Goal: Task Accomplishment & Management: Manage account settings

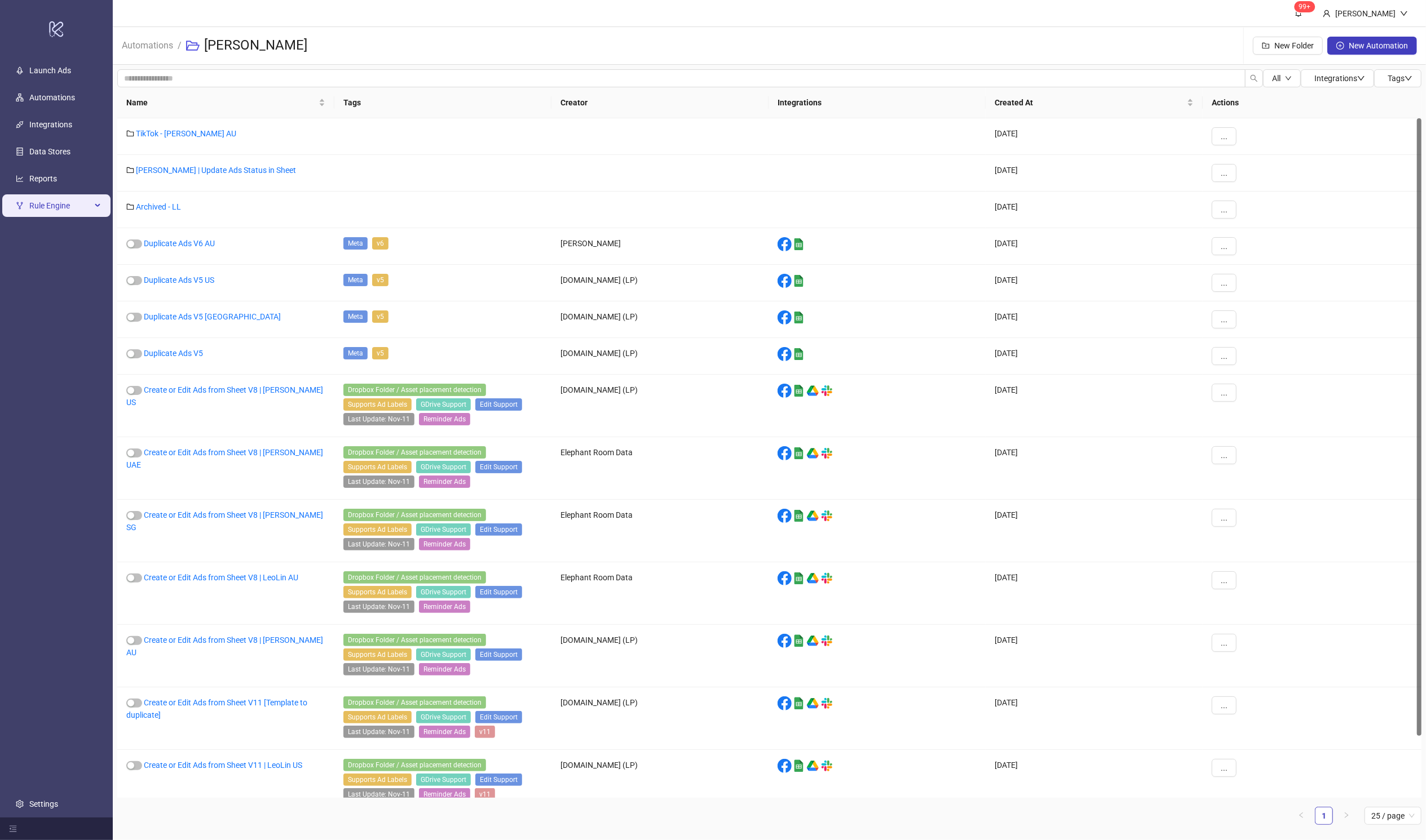
click at [59, 205] on span "Rule Engine" at bounding box center [60, 206] width 62 height 23
click at [49, 234] on link "Rules" at bounding box center [39, 232] width 19 height 9
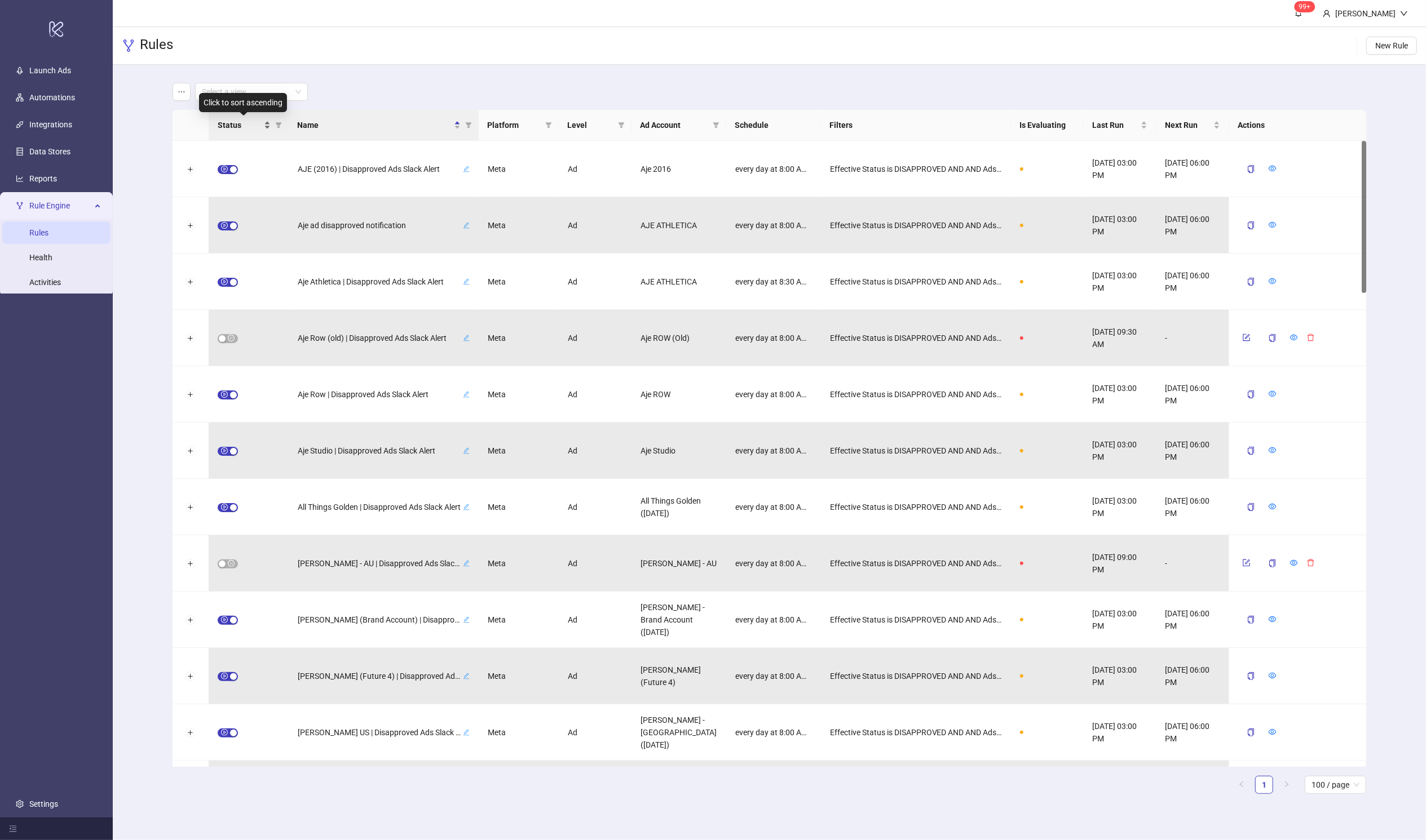
click at [266, 125] on div "Status" at bounding box center [244, 125] width 53 height 12
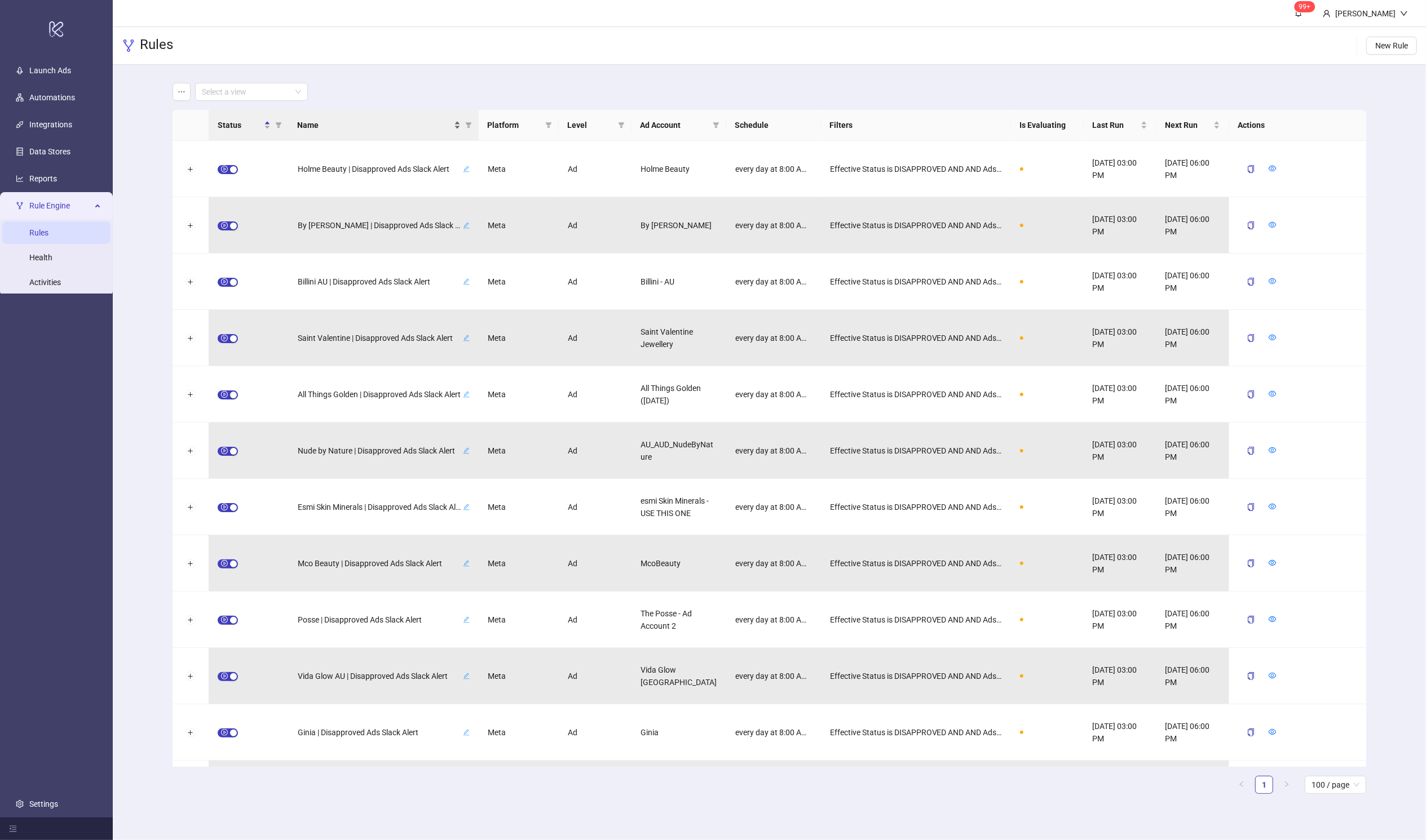
click at [338, 125] on span "Name" at bounding box center [374, 125] width 154 height 12
click at [302, 94] on div "Select a view" at bounding box center [252, 92] width 113 height 18
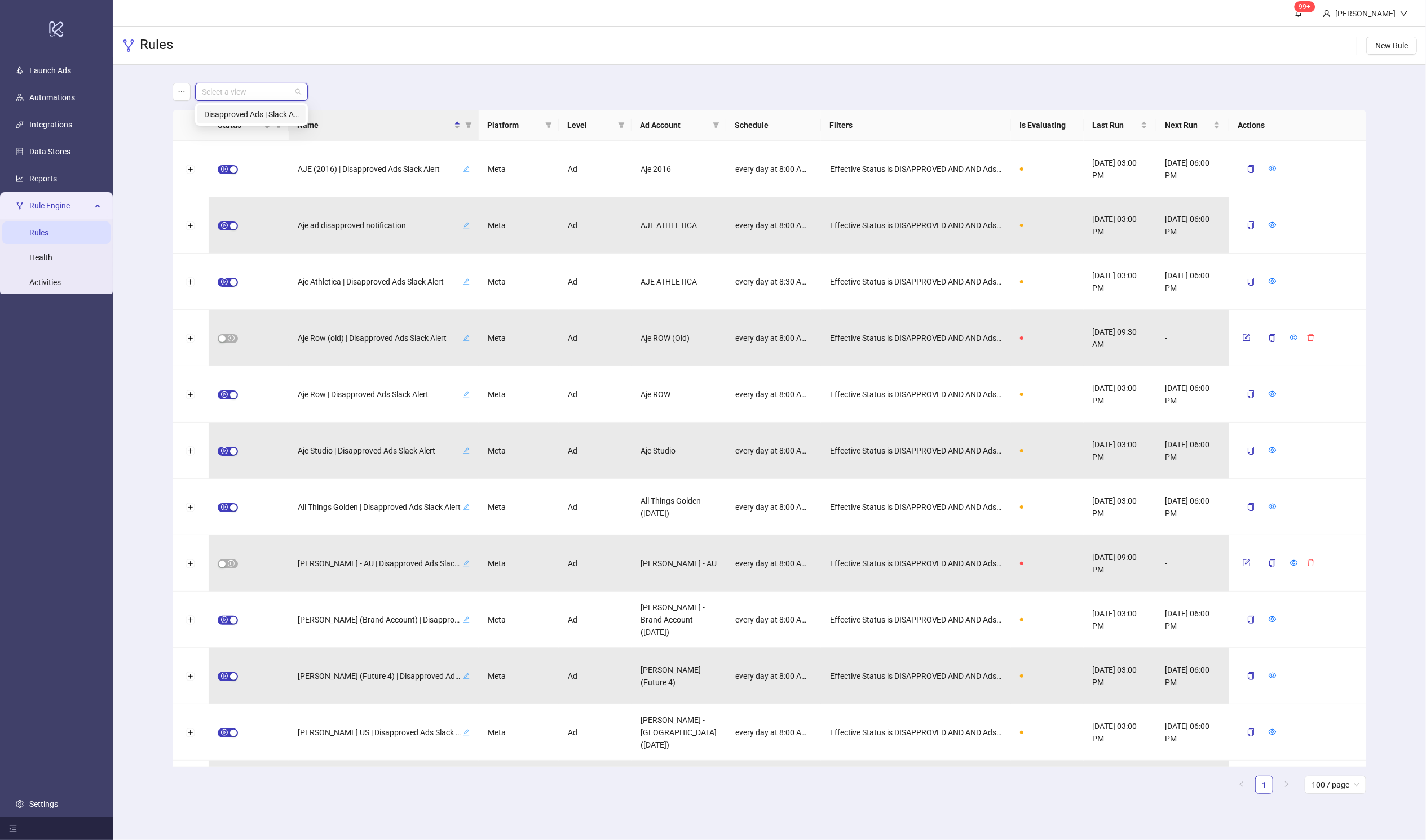
click at [274, 116] on div "Disapproved Ads | Slack Alerts" at bounding box center [251, 113] width 94 height 12
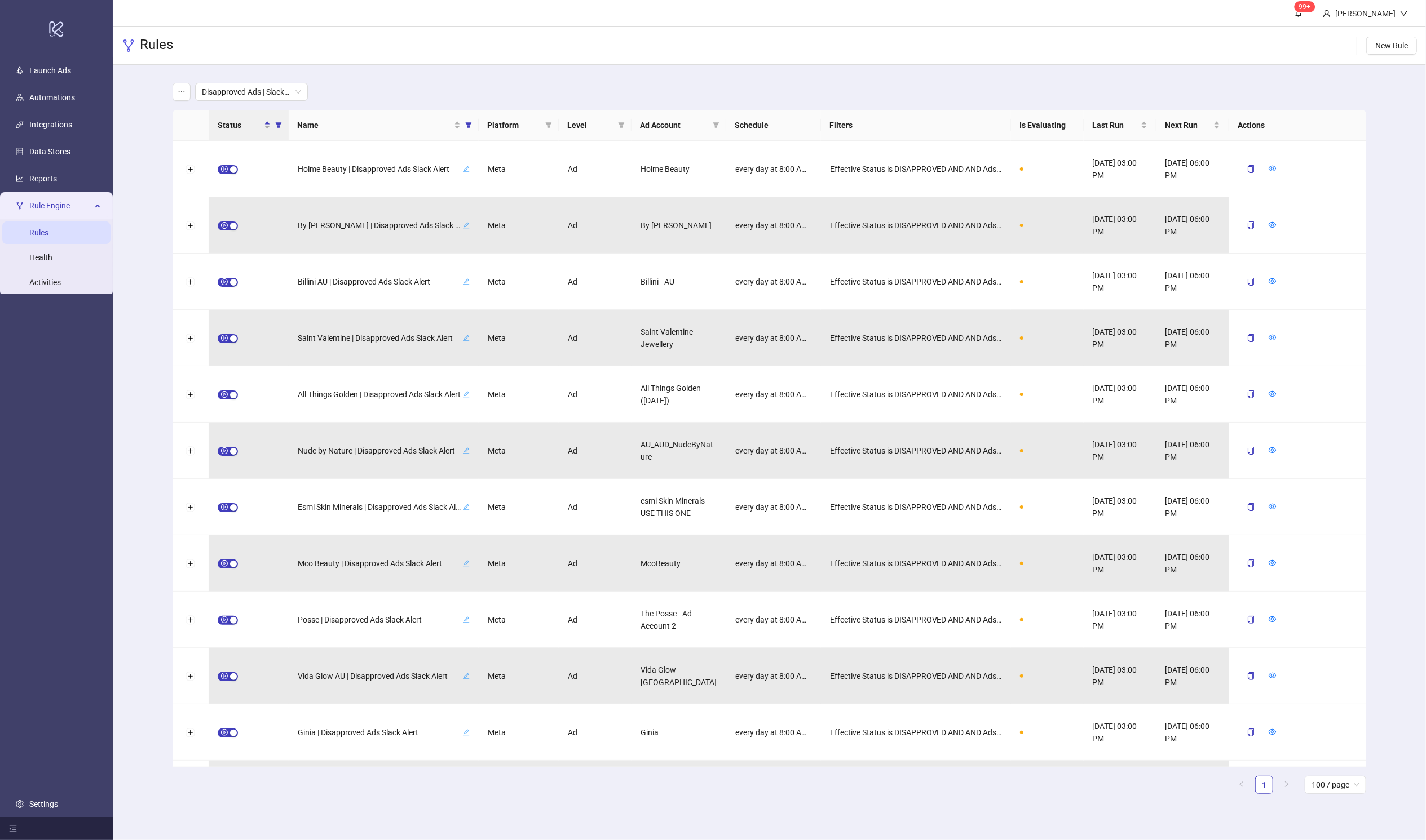
click at [442, 86] on div "Disapproved Ads | Slack Alerts" at bounding box center [770, 92] width 1194 height 18
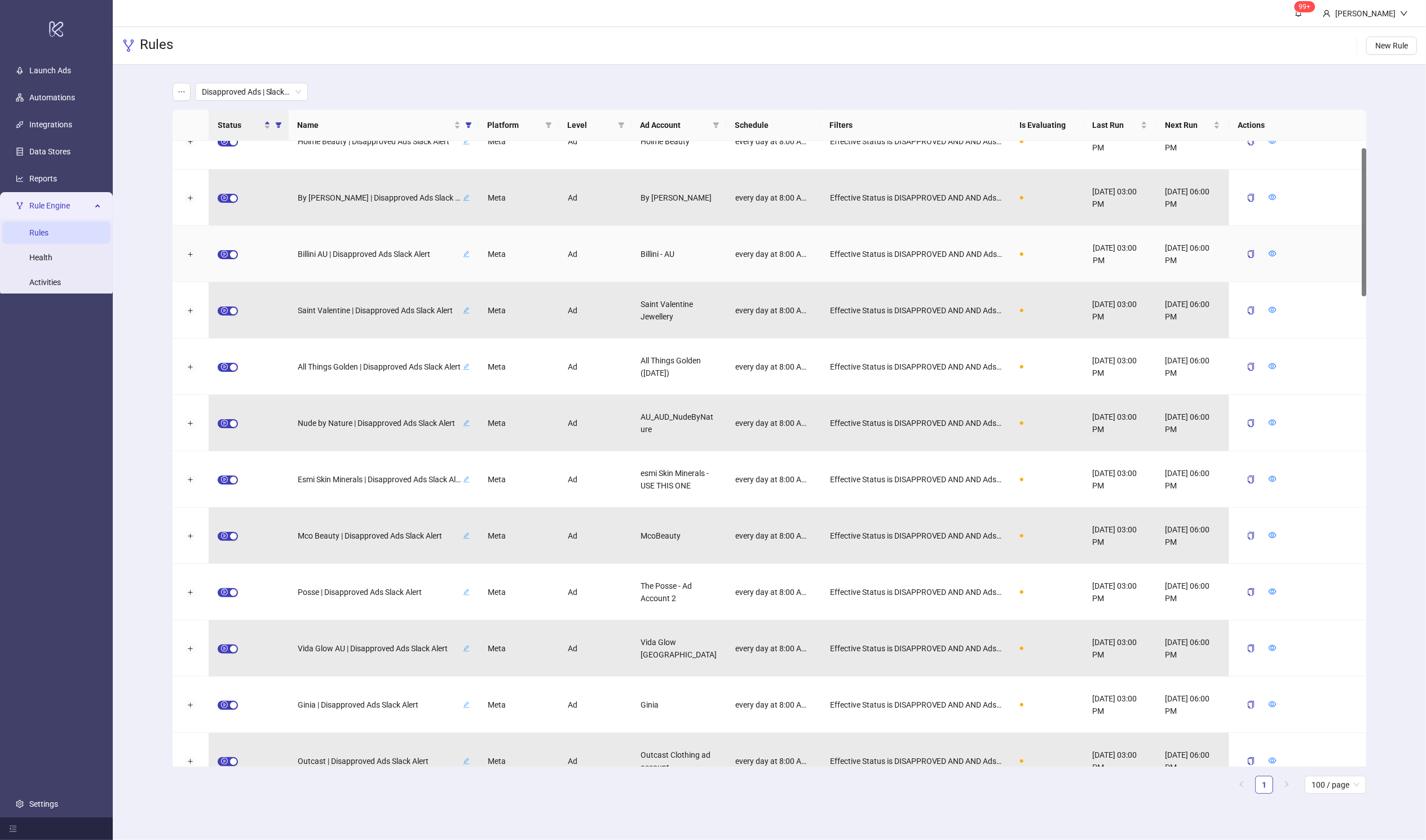
scroll to position [31, 0]
click at [327, 589] on span "Posse | Disapproved Ads Slack Alert" at bounding box center [379, 589] width 163 height 12
click at [907, 596] on div "Effective Status is DISAPPROVED AND AND Adset Effective Status is ACTIVE" at bounding box center [916, 589] width 190 height 56
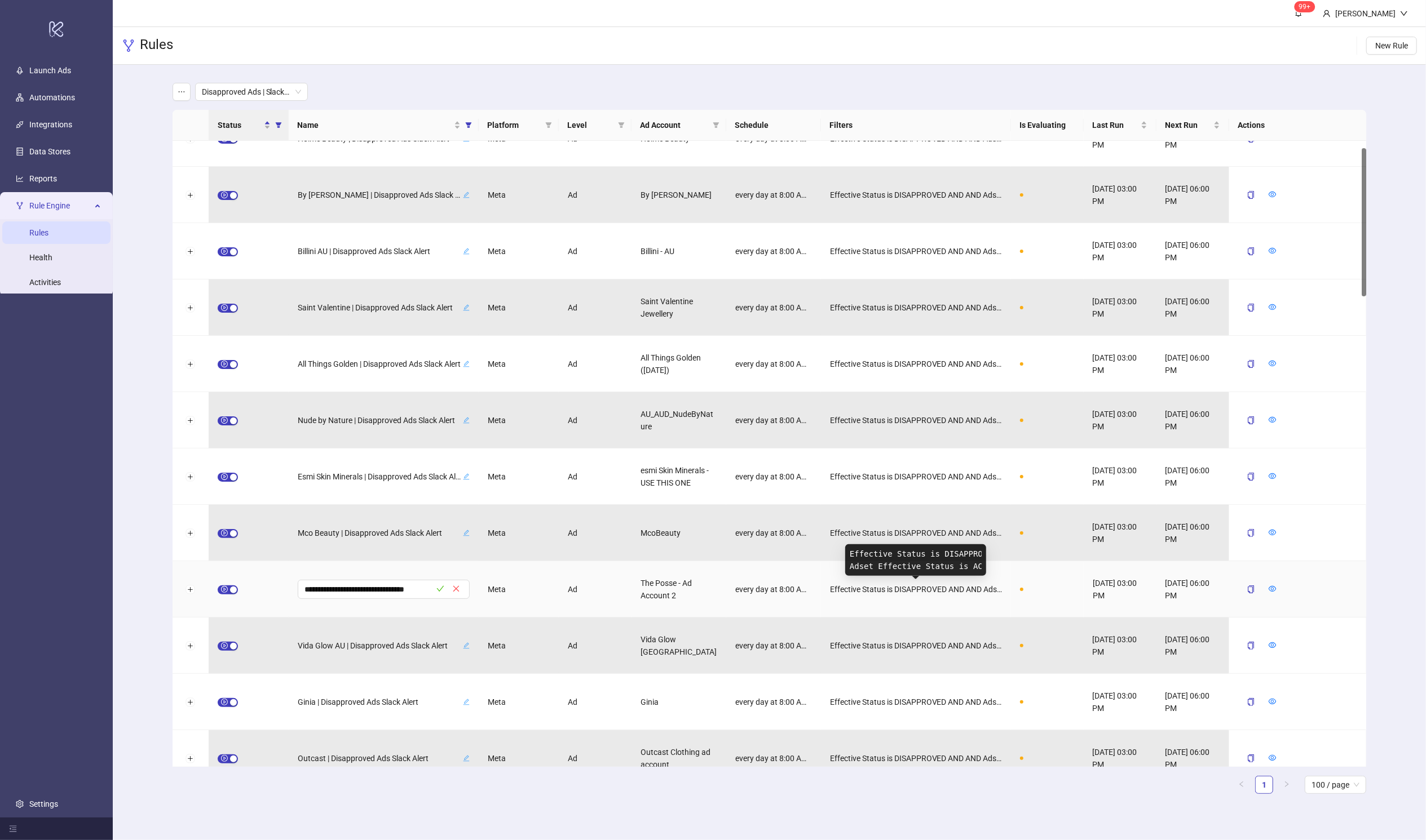
click at [911, 589] on span "Effective Status is DISAPPROVED AND AND Adset Effective Status is ACTIVE" at bounding box center [916, 589] width 172 height 12
click at [967, 585] on icon "eye" at bounding box center [1271, 589] width 8 height 8
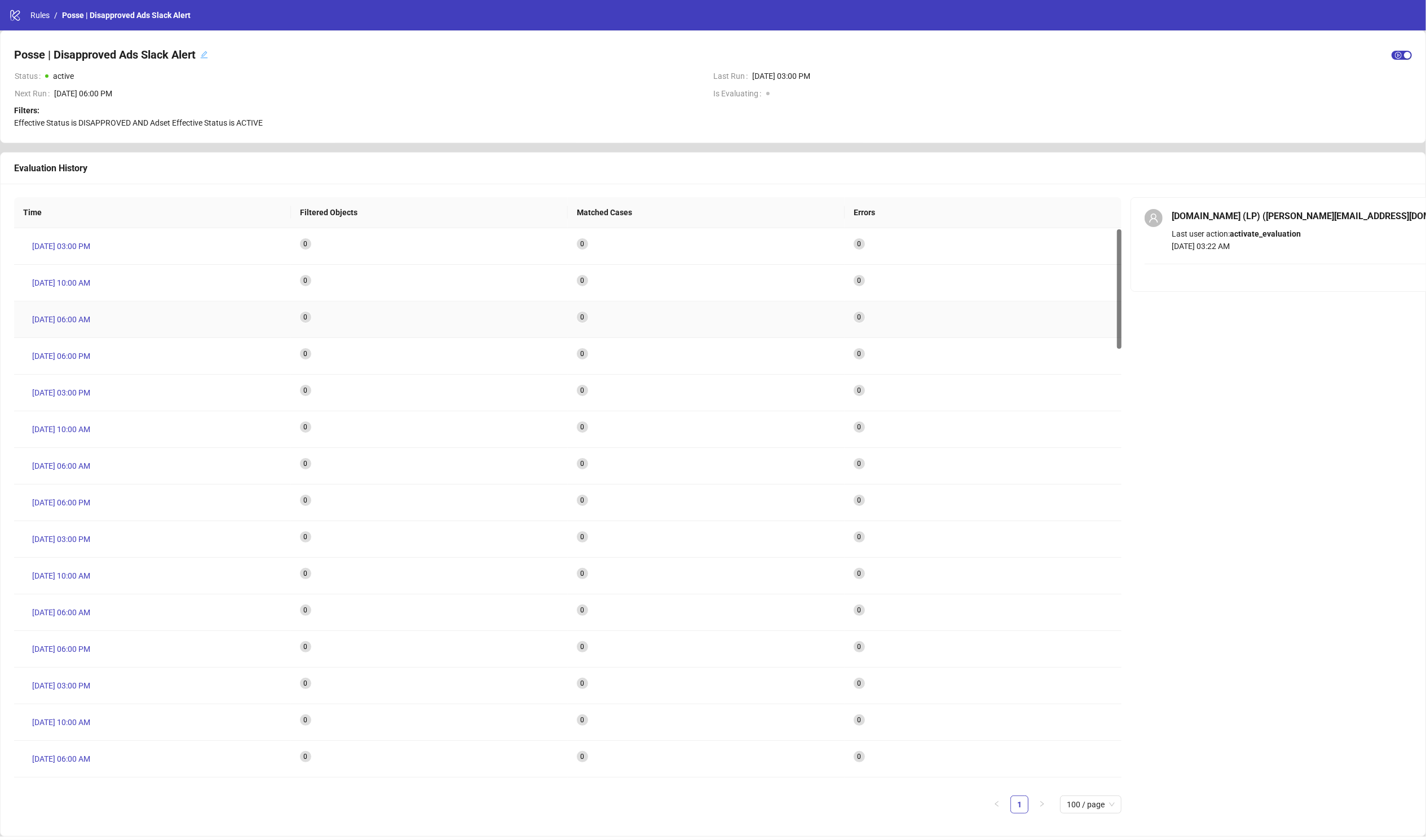
scroll to position [6, 0]
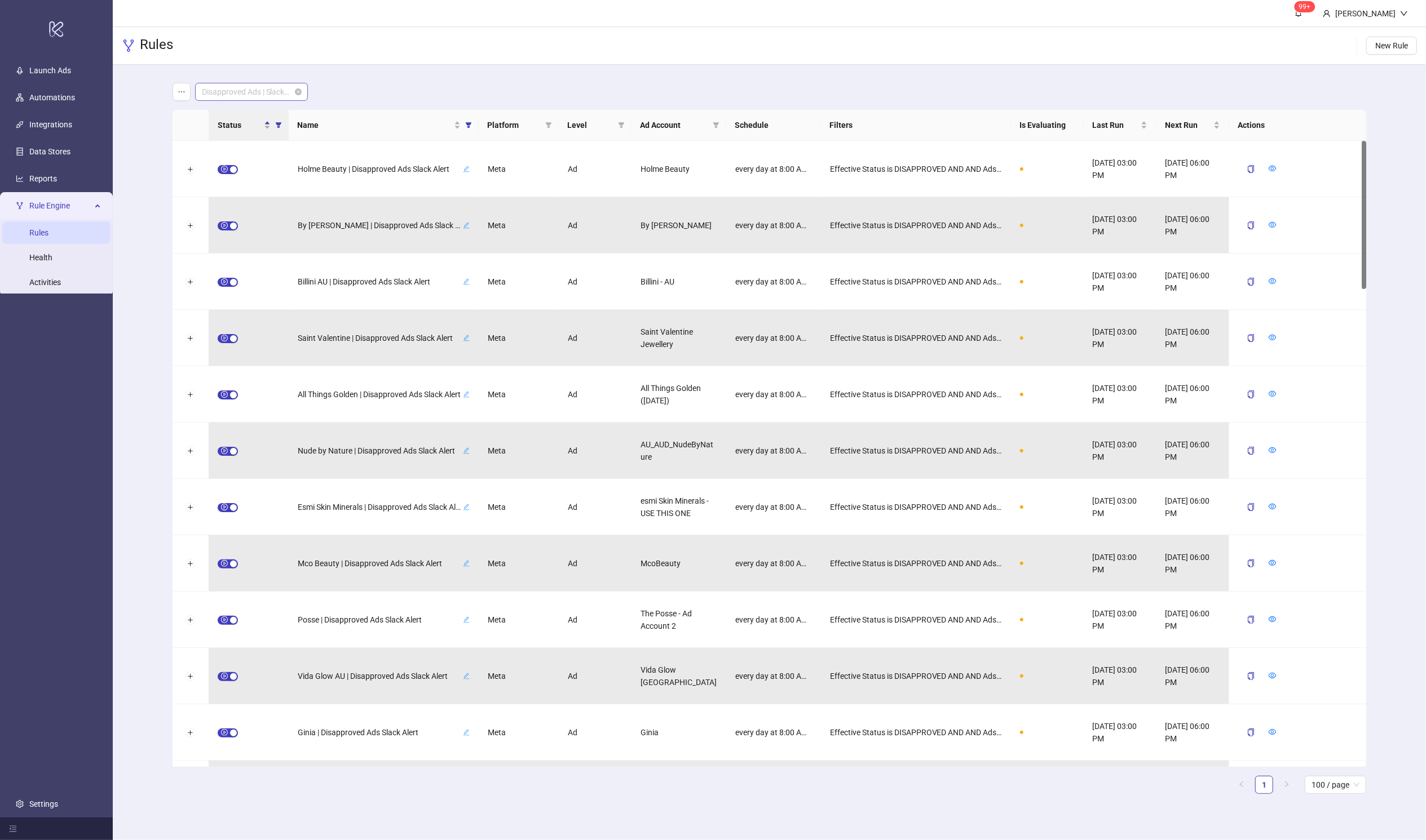
click at [245, 90] on span "Disapproved Ads | Slack Alerts" at bounding box center [252, 92] width 99 height 17
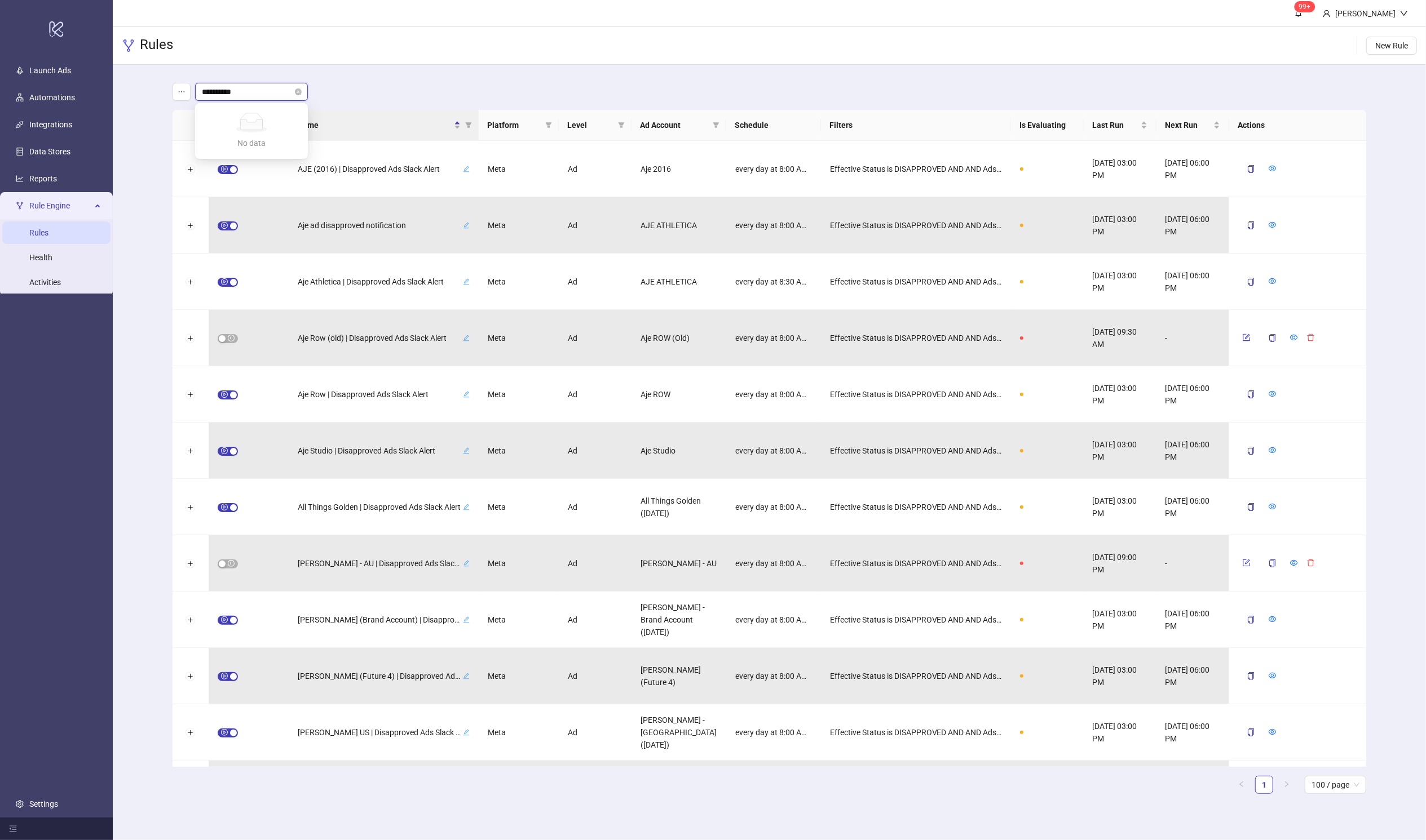
type input "**********"
click at [49, 93] on link "Automations" at bounding box center [52, 97] width 46 height 9
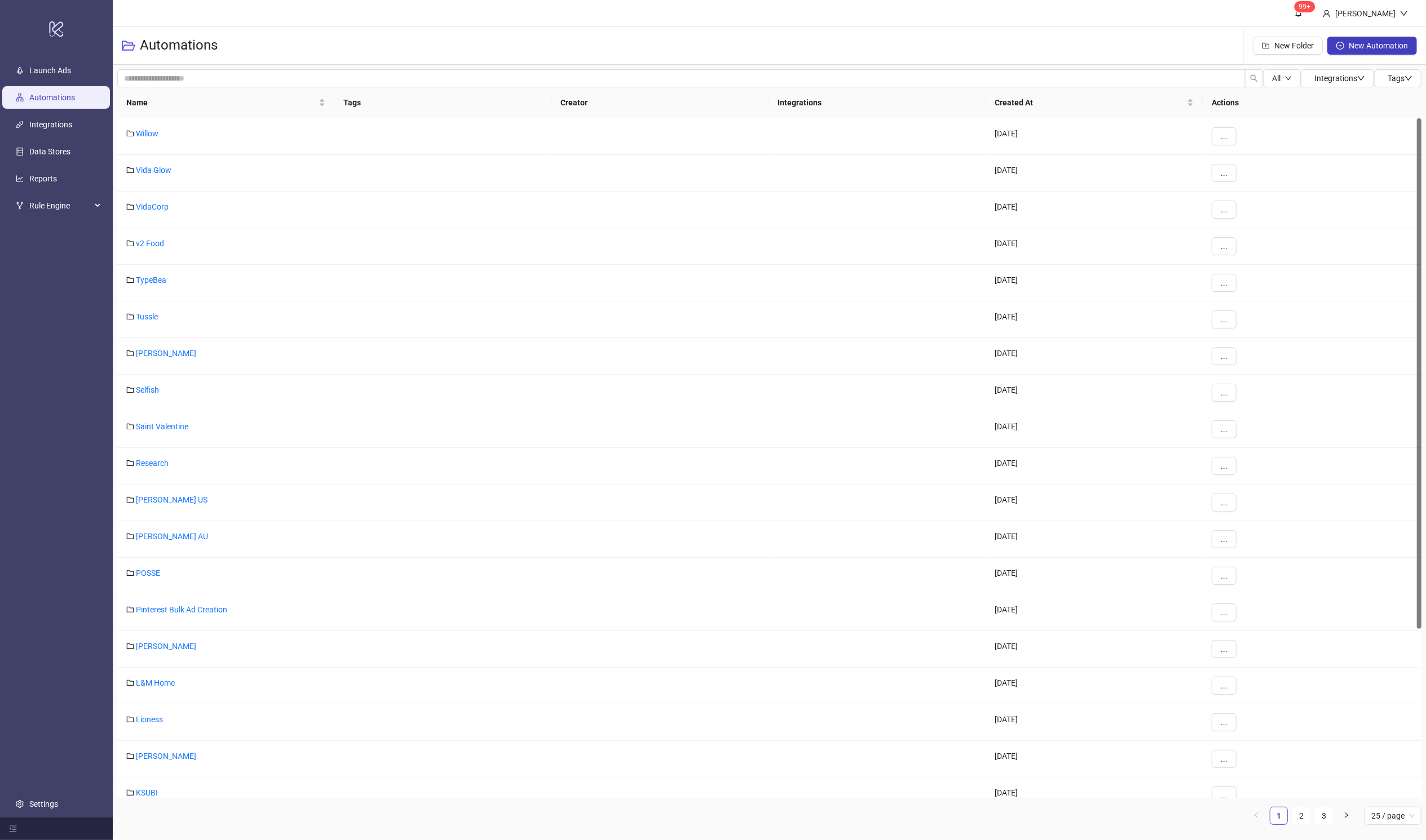
click at [50, 93] on link "Automations" at bounding box center [52, 97] width 46 height 9
click at [295, 78] on input "search" at bounding box center [681, 78] width 1128 height 18
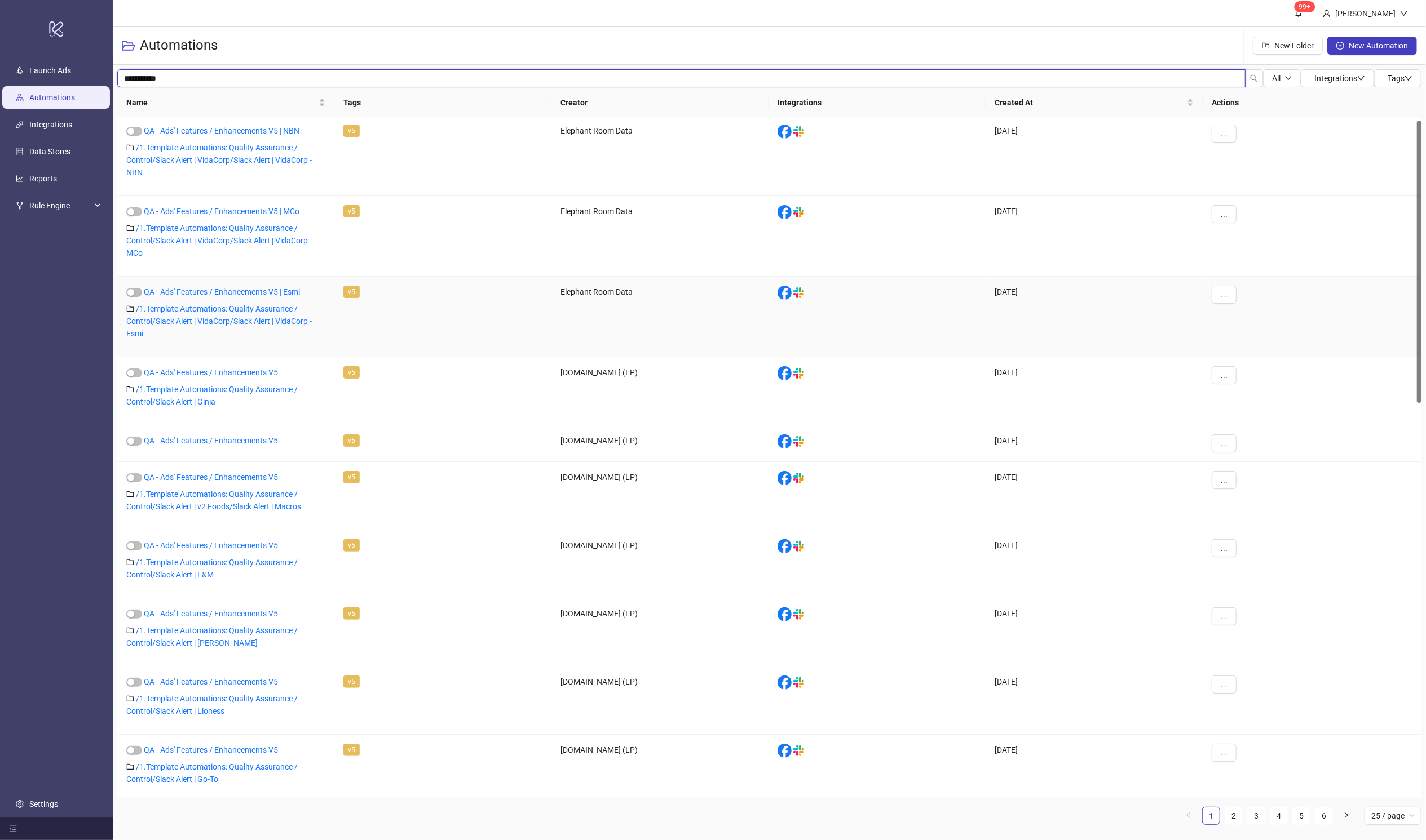
scroll to position [6, 0]
click at [967, 78] on icon "down" at bounding box center [1288, 78] width 7 height 7
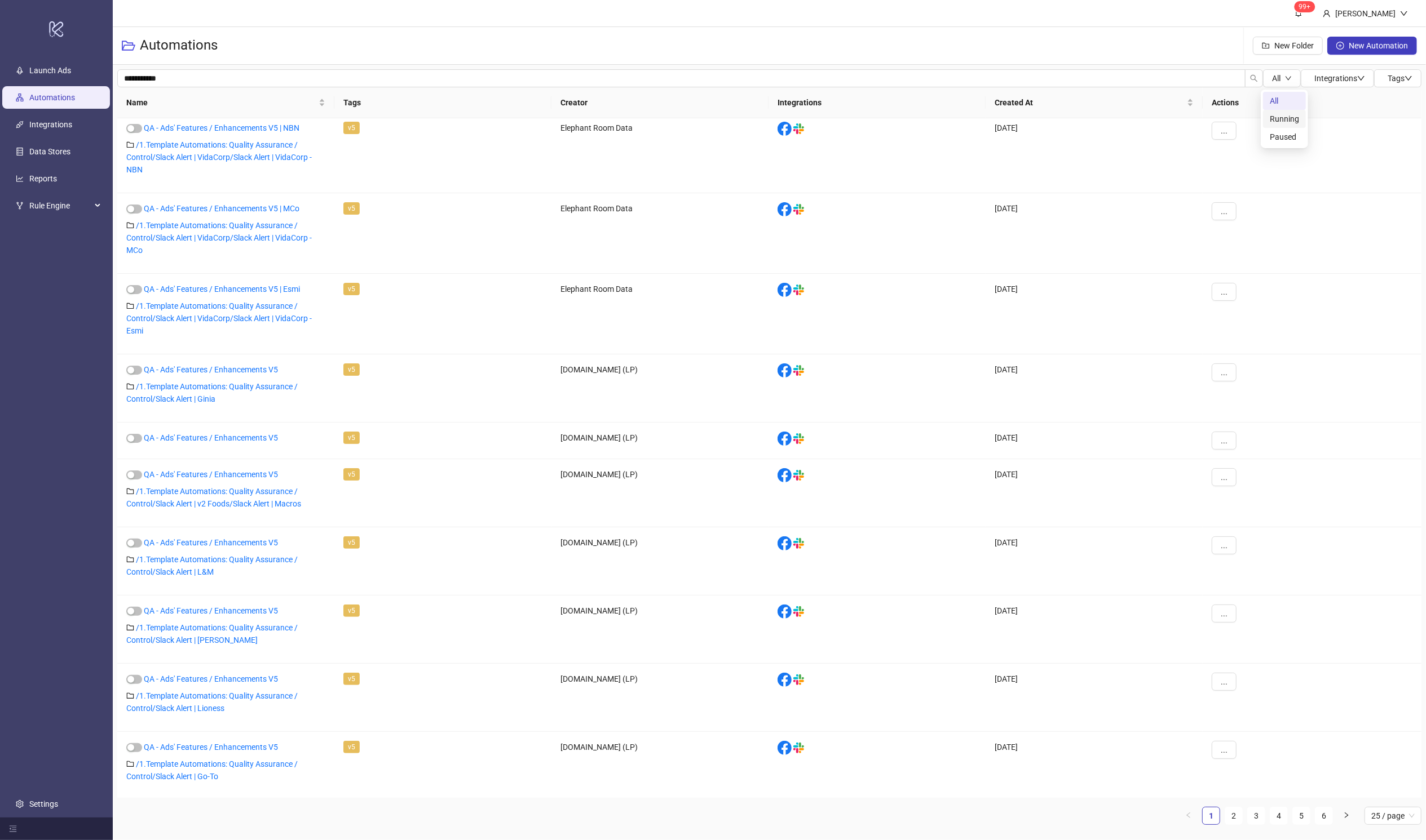
click at [967, 119] on span "Running" at bounding box center [1284, 118] width 30 height 12
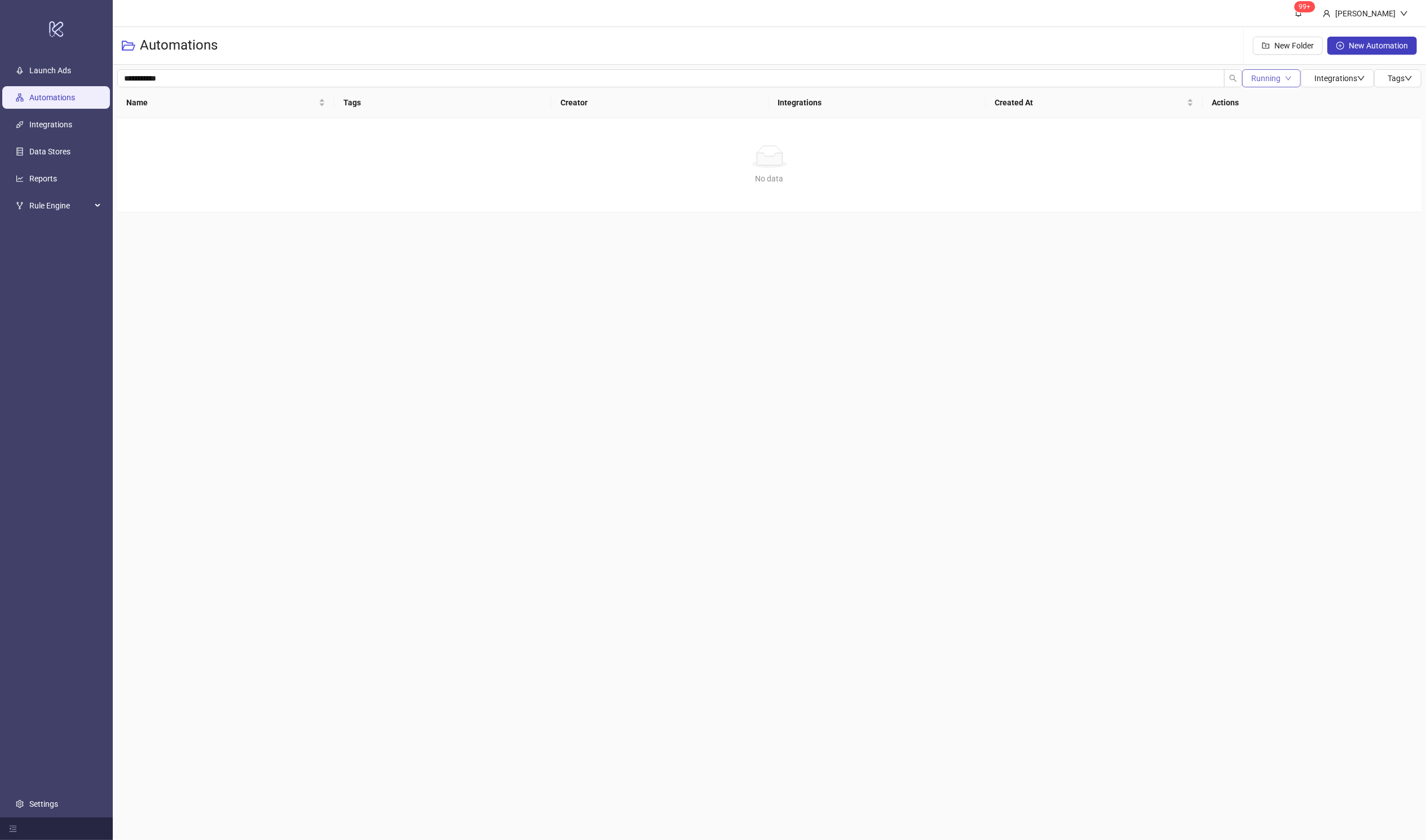
click at [967, 78] on button "Running" at bounding box center [1271, 78] width 58 height 18
click at [967, 139] on span "Paused" at bounding box center [1269, 136] width 39 height 12
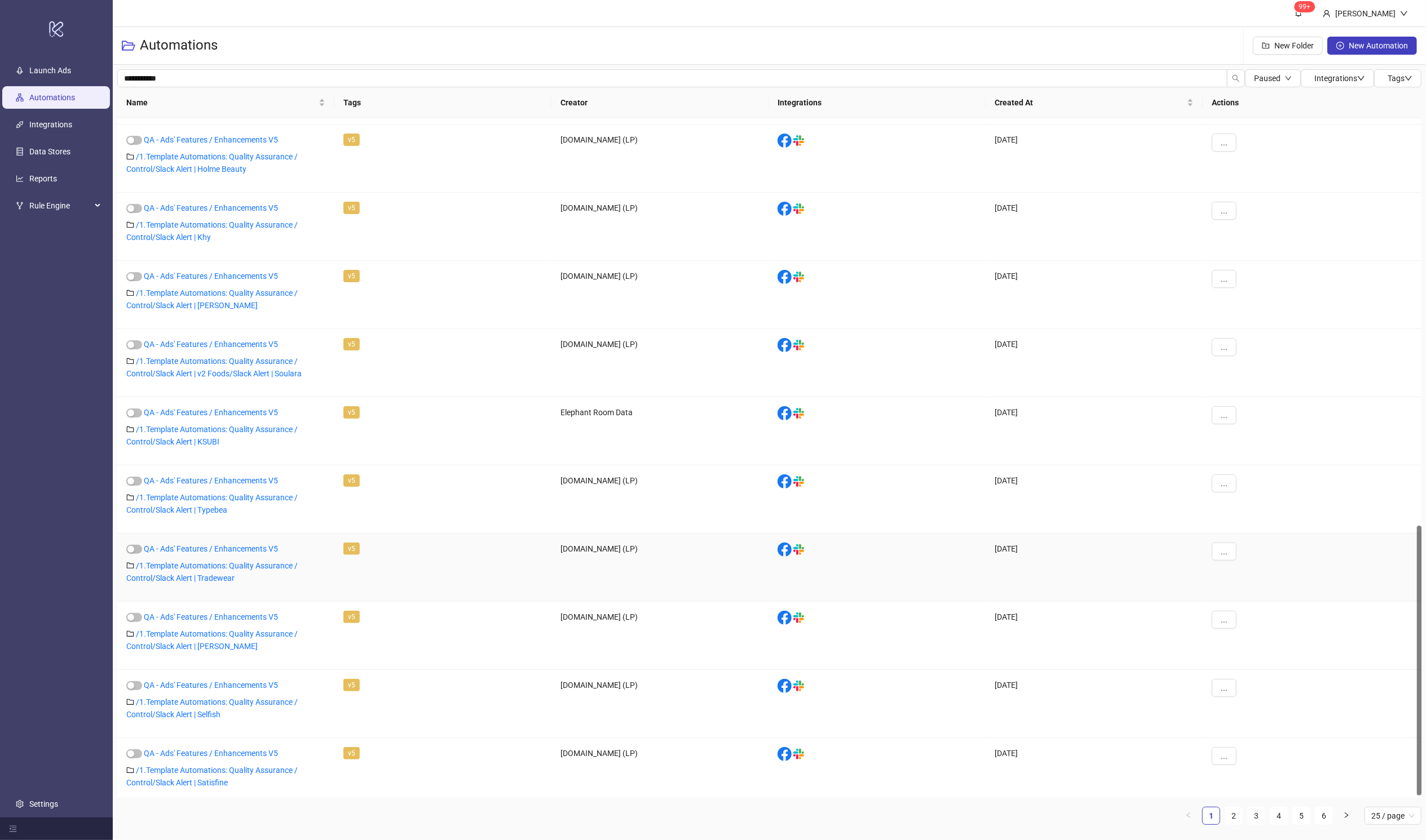
scroll to position [1031, 0]
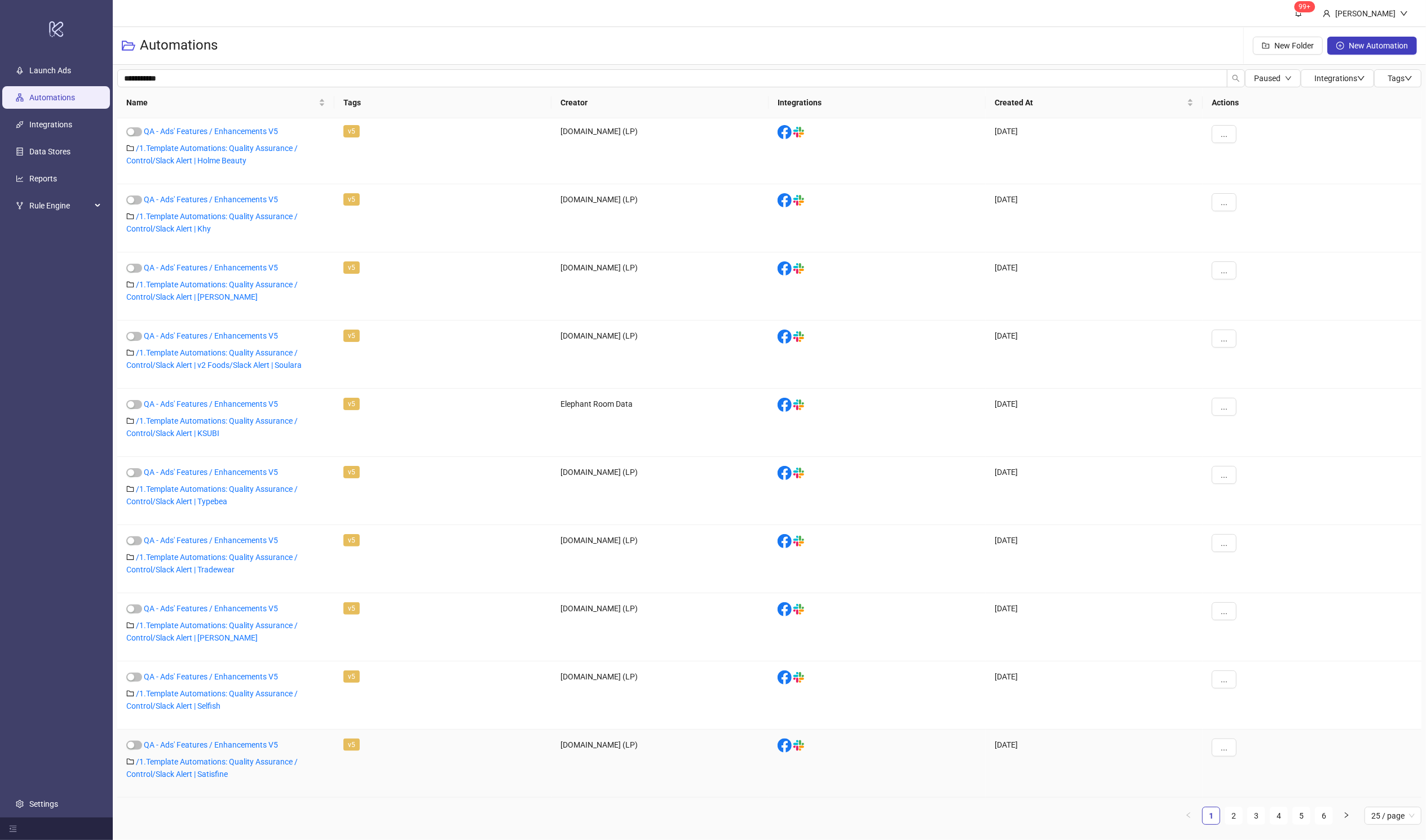
drag, startPoint x: 1420, startPoint y: 163, endPoint x: 1339, endPoint y: 759, distance: 601.5
click at [967, 674] on div "QA - Ads' Features / Enhancements V5 / 1.Template Automations: Quality Assuranc…" at bounding box center [769, 458] width 1304 height 680
click at [270, 96] on div "Name" at bounding box center [225, 102] width 199 height 12
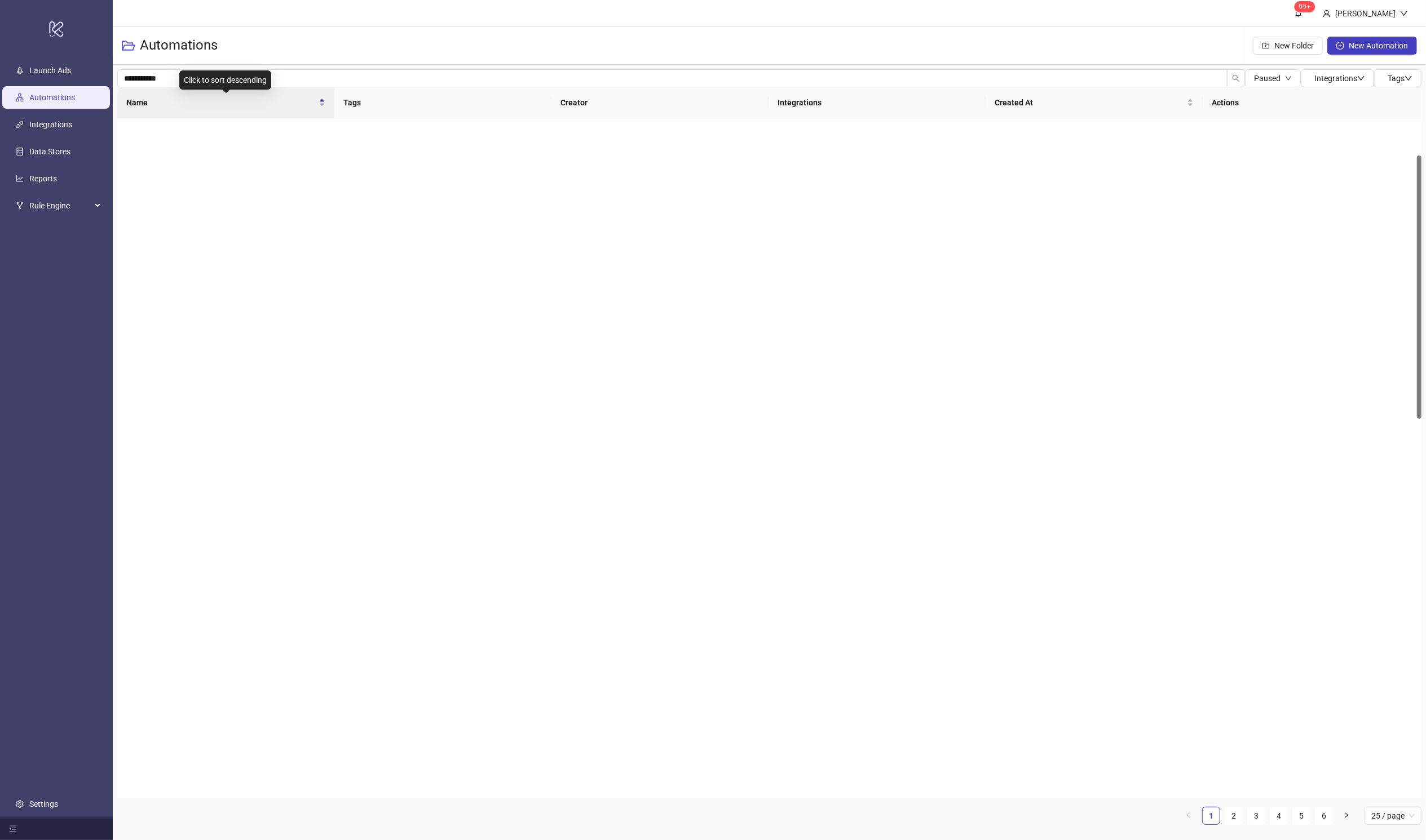
scroll to position [95, 0]
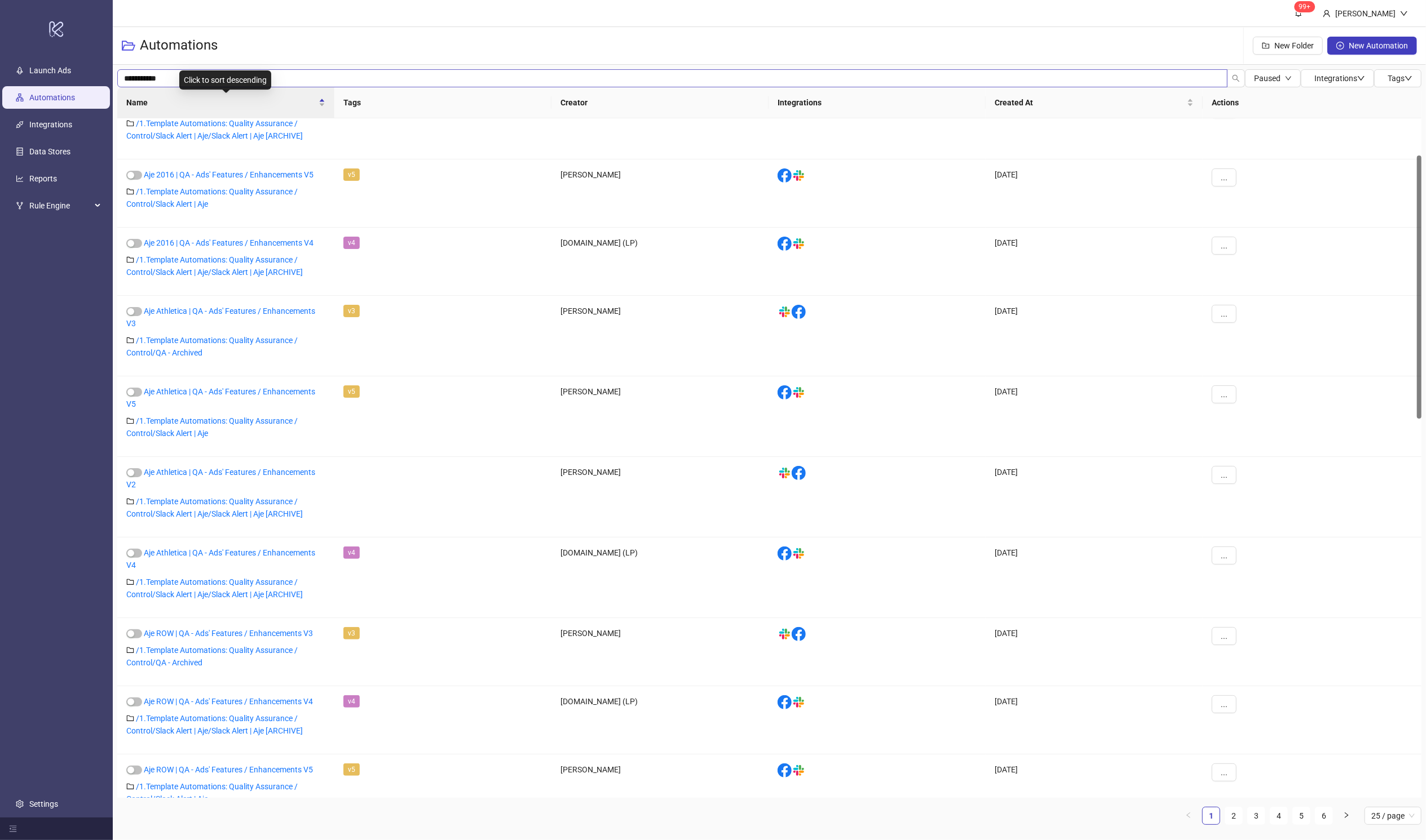
click at [273, 80] on body "**********" at bounding box center [713, 420] width 1426 height 840
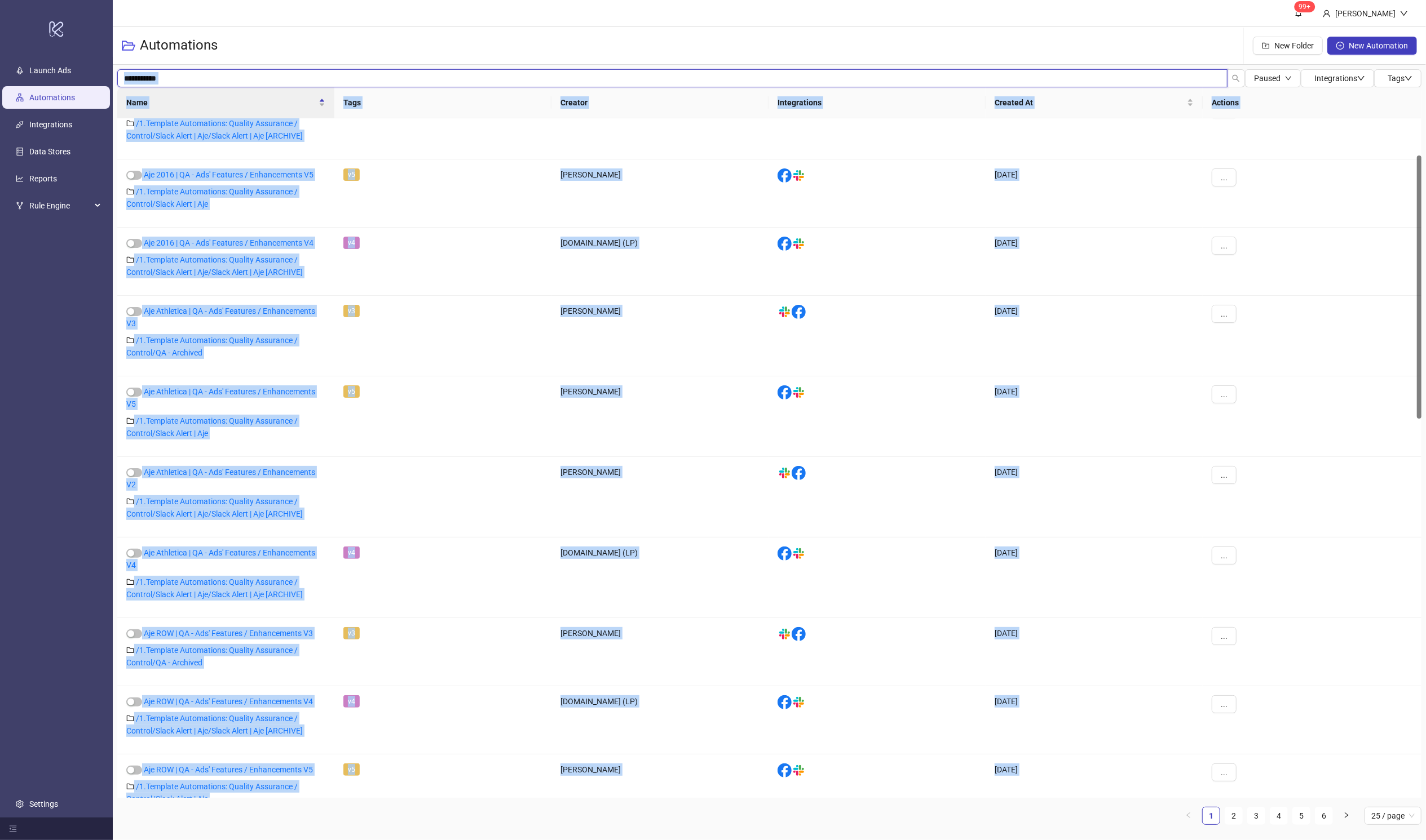
click at [290, 76] on input "**********" at bounding box center [672, 78] width 1110 height 18
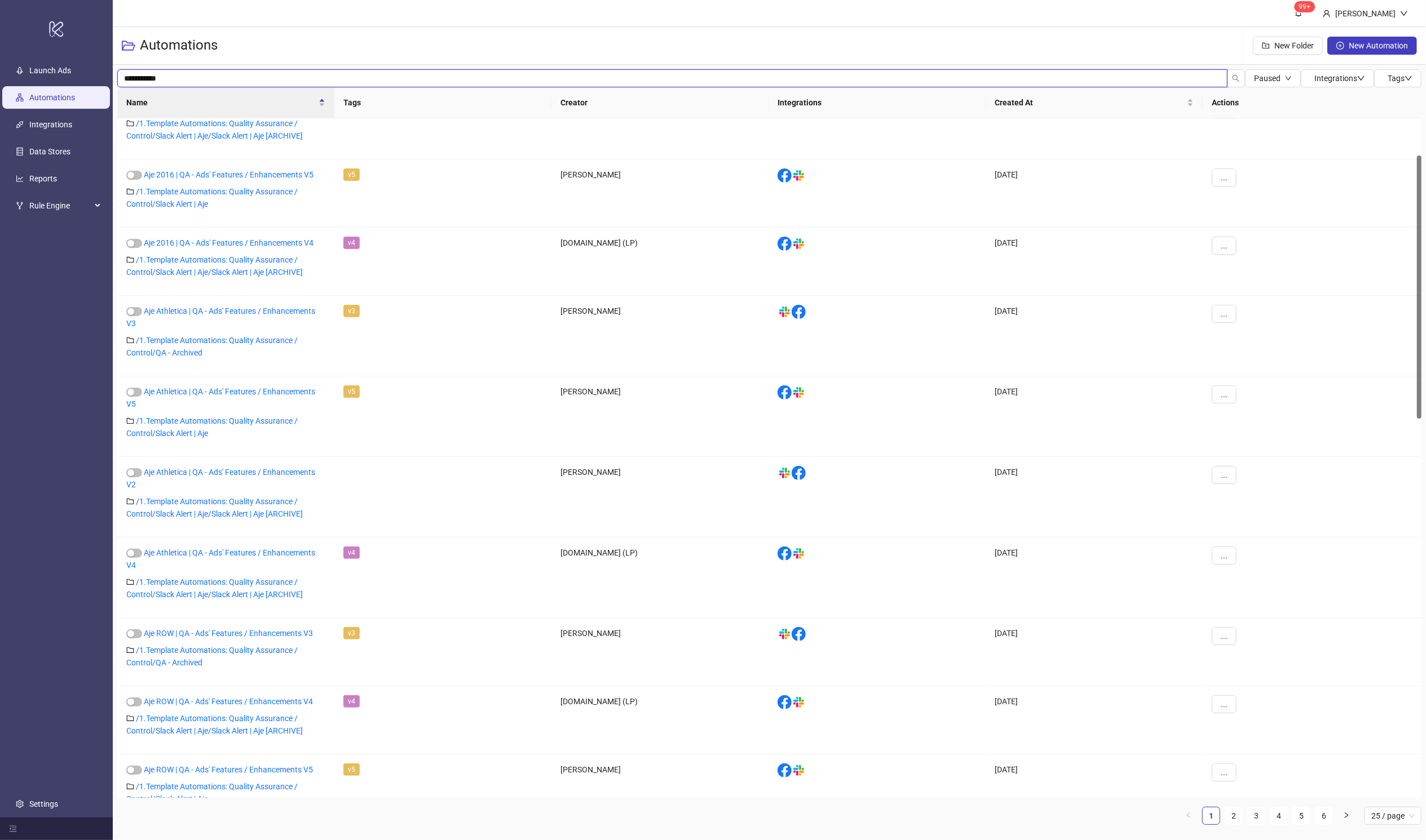
click at [302, 72] on input "**********" at bounding box center [672, 78] width 1110 height 18
type input "*"
type input "*******"
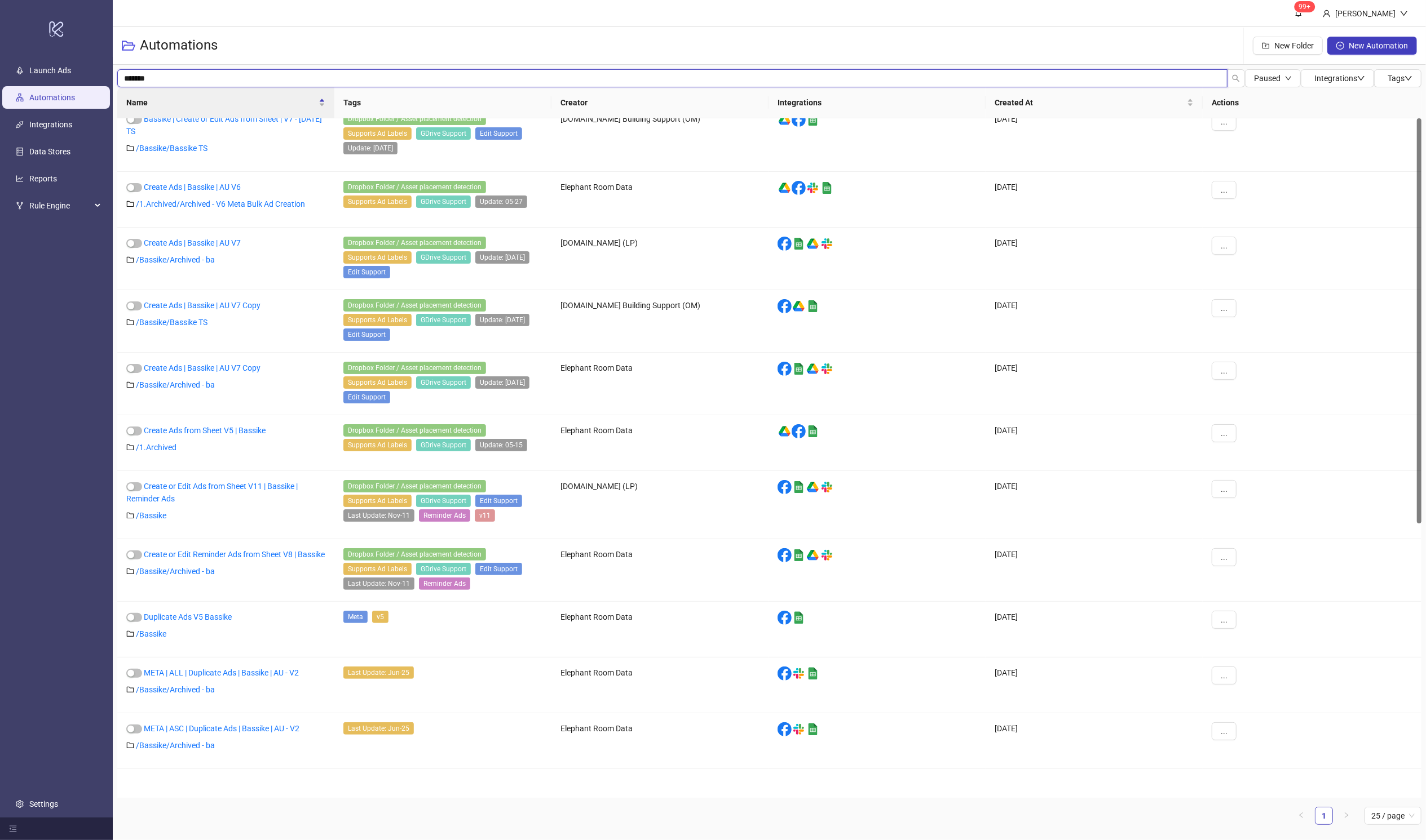
scroll to position [0, 0]
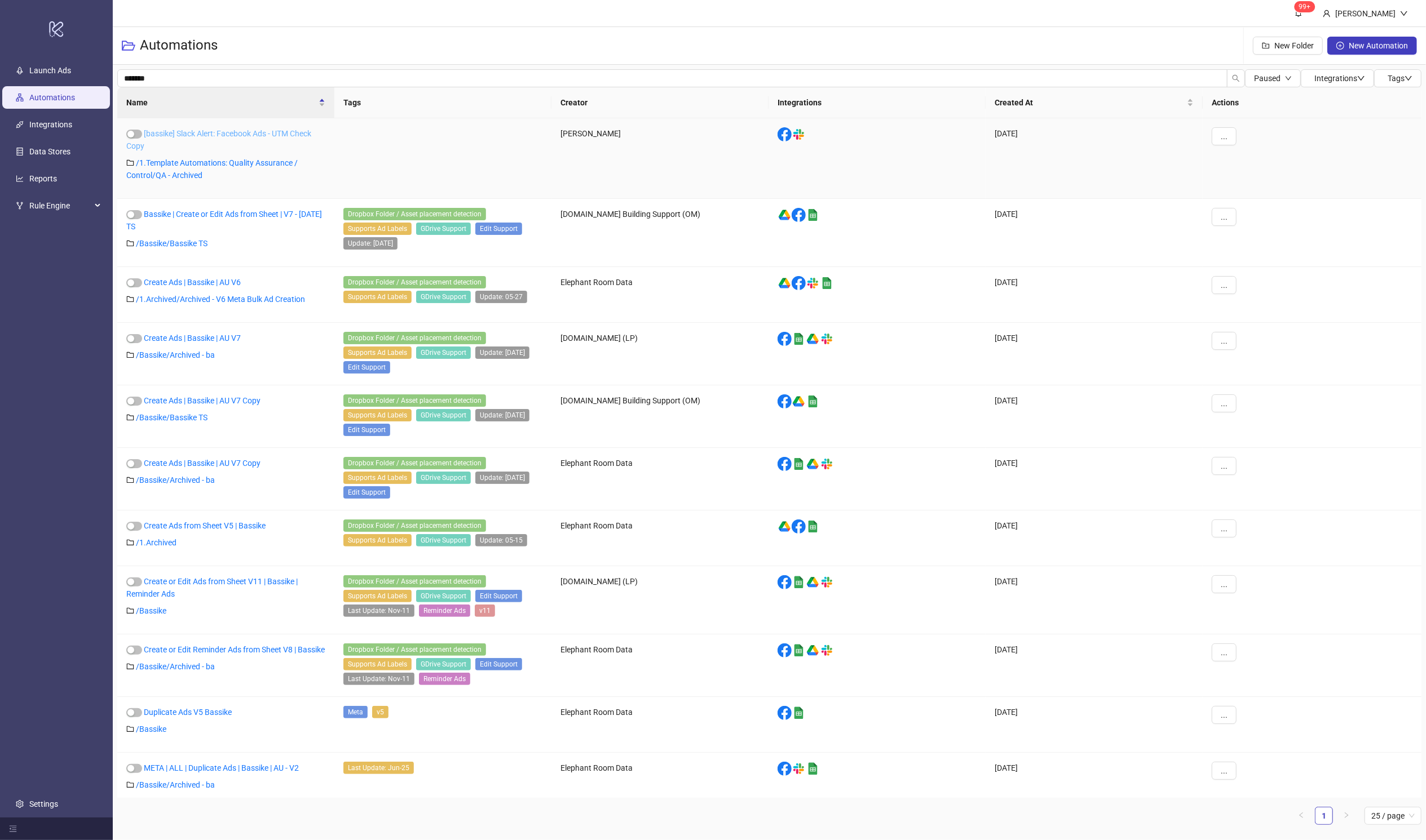
click at [224, 134] on link "[bassike] Slack Alert: Facebook Ads - UTM Check Copy" at bounding box center [218, 139] width 185 height 21
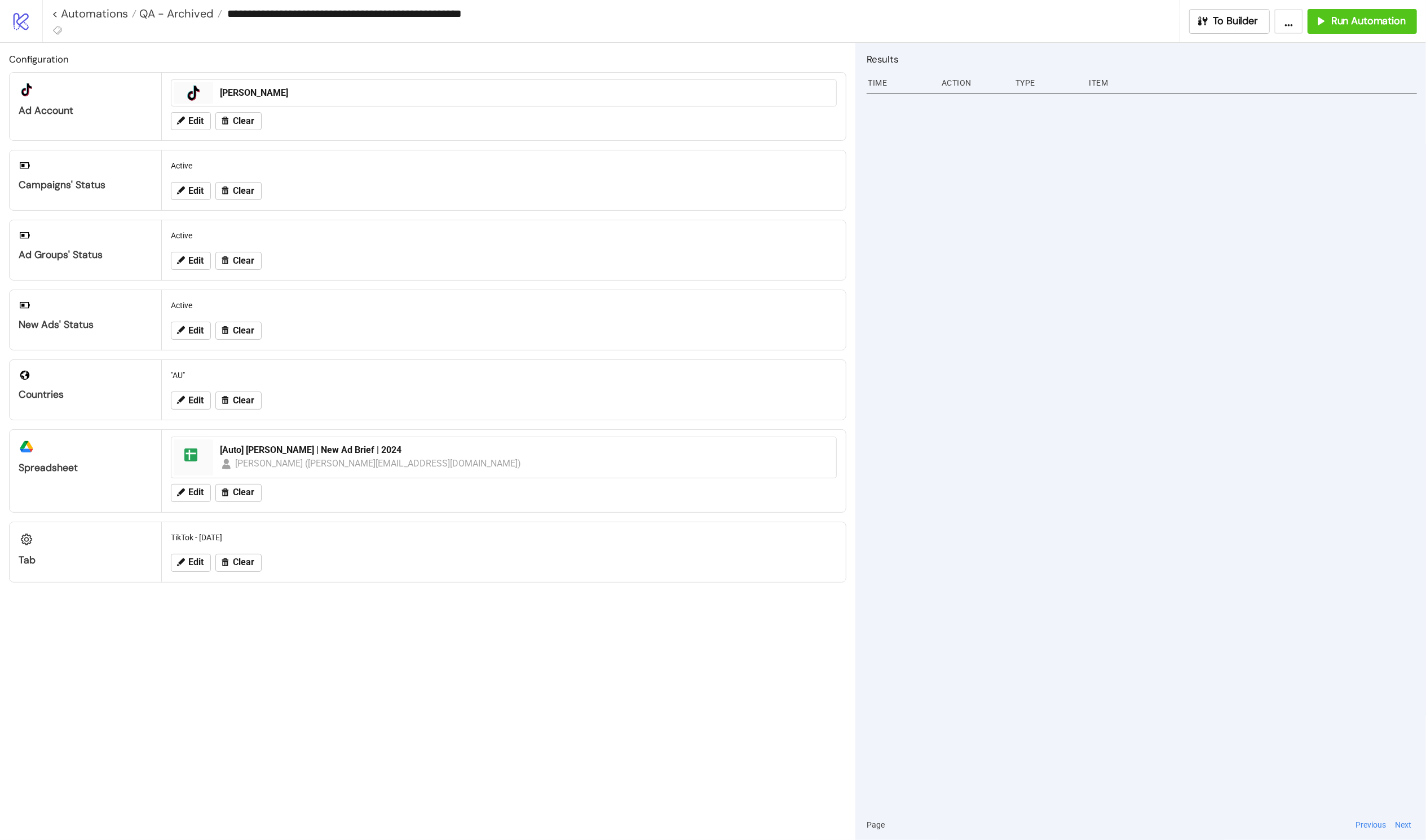
type input "**********"
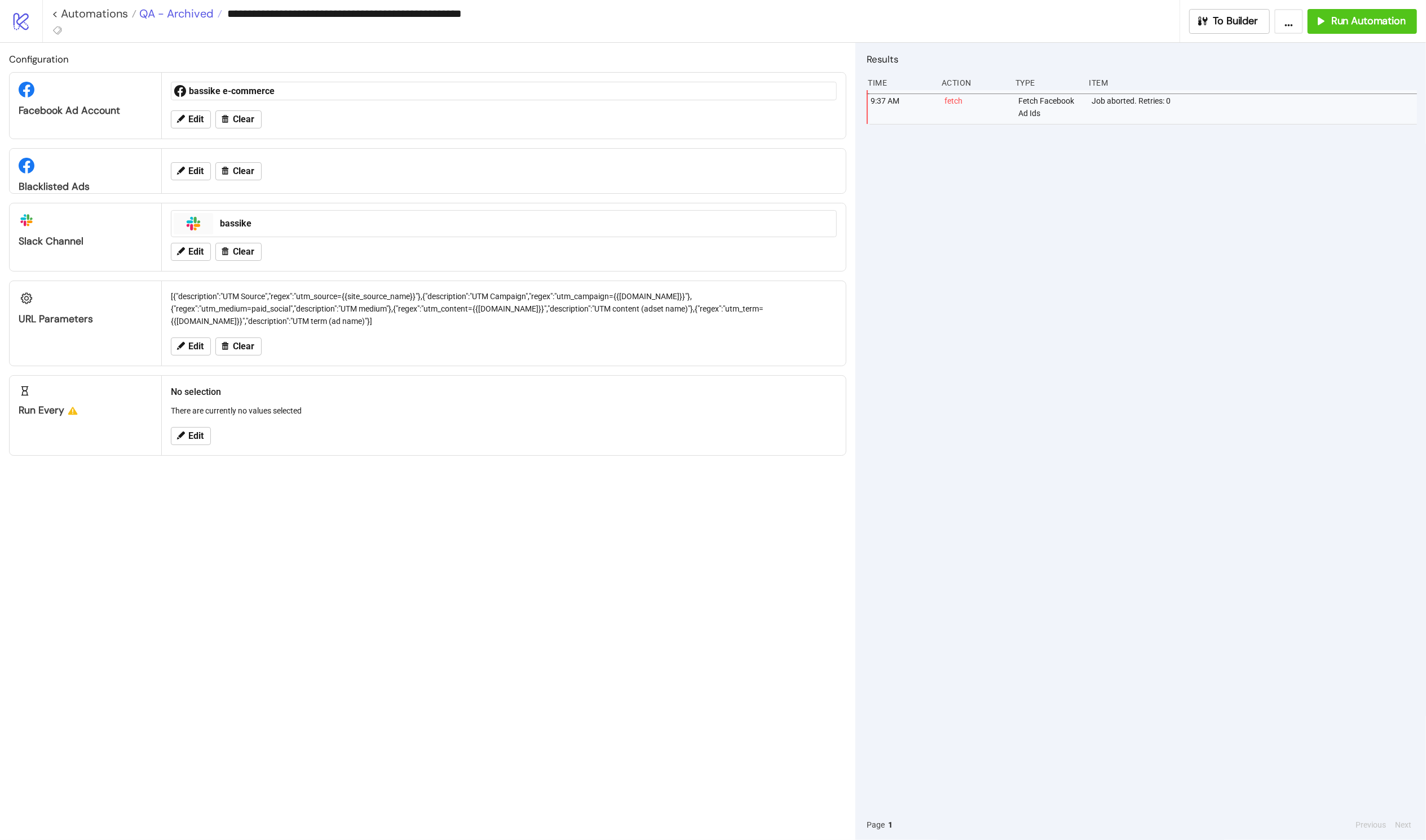
click at [180, 13] on span "QA - Archived" at bounding box center [175, 13] width 77 height 14
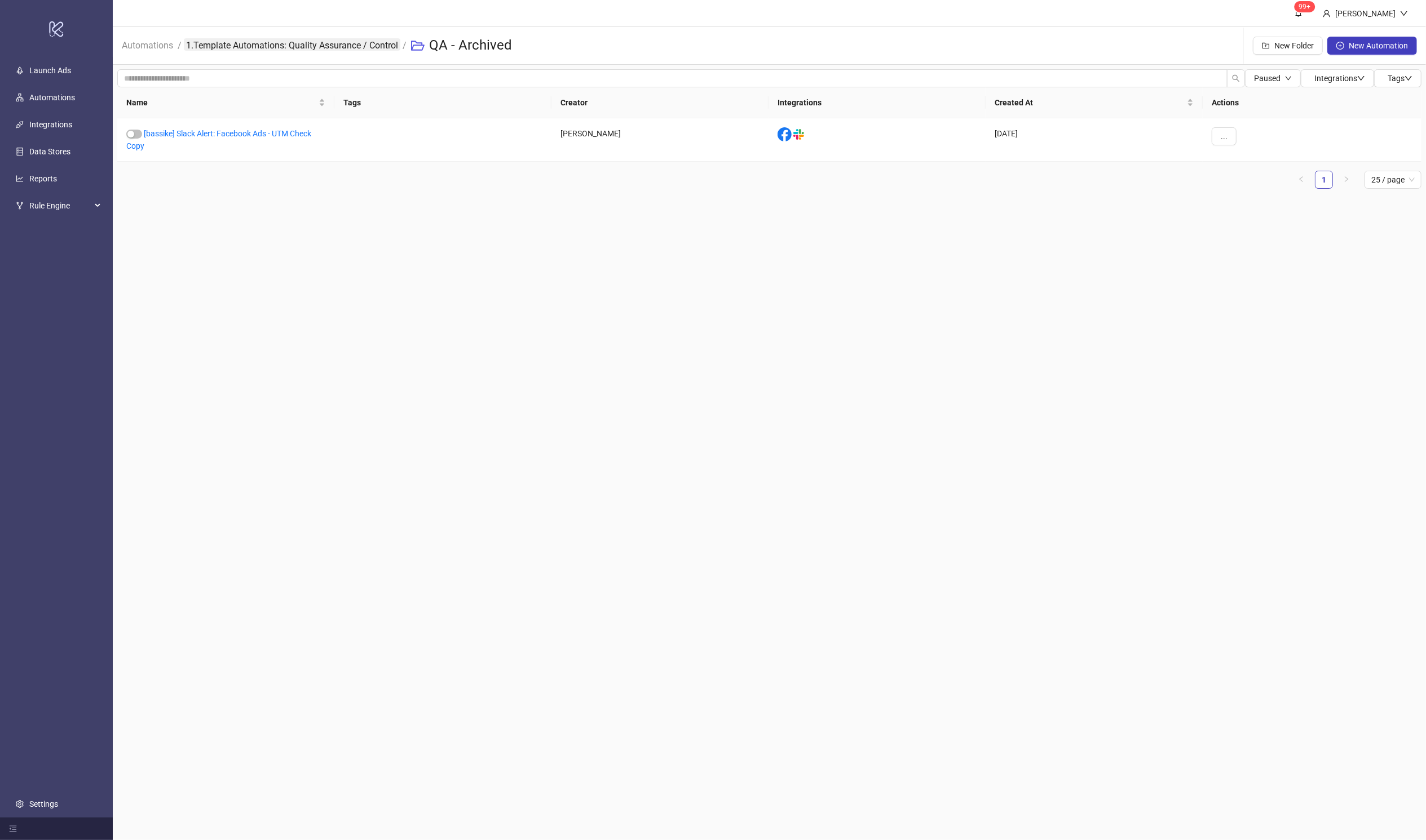
click at [269, 47] on link "1.Template Automations: Quality Assurance / Control" at bounding box center [292, 44] width 217 height 12
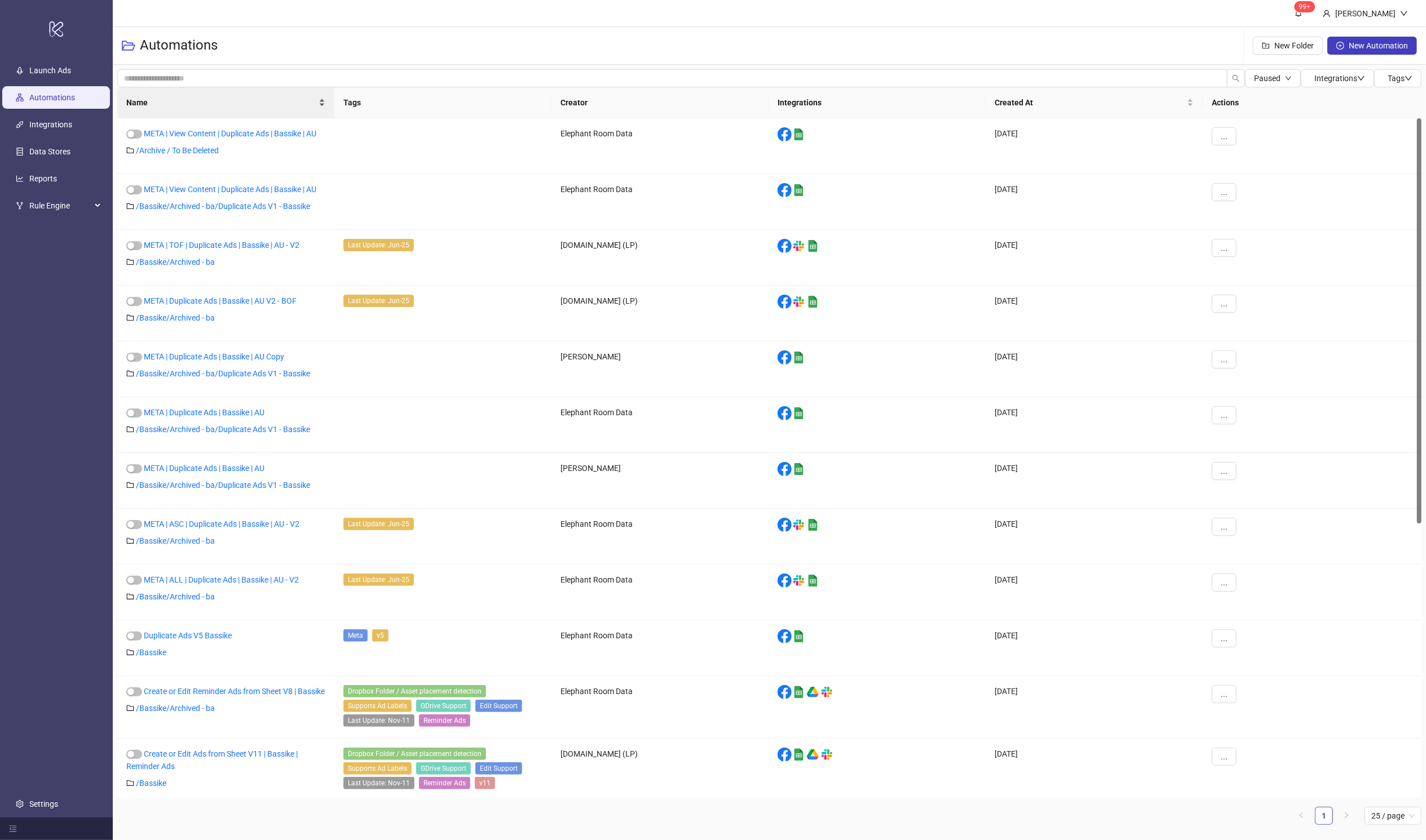
drag, startPoint x: 234, startPoint y: 64, endPoint x: 228, endPoint y: 88, distance: 24.7
click at [234, 64] on div "Automations New Folder New Automation" at bounding box center [769, 46] width 1313 height 38
click at [223, 78] on div "Click to sort ascending" at bounding box center [225, 80] width 88 height 19
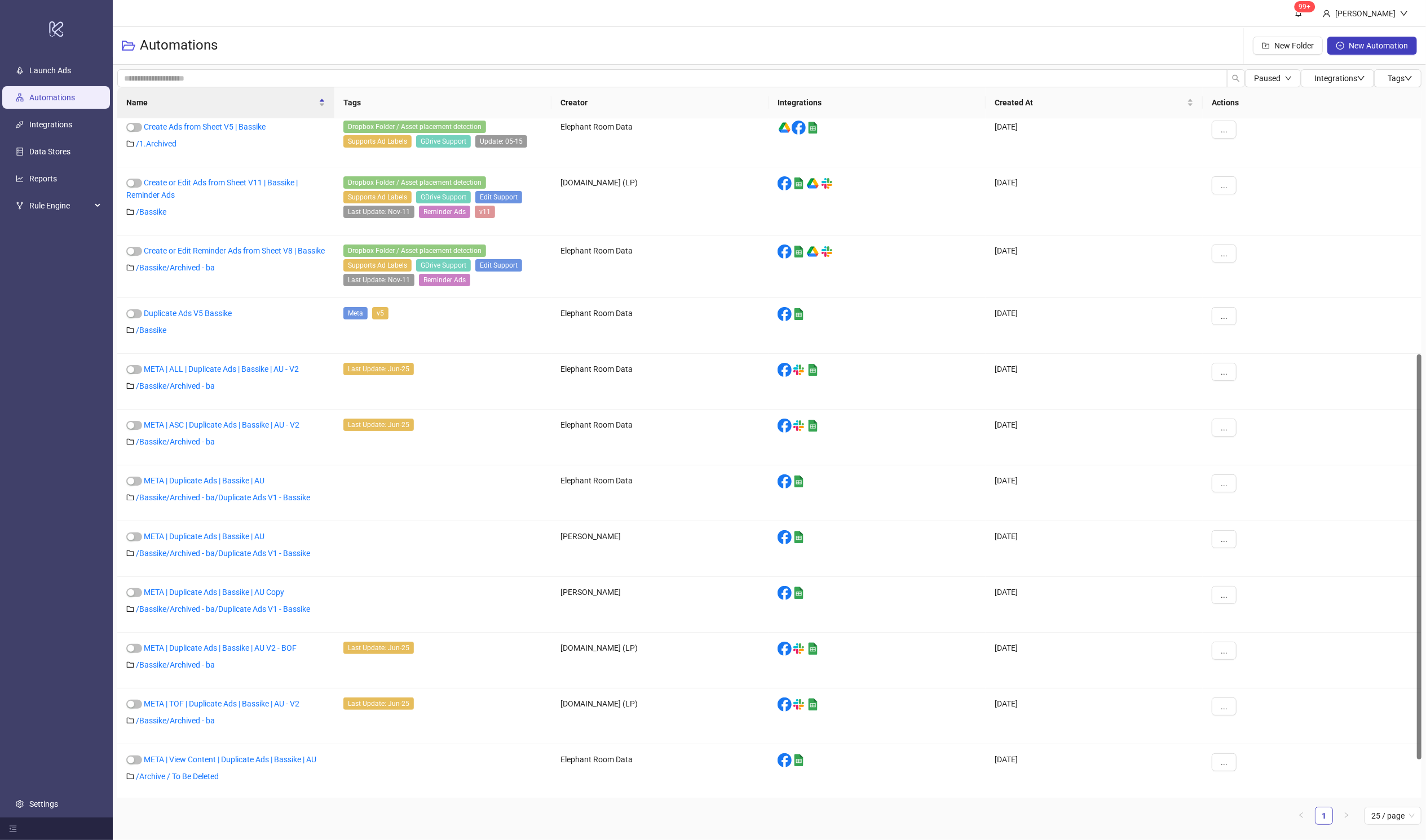
scroll to position [460, 0]
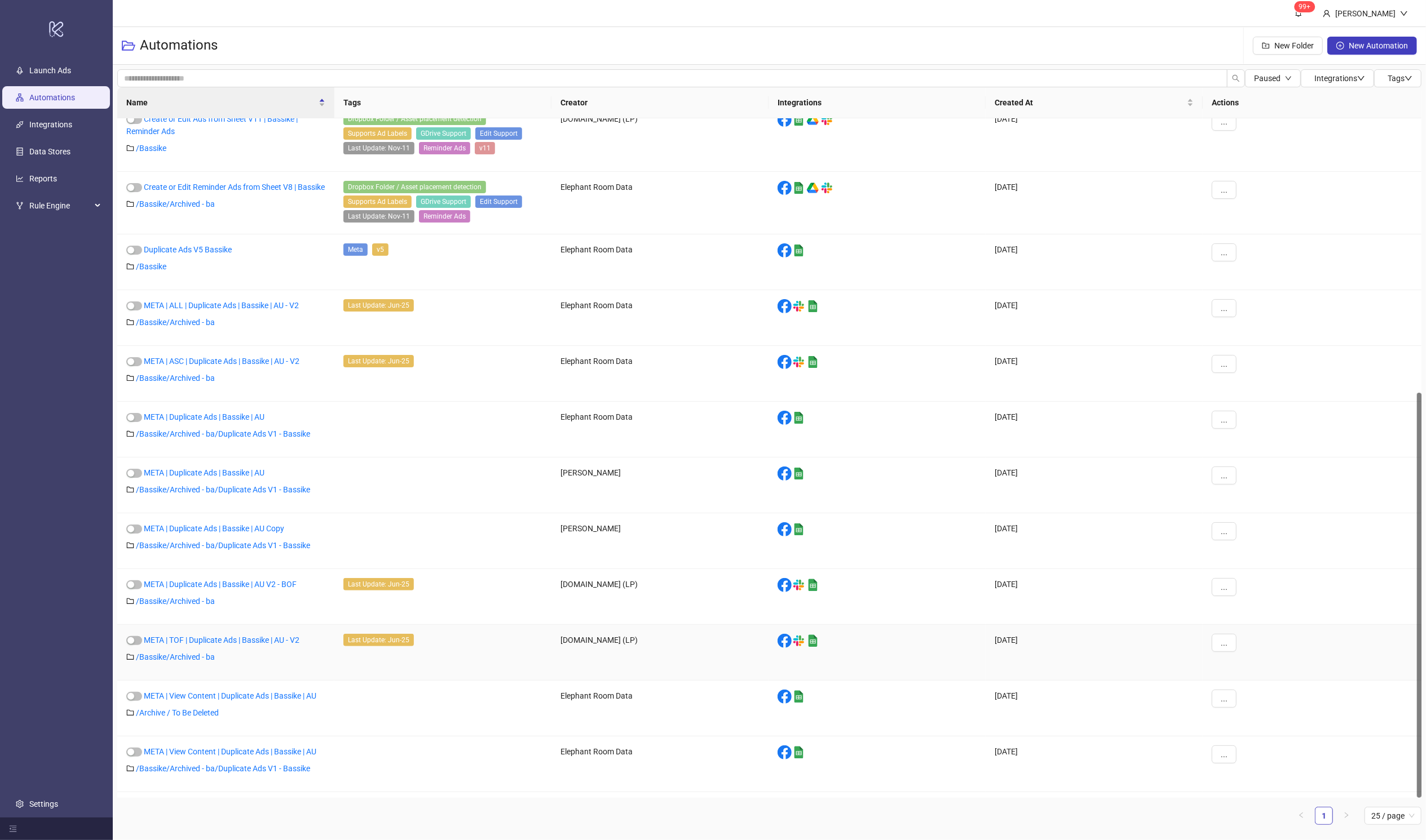
drag, startPoint x: 1417, startPoint y: 280, endPoint x: 1403, endPoint y: 665, distance: 385.3
click at [967, 665] on div "Create or Edit Ads from Sheet V11 | Bassike | Reminder Ads / Bassike Dropbox Fo…" at bounding box center [769, 458] width 1304 height 680
click at [234, 72] on div "Click to sort descending" at bounding box center [225, 80] width 92 height 19
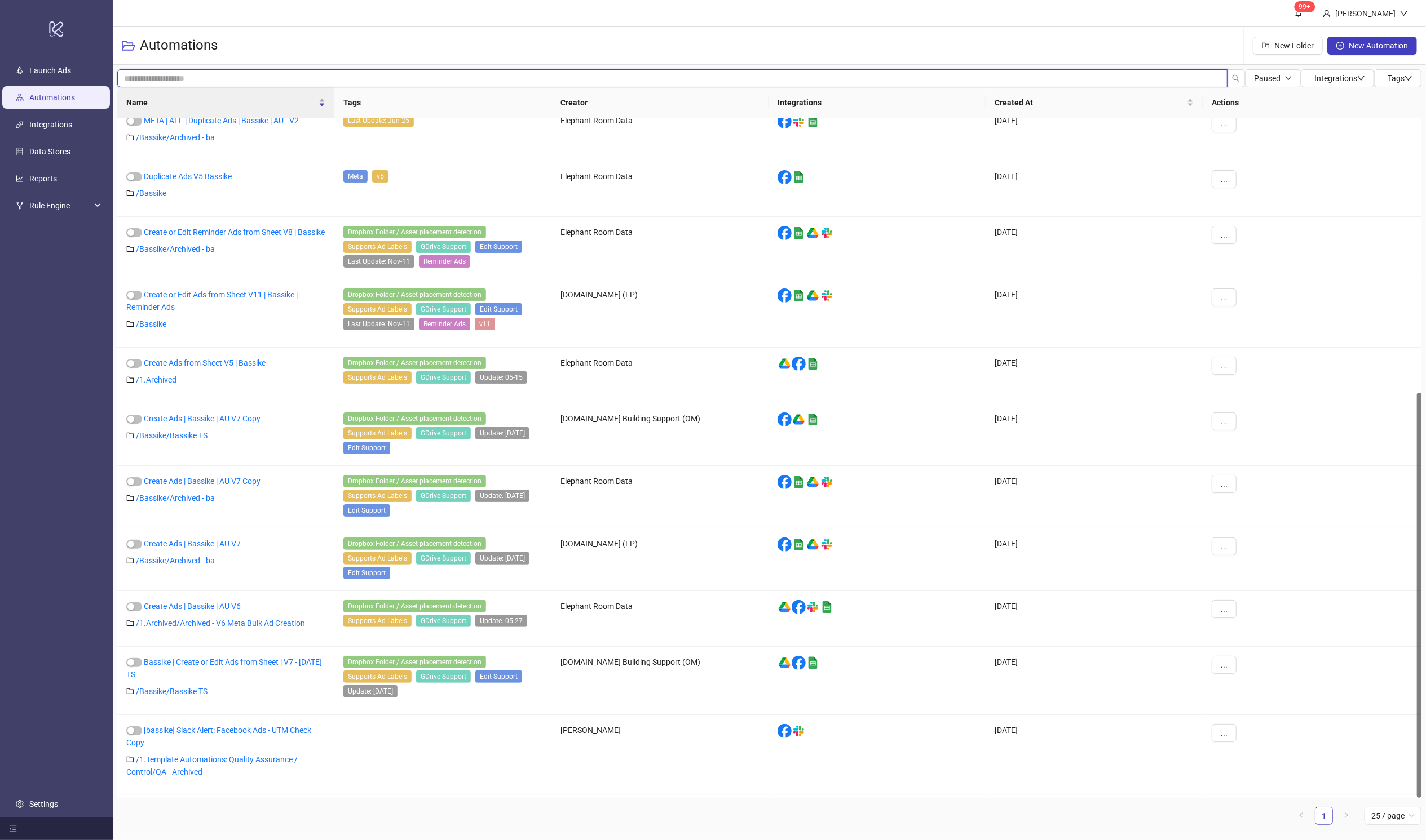
click at [309, 85] on input "search" at bounding box center [672, 78] width 1110 height 18
type input "*"
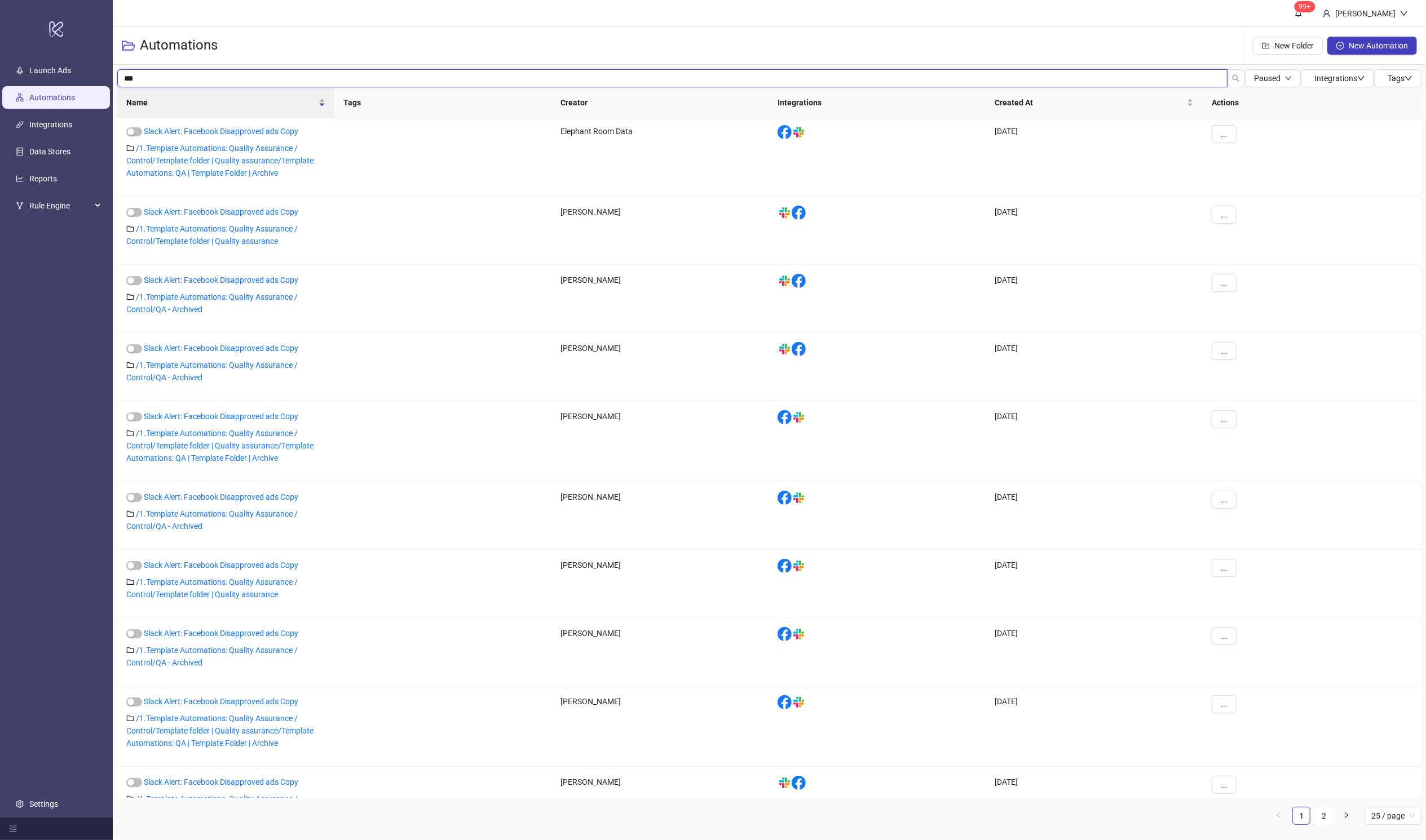
type input "****"
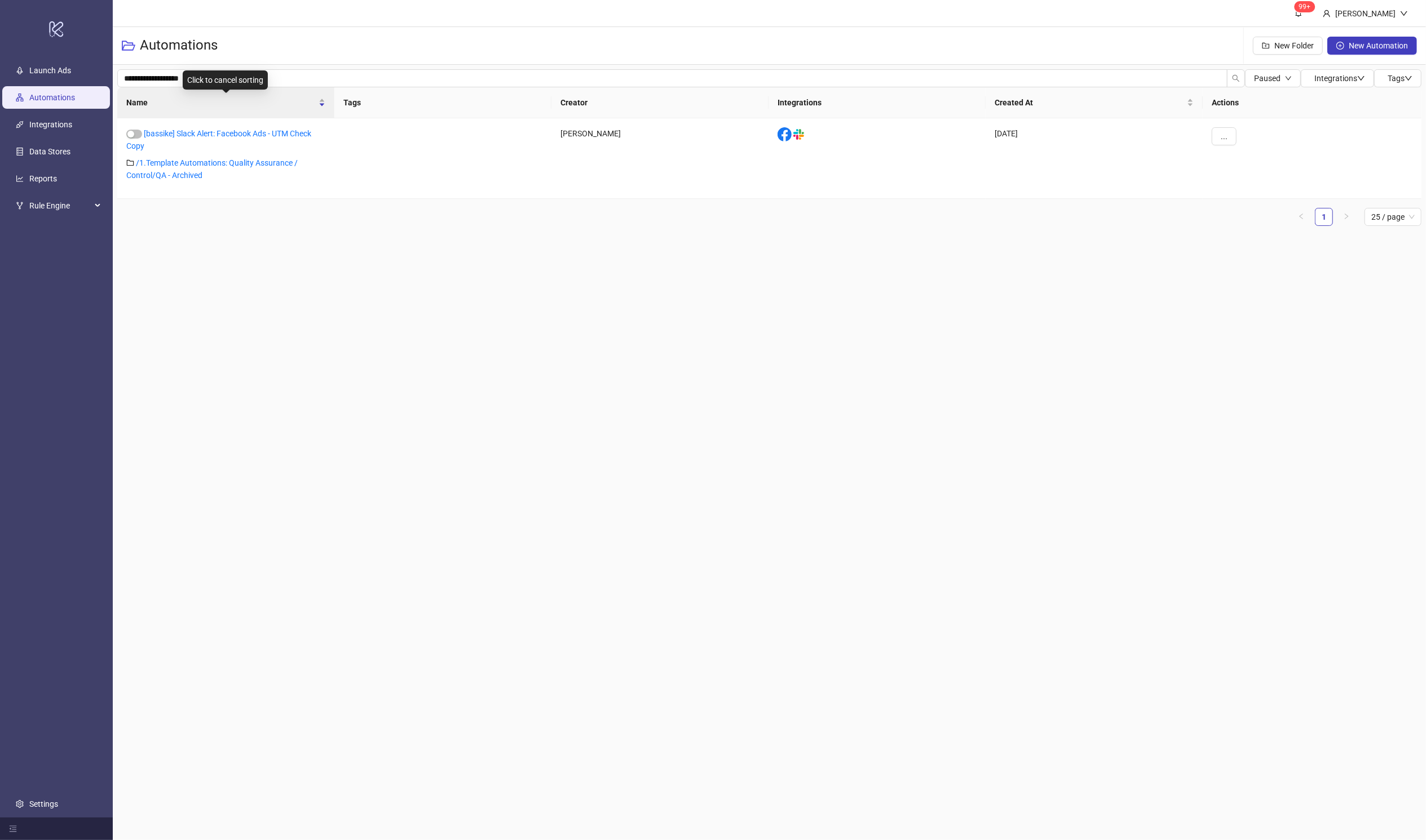
click at [233, 79] on div "Click to cancel sorting" at bounding box center [225, 80] width 85 height 19
click at [305, 96] on div "Name" at bounding box center [225, 102] width 199 height 12
click at [312, 78] on input "**********" at bounding box center [672, 78] width 1110 height 18
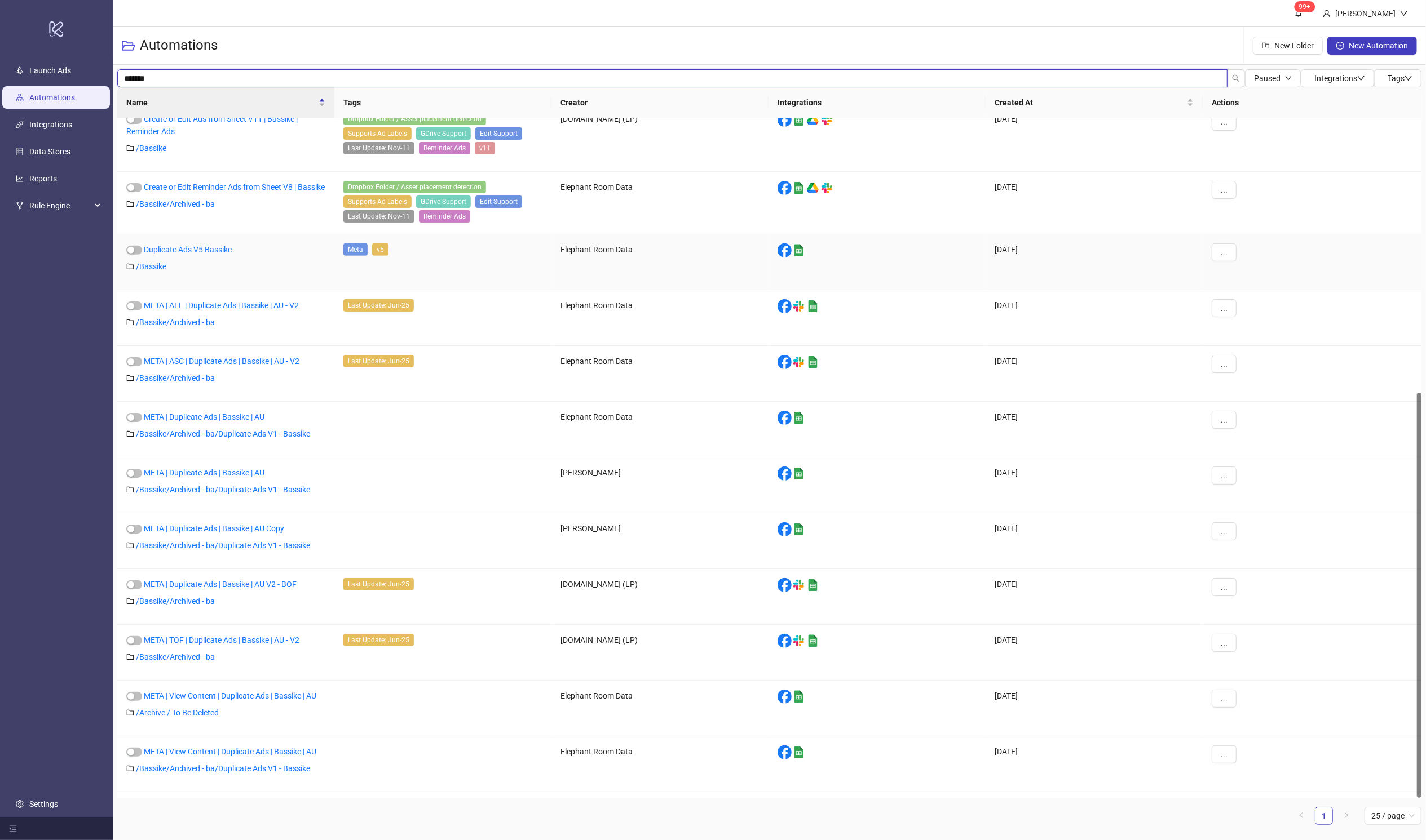
scroll to position [460, 0]
click at [967, 674] on div "25 / page" at bounding box center [1393, 815] width 57 height 18
click at [967, 674] on span "25 / page" at bounding box center [1393, 816] width 44 height 17
click at [967, 674] on div "100 / page" at bounding box center [1393, 793] width 39 height 12
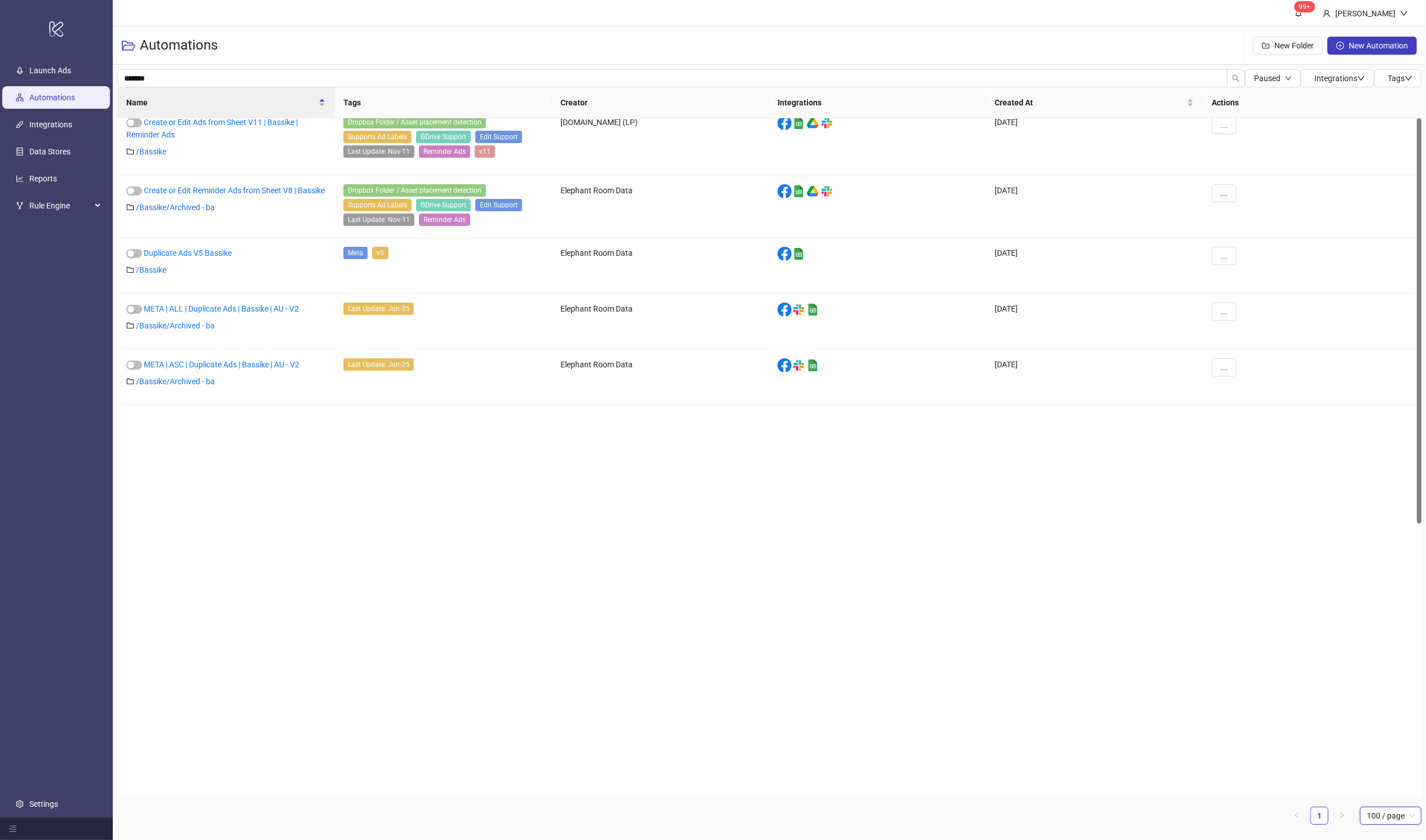
scroll to position [0, 0]
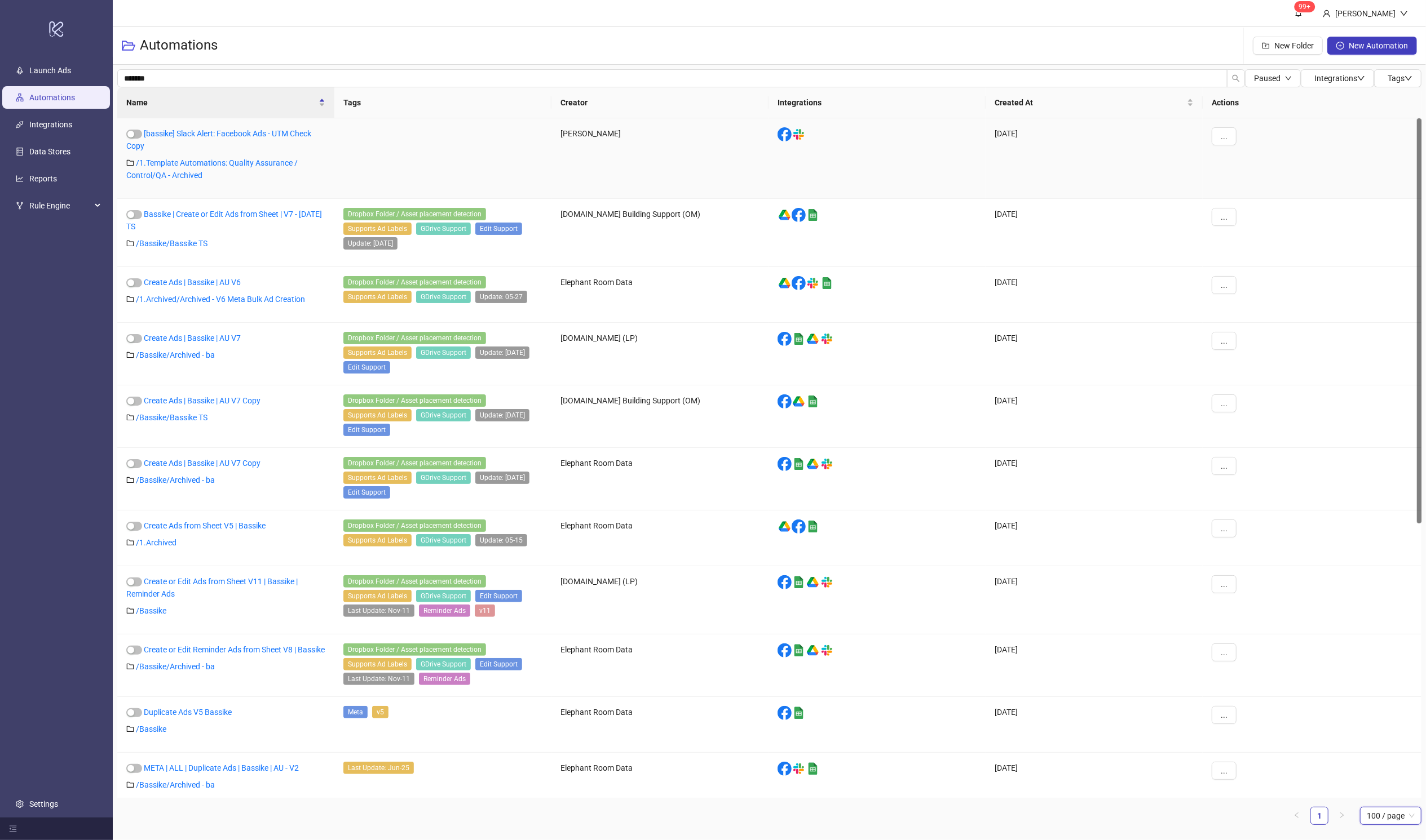
drag, startPoint x: 1418, startPoint y: 604, endPoint x: 1403, endPoint y: 165, distance: 439.3
click at [967, 165] on div "[bassike] Slack Alert: Facebook Ads - UTM Check Copy / 1.Template Automations: …" at bounding box center [769, 458] width 1304 height 680
click at [225, 74] on input "*******" at bounding box center [672, 78] width 1110 height 18
type input "**********"
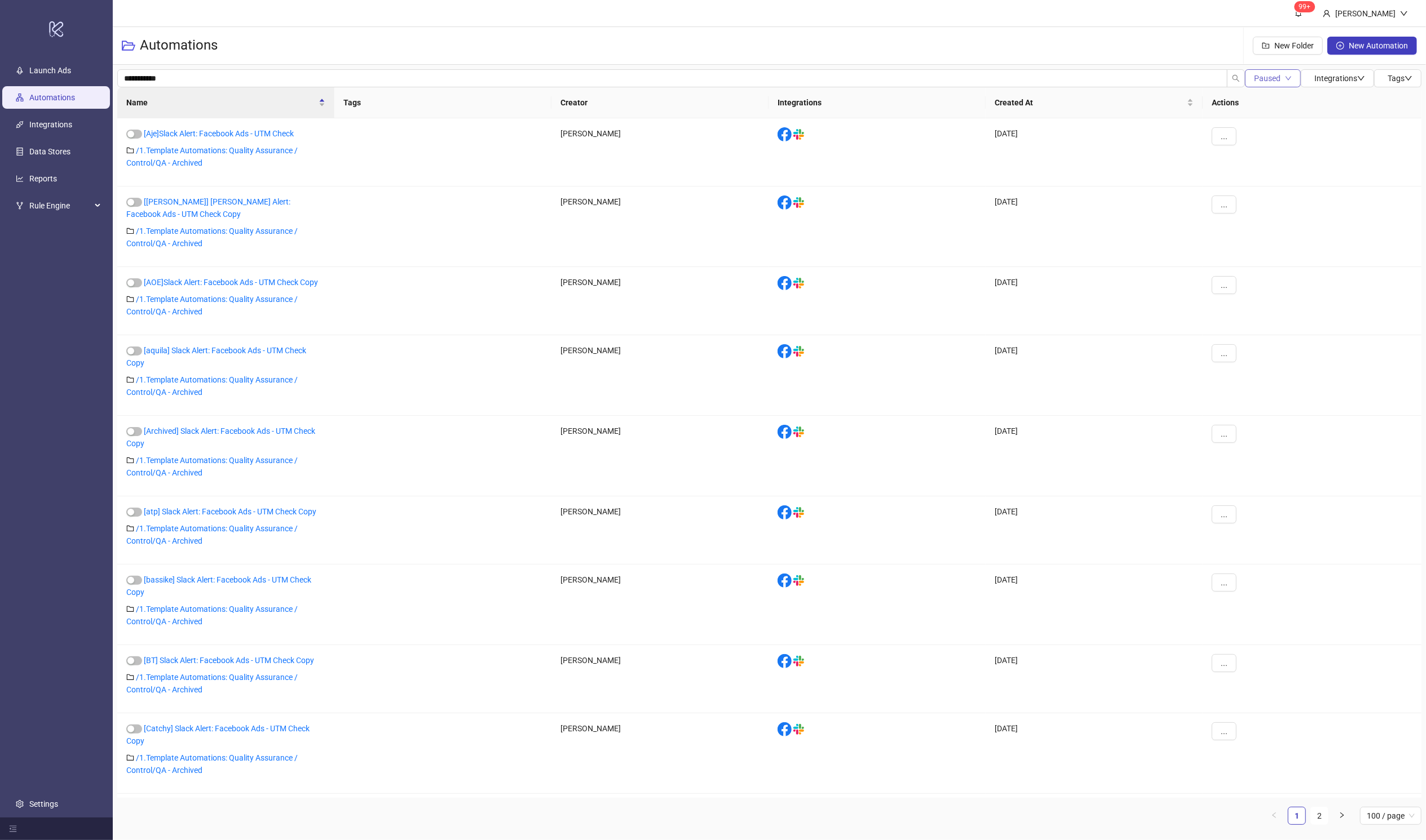
click at [967, 76] on span "Paused" at bounding box center [1268, 77] width 27 height 9
click at [967, 92] on li "All" at bounding box center [1271, 100] width 51 height 18
click at [353, 67] on div "**********" at bounding box center [769, 452] width 1313 height 774
click at [349, 73] on input "**********" at bounding box center [681, 78] width 1128 height 18
click at [287, 79] on input "**********" at bounding box center [681, 78] width 1128 height 18
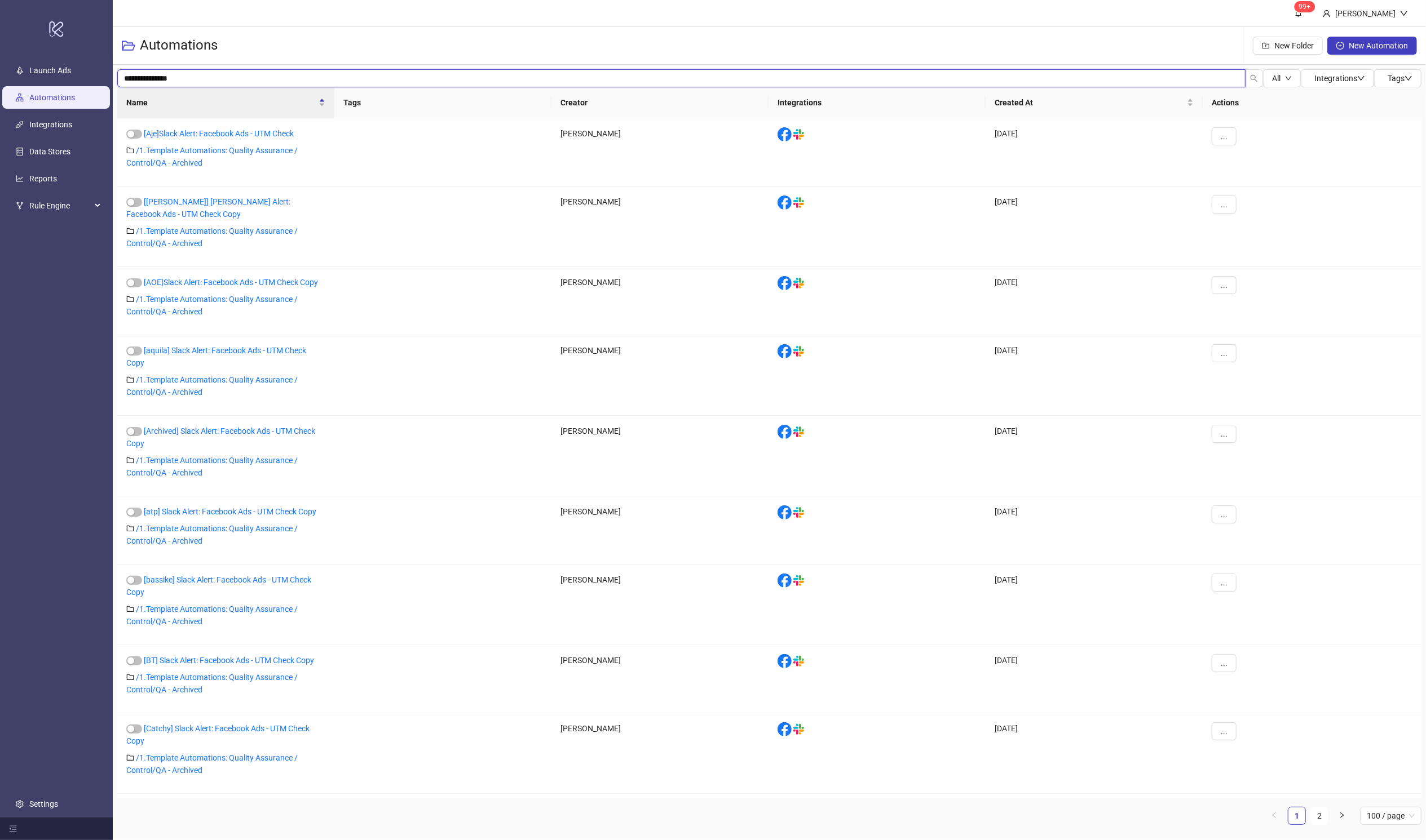
type input "**********"
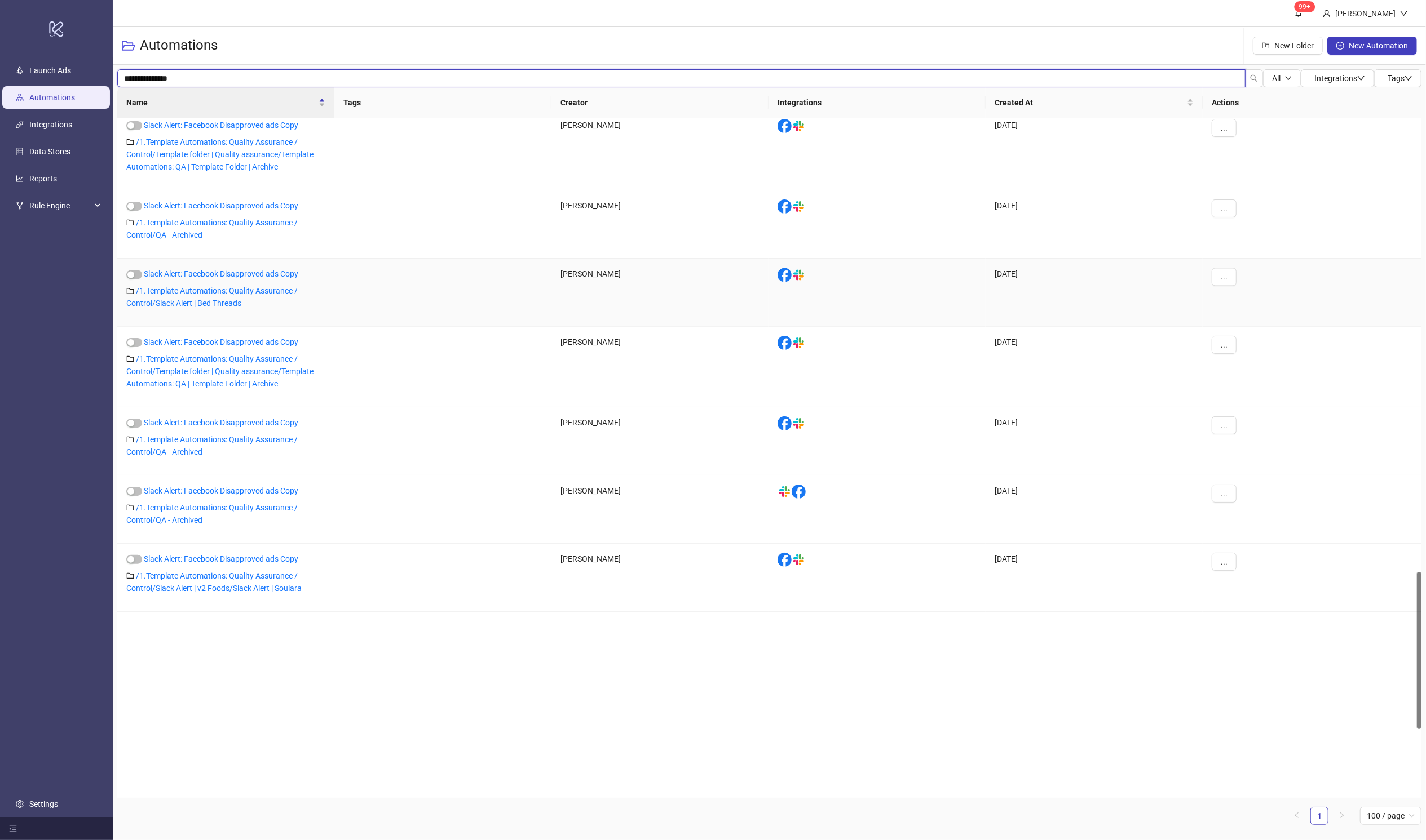
scroll to position [2530, 0]
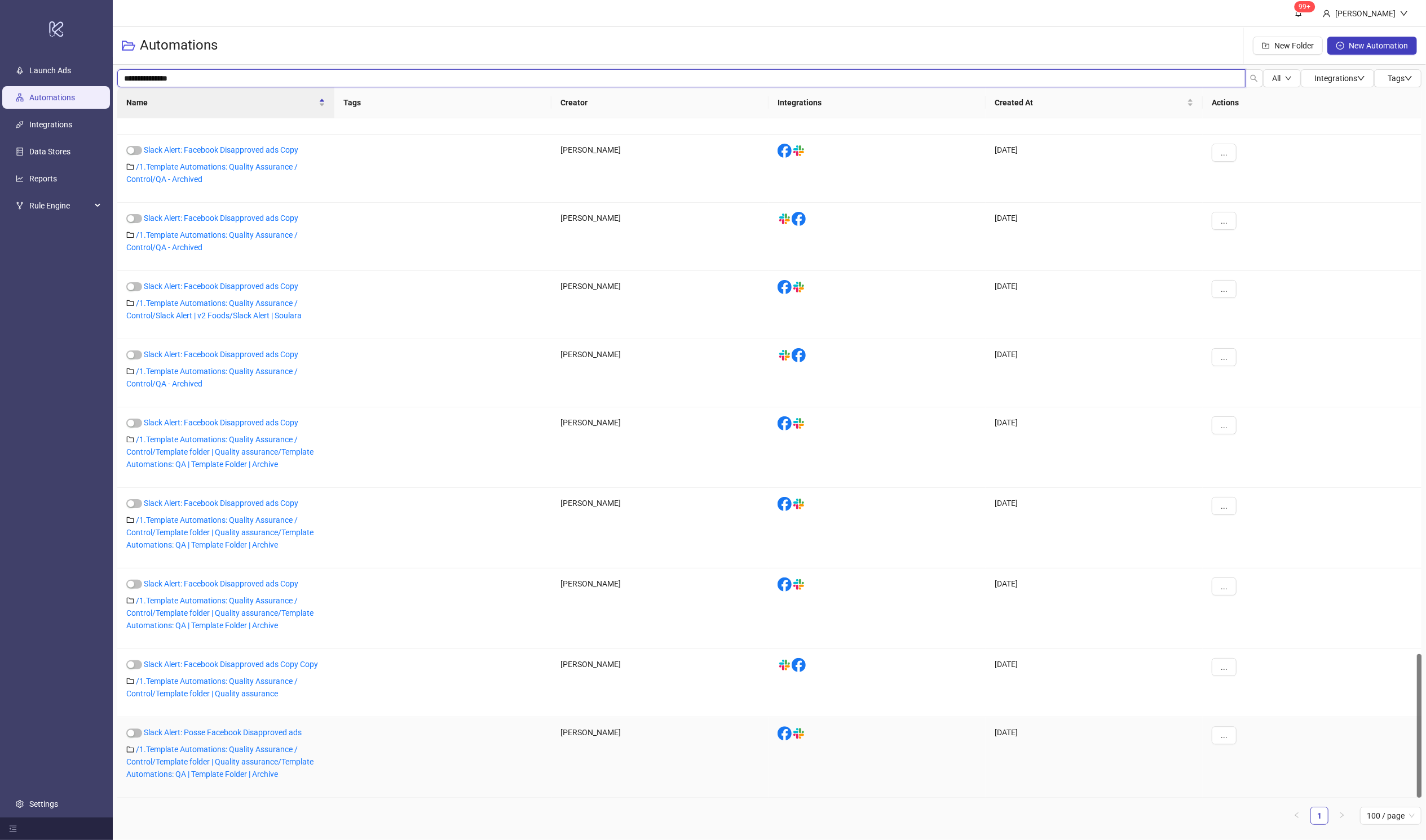
drag, startPoint x: 1419, startPoint y: 164, endPoint x: 1335, endPoint y: 732, distance: 574.2
click at [967, 674] on div "Slack Alert: Facebook Disapproved ads Copy / 1.Template Automations: Quality As…" at bounding box center [769, 458] width 1304 height 680
click at [967, 674] on div "**********" at bounding box center [769, 452] width 1313 height 774
click at [185, 674] on link "/ 1.Template Automations: Quality Assurance / Control/Template folder | Quality…" at bounding box center [212, 687] width 172 height 21
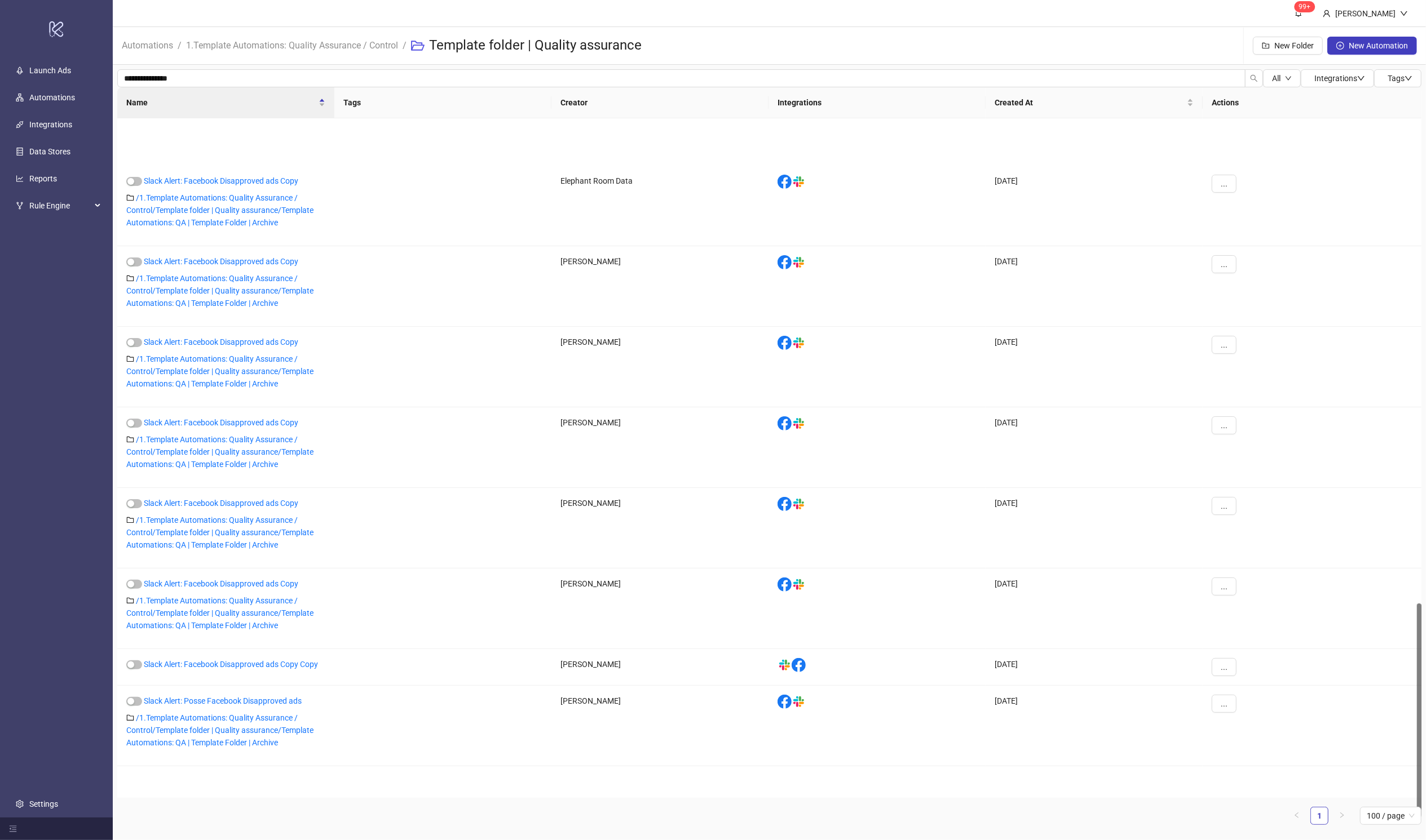
scroll to position [1444, 0]
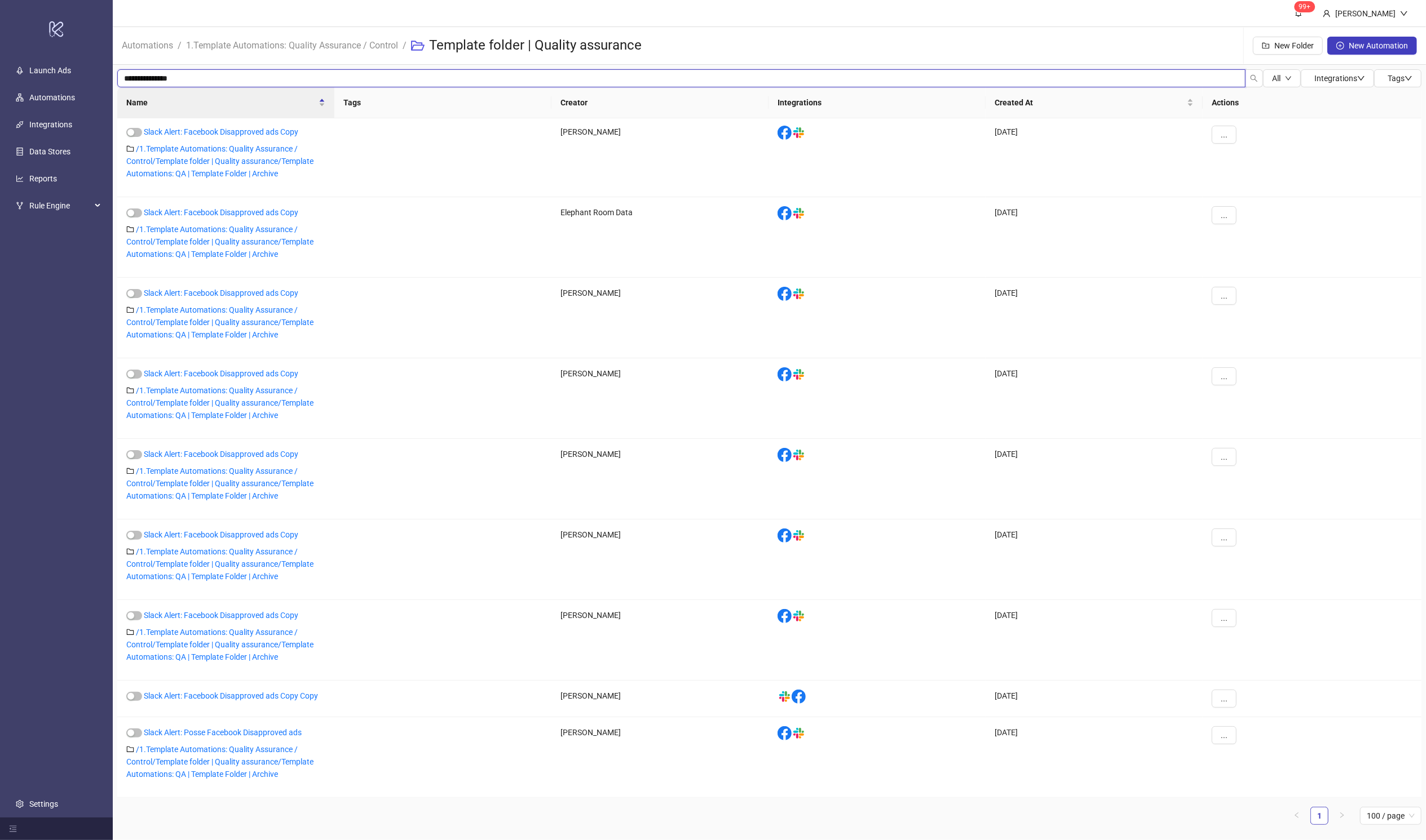
click at [748, 70] on input "**********" at bounding box center [681, 78] width 1128 height 18
click at [450, 42] on h3 "Template folder | Quality assurance" at bounding box center [535, 45] width 213 height 18
click at [450, 70] on input "search" at bounding box center [681, 78] width 1128 height 18
click at [446, 73] on input "search" at bounding box center [681, 78] width 1128 height 18
type input "*******"
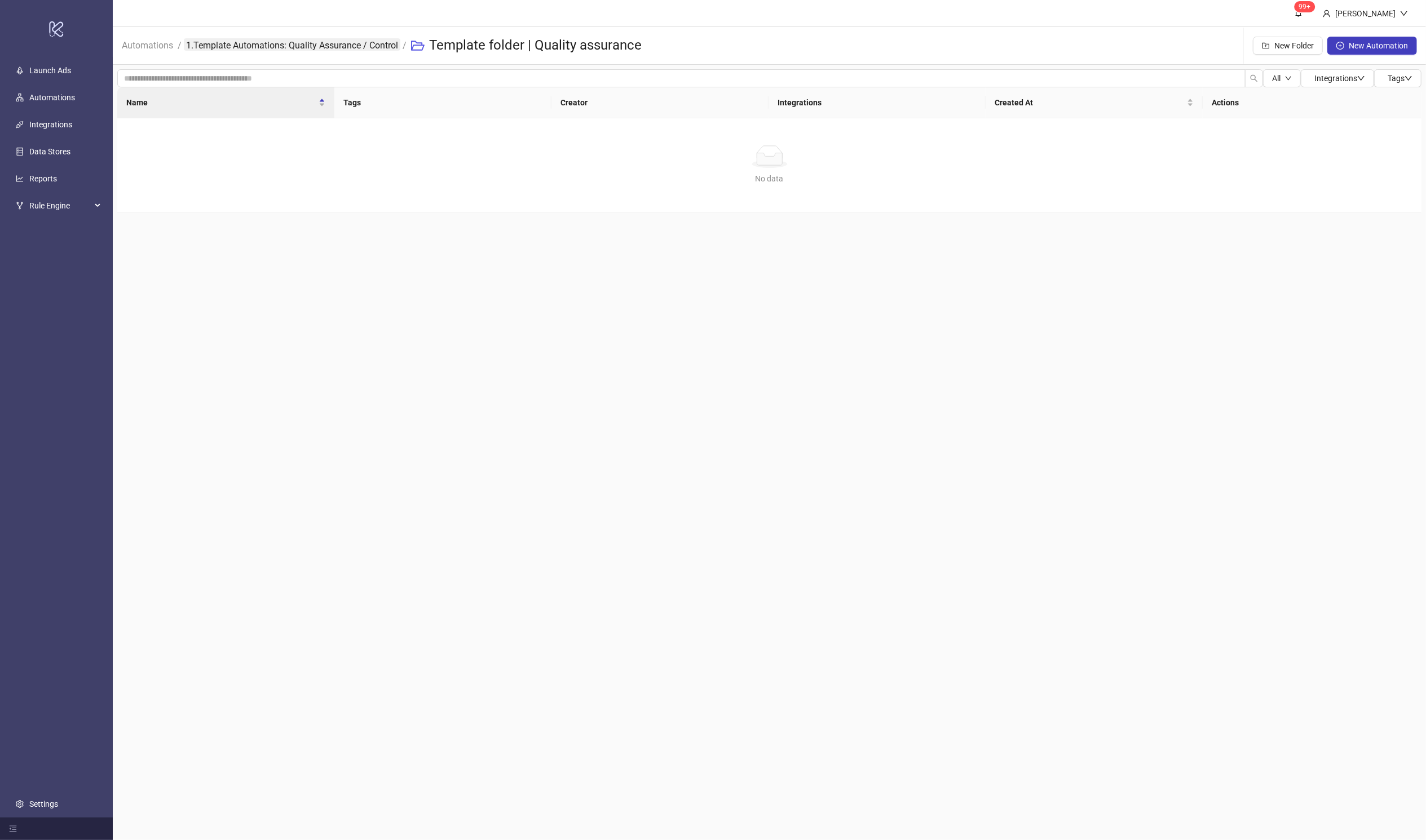
click at [338, 48] on link "1.Template Automations: Quality Assurance / Control" at bounding box center [292, 44] width 217 height 12
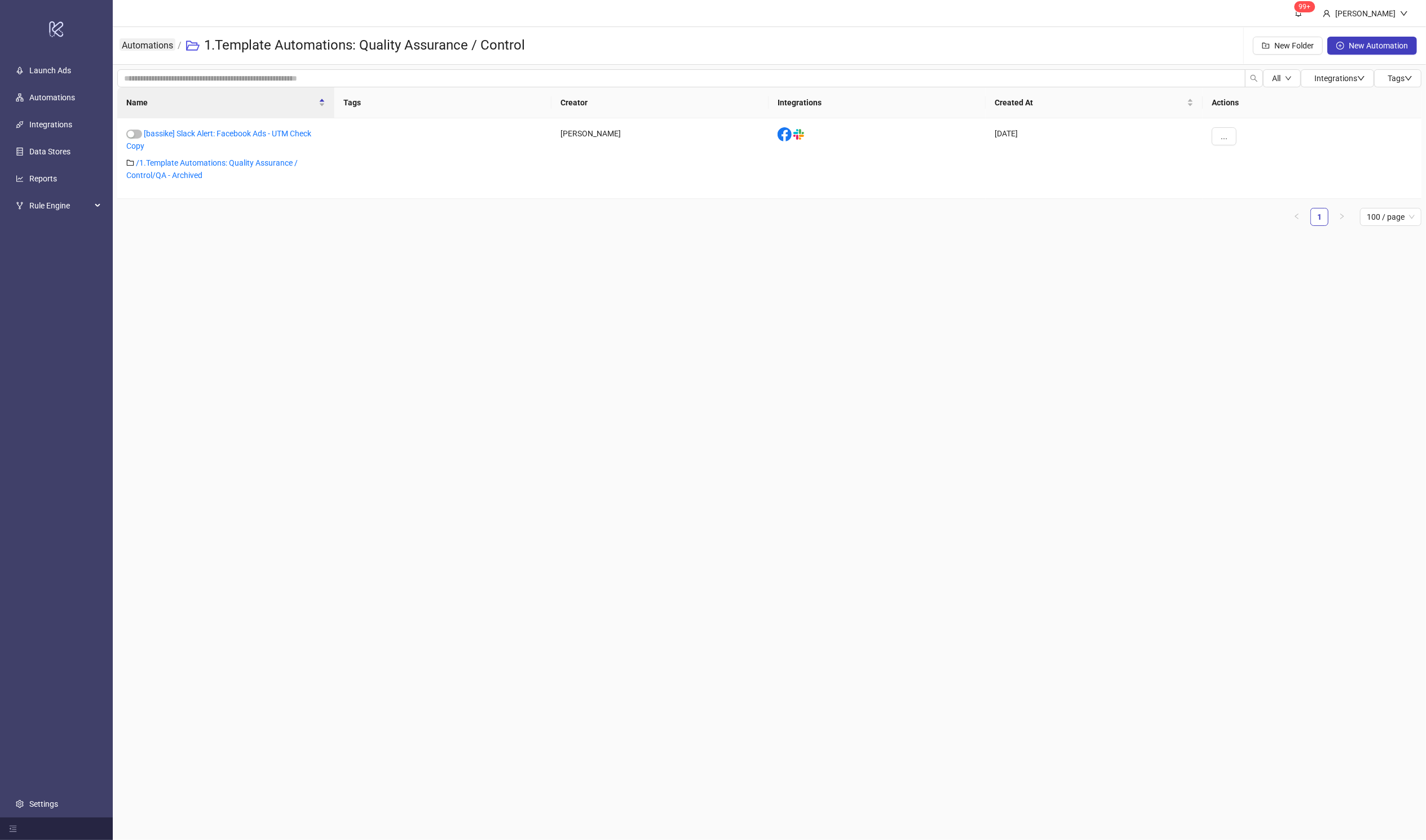
click at [172, 49] on link "Automations" at bounding box center [147, 44] width 56 height 12
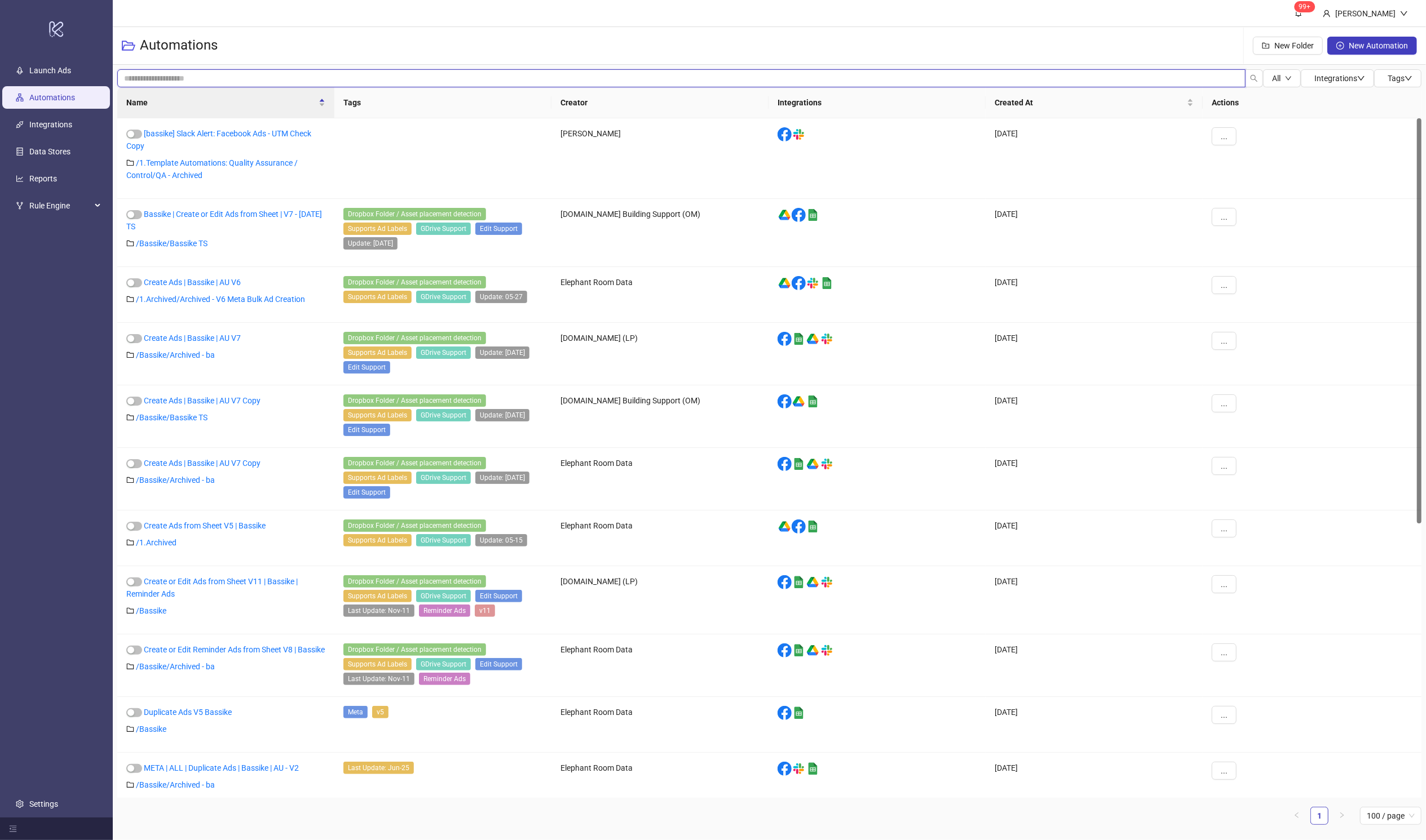
click at [264, 75] on input "search" at bounding box center [681, 78] width 1128 height 18
type input "*"
type input "**********"
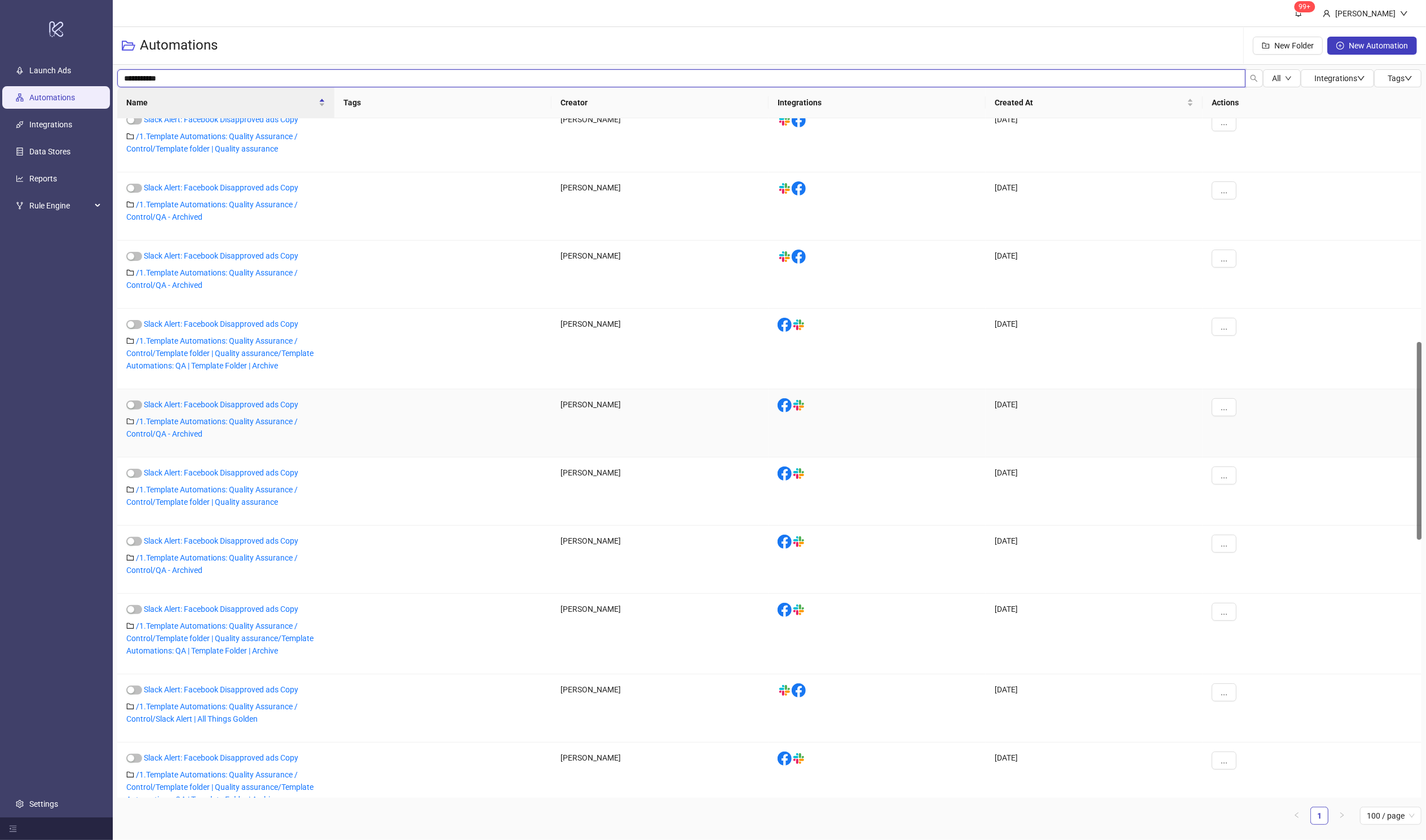
scroll to position [767, 0]
click at [257, 605] on link "Slack Alert: Facebook Disapproved ads Copy" at bounding box center [221, 605] width 155 height 9
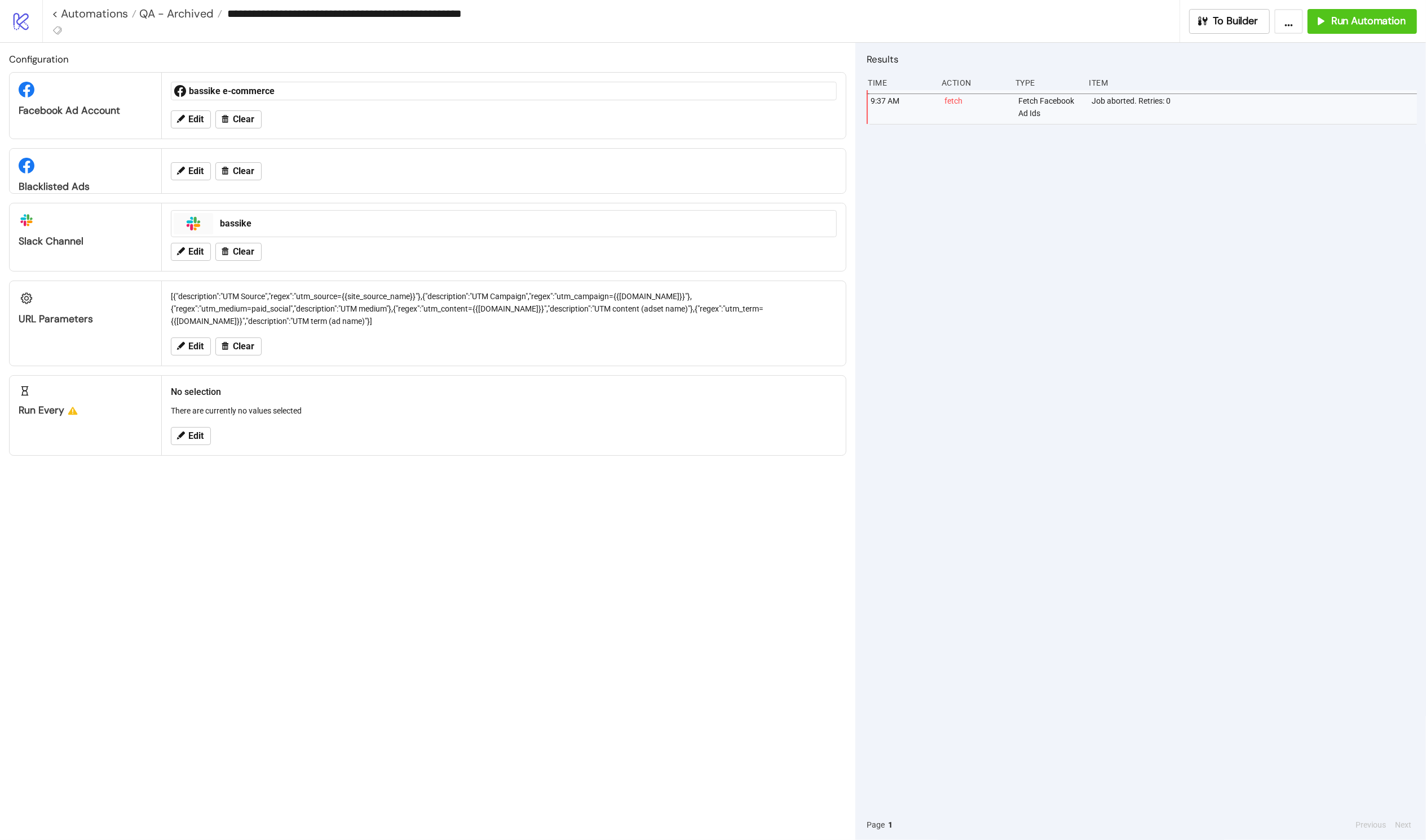
type input "**********"
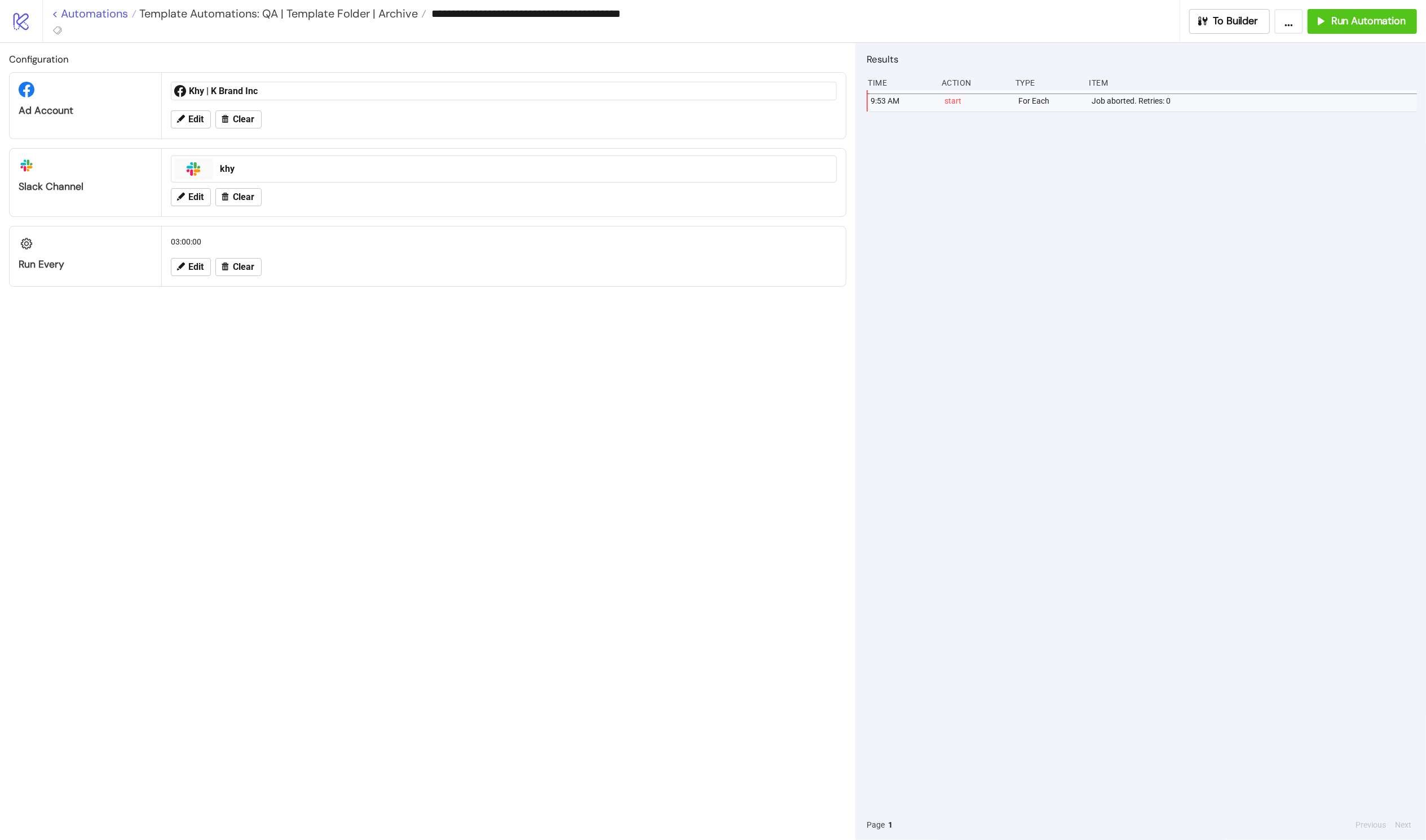
click at [97, 11] on link "< Automations" at bounding box center [93, 13] width 85 height 11
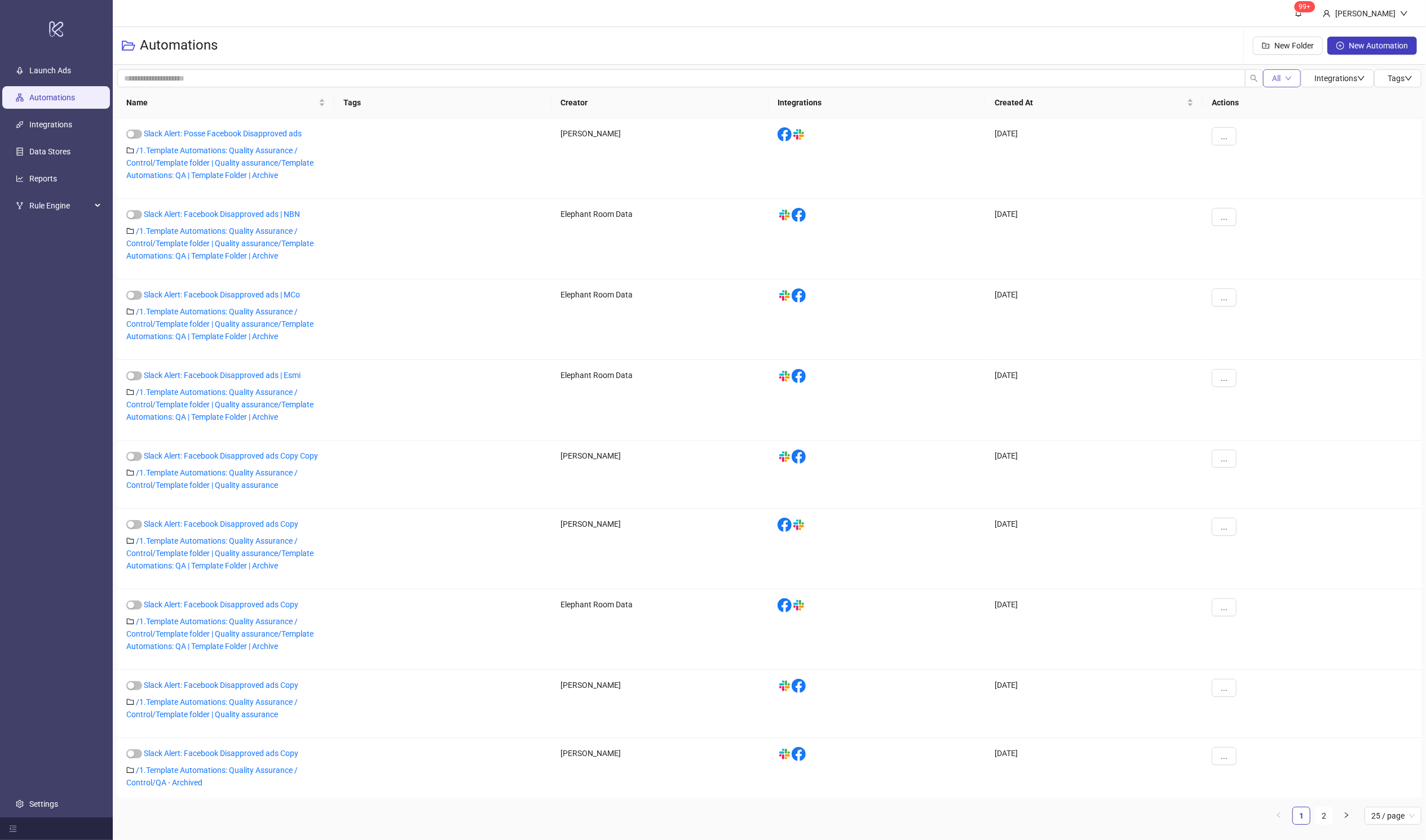
click at [967, 78] on button "All" at bounding box center [1282, 78] width 38 height 18
click at [967, 121] on span "Running" at bounding box center [1284, 118] width 30 height 12
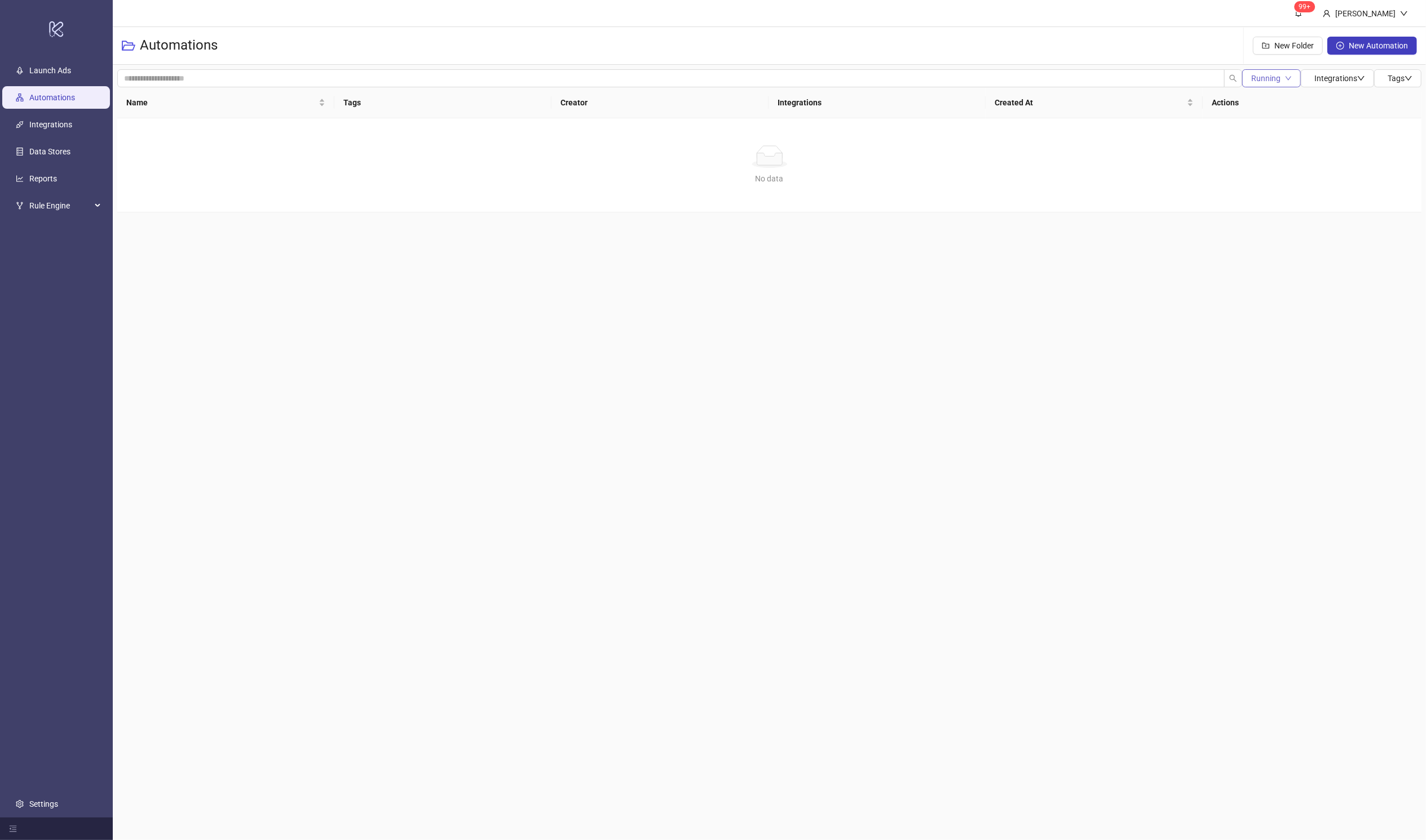
click at [967, 82] on button "Running" at bounding box center [1271, 78] width 58 height 18
click at [967, 135] on span "Paused" at bounding box center [1269, 136] width 39 height 12
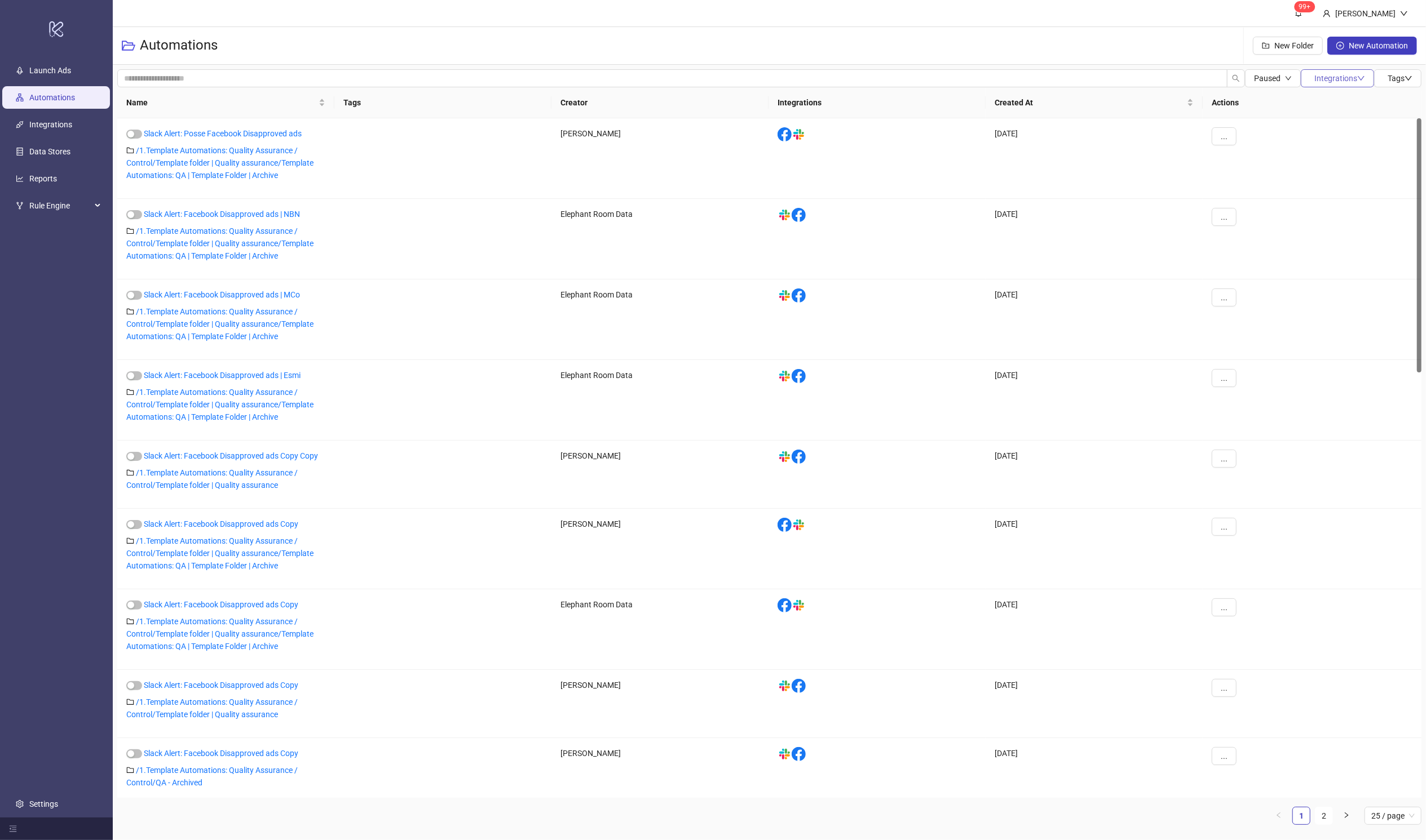
click at [967, 78] on span "Integrations" at bounding box center [1339, 77] width 51 height 9
click at [967, 104] on span "Facebook" at bounding box center [1352, 100] width 63 height 12
click at [967, 97] on span "Facebook" at bounding box center [1340, 100] width 63 height 12
click at [967, 83] on button "Integrations" at bounding box center [1337, 78] width 73 height 18
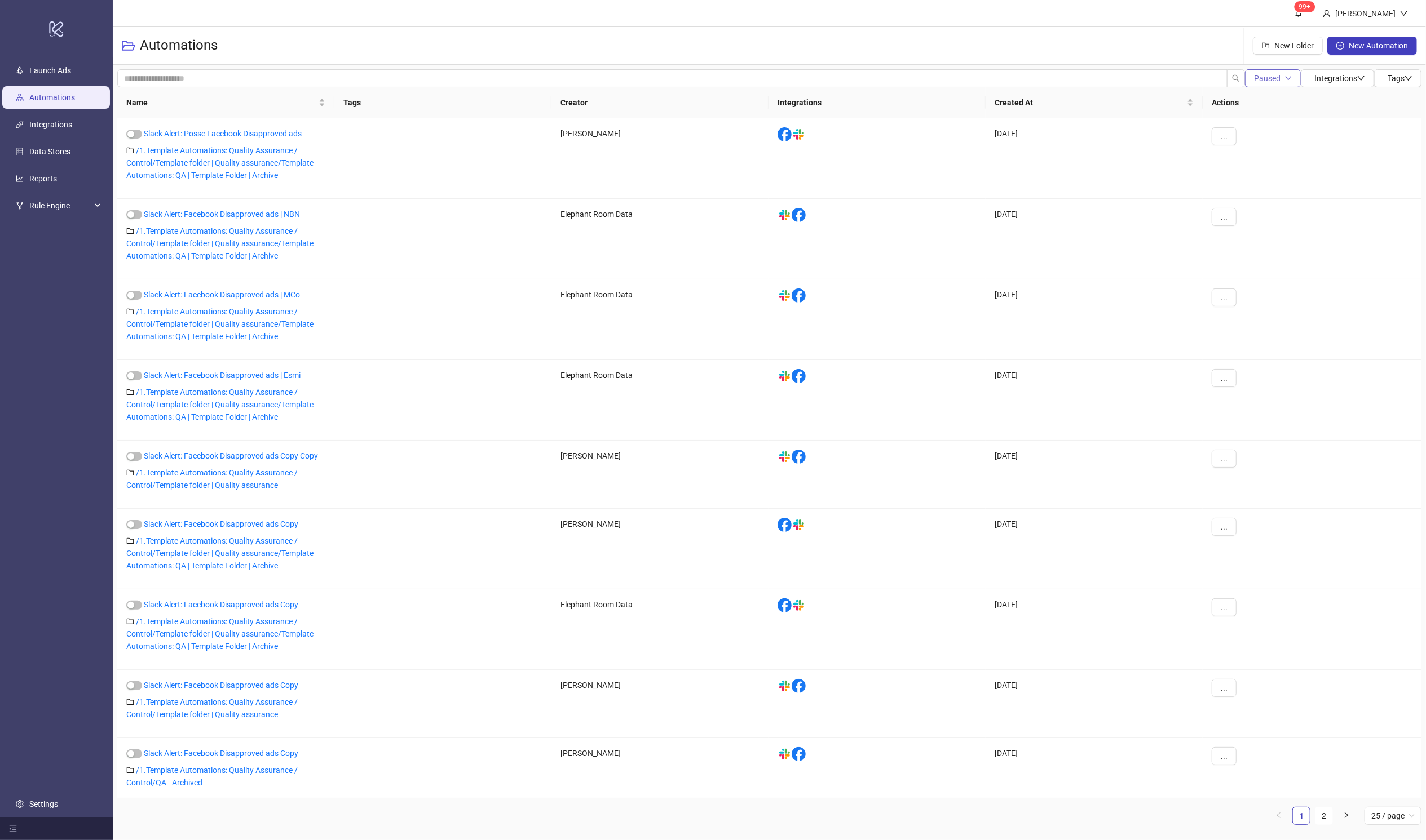
click at [967, 73] on span "Paused" at bounding box center [1268, 77] width 27 height 9
click at [967, 98] on span "All" at bounding box center [1271, 100] width 37 height 12
click at [967, 74] on span "Tags" at bounding box center [1400, 77] width 25 height 9
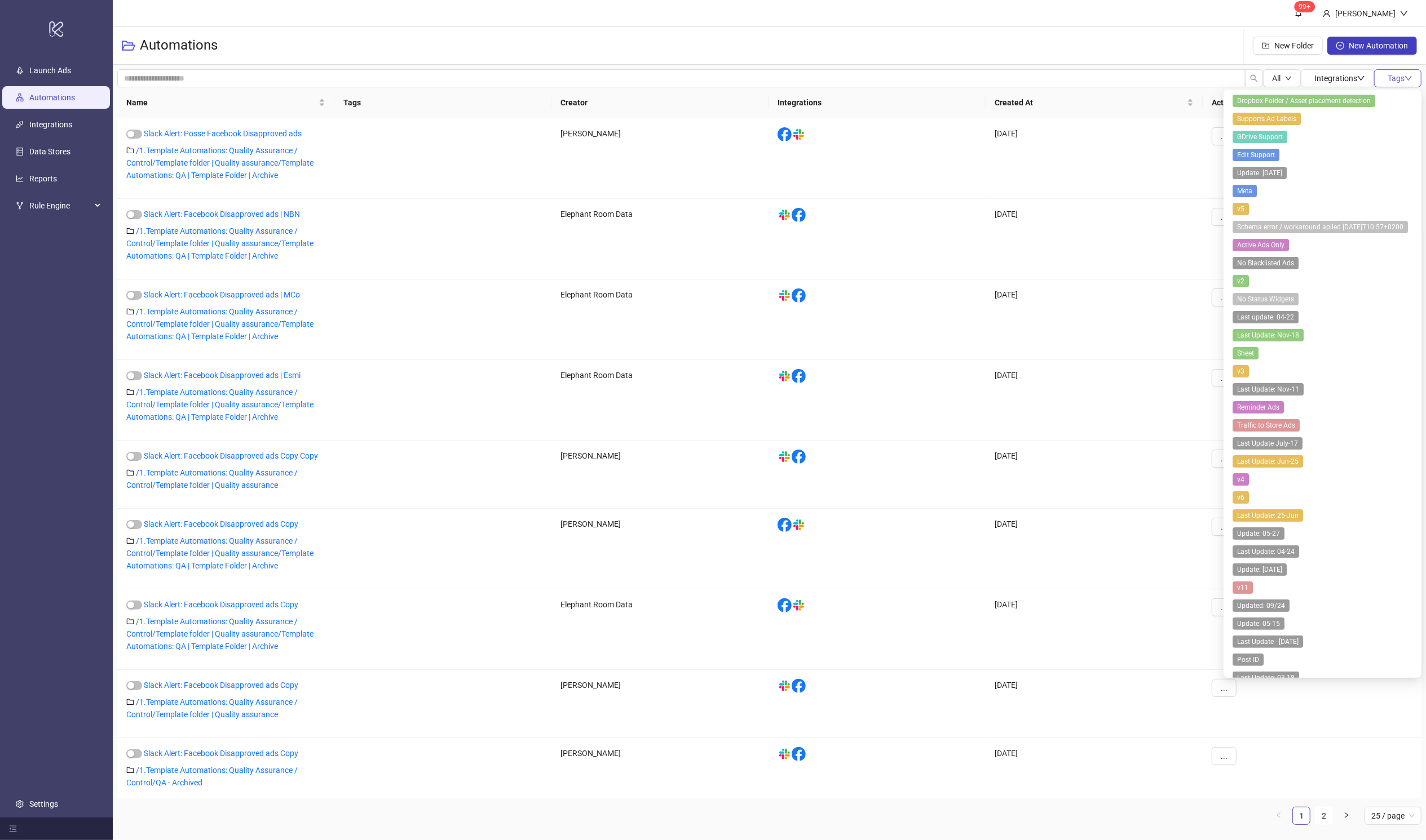
drag, startPoint x: 1400, startPoint y: 79, endPoint x: 1392, endPoint y: 82, distance: 8.5
click at [967, 79] on span "Tags" at bounding box center [1400, 77] width 25 height 9
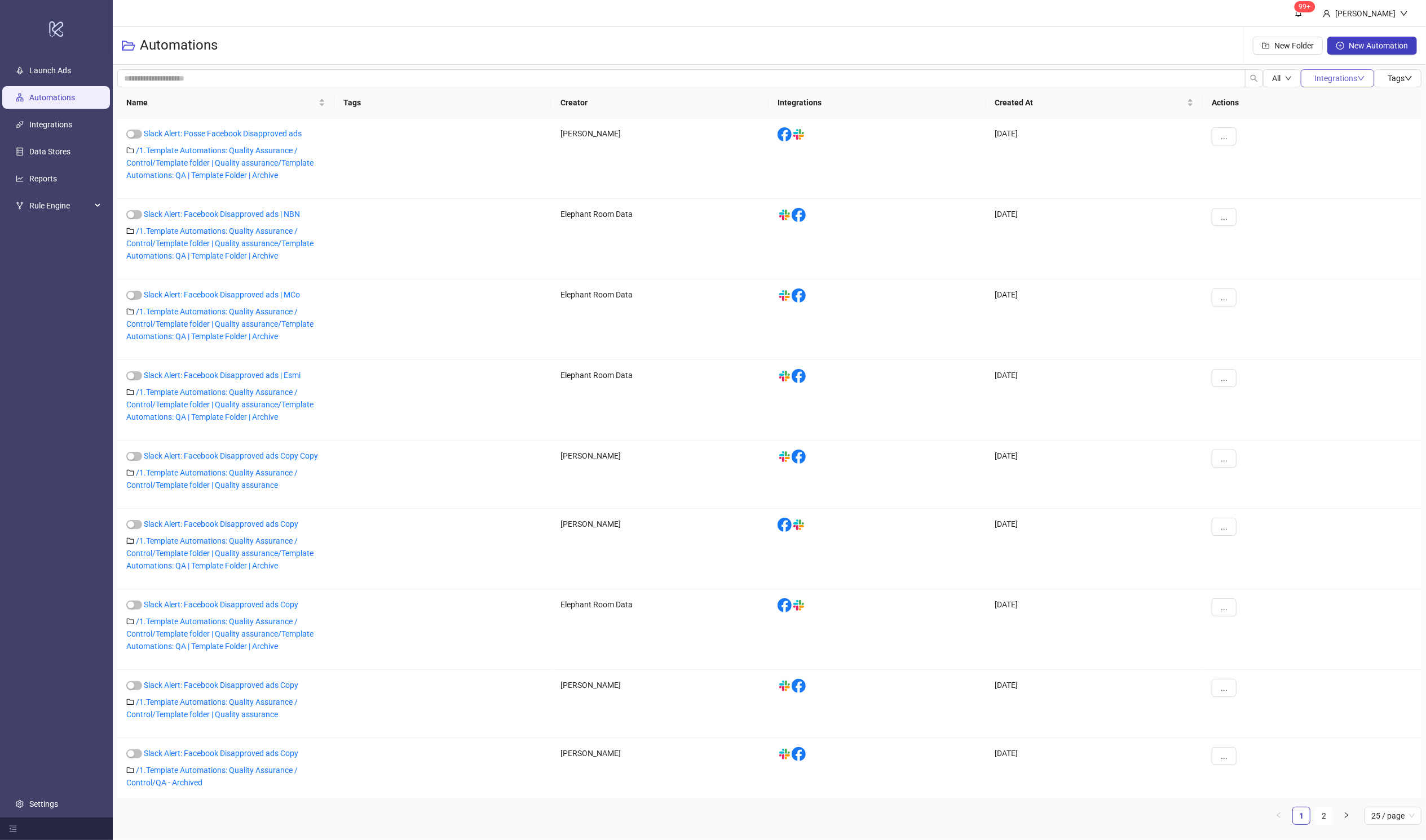
click at [967, 79] on span "Integrations" at bounding box center [1339, 77] width 51 height 9
click at [967, 171] on span "Slack" at bounding box center [1352, 173] width 63 height 12
click at [967, 171] on span "Slack" at bounding box center [1340, 173] width 63 height 12
click at [967, 103] on span "Facebook" at bounding box center [1352, 100] width 63 height 12
click at [967, 168] on span "Slack" at bounding box center [1340, 173] width 63 height 12
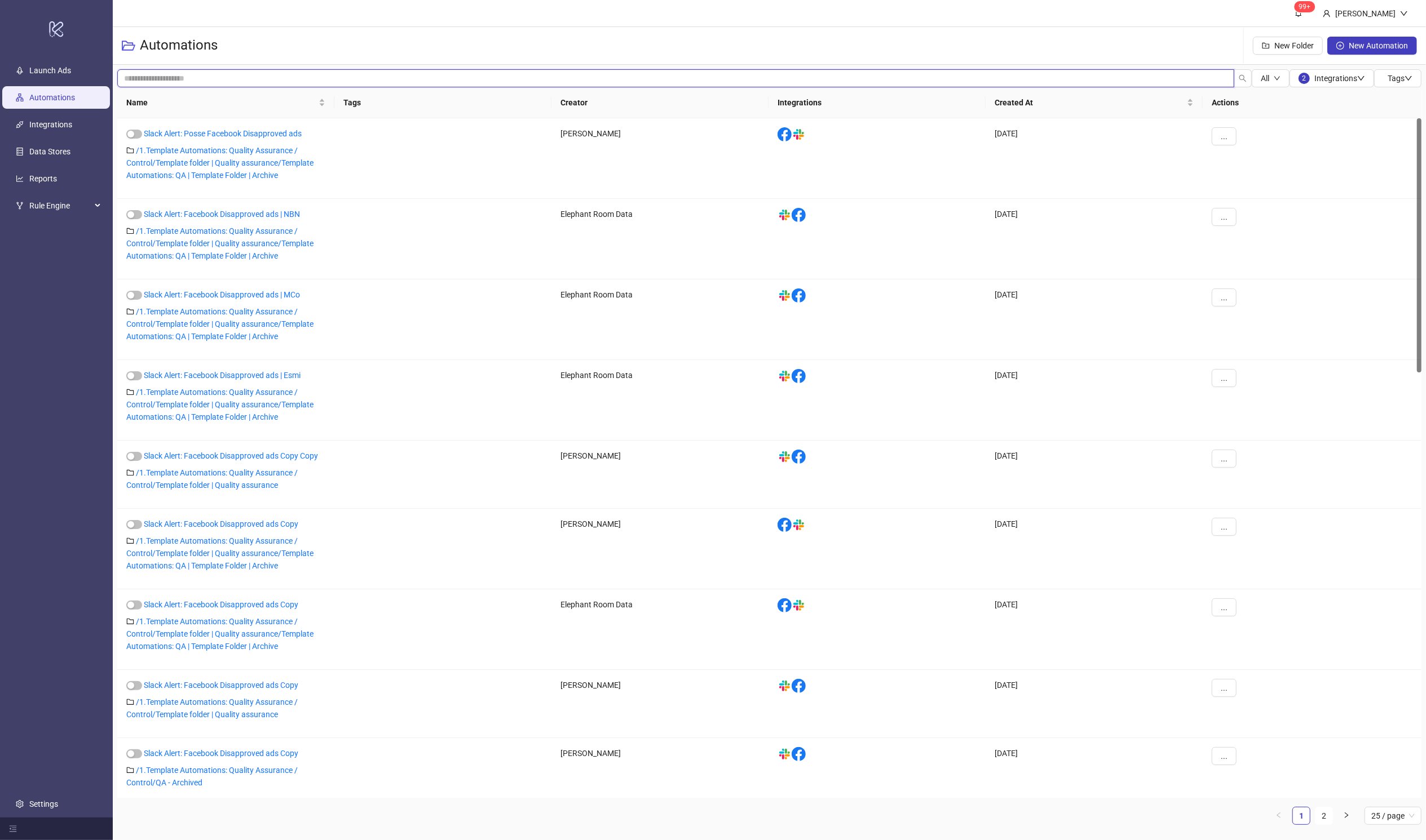
click at [967, 73] on input "search" at bounding box center [675, 78] width 1117 height 18
click at [797, 107] on th "Integrations" at bounding box center [878, 103] width 217 height 31
click at [967, 100] on span "Created At" at bounding box center [1089, 102] width 190 height 12
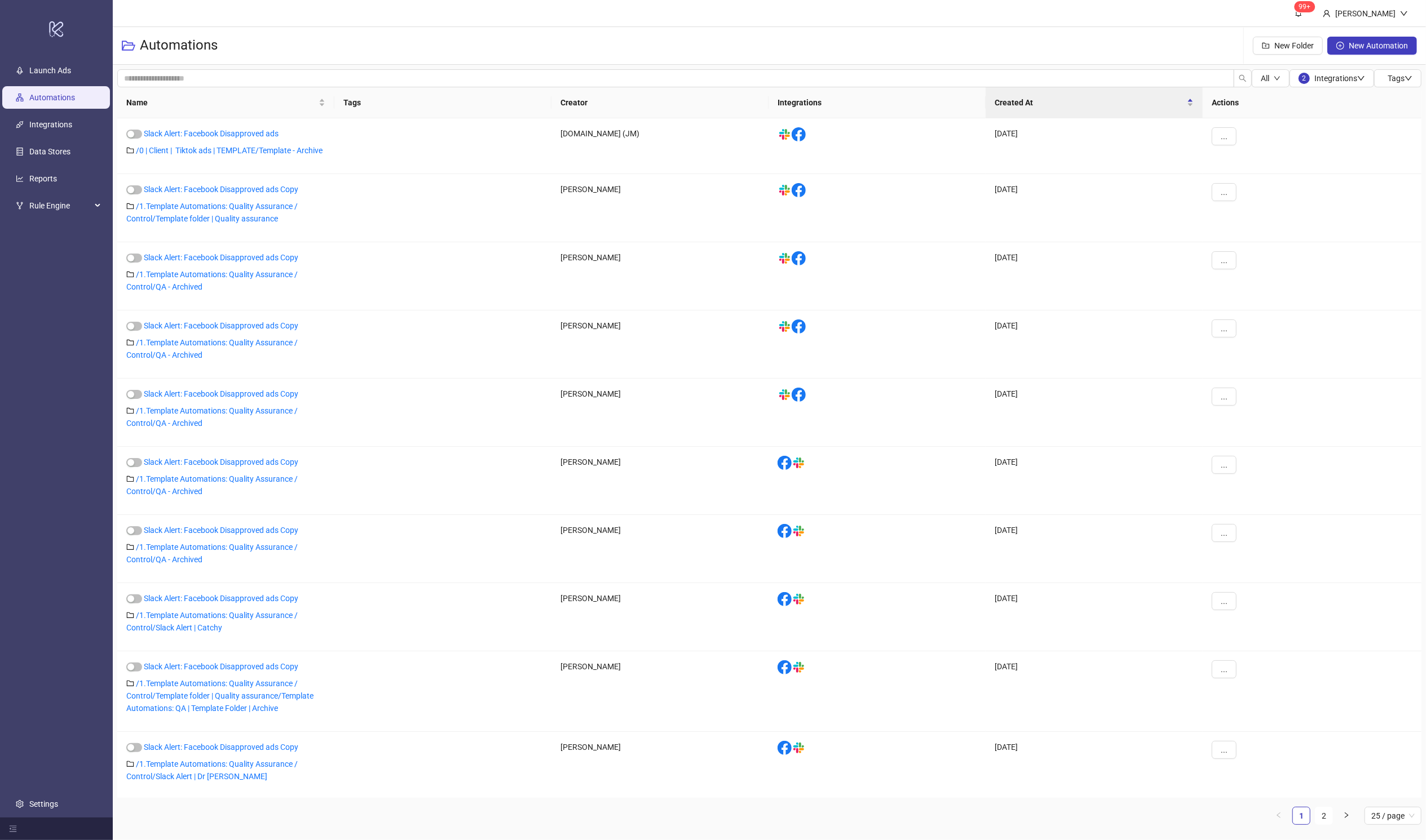
click at [628, 106] on th "Creator" at bounding box center [660, 103] width 217 height 31
click at [563, 102] on th "Creator" at bounding box center [660, 103] width 217 height 31
click at [231, 148] on link "/ 0 | Client | Tiktok ads | TEMPLATE/Template - Archive" at bounding box center [229, 150] width 187 height 9
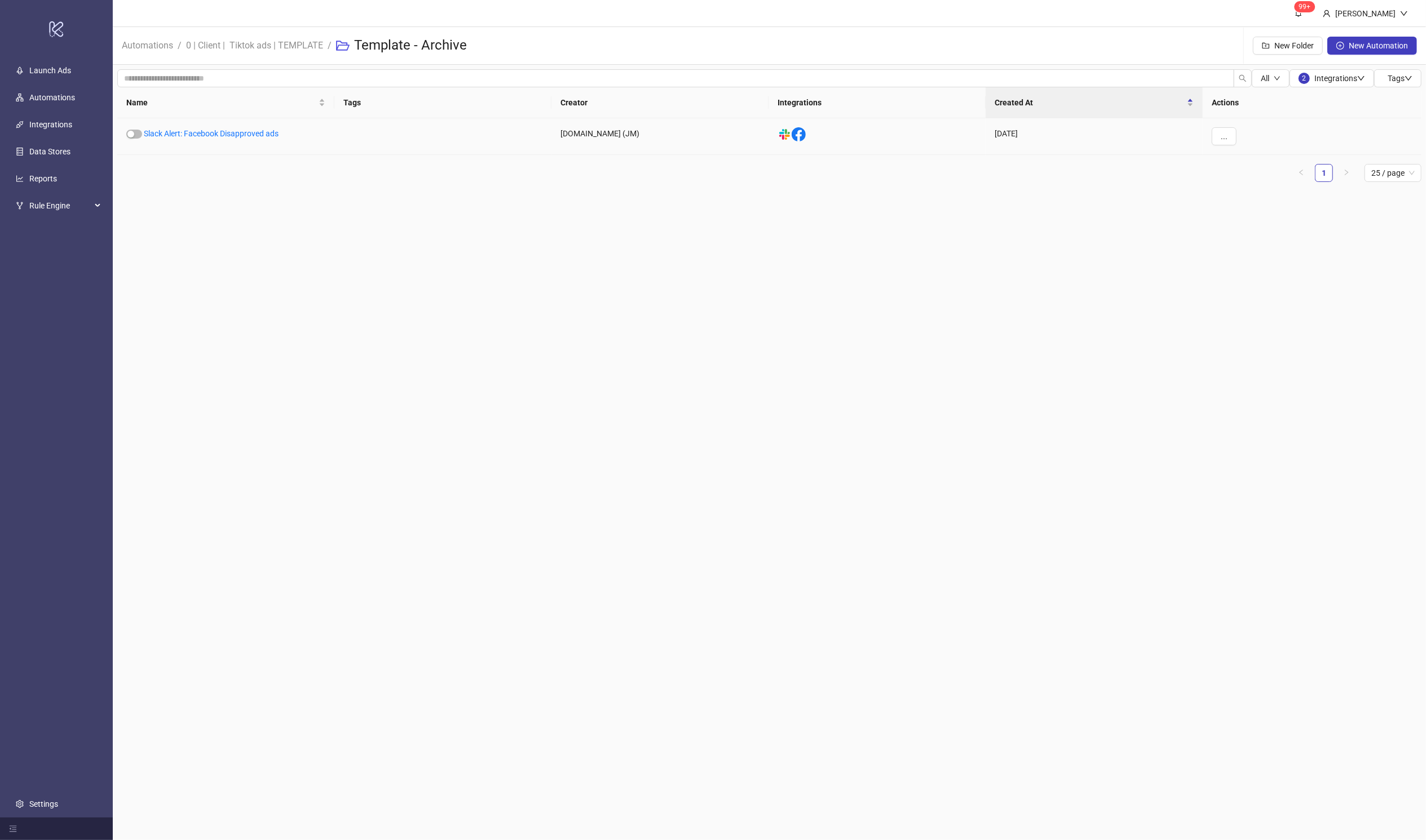
click at [238, 138] on div "Slack Alert: Facebook Disapproved ads" at bounding box center [226, 136] width 217 height 36
click at [242, 131] on link "Slack Alert: Facebook Disapproved ads" at bounding box center [211, 133] width 134 height 9
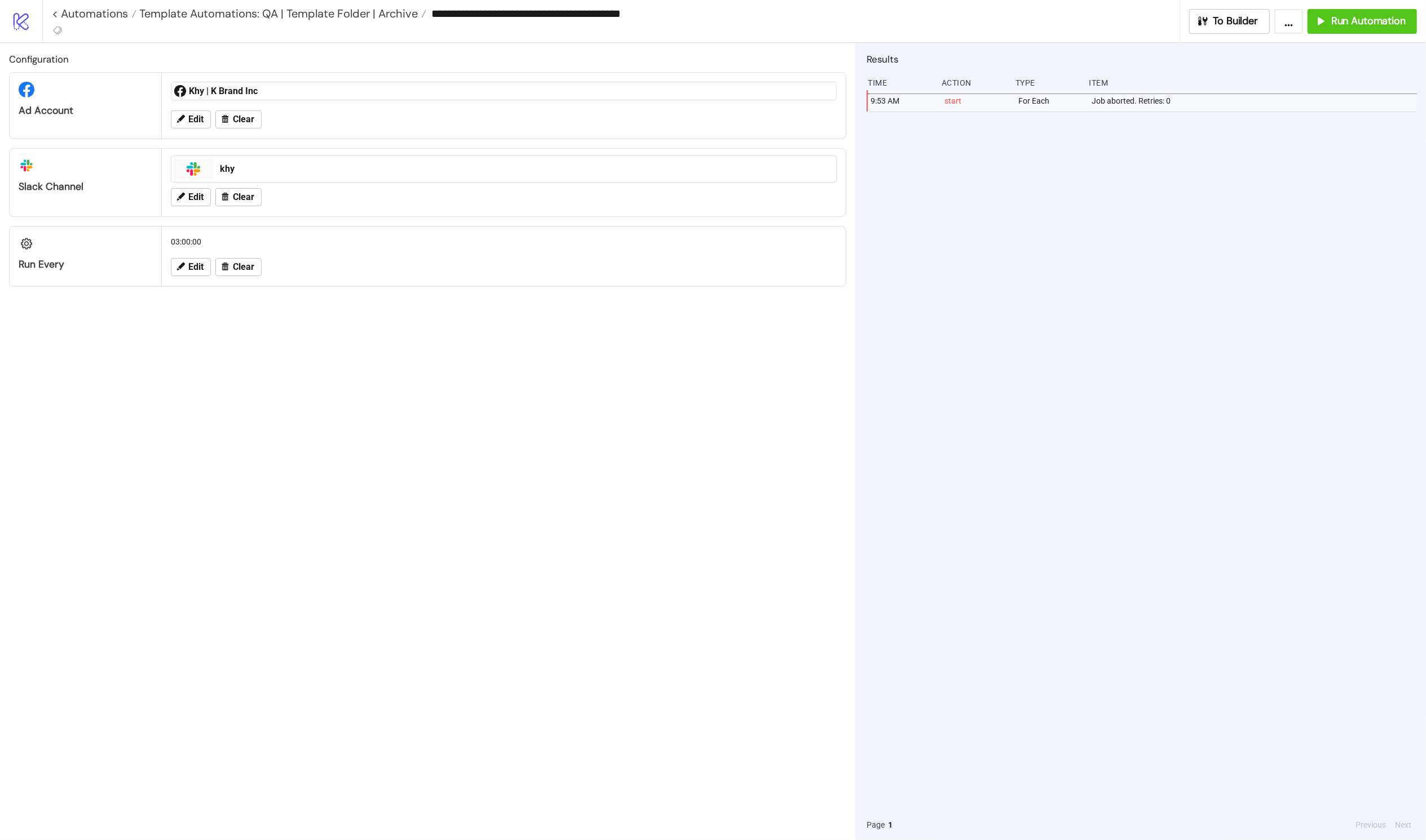
type input "**********"
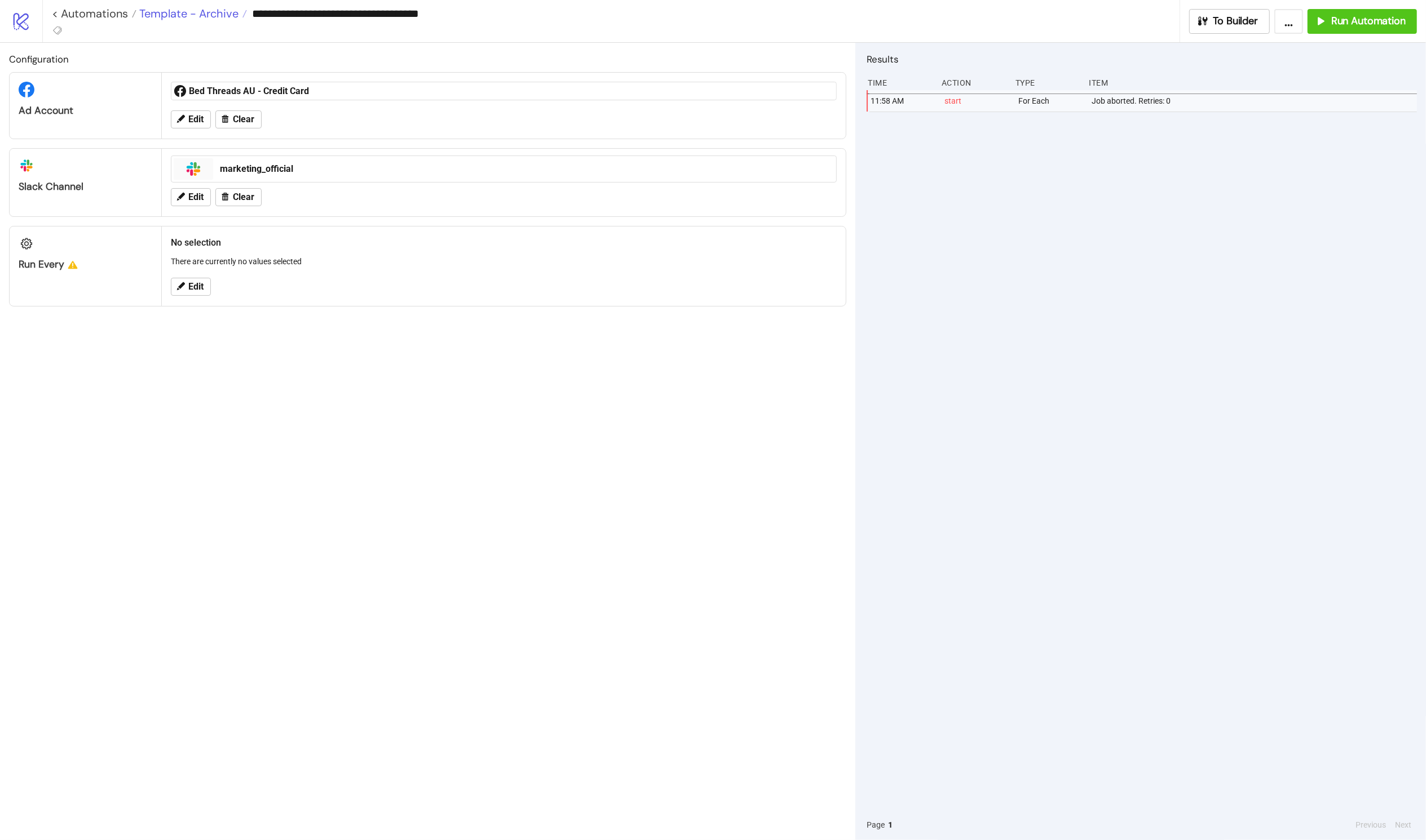
click at [199, 16] on span "Template - Archive" at bounding box center [187, 13] width 102 height 14
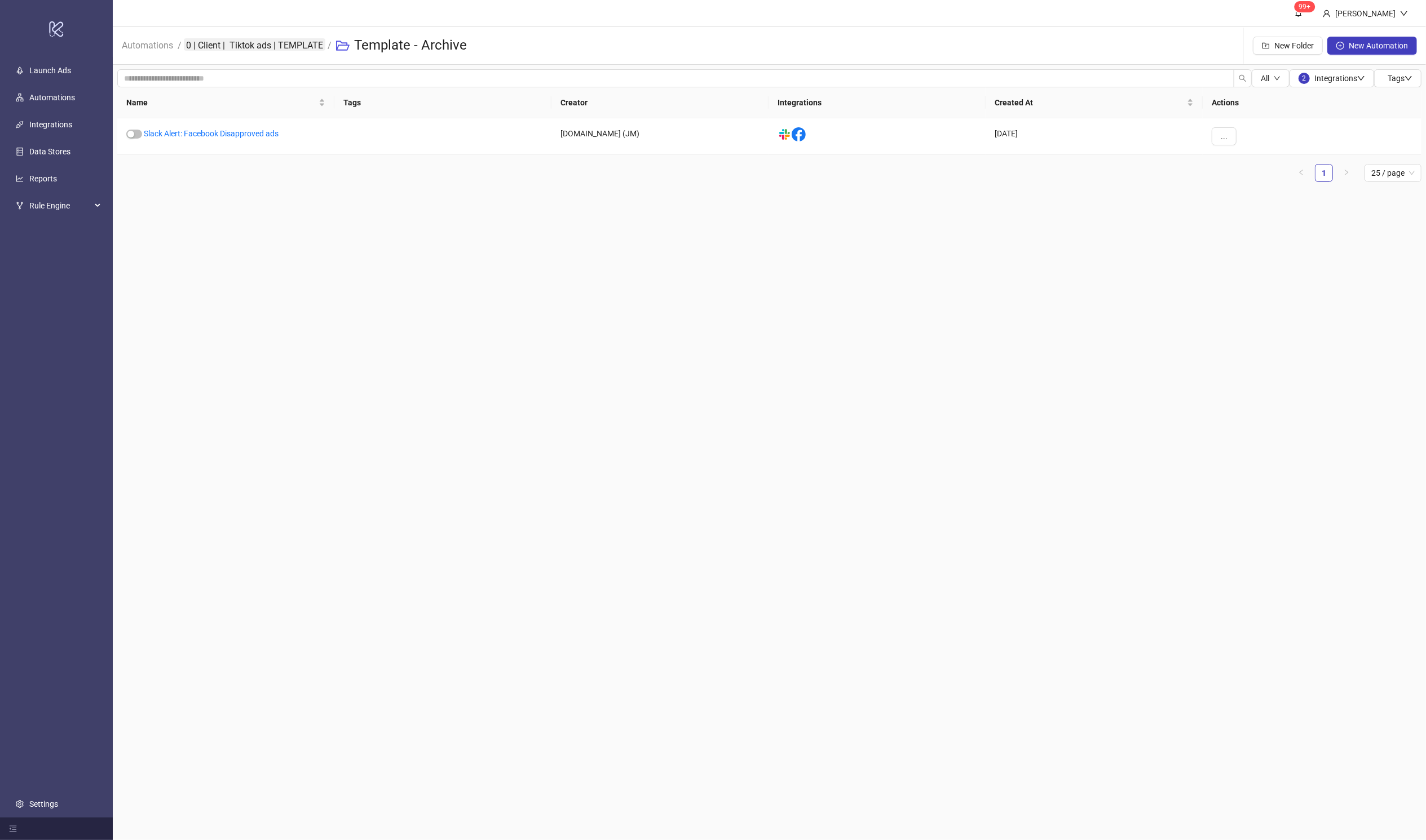
click at [240, 48] on link "0 | Client | Tiktok ads | TEMPLATE" at bounding box center [255, 44] width 141 height 12
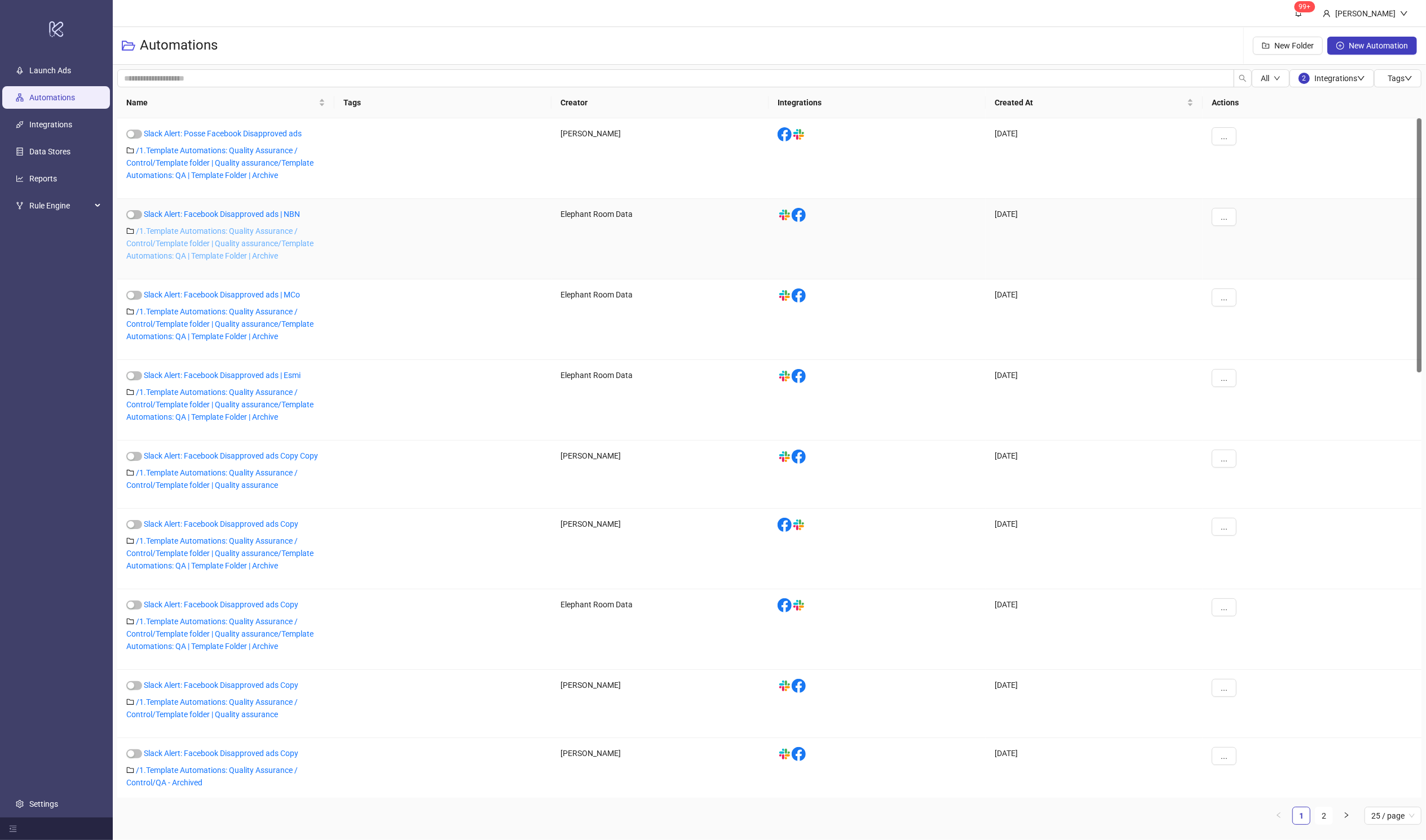
click at [261, 252] on link "/ 1.Template Automations: Quality Assurance / Control/Template folder | Quality…" at bounding box center [219, 243] width 187 height 33
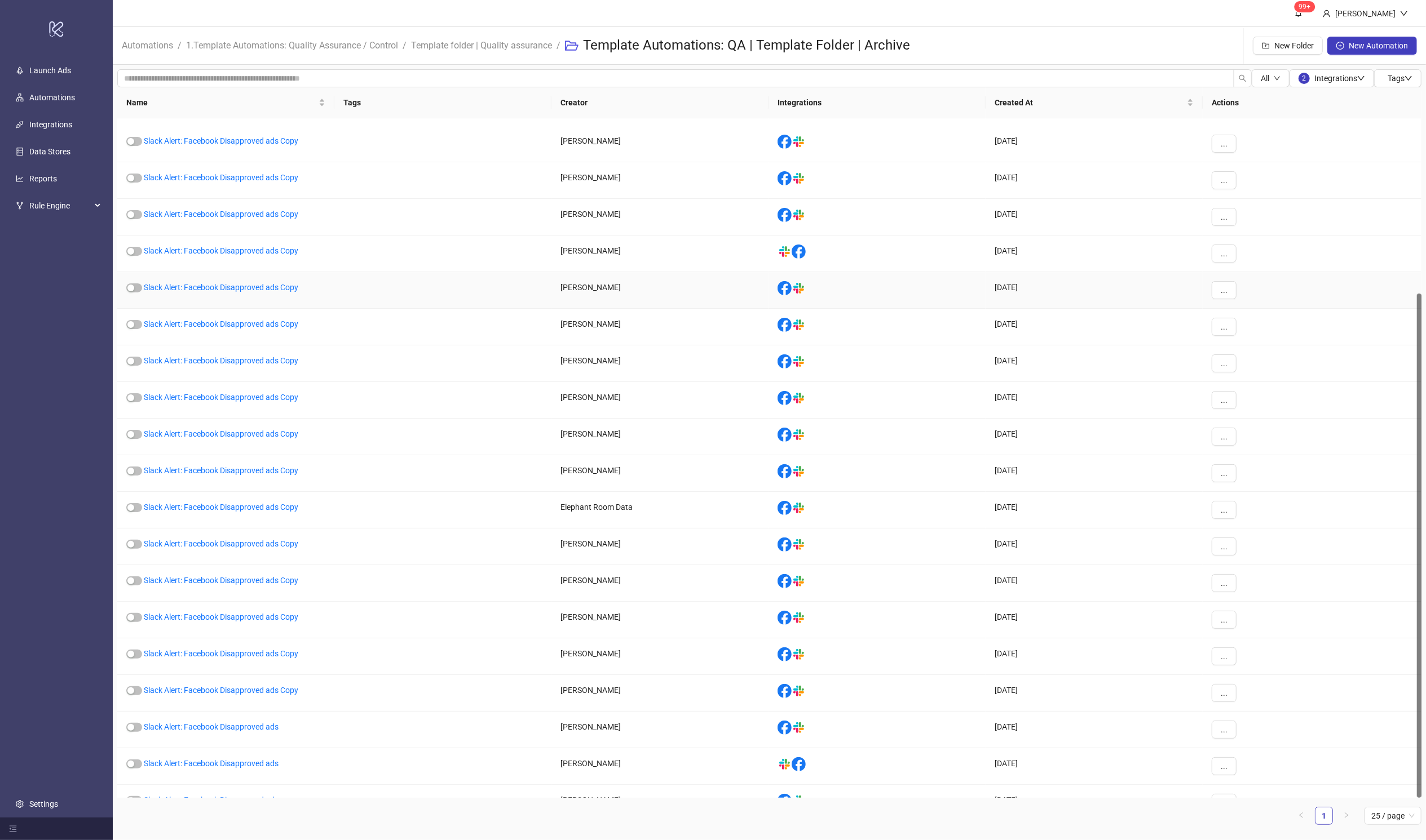
scroll to position [236, 0]
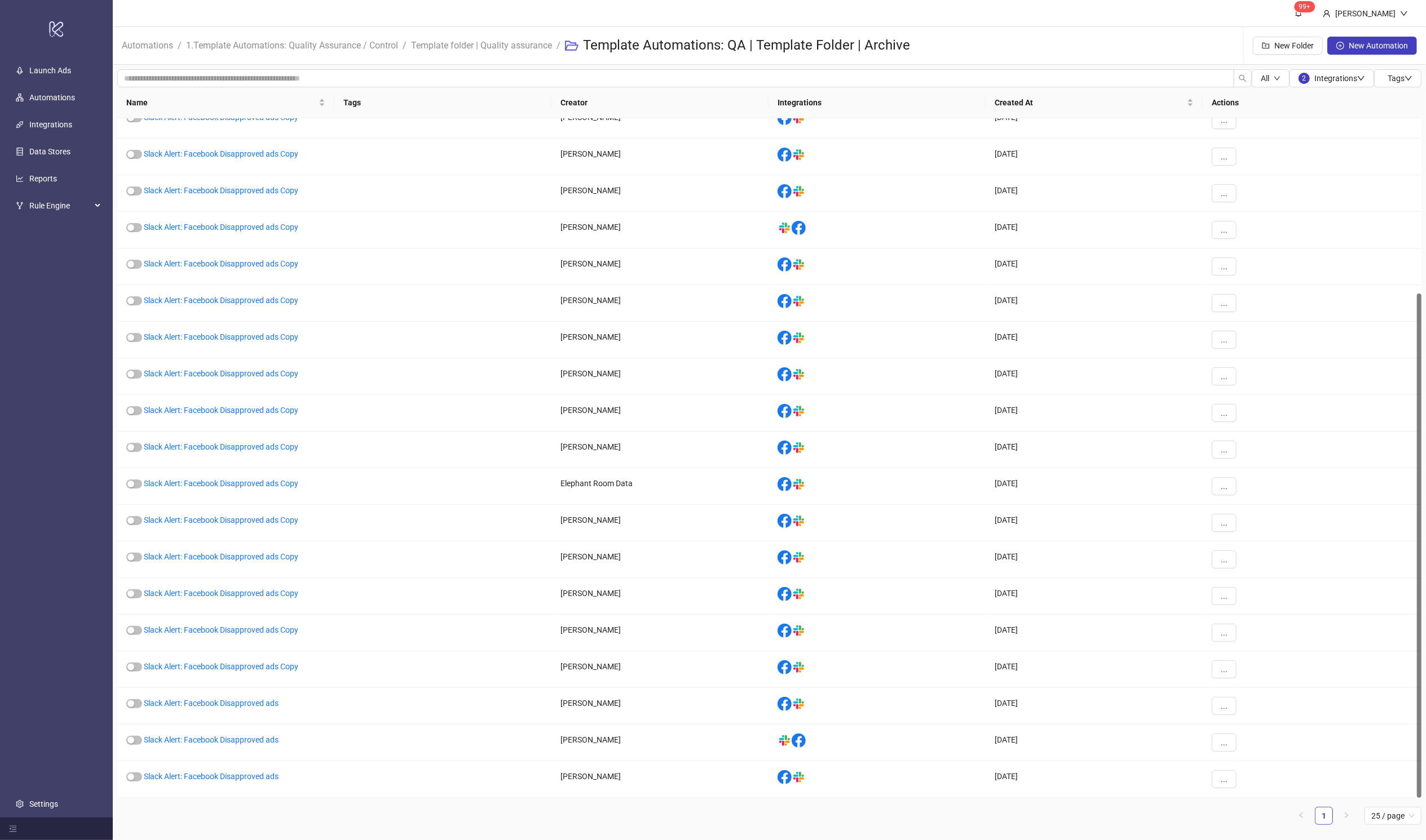
click at [487, 60] on li "Template folder | Quality assurance" at bounding box center [482, 46] width 141 height 36
click at [485, 51] on span "Template folder | Quality assurance" at bounding box center [482, 45] width 141 height 14
click at [488, 46] on link "Template folder | Quality assurance" at bounding box center [482, 44] width 145 height 12
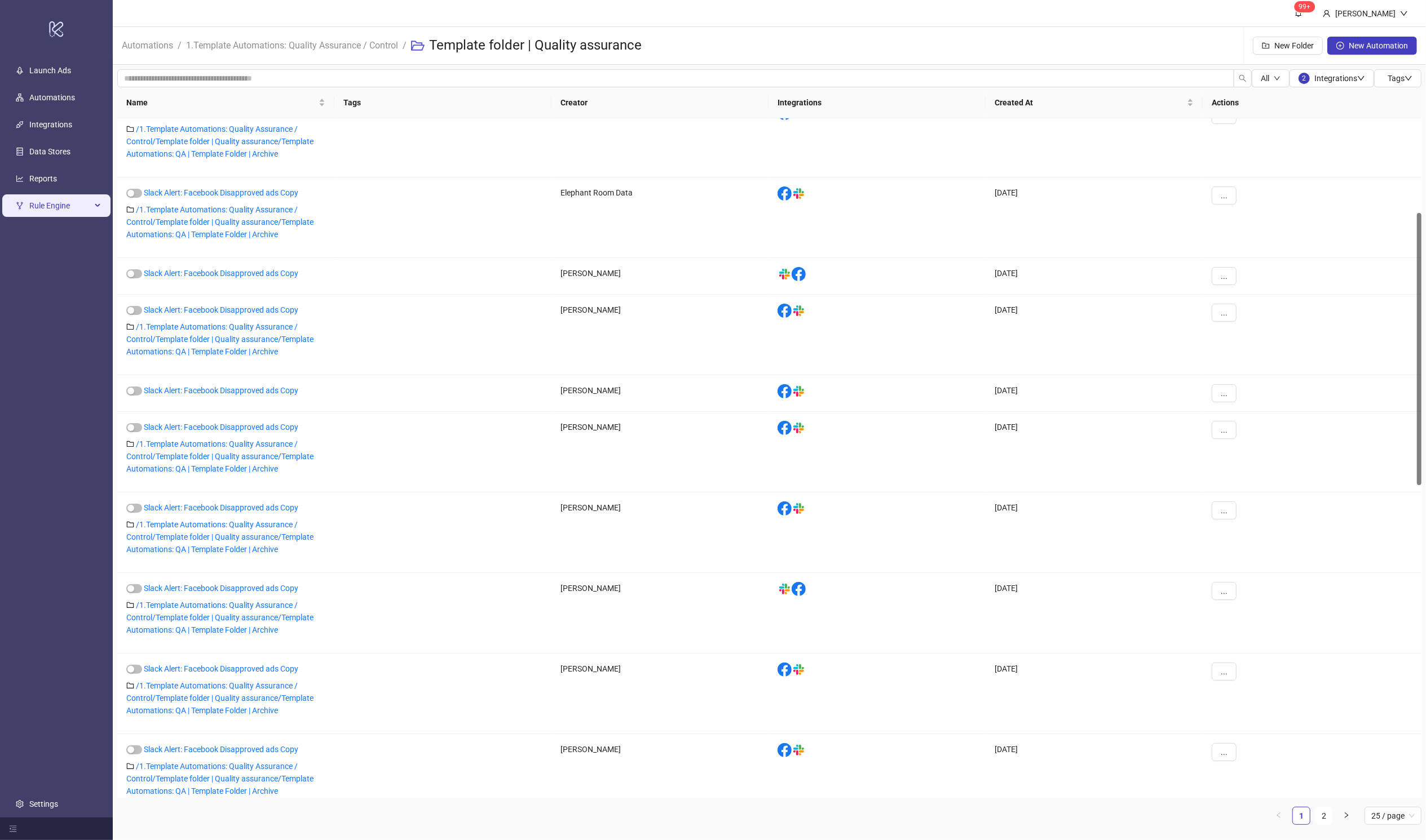
click at [42, 202] on span "Rule Engine" at bounding box center [60, 206] width 62 height 23
click at [49, 233] on link "Rules" at bounding box center [39, 232] width 19 height 9
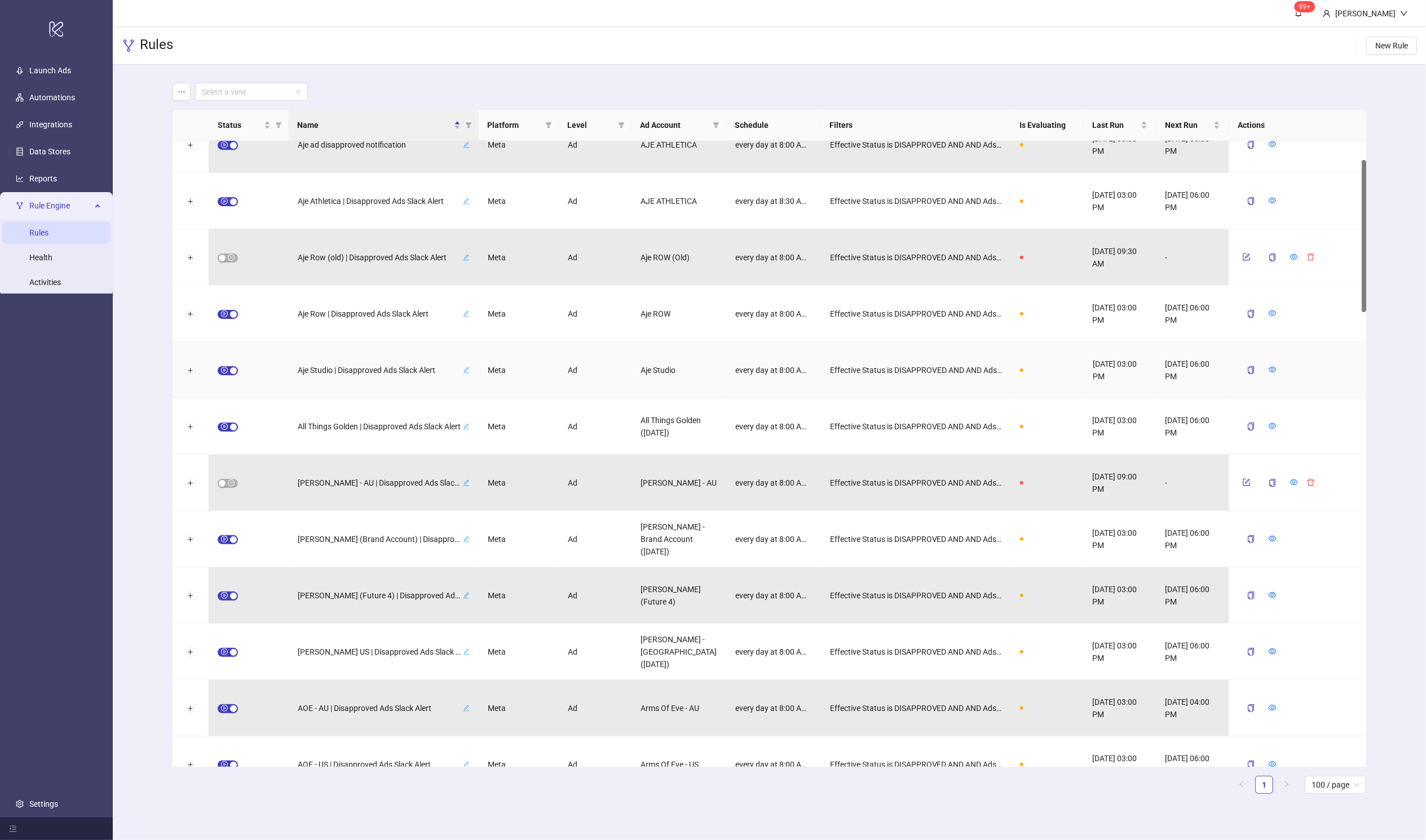
scroll to position [78, 0]
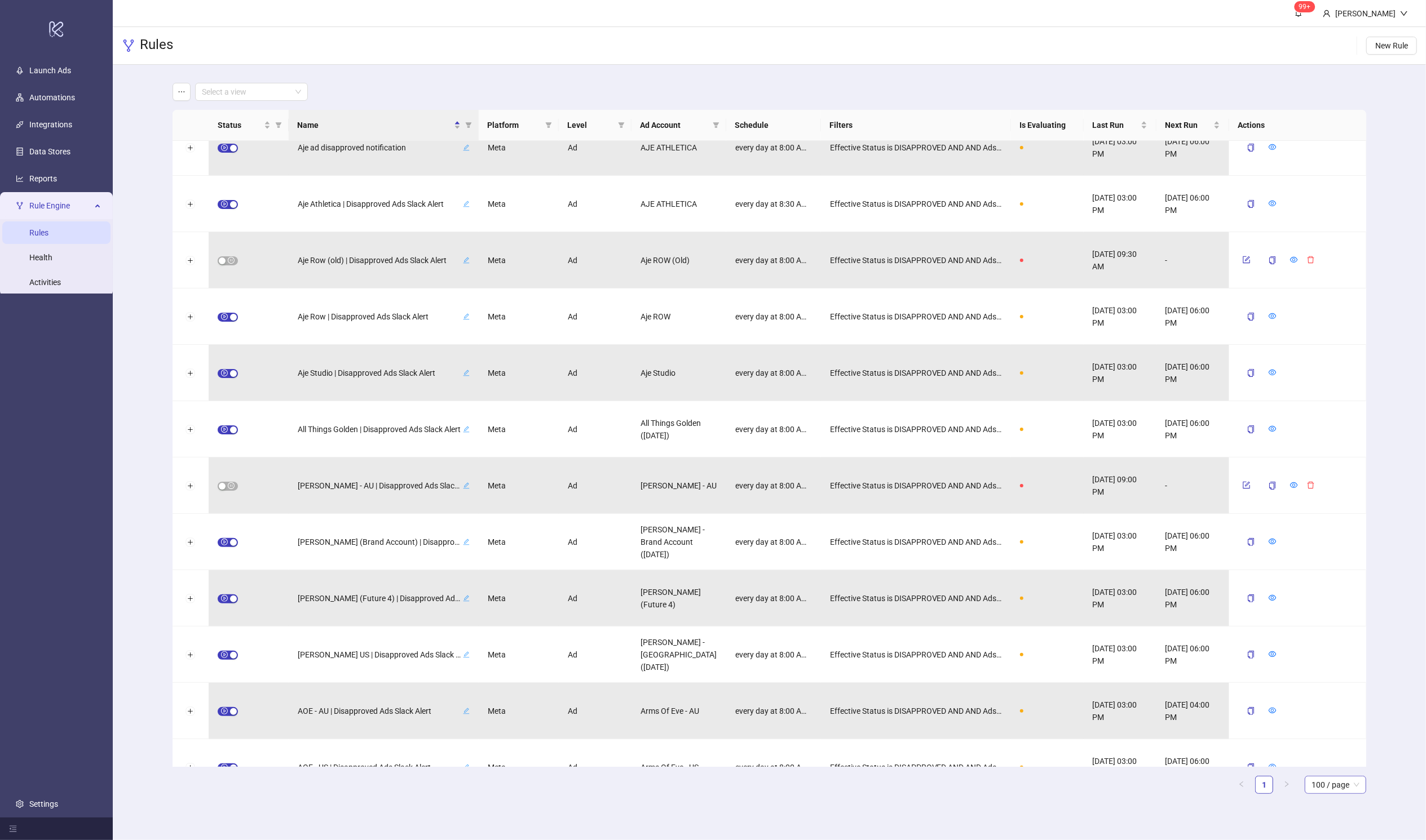
click at [967, 674] on span "100 / page" at bounding box center [1335, 785] width 48 height 17
click at [967, 674] on div "100 / page" at bounding box center [1334, 762] width 43 height 12
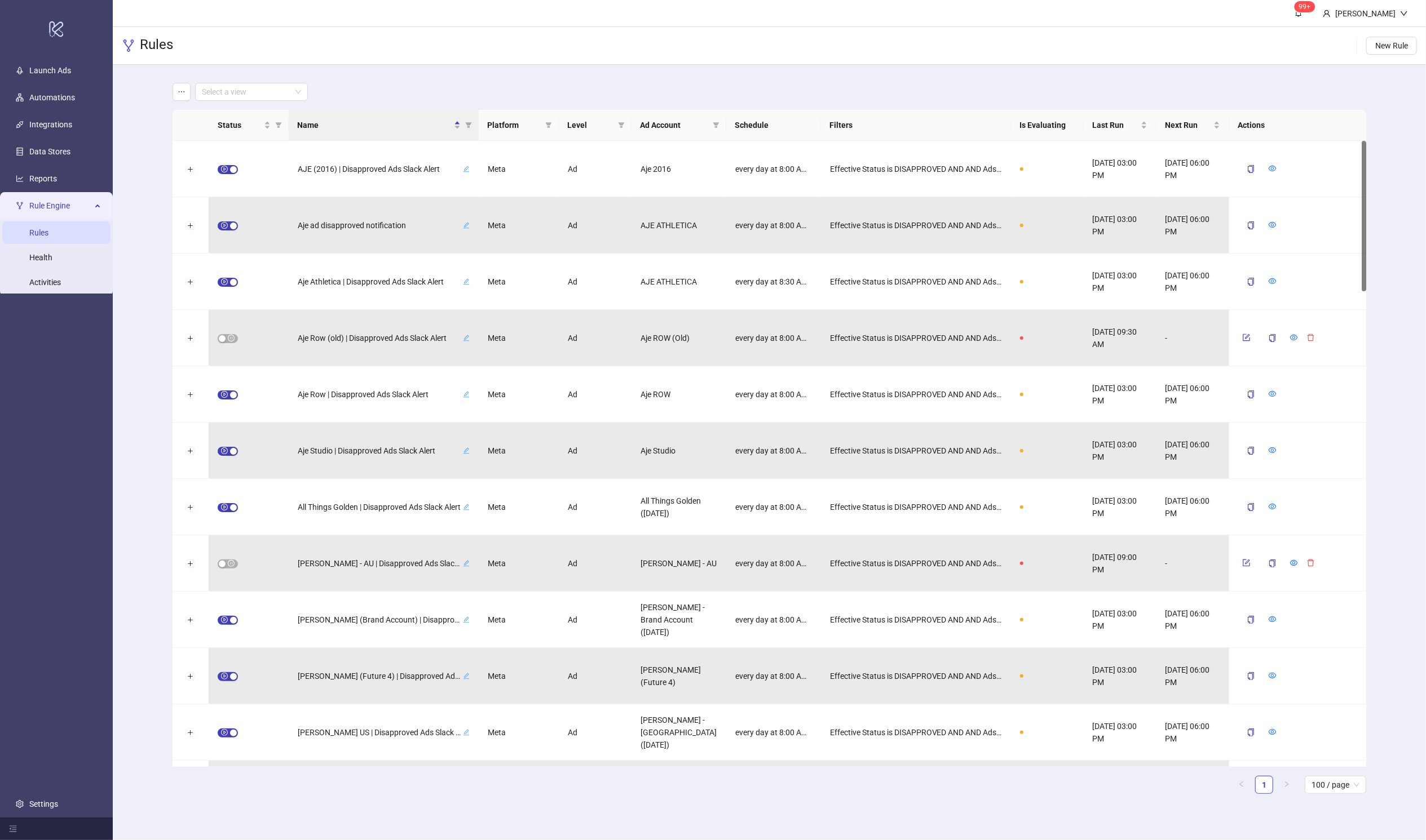
click at [967, 322] on div "Select a view Status Name Platform Level Ad Account Schedule Filters Is Evaluat…" at bounding box center [769, 442] width 1313 height 756
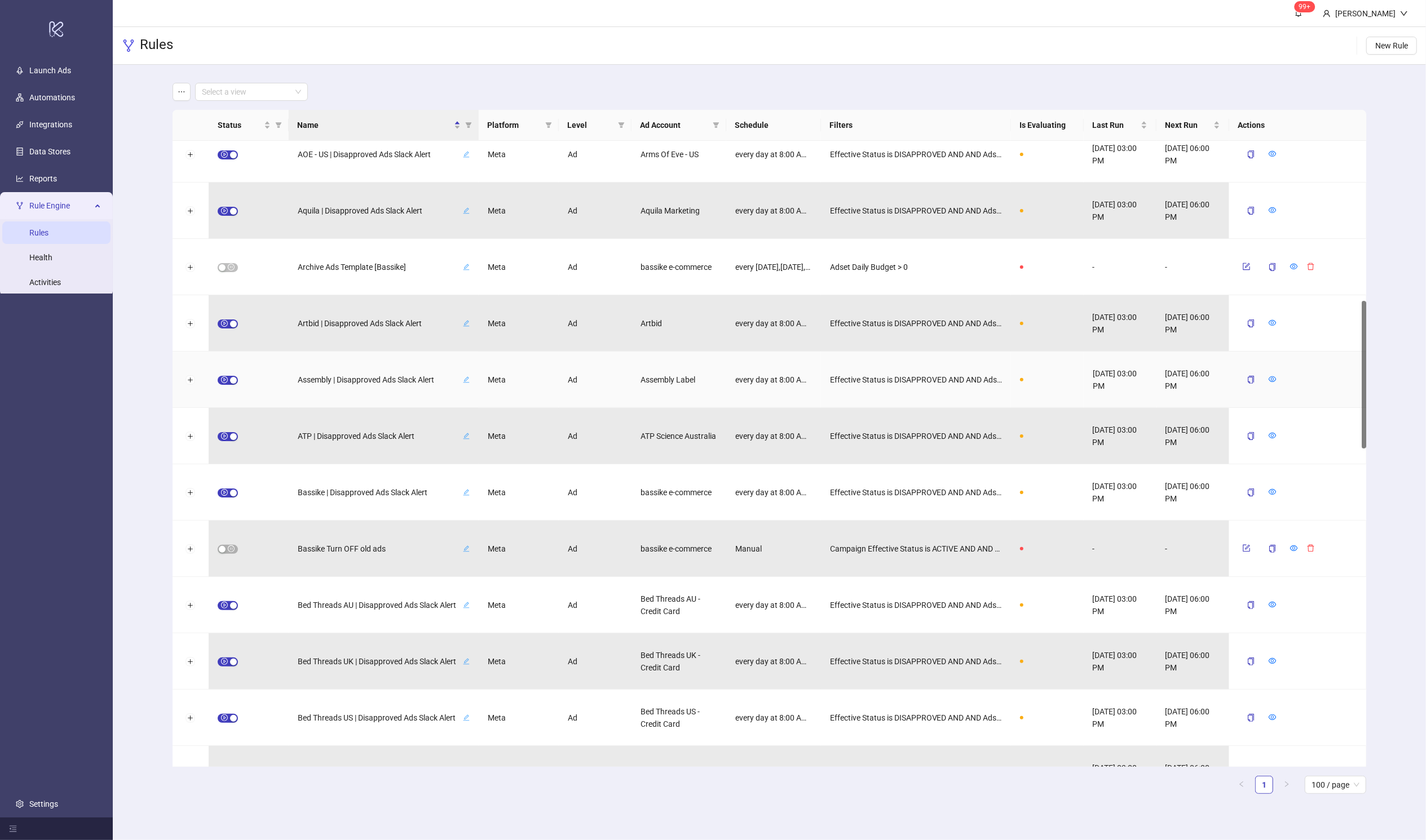
scroll to position [706, 0]
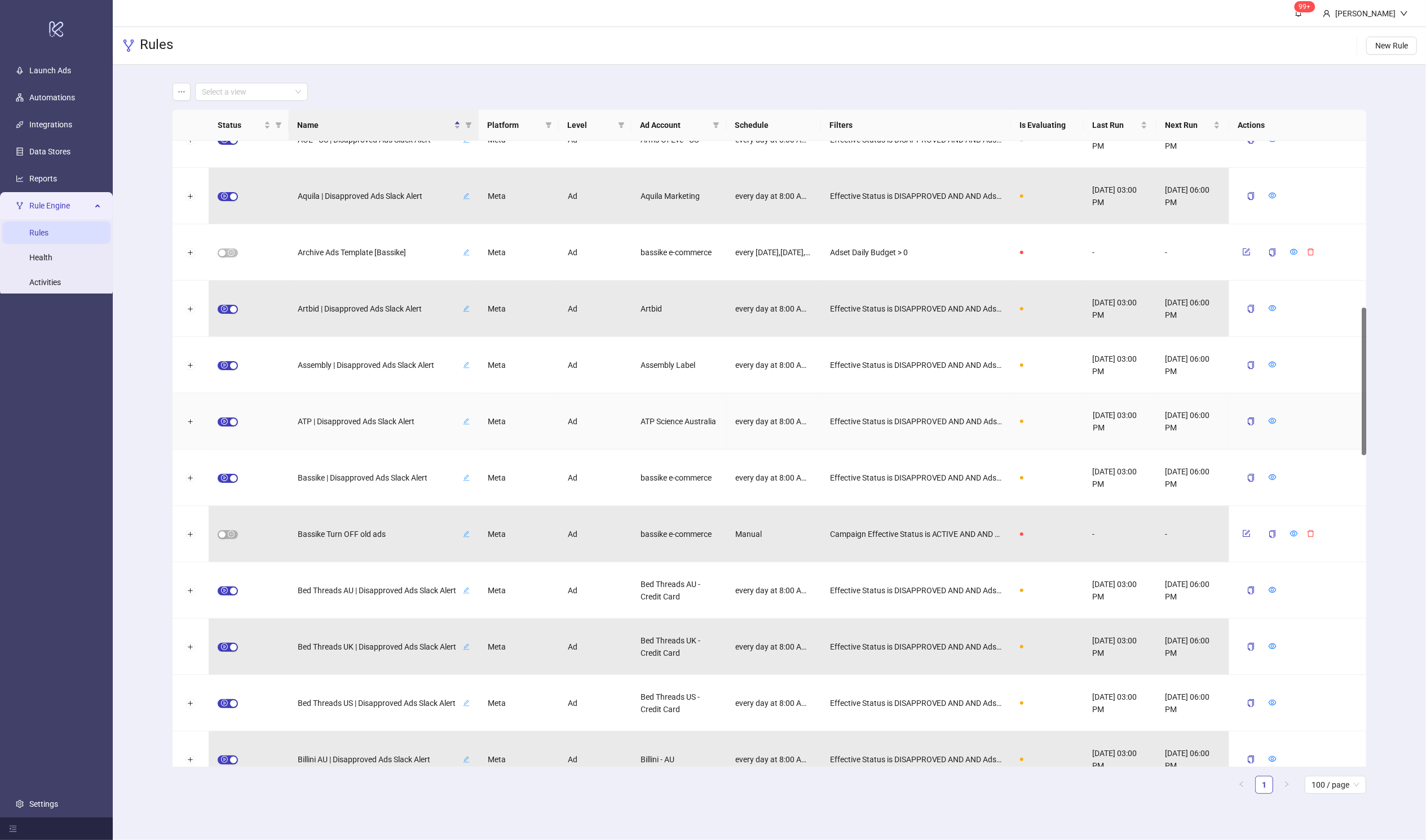
drag, startPoint x: 1363, startPoint y: 238, endPoint x: 1346, endPoint y: 405, distance: 167.9
click at [967, 405] on div "AOE - US | Disapproved Ads Slack Alert Meta Ad Arms Of Eve - US every day at 8:…" at bounding box center [770, 454] width 1194 height 626
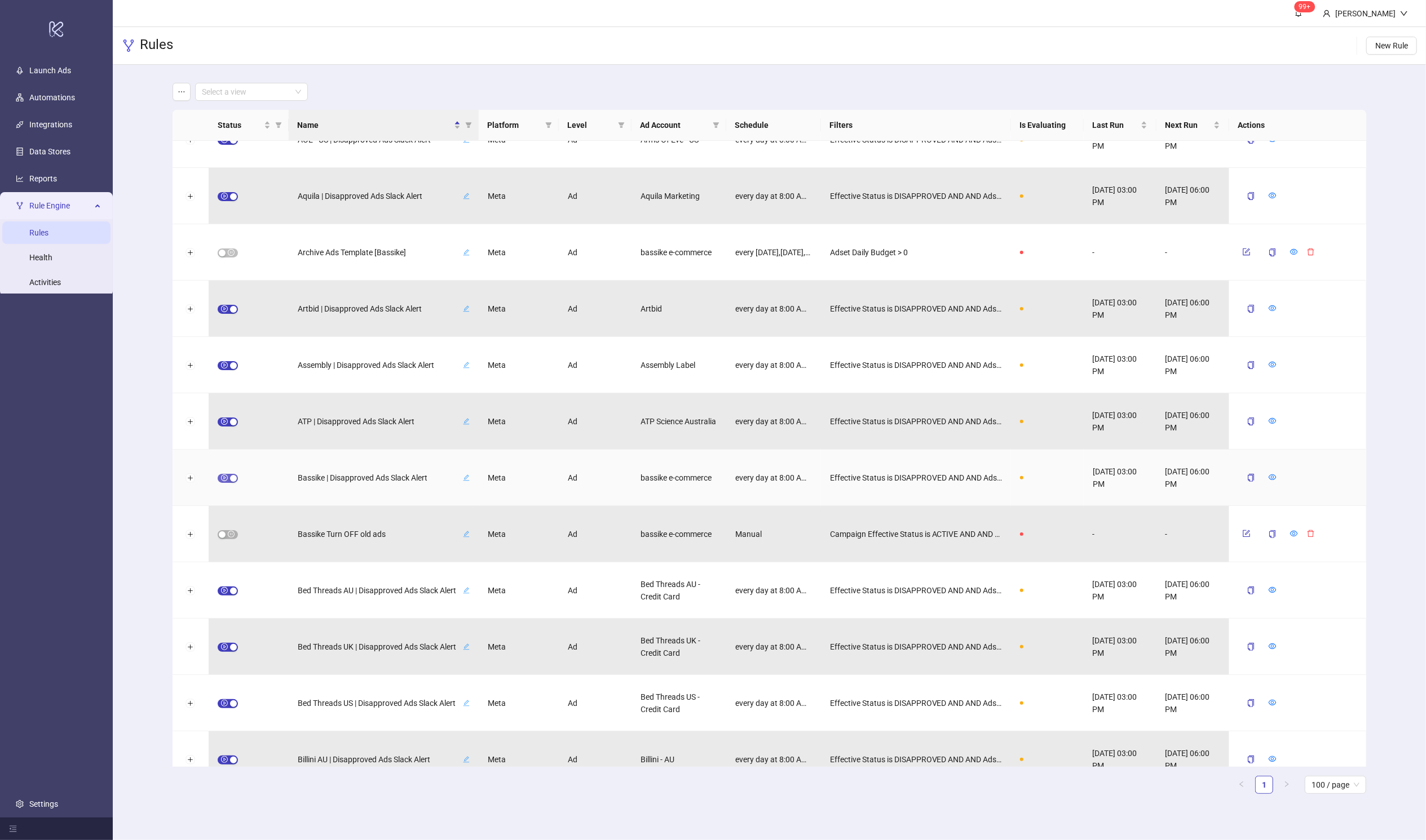
click at [222, 479] on span "button" at bounding box center [227, 478] width 20 height 9
click at [967, 474] on icon "form" at bounding box center [1246, 477] width 8 height 8
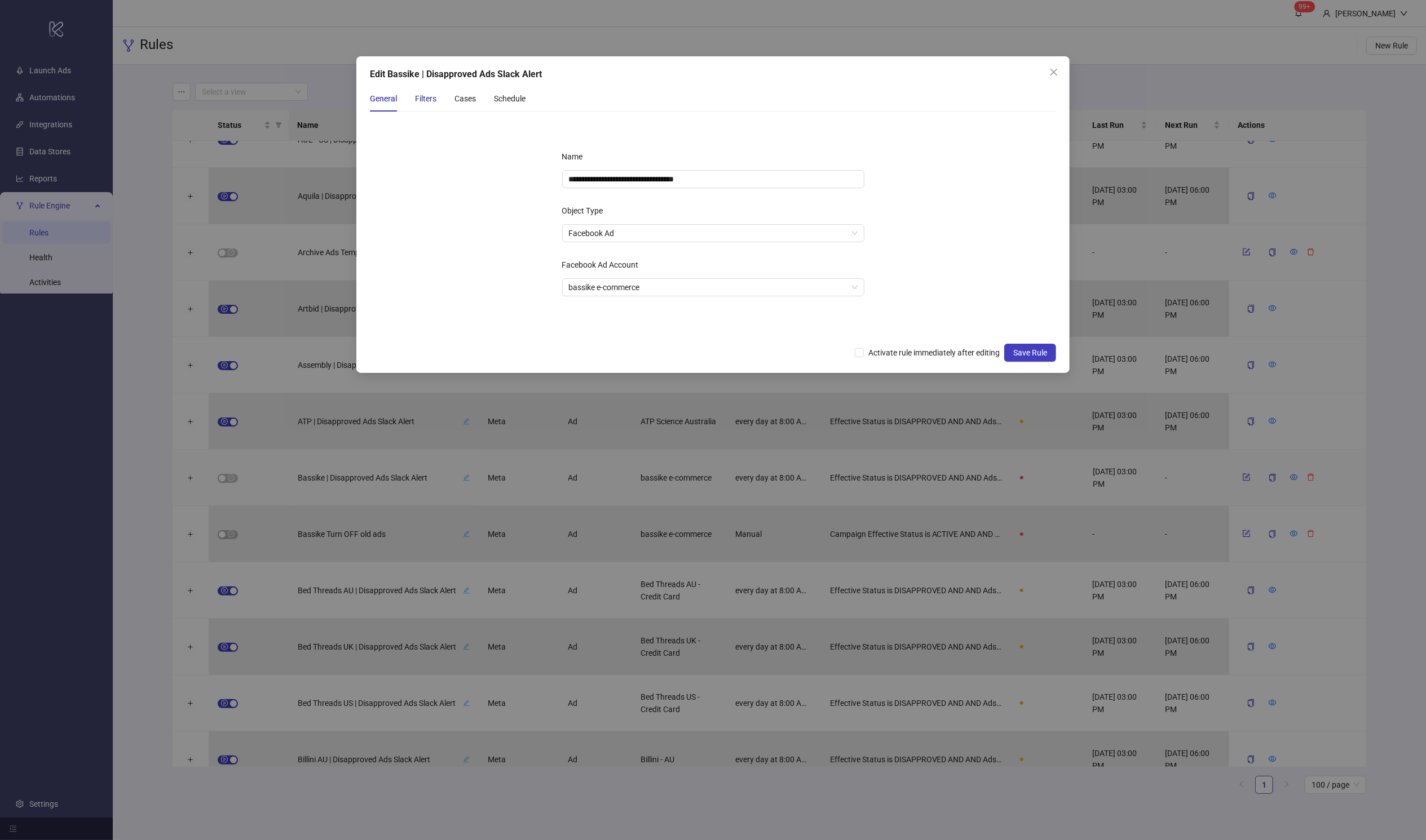
click at [419, 97] on div "Filters" at bounding box center [425, 98] width 21 height 12
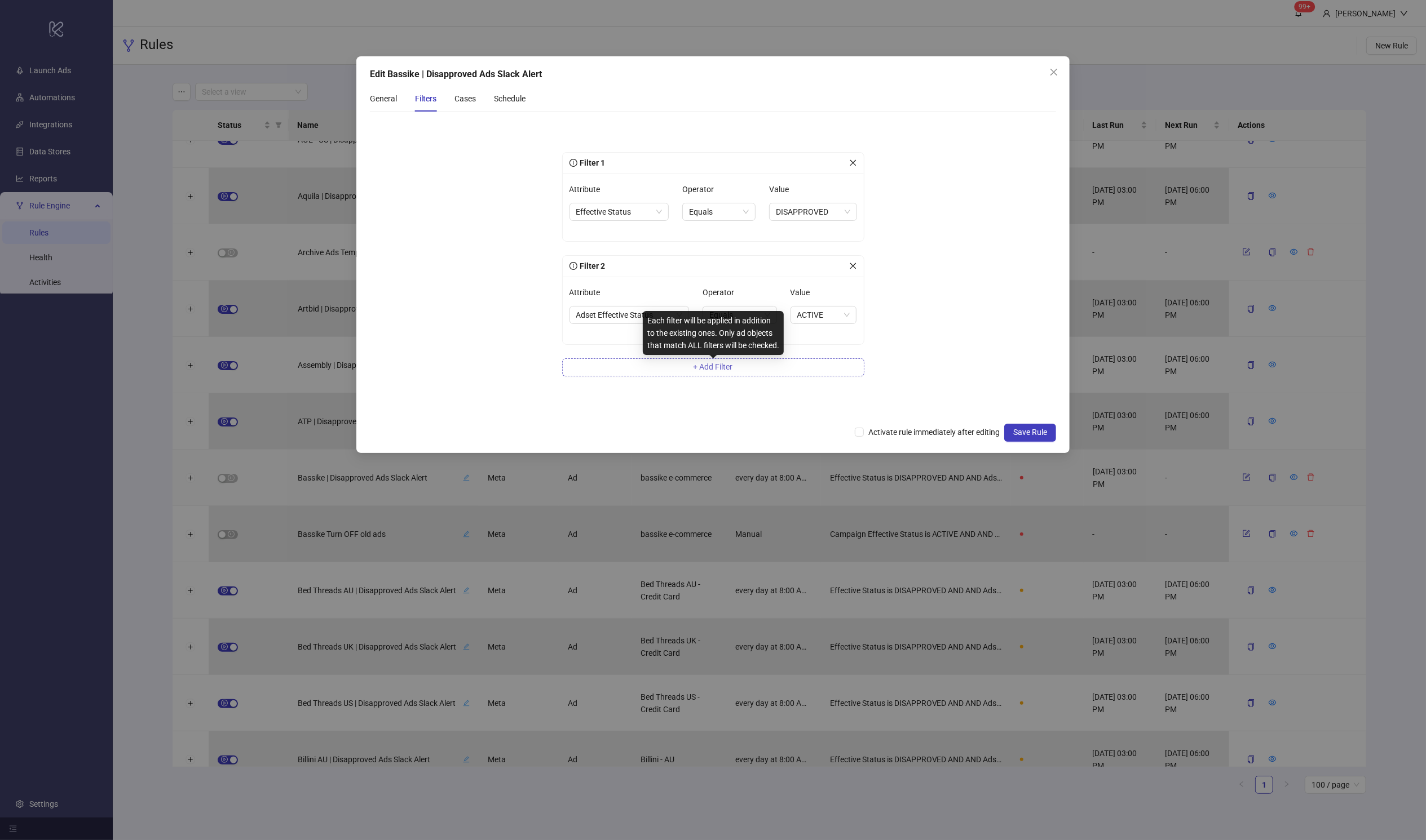
click at [713, 364] on span "+ Add Filter" at bounding box center [713, 366] width 39 height 9
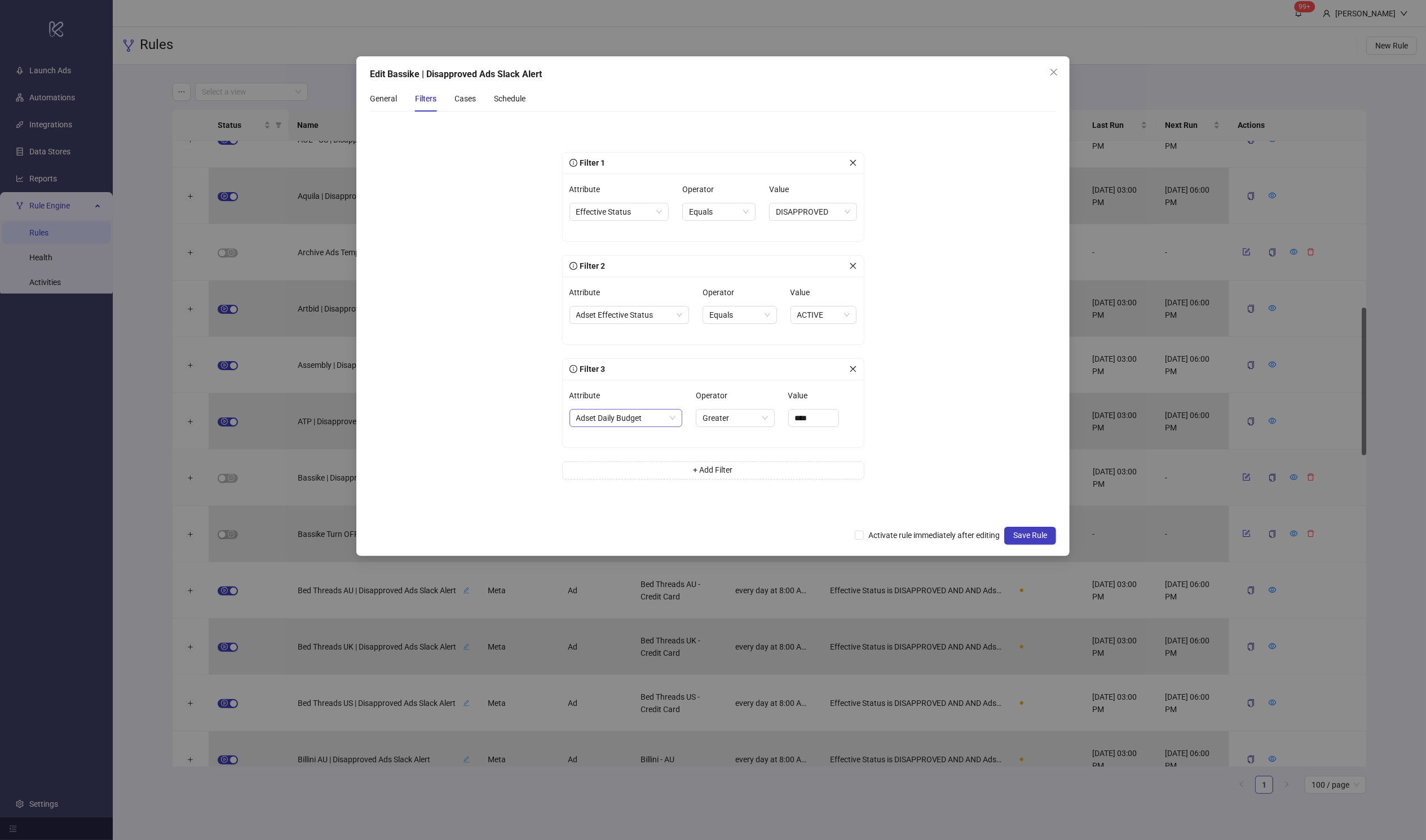
click at [646, 410] on span "Adset Daily Budget" at bounding box center [626, 419] width 100 height 17
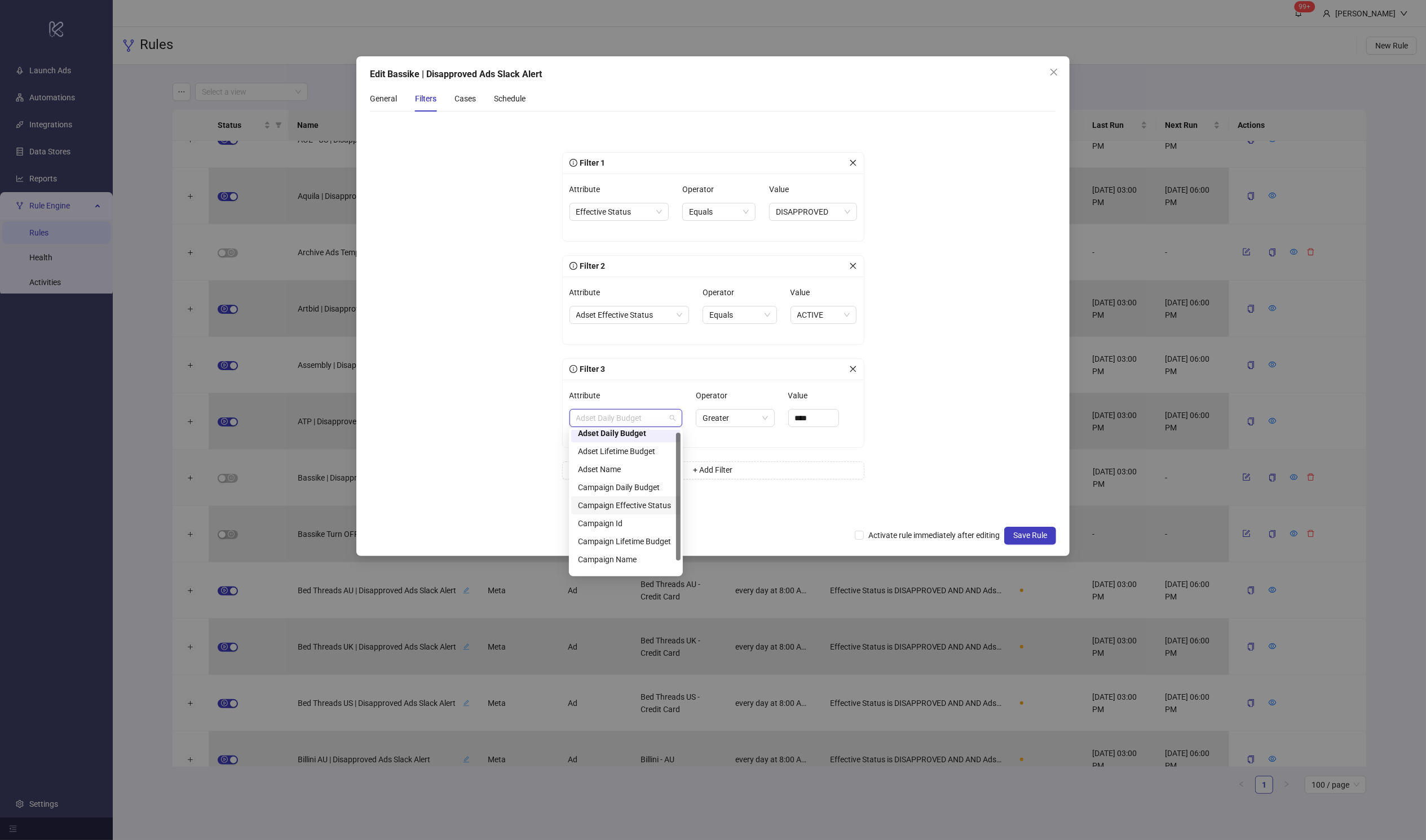
scroll to position [0, 0]
type input "*"
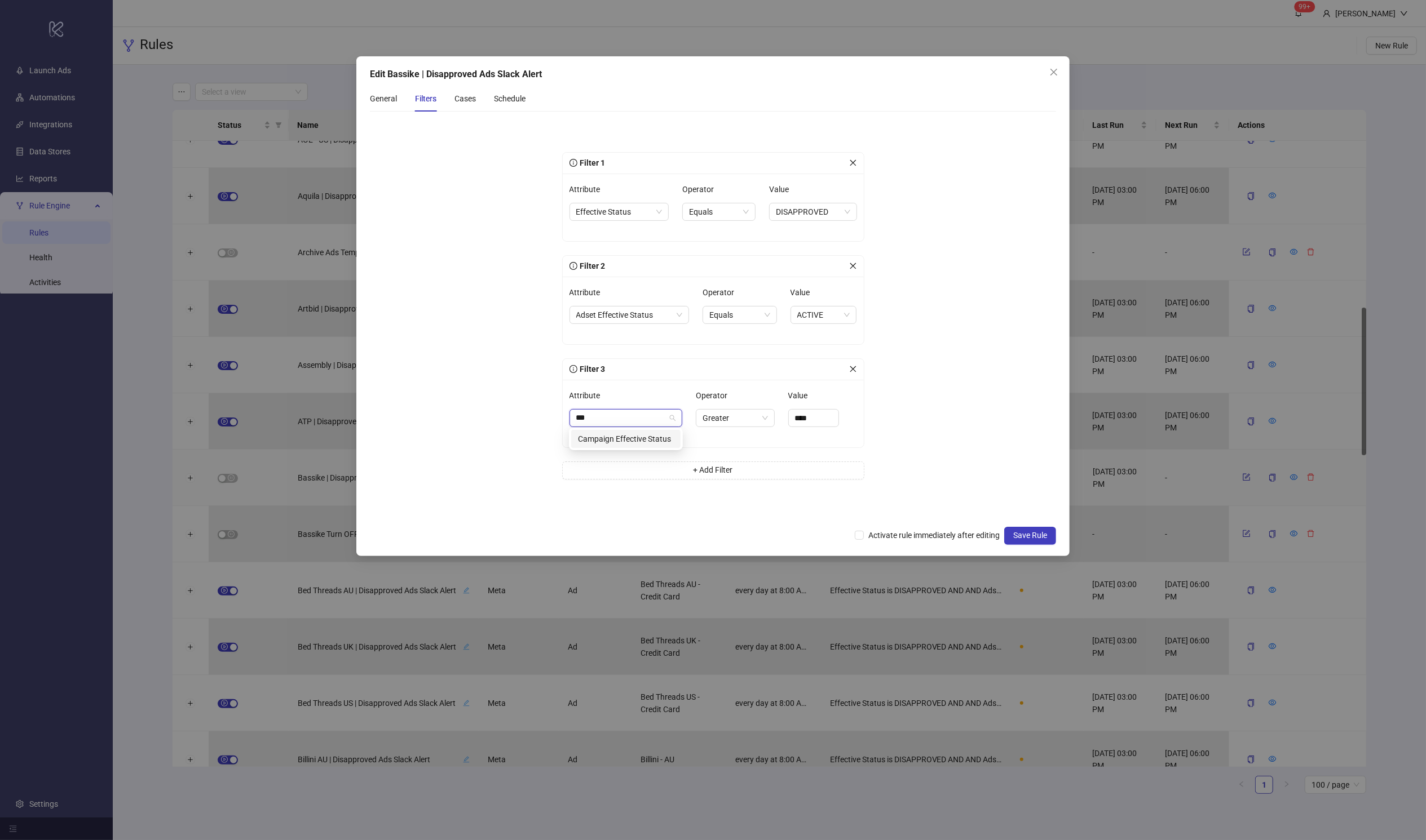
type input "****"
type input "*****"
click at [845, 363] on div "Filter 3" at bounding box center [709, 369] width 279 height 12
click at [850, 363] on div at bounding box center [853, 369] width 8 height 12
click at [858, 369] on div "Filter 3" at bounding box center [713, 370] width 301 height 21
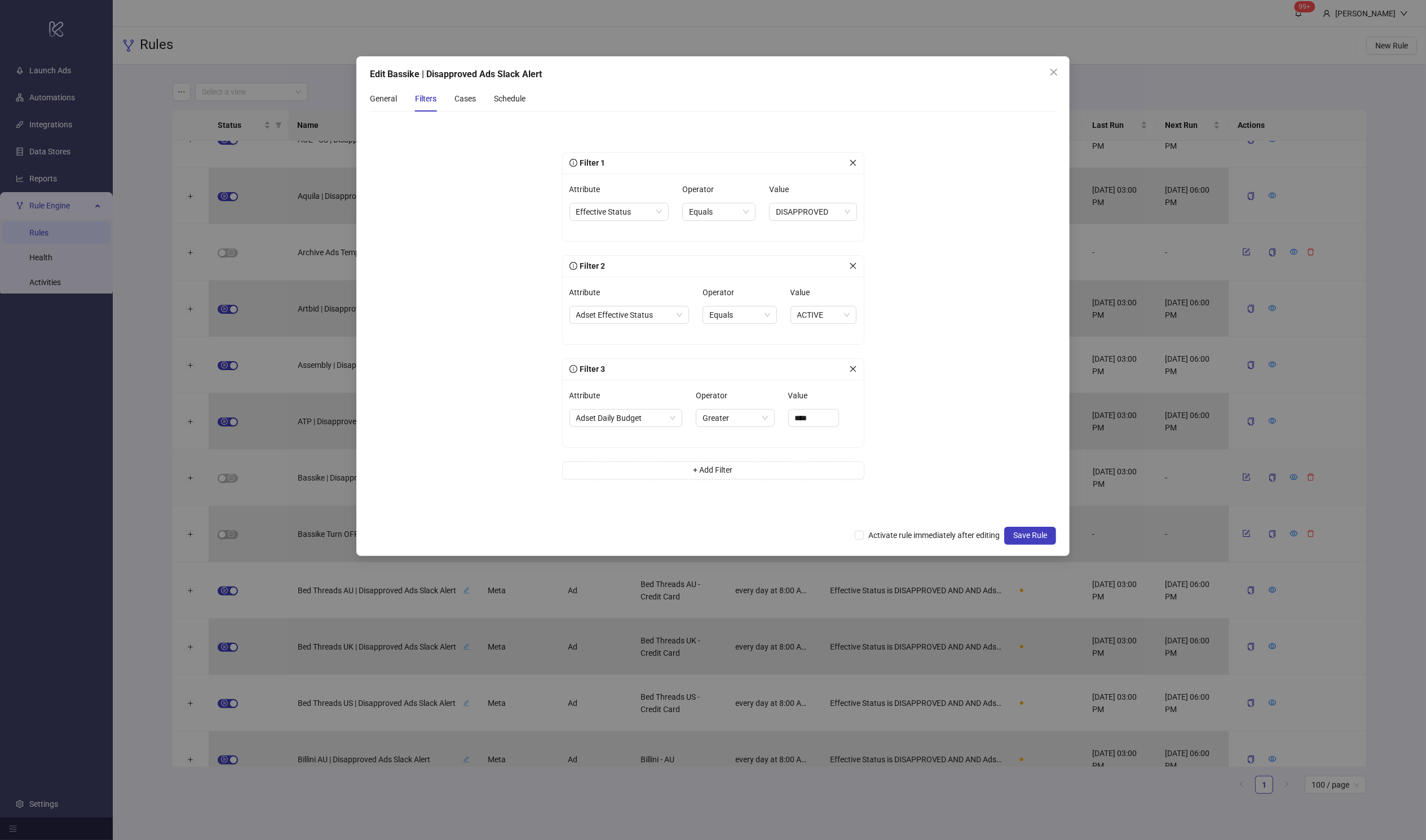
click at [856, 369] on icon "close" at bounding box center [853, 369] width 8 height 8
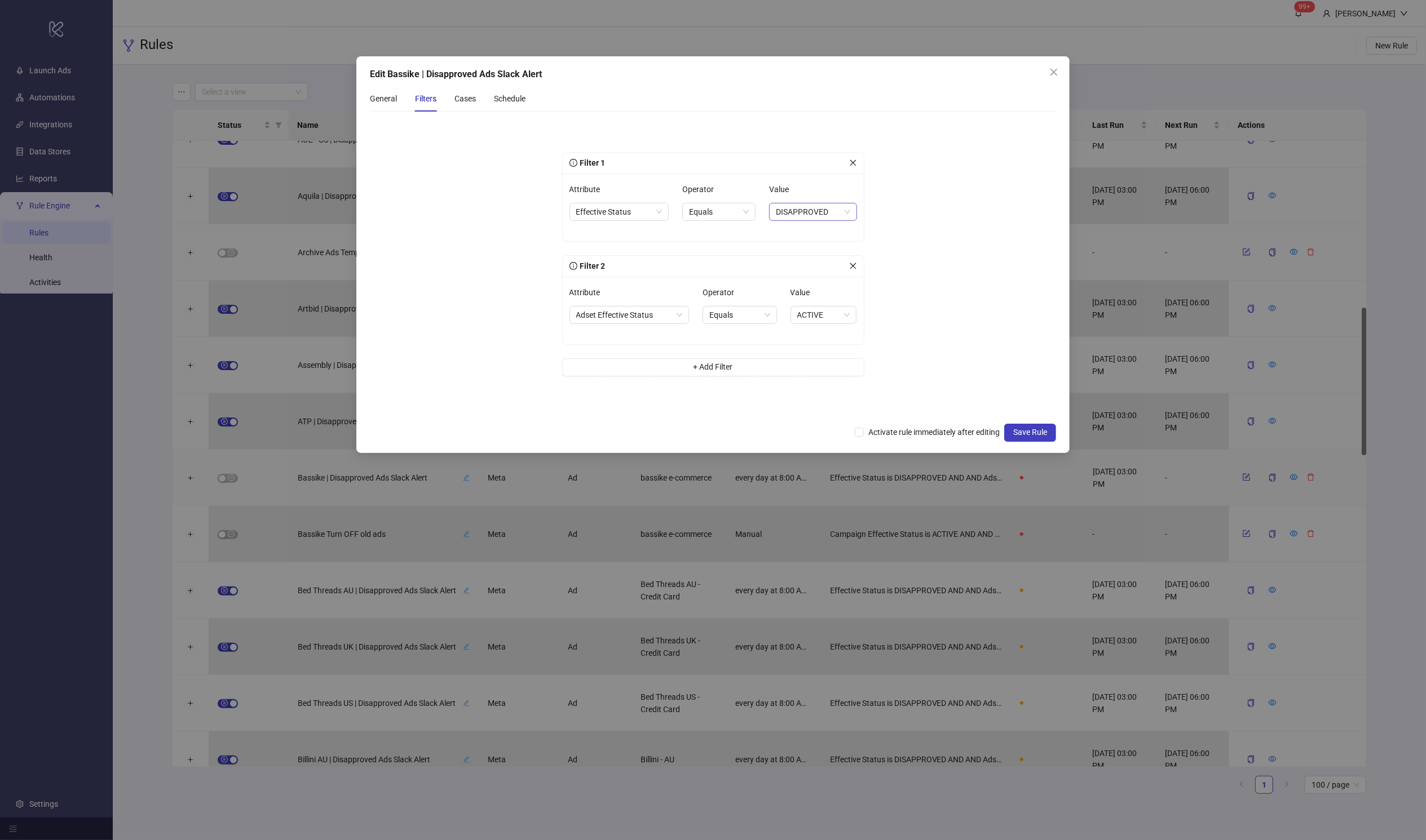
click at [821, 213] on span "DISAPPROVED" at bounding box center [812, 212] width 73 height 17
drag, startPoint x: 856, startPoint y: 320, endPoint x: 848, endPoint y: 357, distance: 37.9
click at [848, 357] on div "PAUSED PENDING_REVIEW WITH_ISSUES ACTIVE ADSET_PAUSED ARCHIVED CAMPAIGN_PAUSED …" at bounding box center [813, 297] width 88 height 149
drag, startPoint x: 852, startPoint y: 344, endPoint x: 854, endPoint y: 329, distance: 15.1
click at [854, 329] on div at bounding box center [852, 289] width 5 height 128
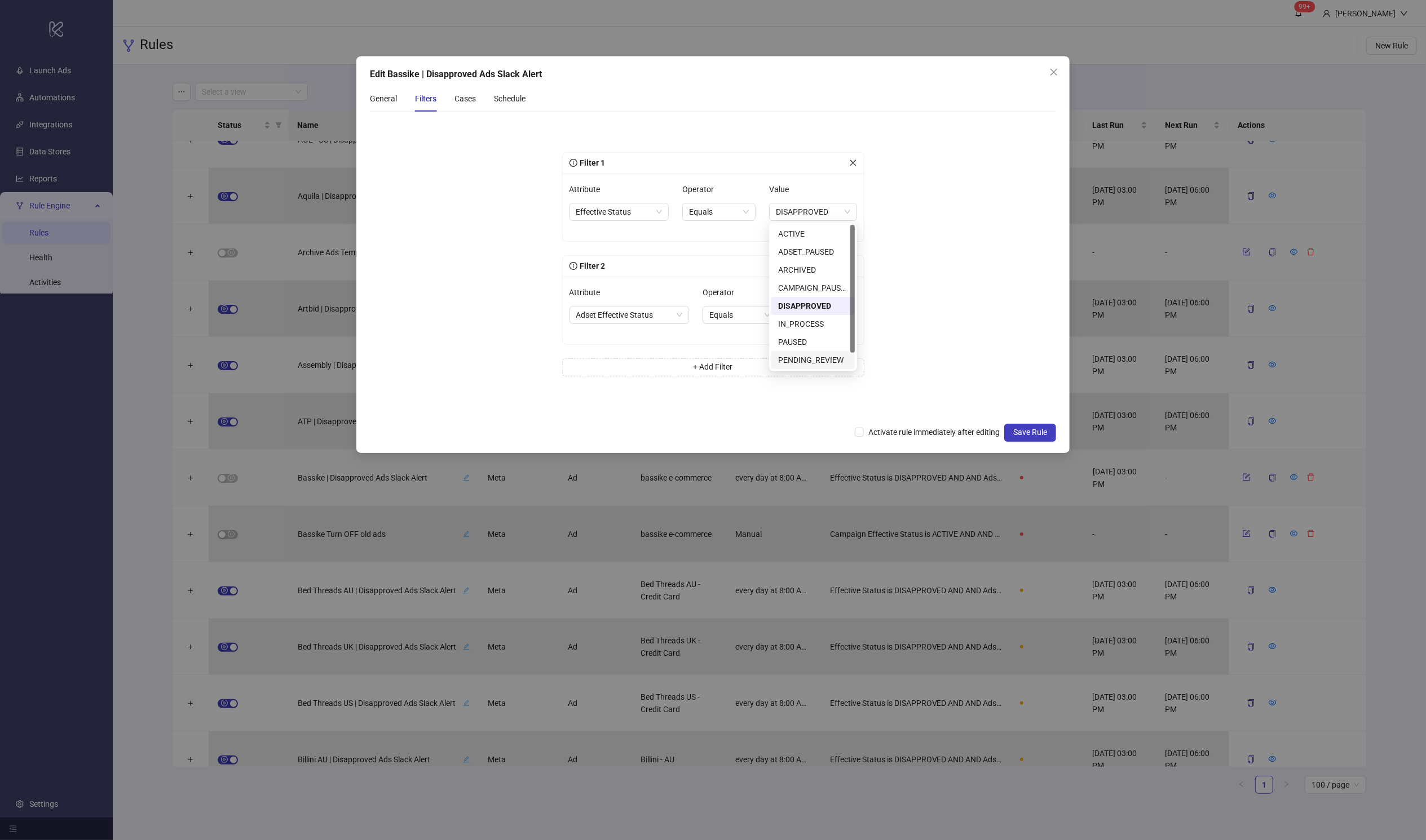
click at [940, 301] on form "Filter 1 Attribute Effective Status Operator Equals Value DISAPPROVED Filter 2 …" at bounding box center [713, 268] width 686 height 297
click at [461, 97] on div "Cases" at bounding box center [465, 98] width 21 height 12
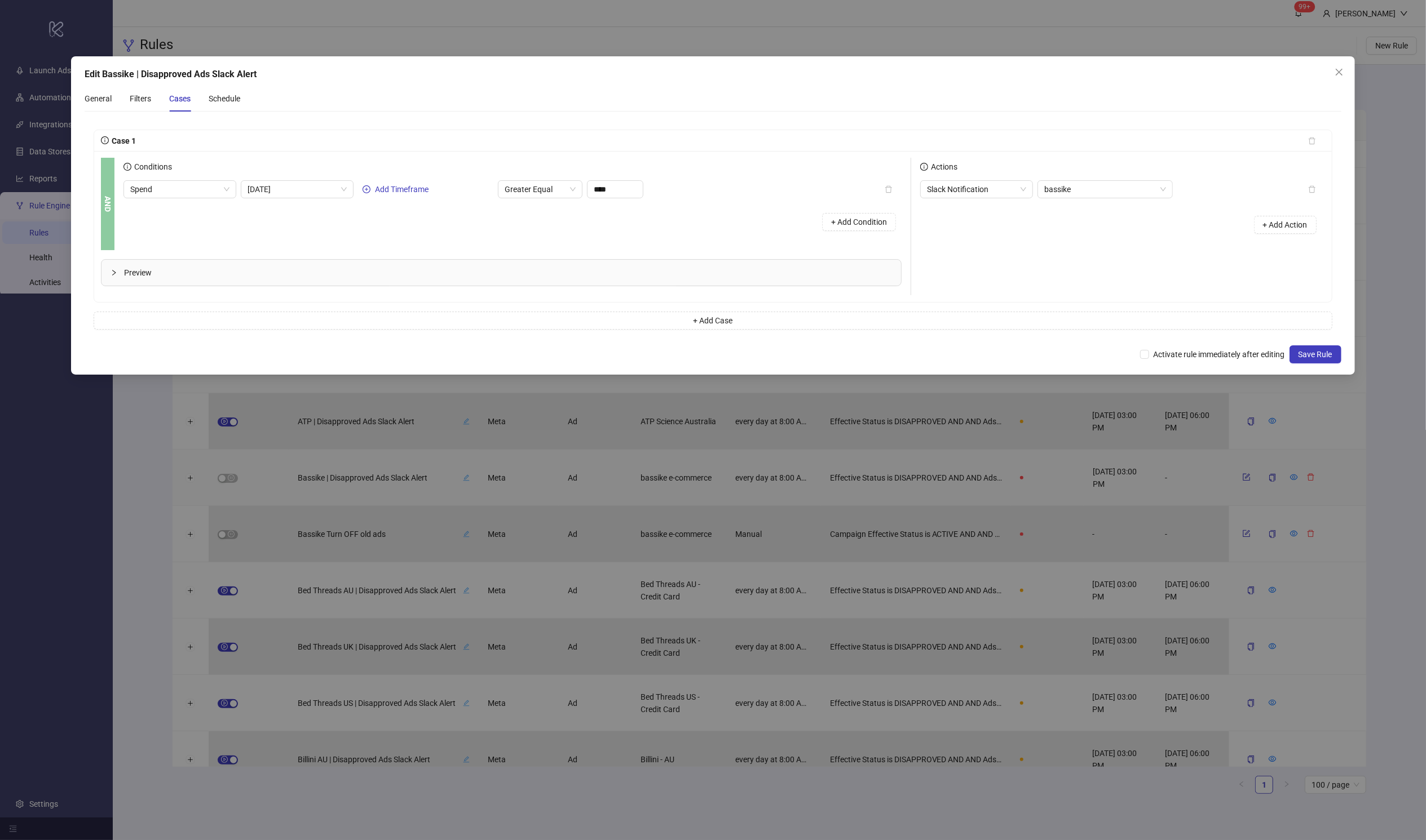
click at [162, 274] on span "Preview" at bounding box center [507, 273] width 767 height 12
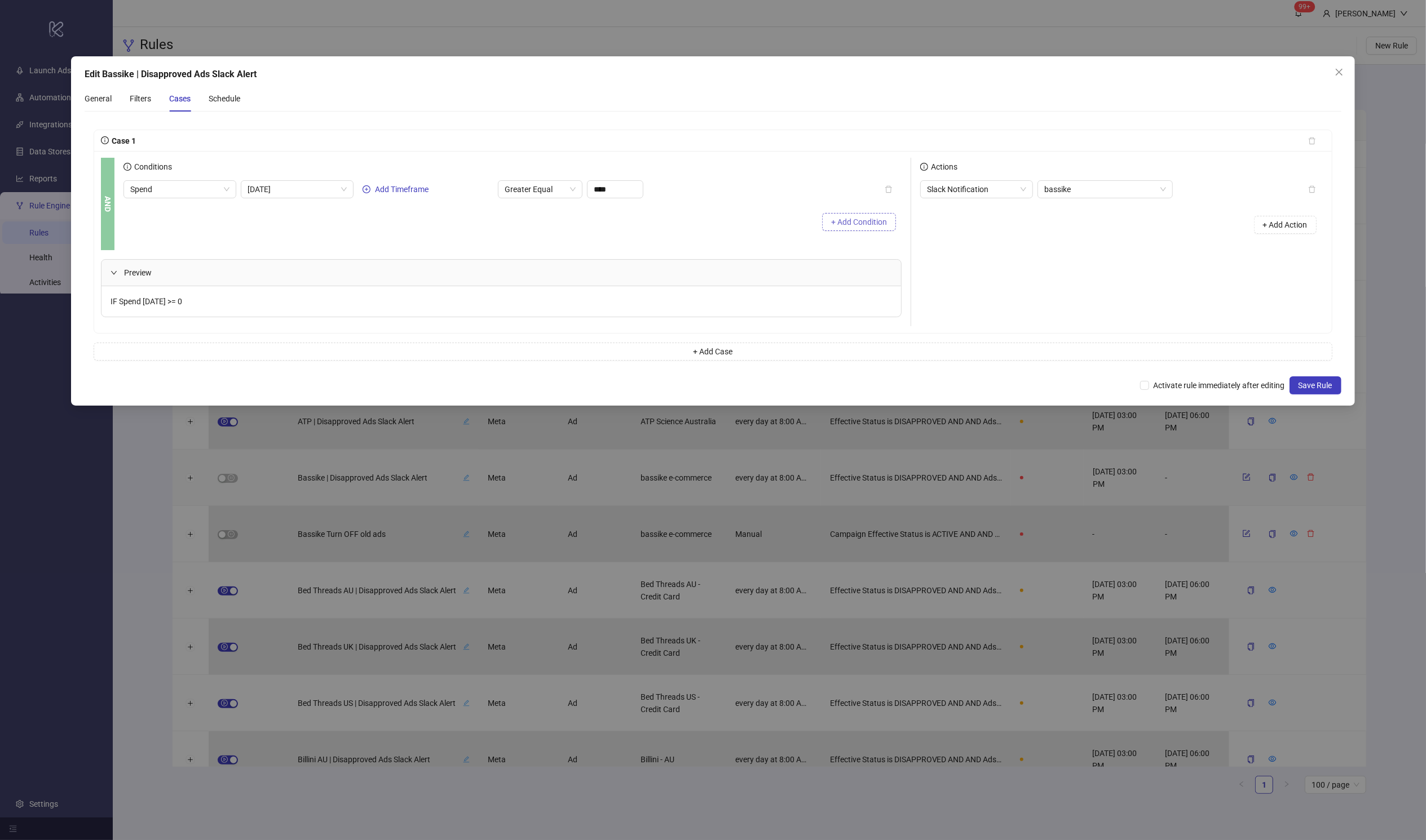
click at [859, 222] on span "+ Add Condition" at bounding box center [858, 221] width 56 height 9
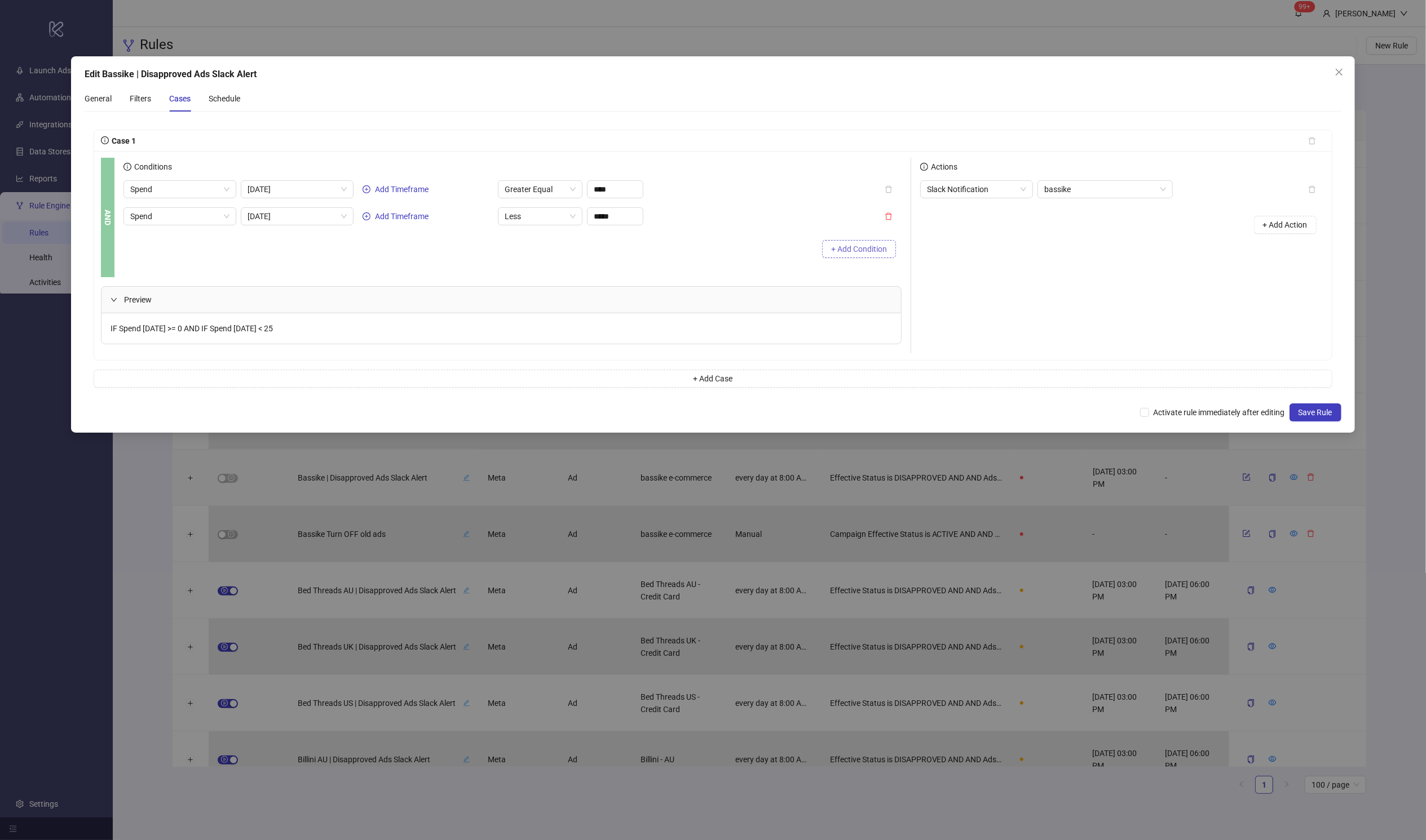
click at [885, 215] on icon "delete" at bounding box center [888, 216] width 8 height 8
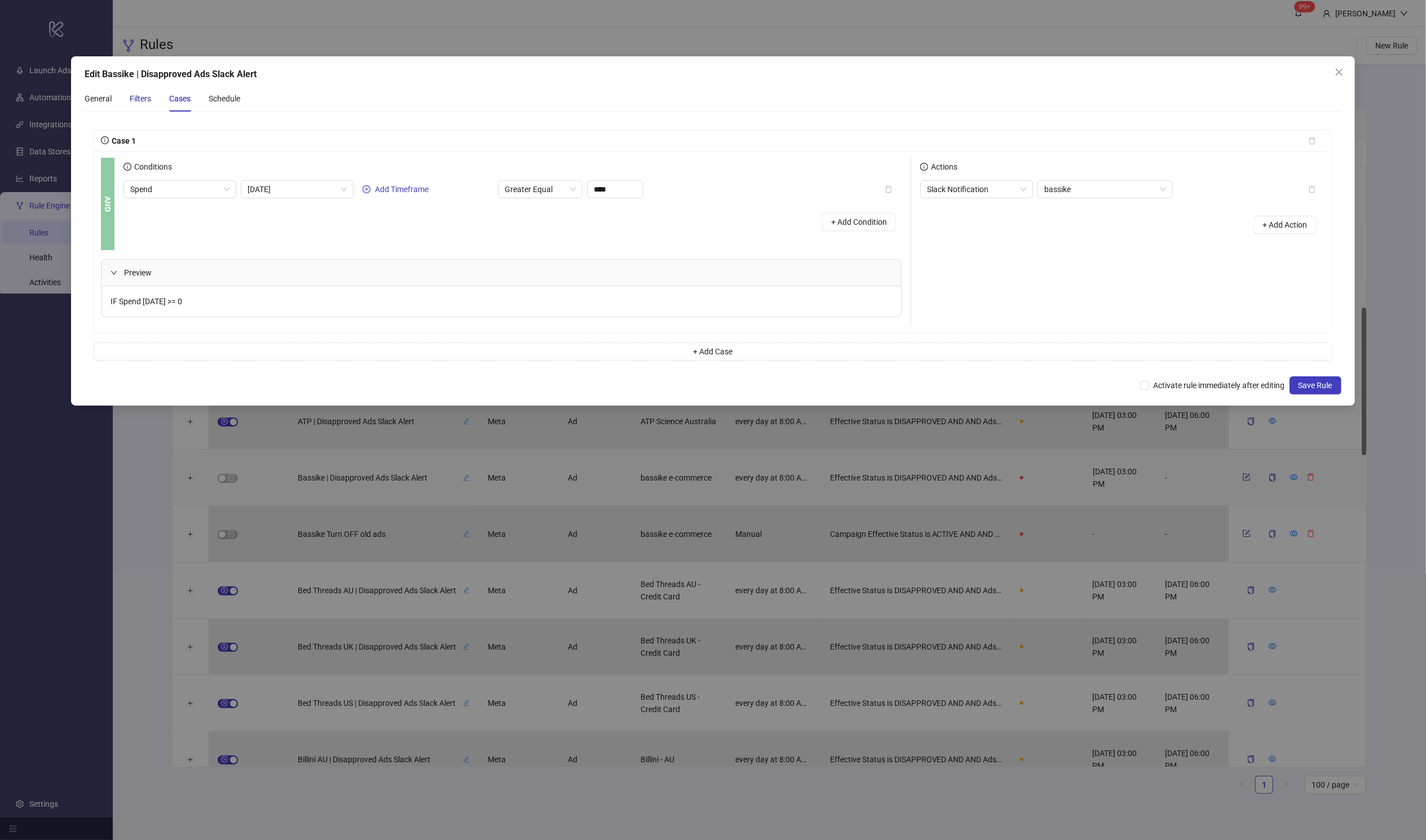
click at [139, 101] on div "Filters" at bounding box center [140, 98] width 21 height 12
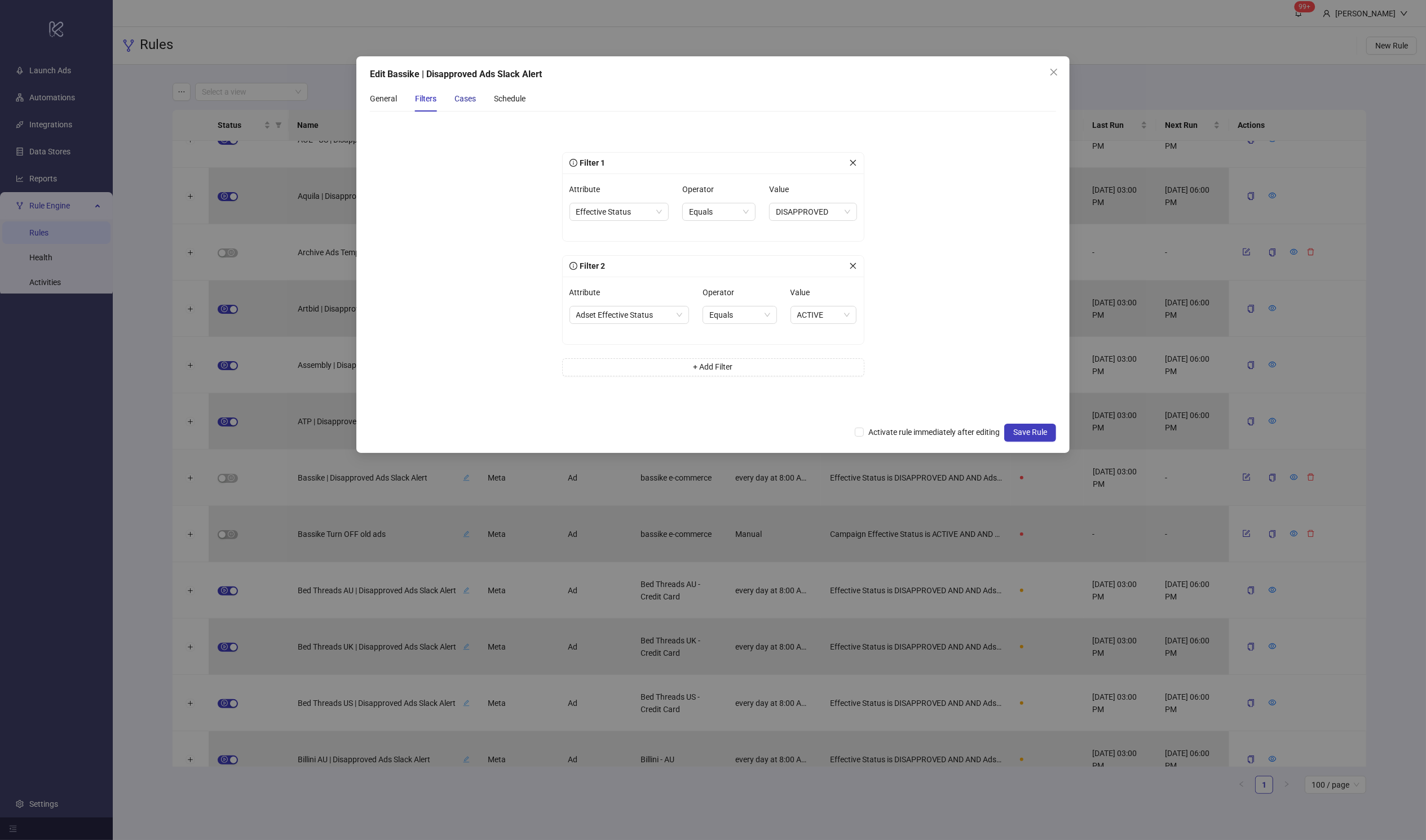
click at [460, 103] on div "Cases" at bounding box center [465, 98] width 21 height 12
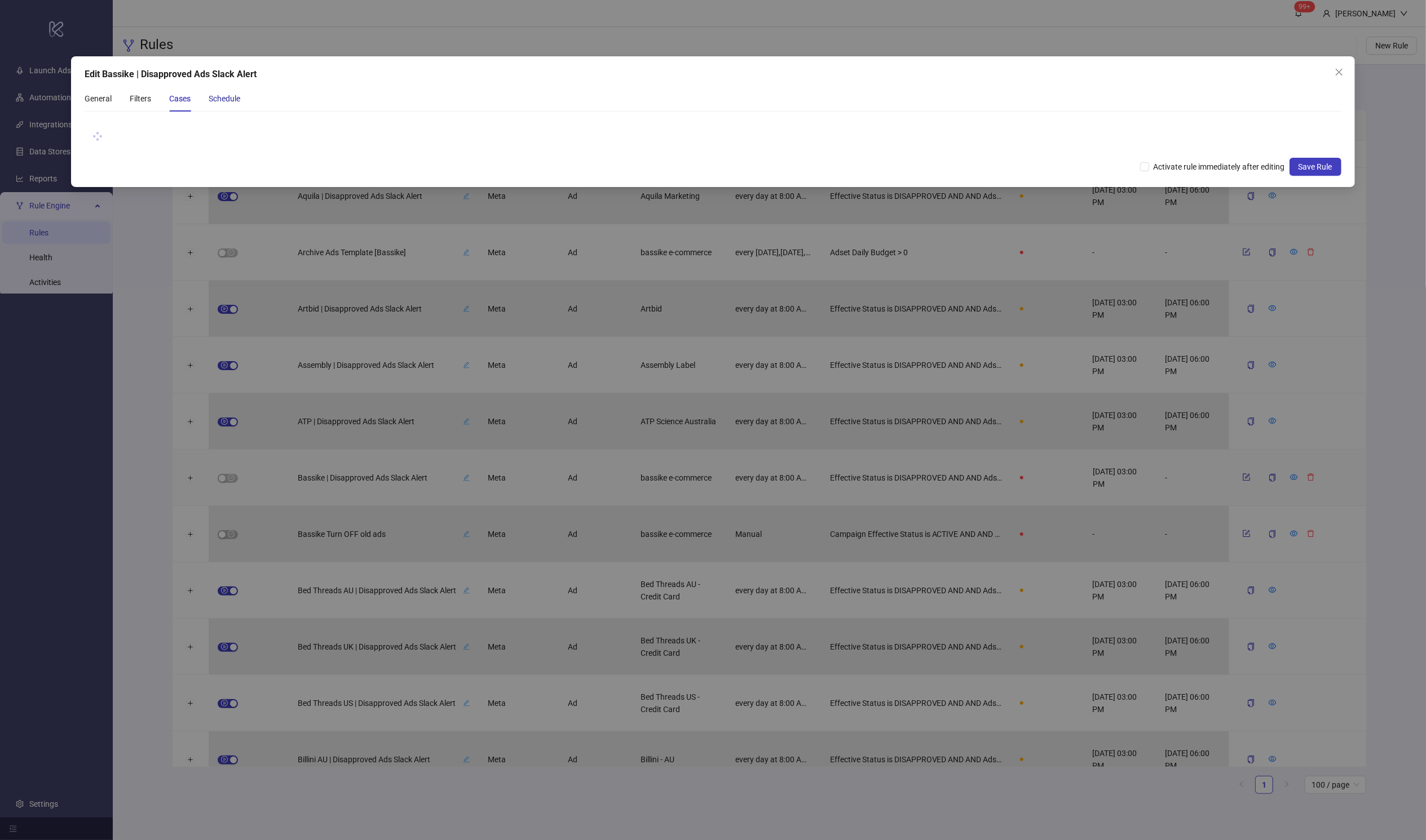
click at [240, 95] on div "Schedule" at bounding box center [224, 98] width 31 height 12
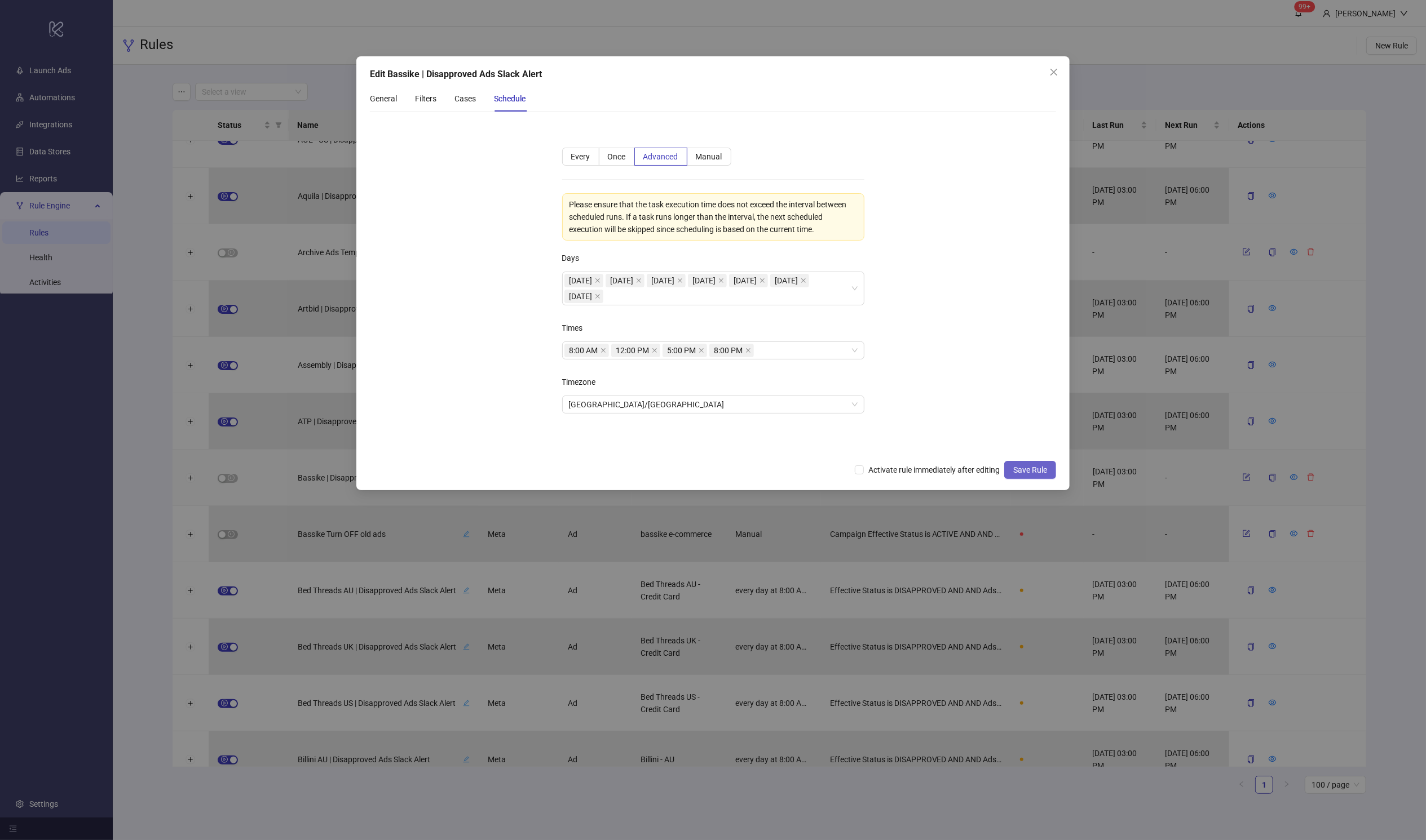
click at [967, 468] on span "Save Rule" at bounding box center [1029, 469] width 33 height 9
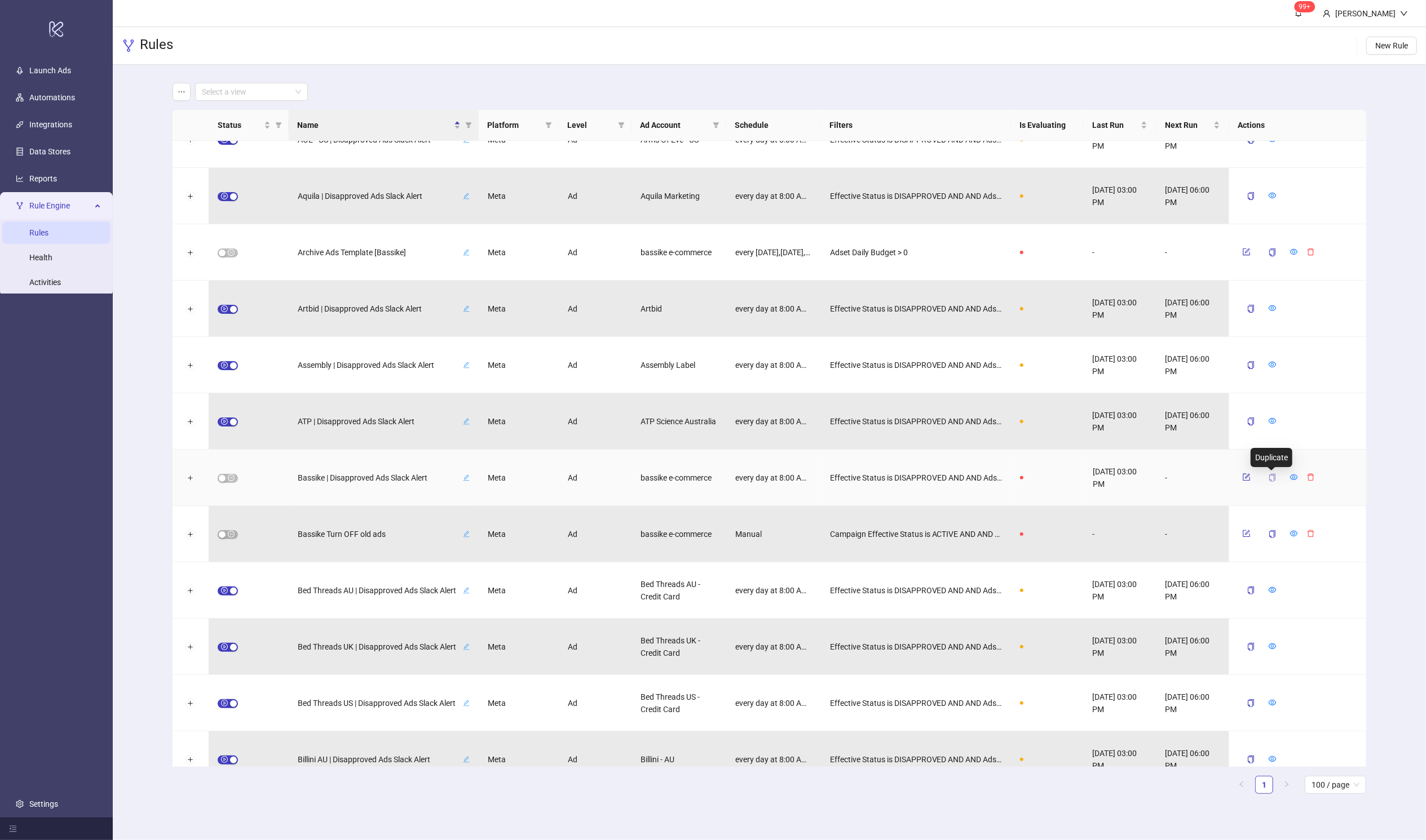
click at [967, 475] on icon "copy" at bounding box center [1271, 478] width 7 height 8
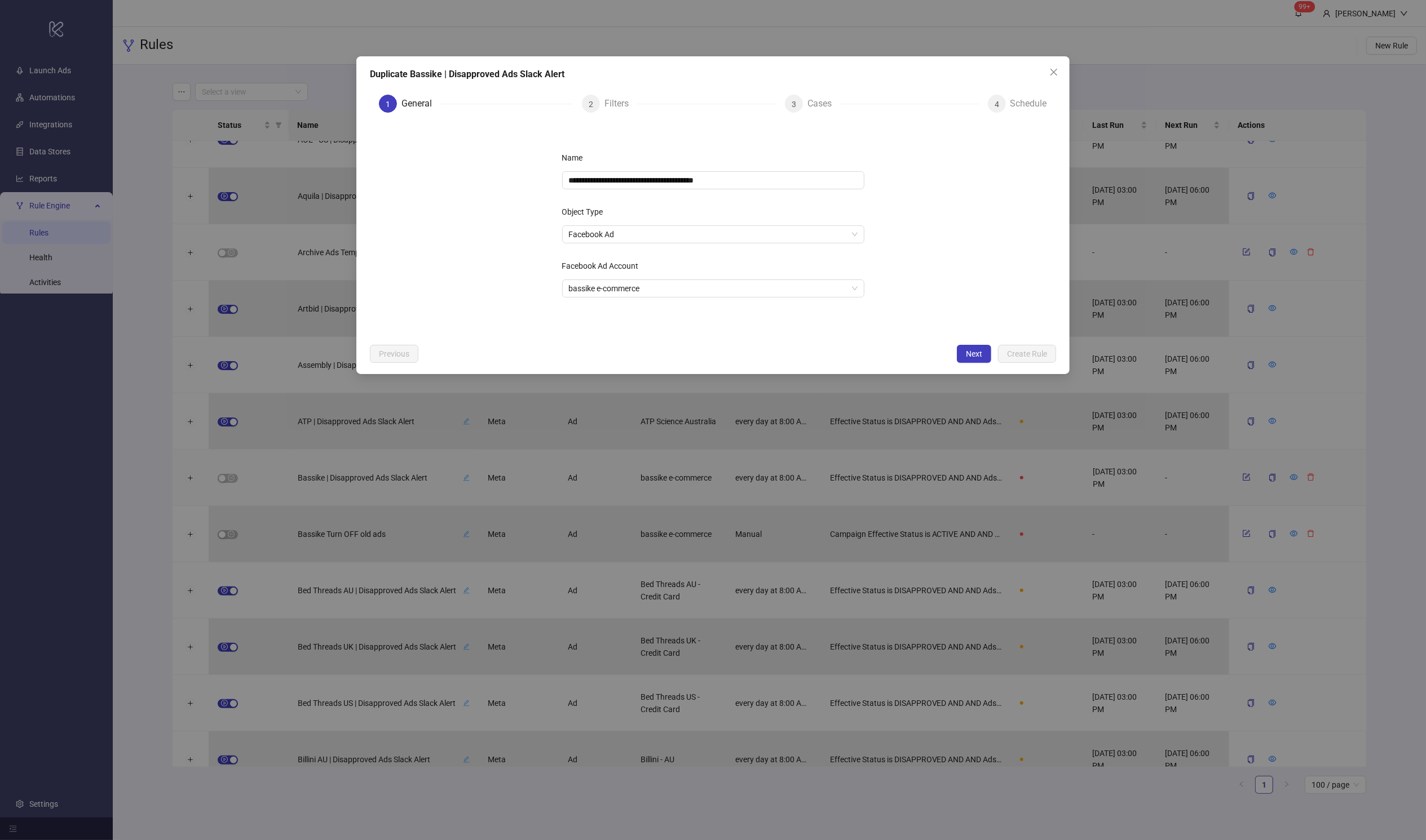
click at [967, 345] on button "Next" at bounding box center [974, 354] width 34 height 18
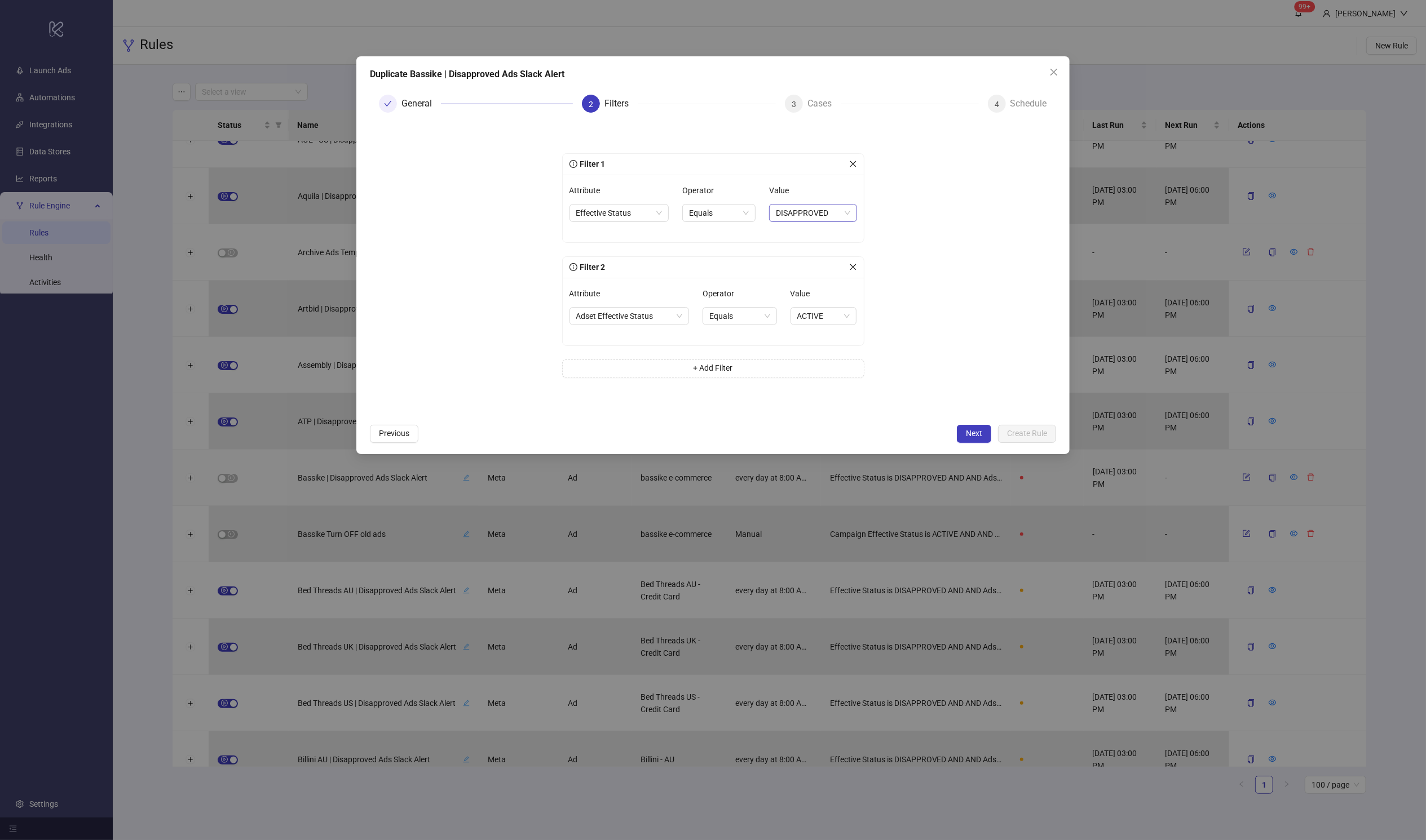
click at [780, 207] on span "DISAPPROVED" at bounding box center [812, 214] width 73 height 17
drag, startPoint x: 855, startPoint y: 271, endPoint x: 860, endPoint y: 283, distance: 13.0
click at [860, 283] on body "logo/logo-mobile Launch Ads Automations Integrations Data Stores Reports Rule E…" at bounding box center [713, 420] width 1426 height 840
drag, startPoint x: 854, startPoint y: 288, endPoint x: 856, endPoint y: 361, distance: 73.0
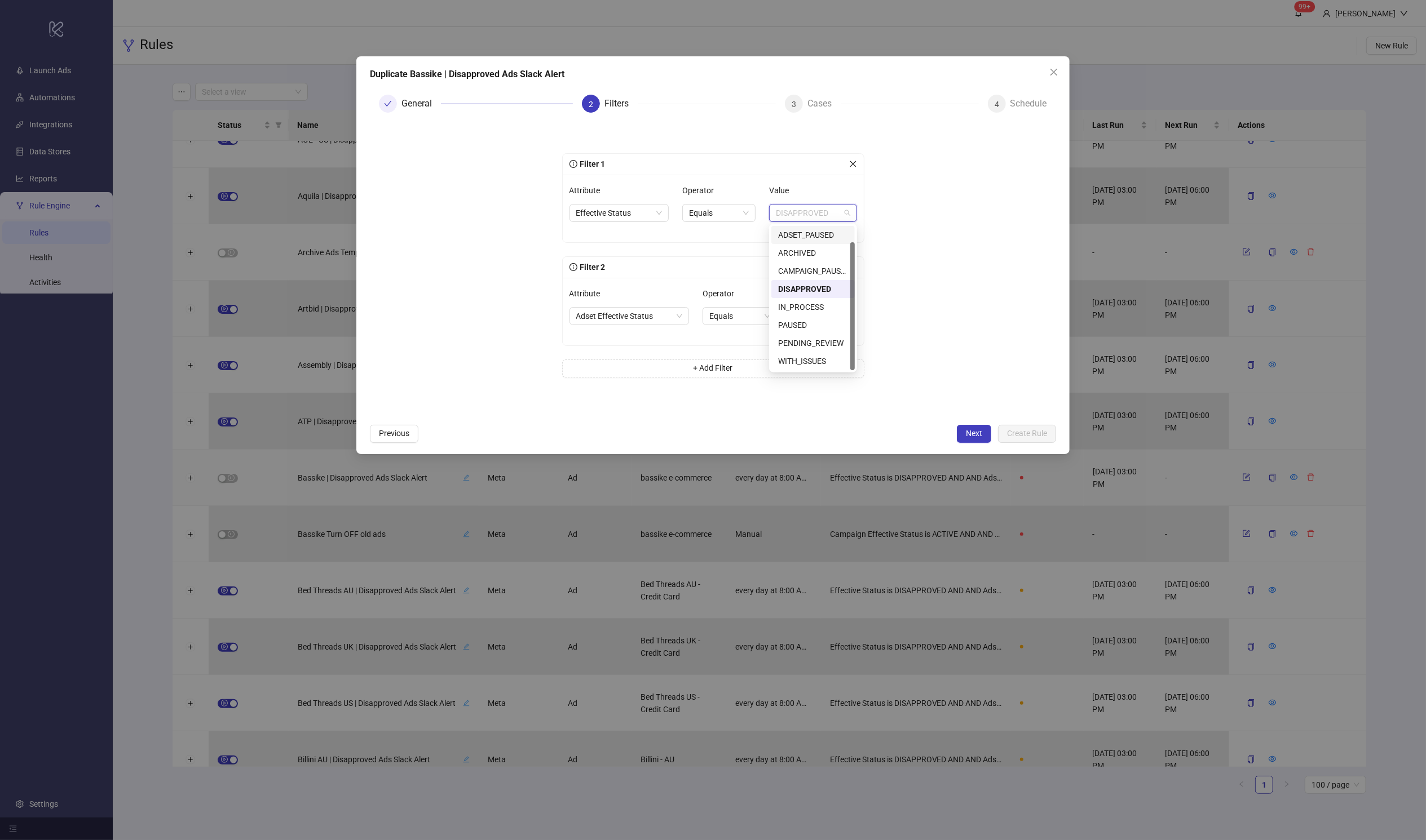
click at [856, 361] on div "ACTIVE ADSET_PAUSED ARCHIVED ACTIVE ADSET_PAUSED ARCHIVED CAMPAIGN_PAUSED DISAP…" at bounding box center [813, 298] width 88 height 149
click at [821, 363] on div "WITH_ISSUES" at bounding box center [813, 360] width 70 height 12
click at [843, 205] on span "WITH_ISSUES" at bounding box center [814, 214] width 72 height 17
click at [827, 292] on div "DISAPPROVED" at bounding box center [814, 289] width 69 height 12
click at [637, 210] on span "Effective Status" at bounding box center [619, 214] width 86 height 17
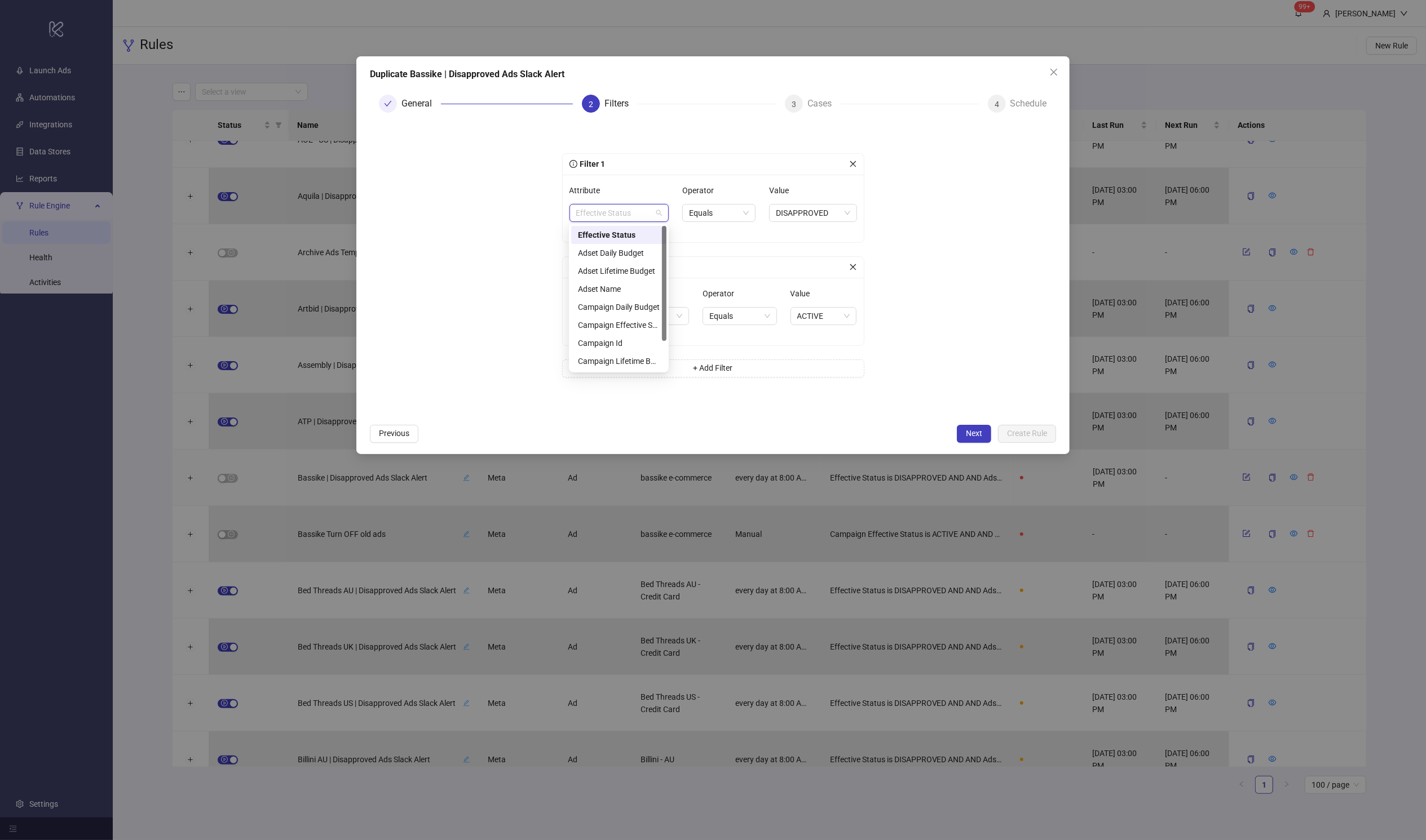
click at [906, 252] on form "Filter 1 Attribute Effective Status Operator Equals Value DISAPPROVED Filter 2 …" at bounding box center [713, 270] width 686 height 297
click at [716, 367] on span "+ Add Filter" at bounding box center [713, 367] width 39 height 9
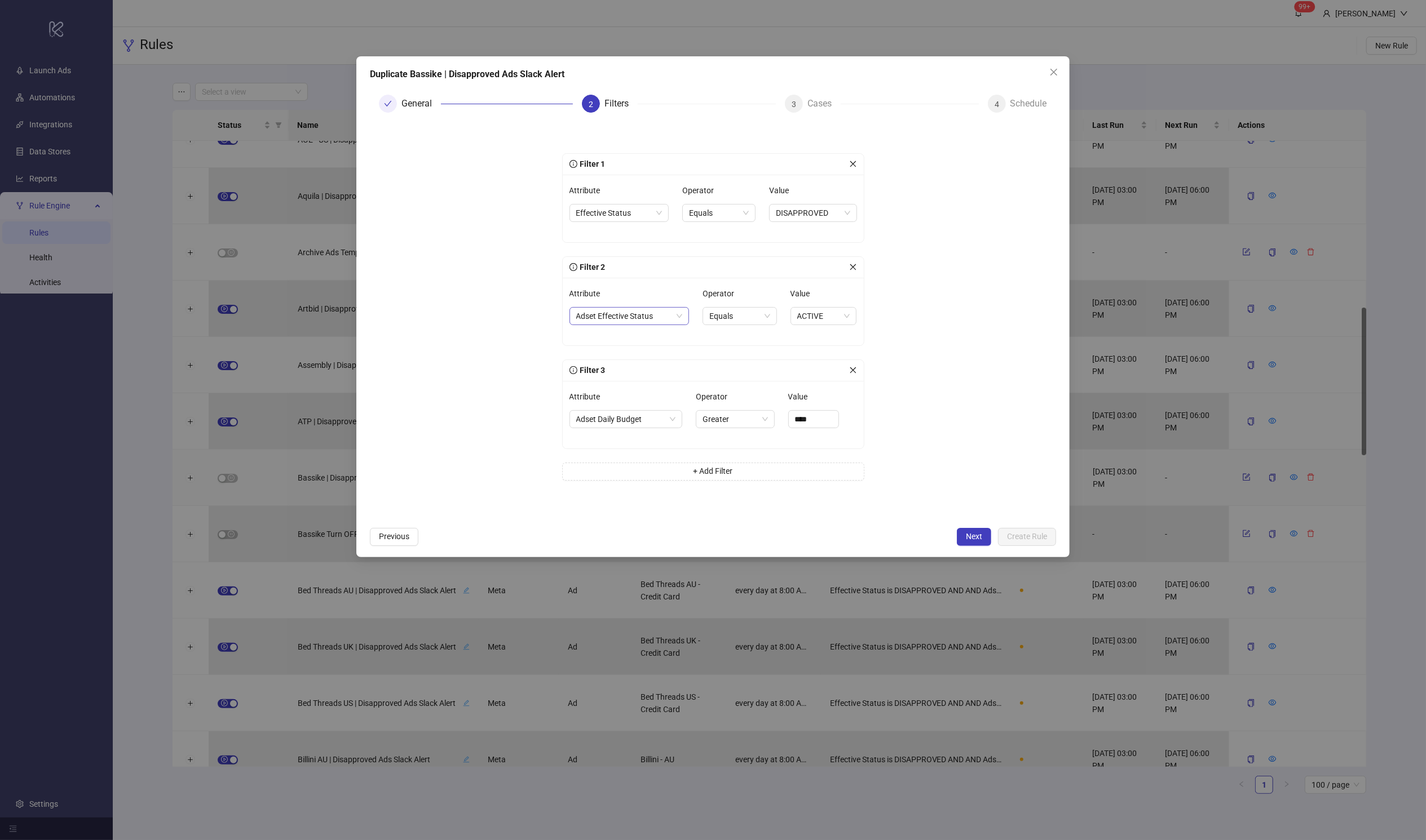
click at [650, 317] on span "Adset Effective Status" at bounding box center [630, 317] width 107 height 17
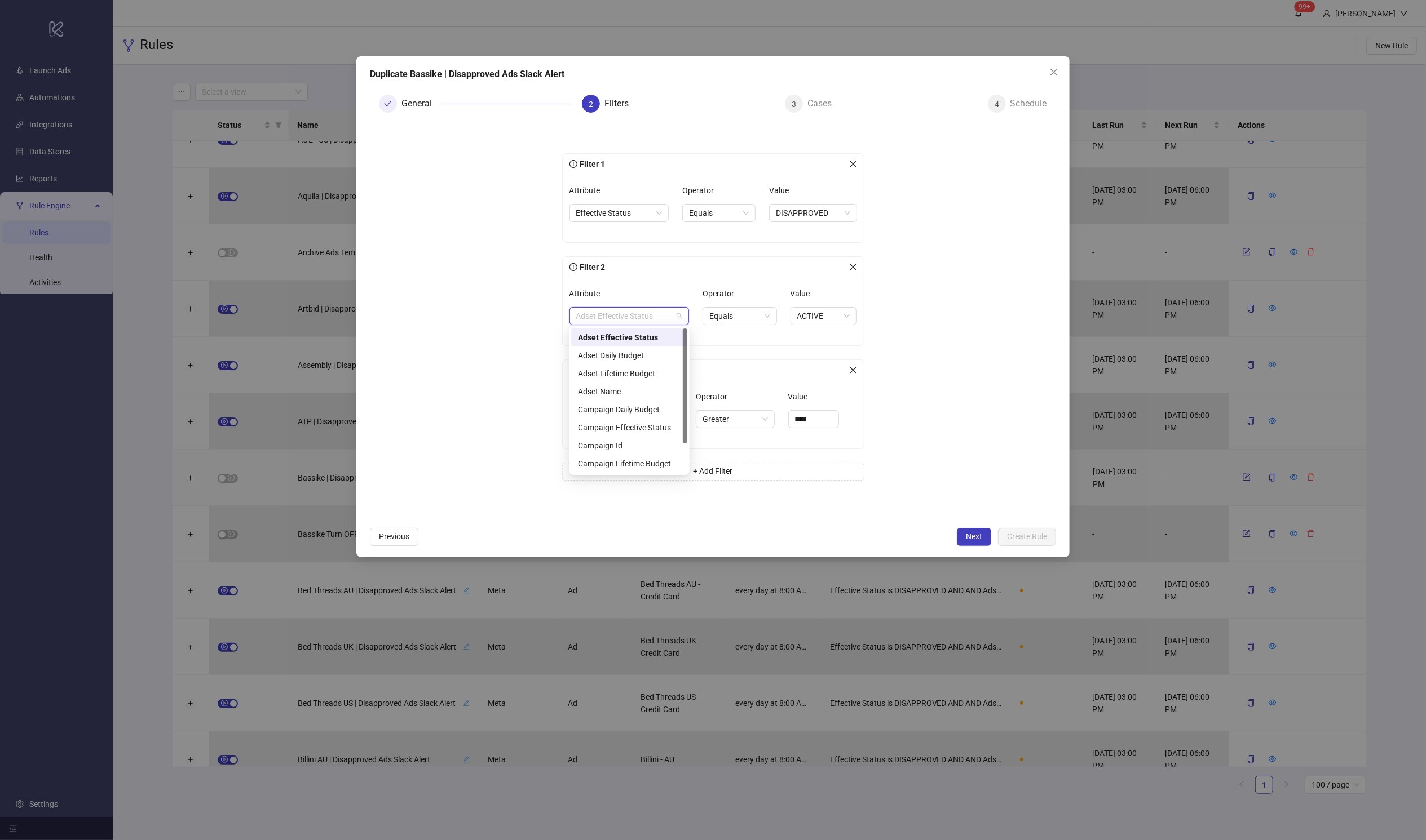
click at [688, 352] on div "adset_effective_status adset_daily_budget Adset Effective Status Adset Daily Bu…" at bounding box center [629, 400] width 120 height 149
click at [847, 377] on div "Filter 3" at bounding box center [713, 371] width 301 height 21
click at [851, 366] on icon "close" at bounding box center [853, 370] width 8 height 8
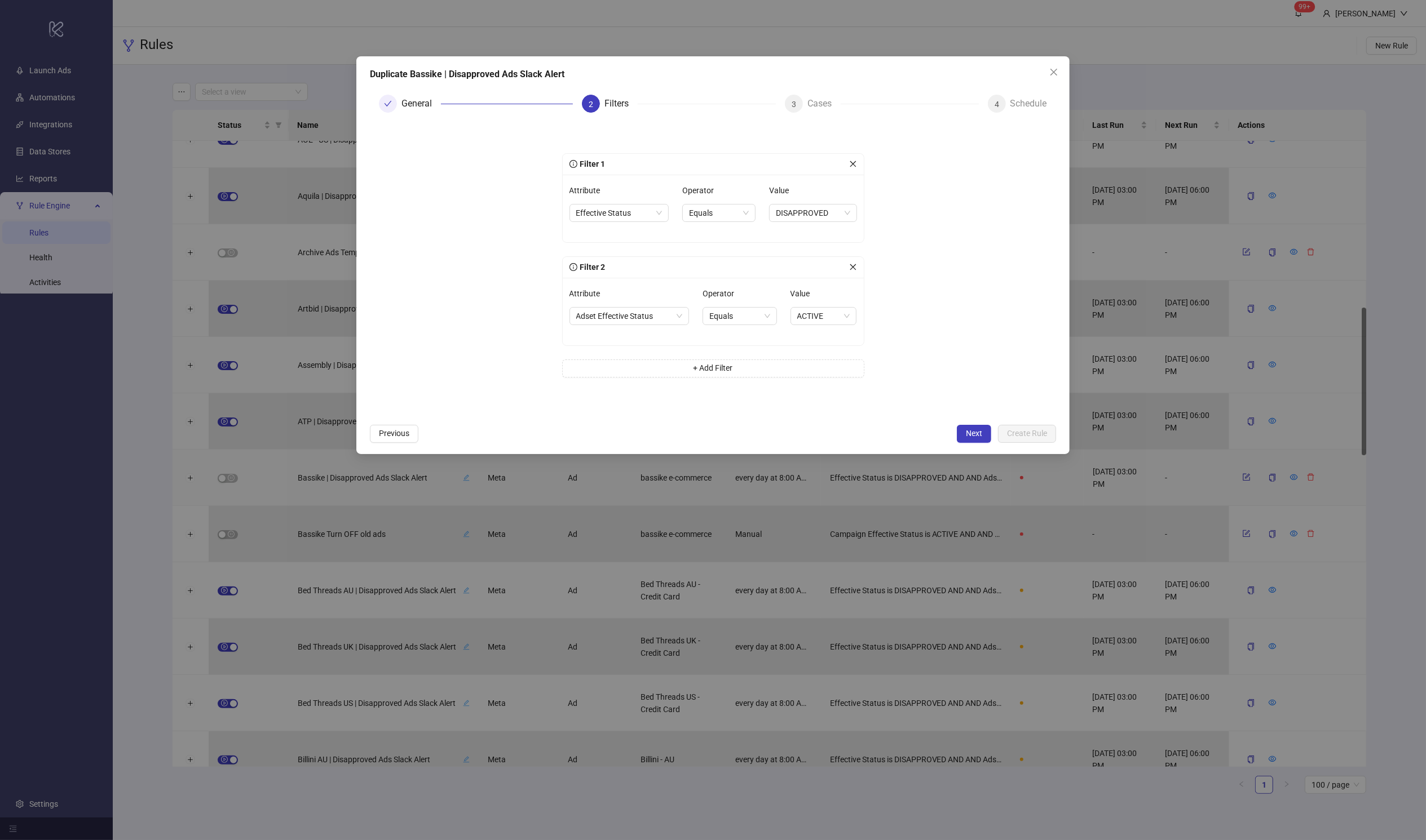
click at [801, 104] on div "3" at bounding box center [794, 103] width 18 height 18
click at [816, 95] on div "Cases" at bounding box center [823, 103] width 33 height 18
click at [816, 94] on div "Cases" at bounding box center [823, 103] width 33 height 18
click at [961, 426] on button "Next" at bounding box center [974, 434] width 34 height 18
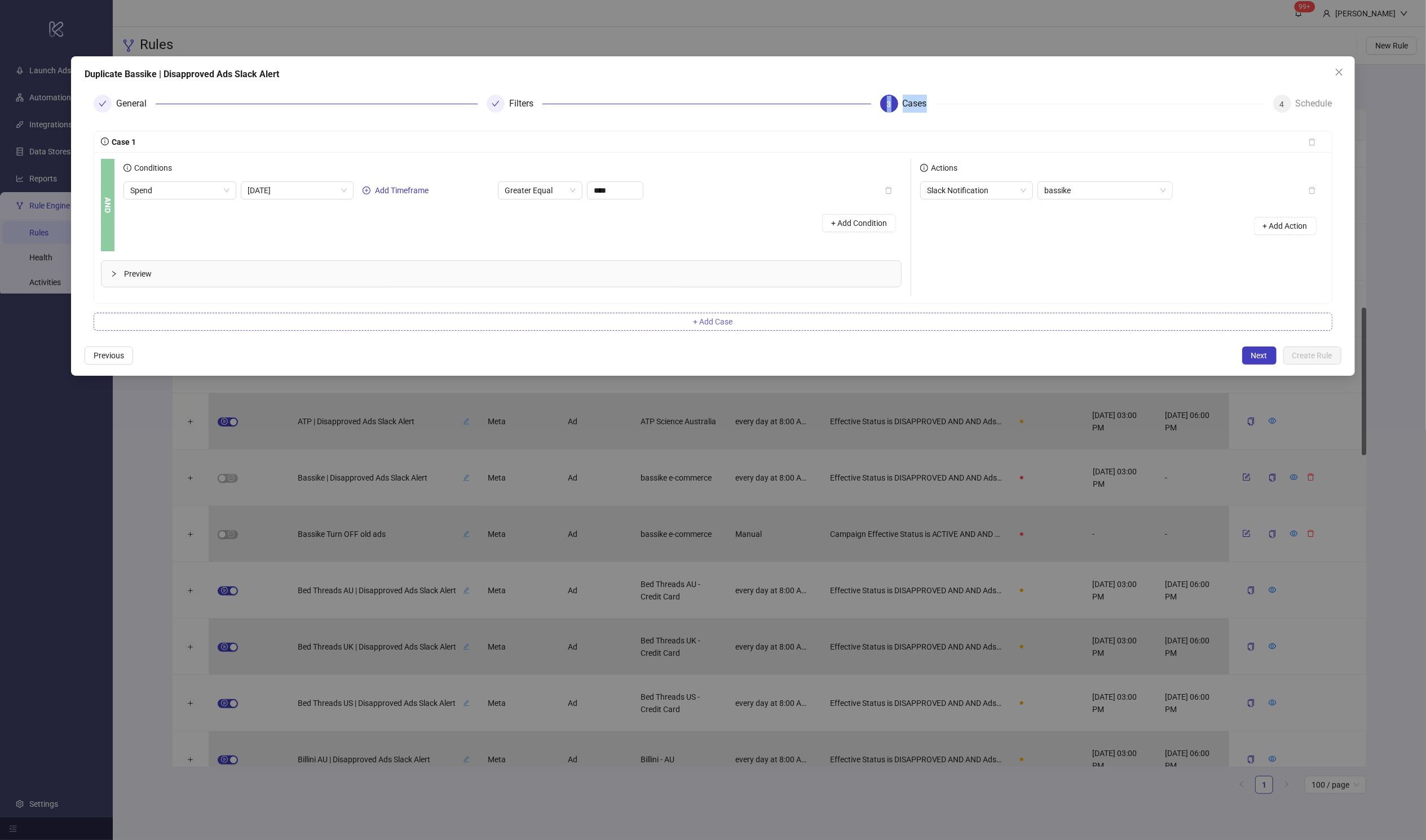
click at [750, 326] on button "+ Add Case" at bounding box center [713, 321] width 1238 height 18
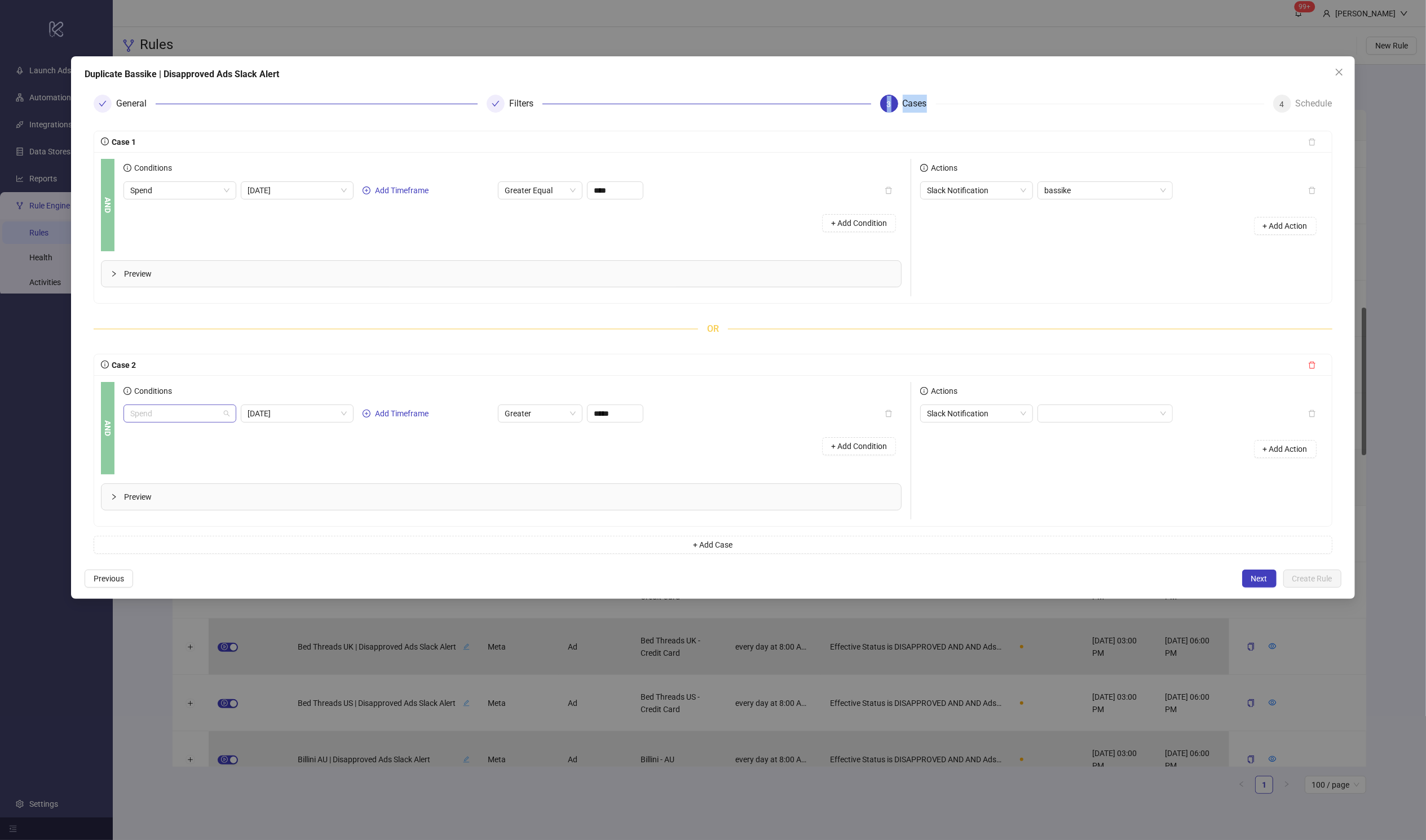
click at [199, 420] on span "Spend" at bounding box center [180, 414] width 99 height 17
type input "******"
type input "*"
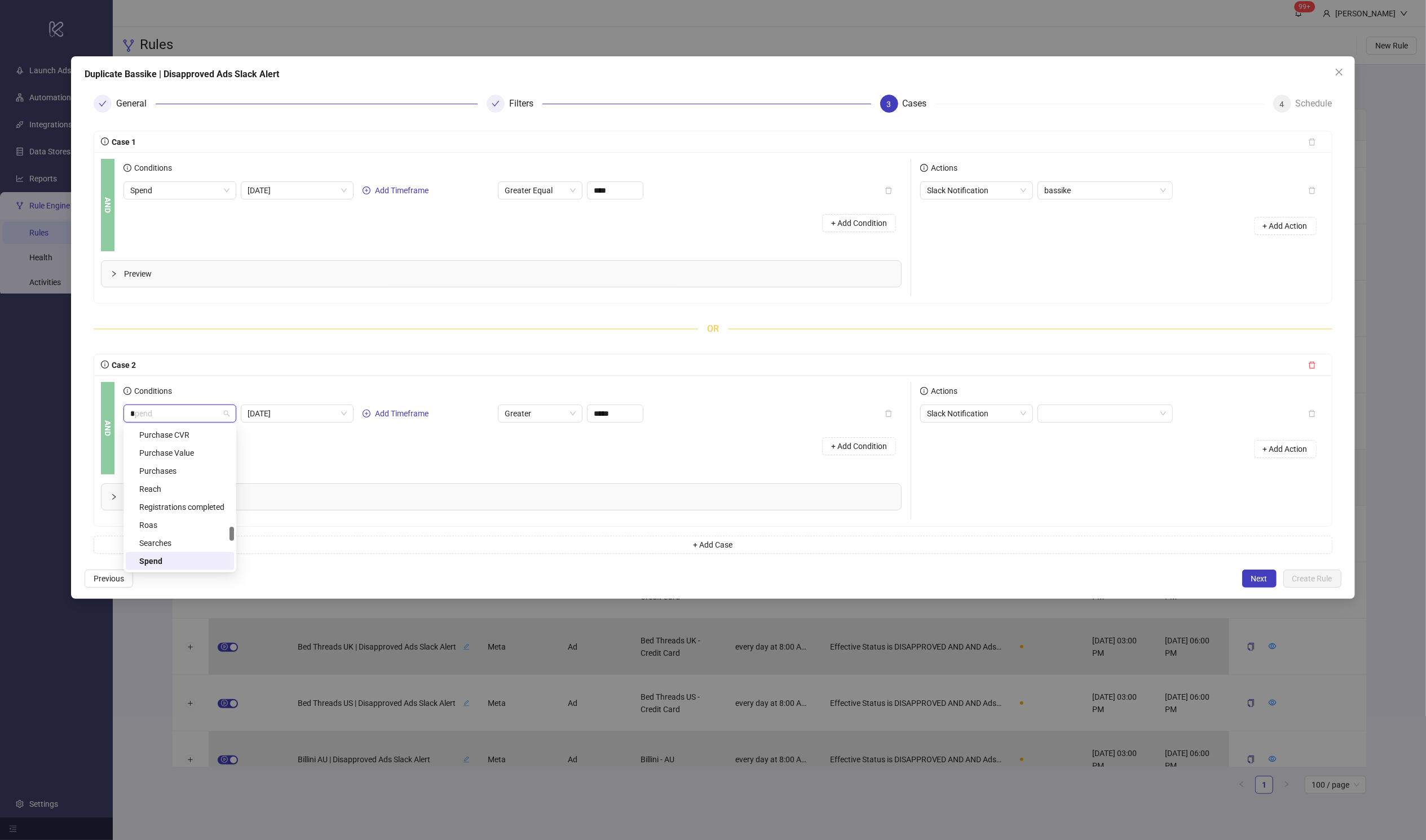
scroll to position [487, 0]
type input "*"
drag, startPoint x: 232, startPoint y: 534, endPoint x: 227, endPoint y: 516, distance: 18.7
click at [227, 516] on div "Link Clicks Location Searches Mobile App Adds Payment Info Mobile App Adds to W…" at bounding box center [179, 498] width 108 height 144
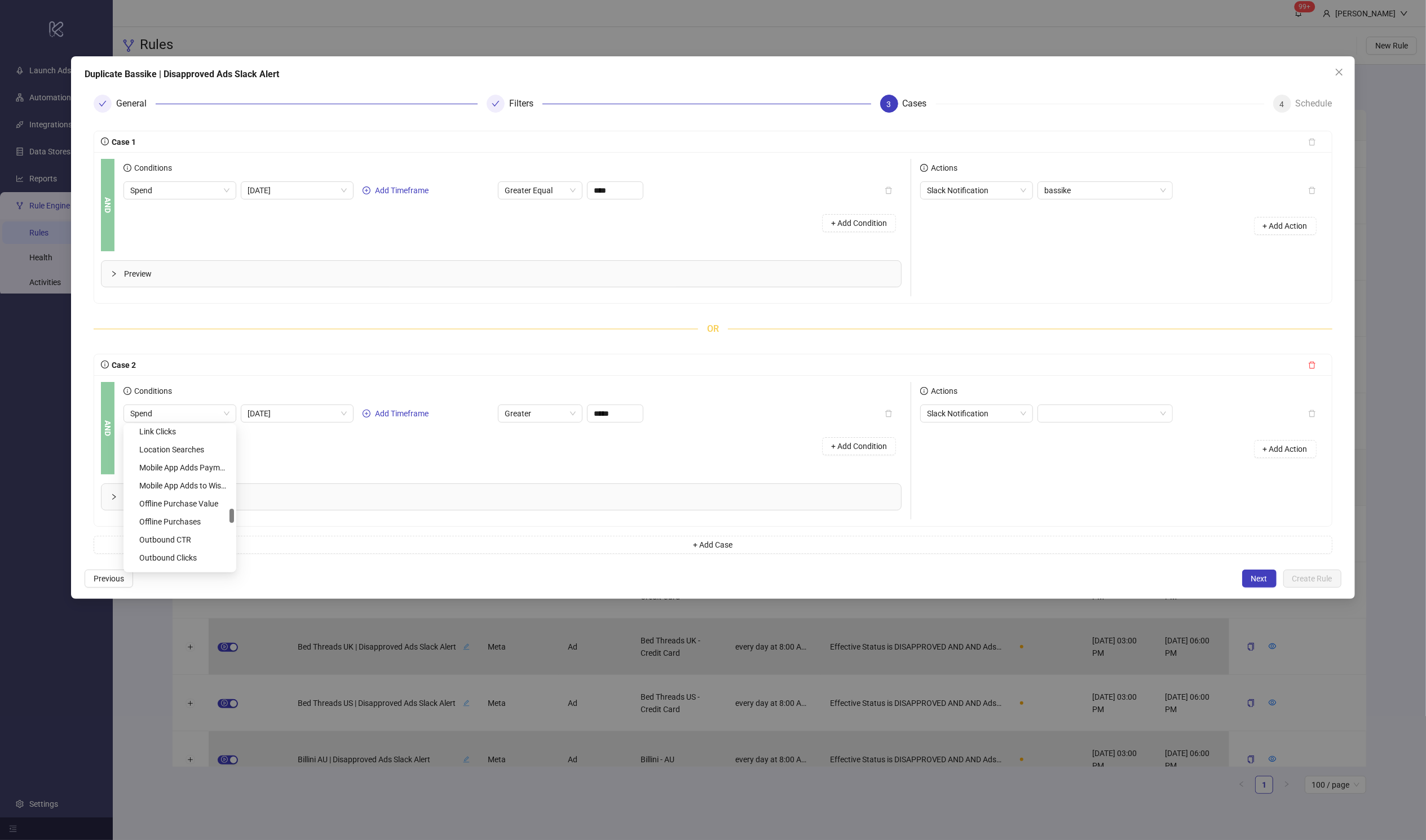
click at [595, 257] on div "Preview" at bounding box center [506, 274] width 809 height 45
drag, startPoint x: 676, startPoint y: 381, endPoint x: 642, endPoint y: 358, distance: 41.0
click at [676, 382] on div "Conditions" at bounding box center [511, 394] width 777 height 23
click at [967, 364] on icon "delete" at bounding box center [1312, 365] width 7 height 8
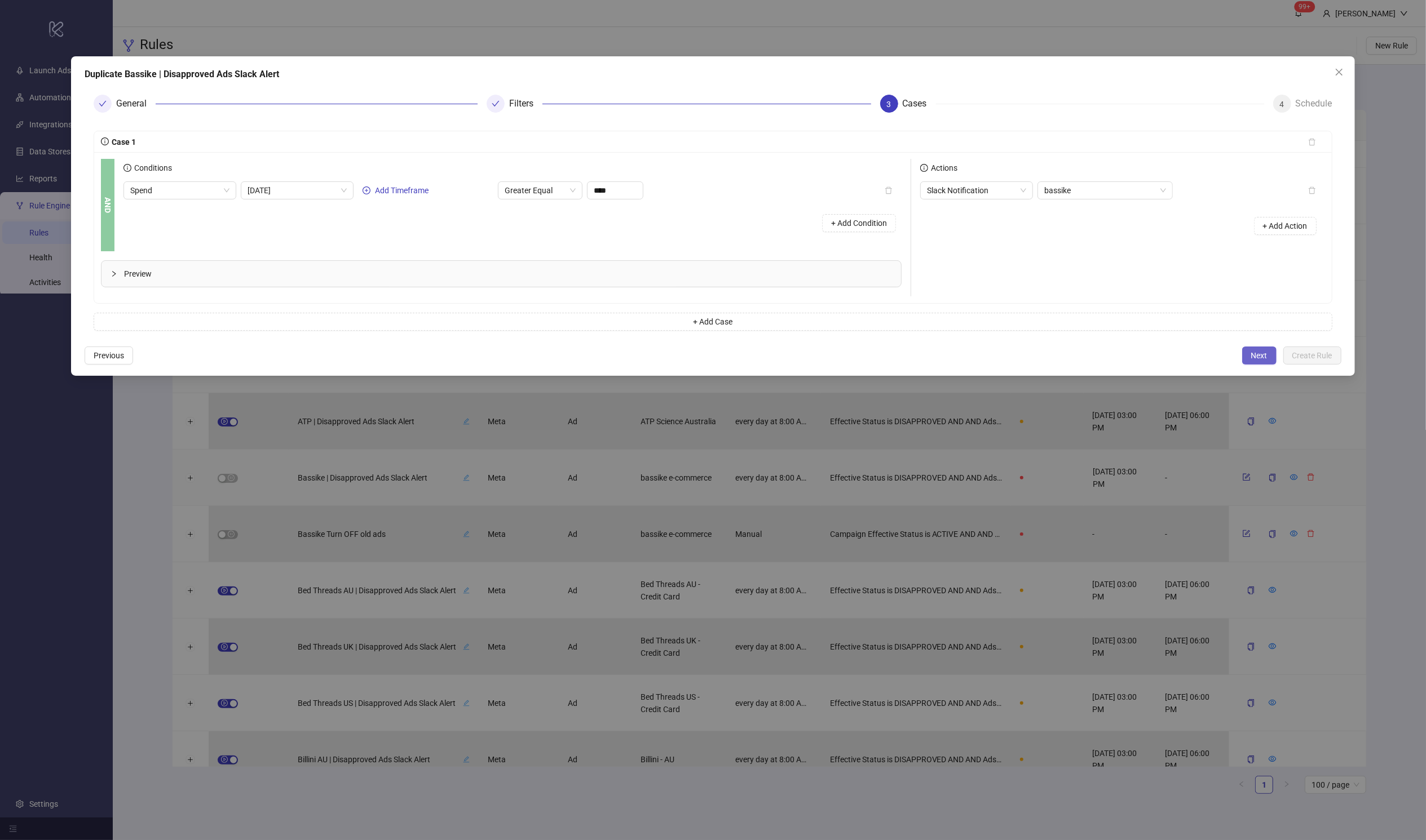
click at [967, 359] on button "Next" at bounding box center [1259, 356] width 34 height 18
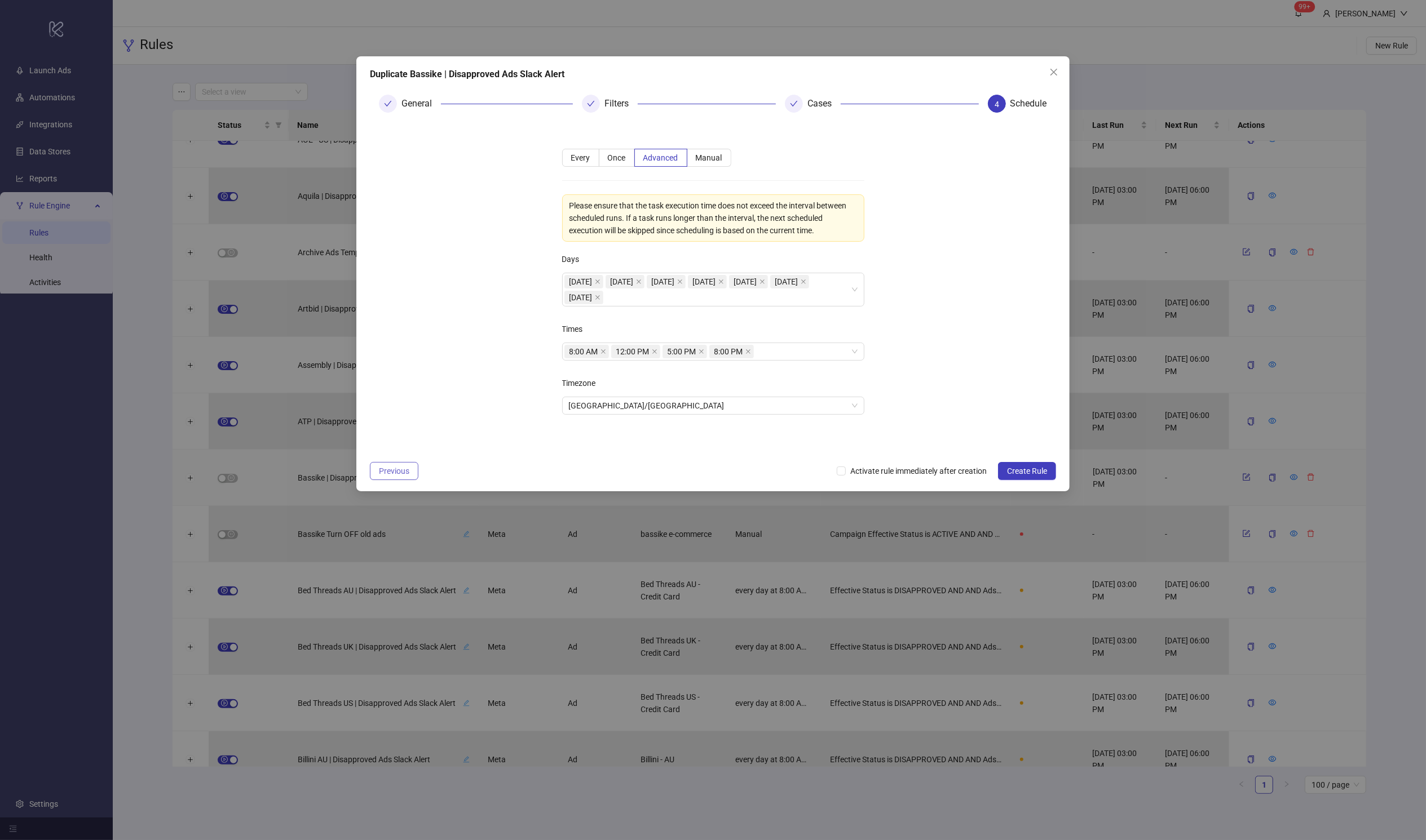
click at [376, 472] on button "Previous" at bounding box center [394, 471] width 49 height 18
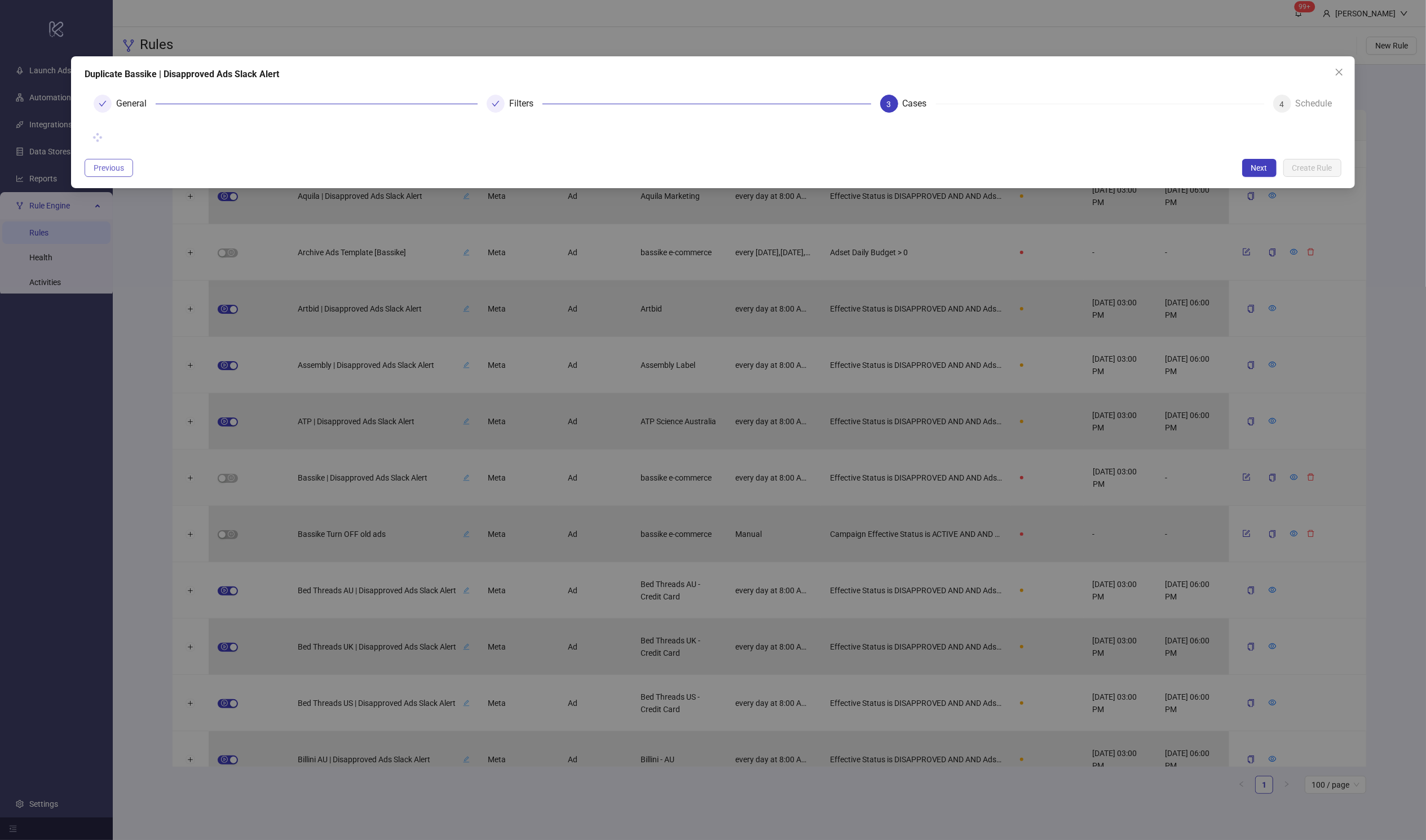
click at [376, 472] on div "Duplicate Bassike | Disapproved Ads Slack Alert General Filters 3 Cases 4 Sched…" at bounding box center [713, 420] width 1426 height 840
click at [101, 169] on span "Previous" at bounding box center [109, 167] width 31 height 9
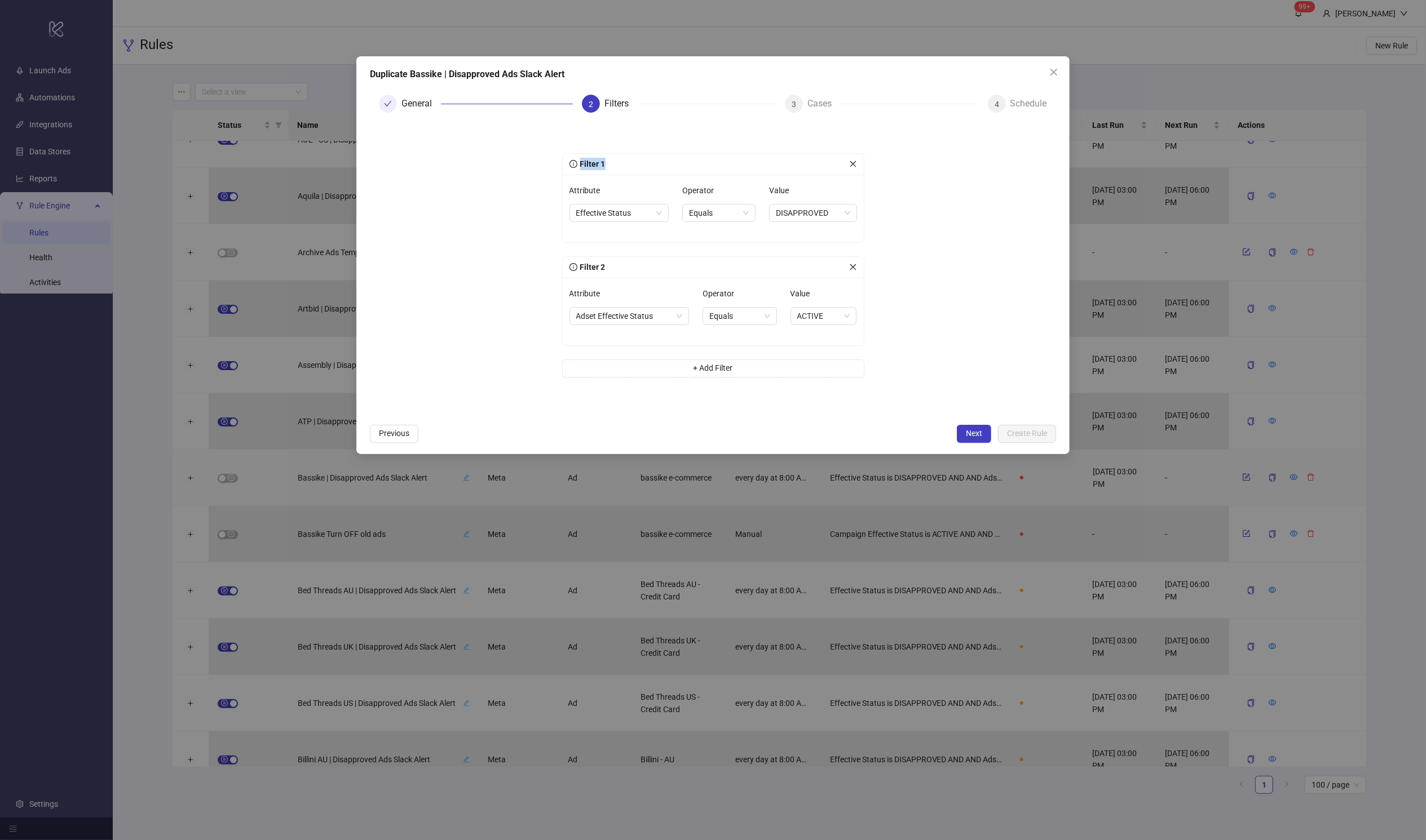
click at [390, 178] on form "Filter 1 Attribute Effective Status Operator Equals Value DISAPPROVED Filter 2 …" at bounding box center [713, 270] width 686 height 297
click at [385, 434] on span "Previous" at bounding box center [394, 433] width 31 height 9
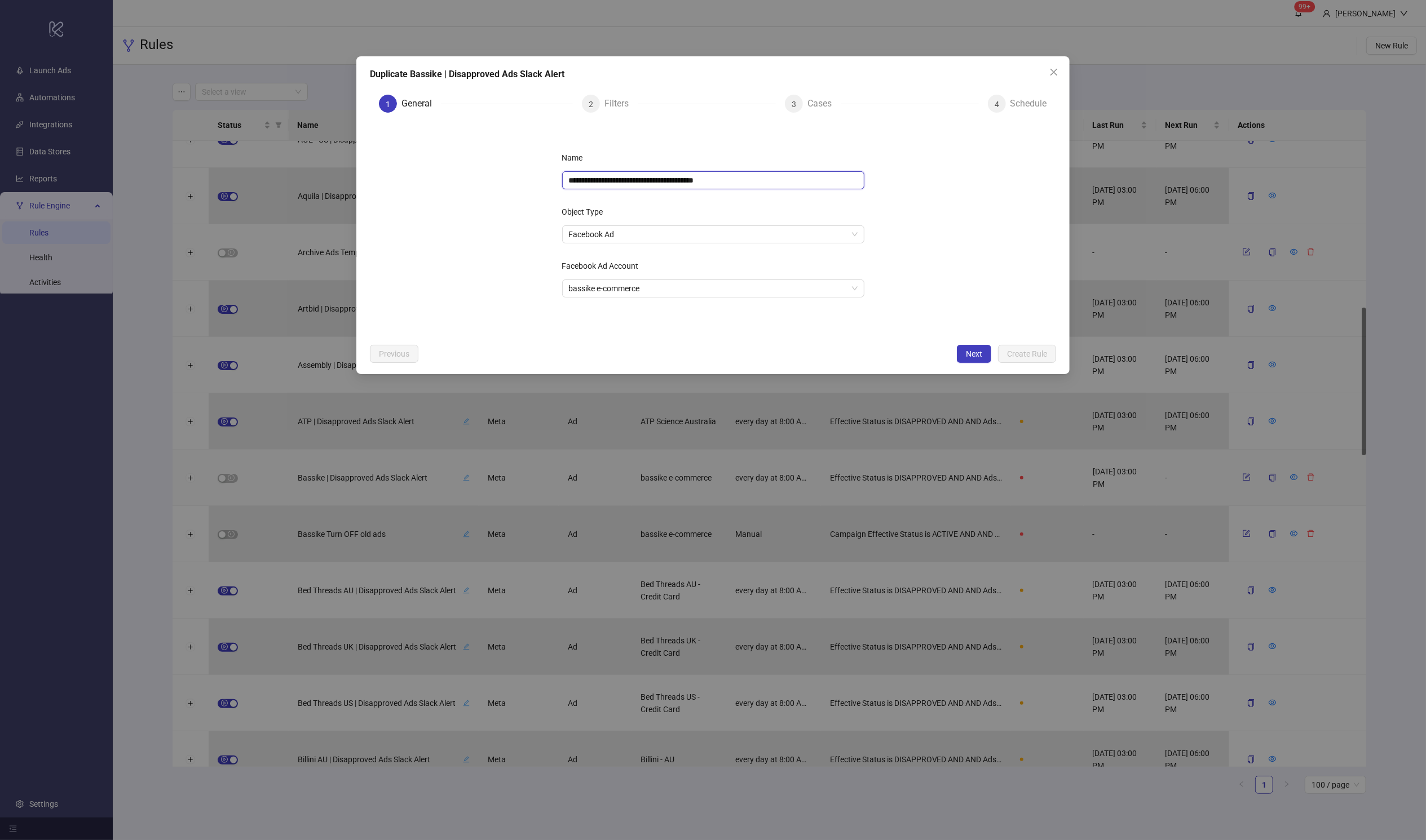
click at [761, 180] on input "**********" at bounding box center [713, 180] width 302 height 18
click at [967, 352] on span "Next" at bounding box center [973, 353] width 16 height 9
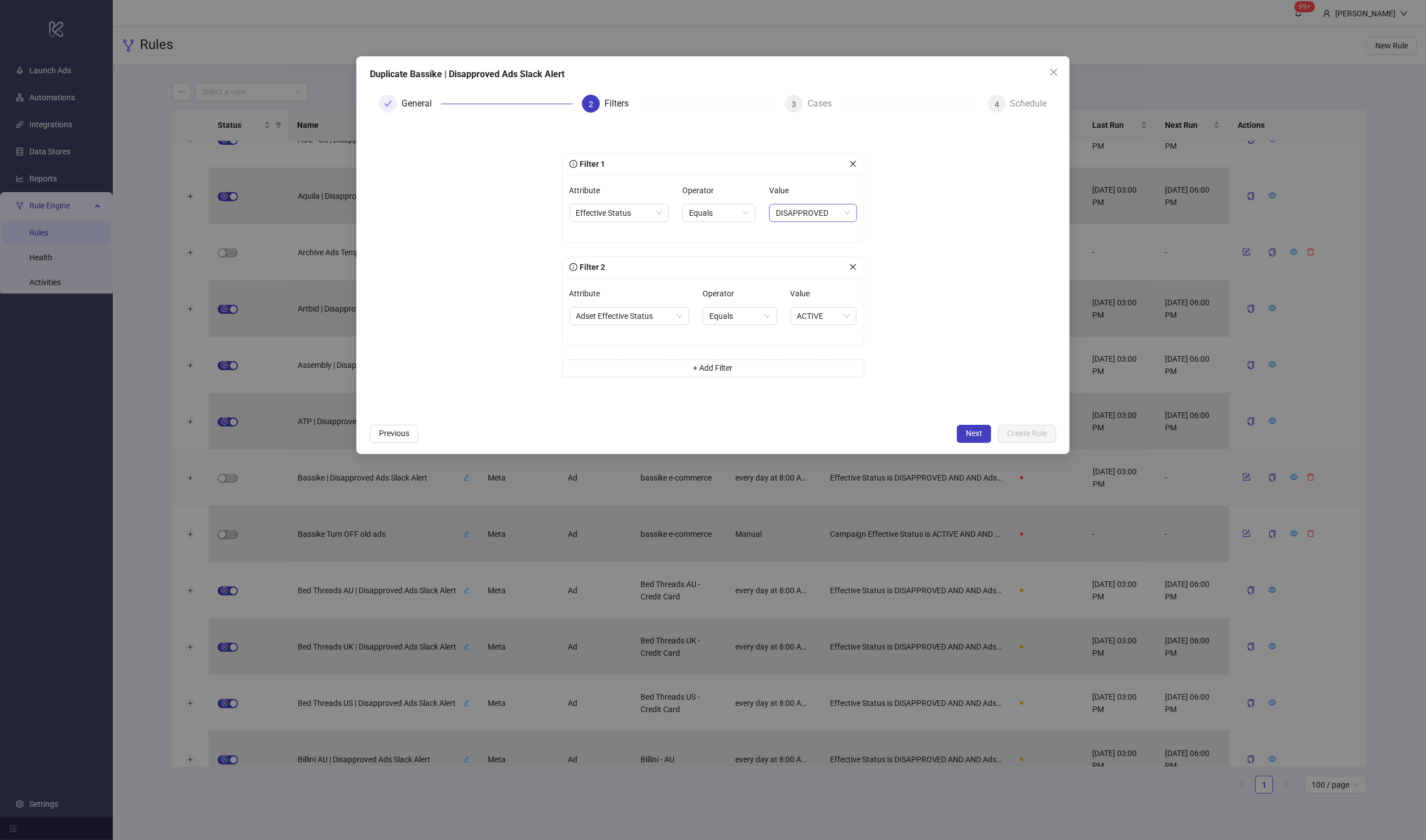
click at [840, 220] on span "DISAPPROVED" at bounding box center [812, 214] width 73 height 17
drag, startPoint x: 854, startPoint y: 293, endPoint x: 858, endPoint y: 350, distance: 57.1
click at [858, 350] on body "logo/logo-mobile Launch Ads Automations Integrations Data Stores Reports Rule E…" at bounding box center [713, 420] width 1426 height 840
click at [839, 361] on div "WITH_ISSUES" at bounding box center [813, 360] width 70 height 12
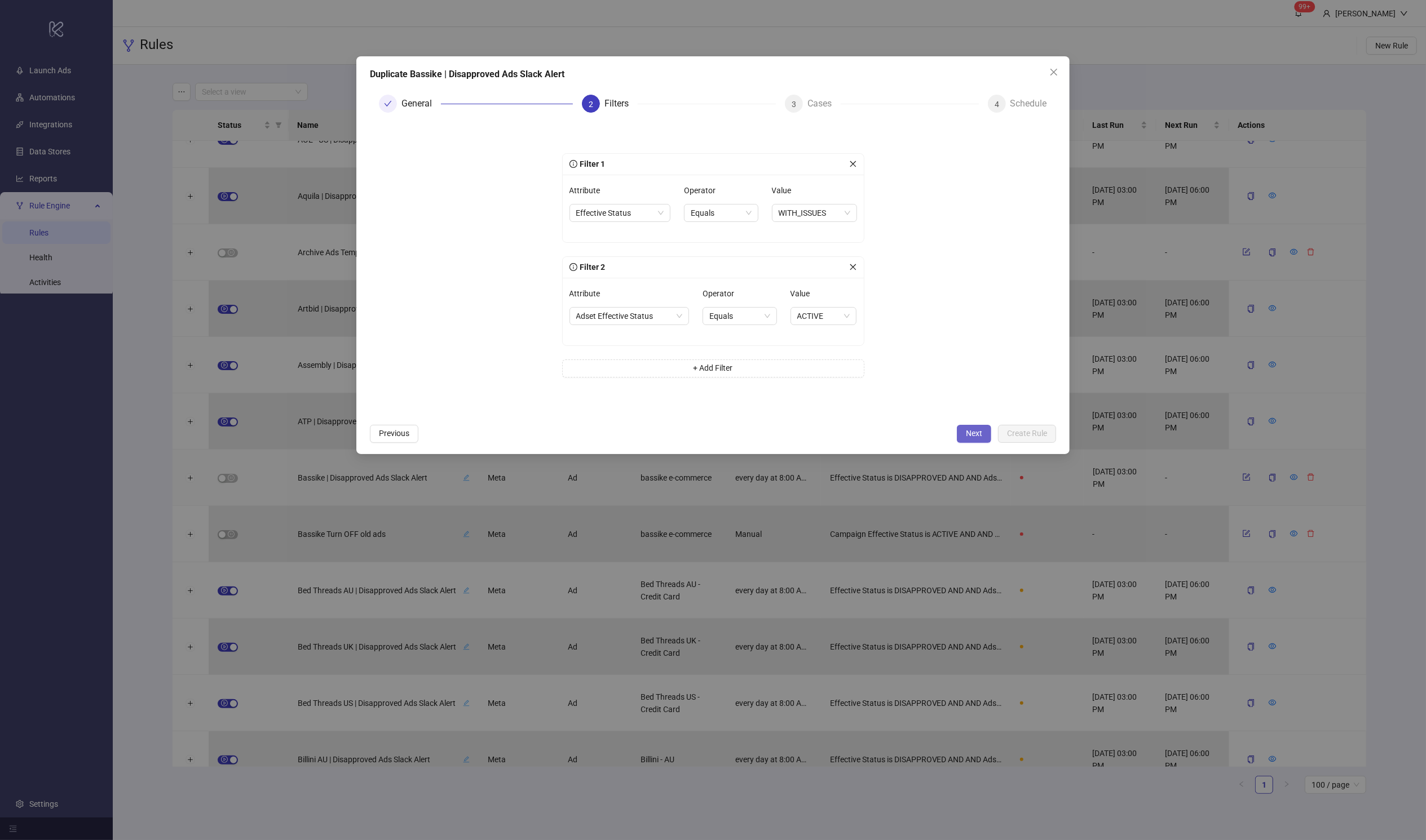
click at [967, 432] on span "Next" at bounding box center [973, 433] width 16 height 9
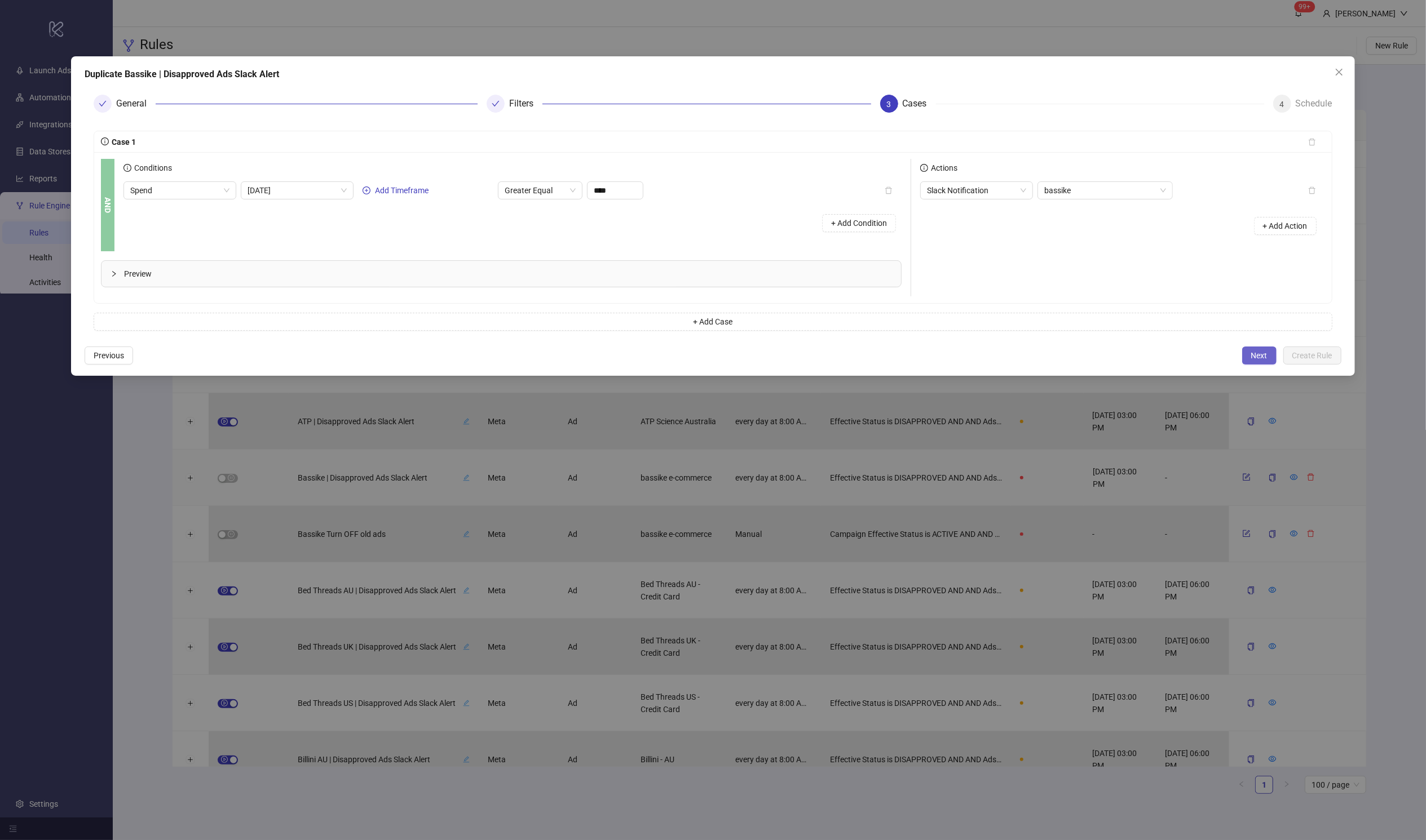
click at [967, 358] on span "Next" at bounding box center [1259, 355] width 16 height 9
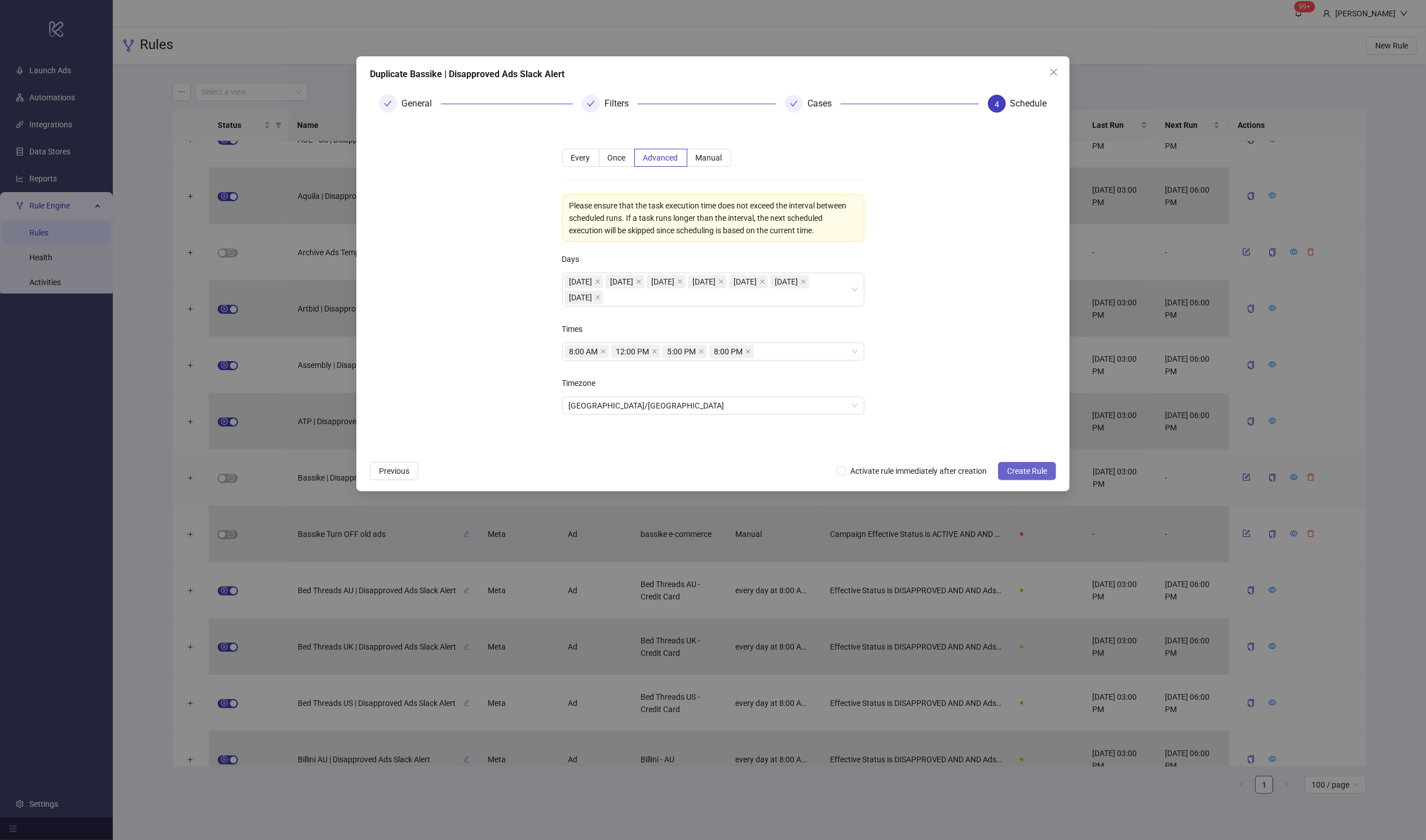
click at [967, 472] on span "Create Rule" at bounding box center [1027, 470] width 40 height 9
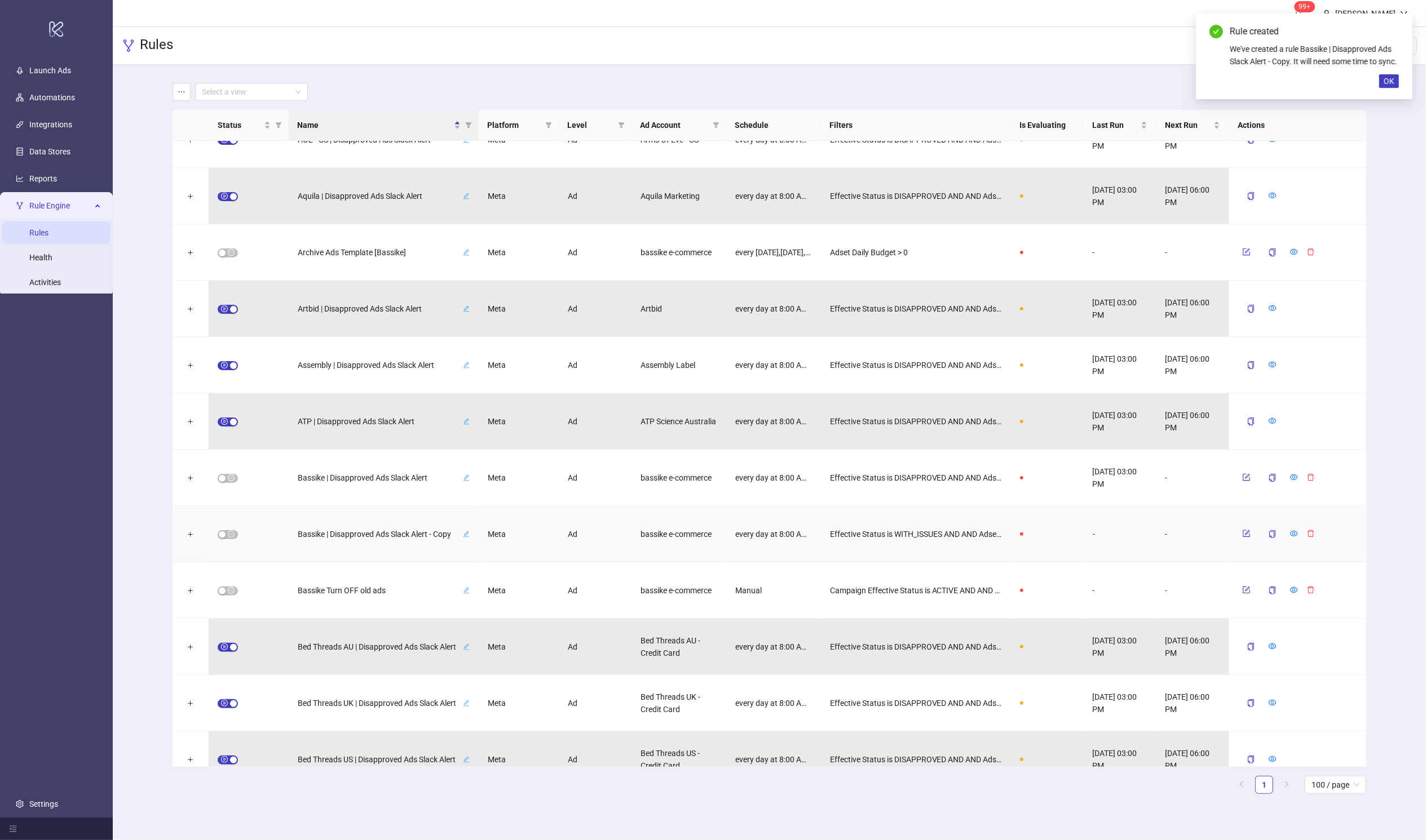
click at [464, 533] on icon "edit" at bounding box center [465, 534] width 7 height 7
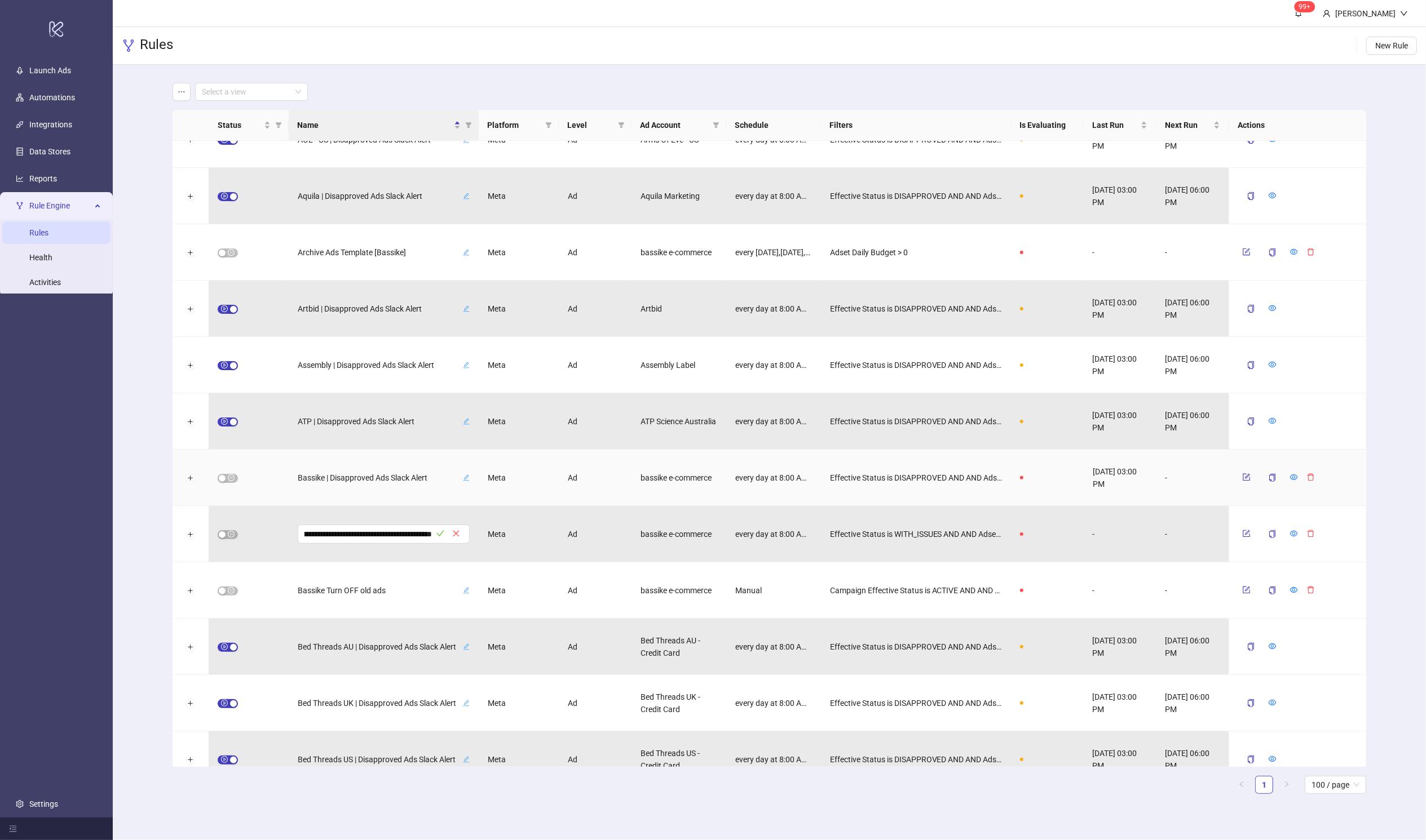
scroll to position [0, 53]
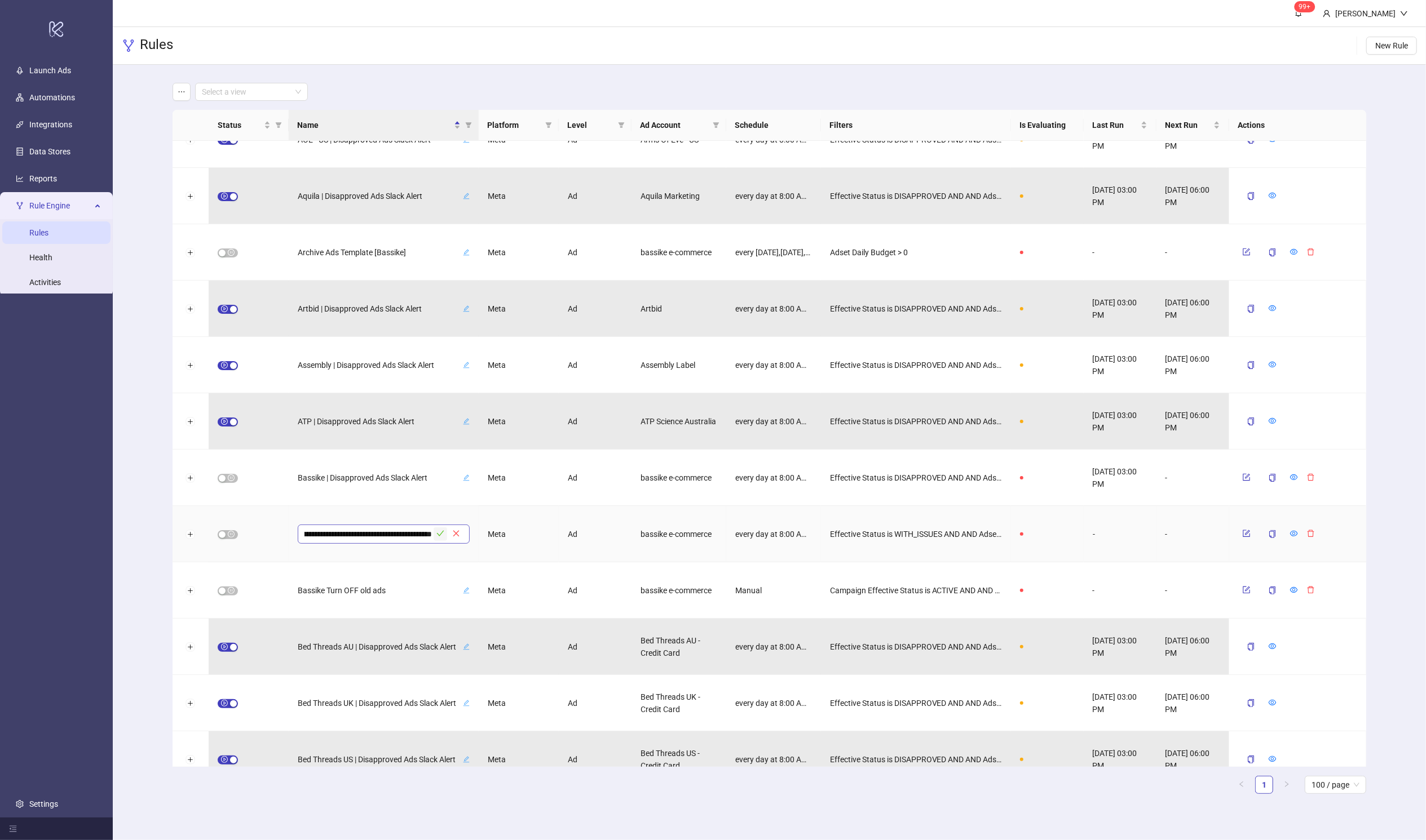
type input "**********"
click at [438, 533] on icon "check" at bounding box center [440, 534] width 8 height 8
click at [234, 540] on div at bounding box center [249, 534] width 80 height 56
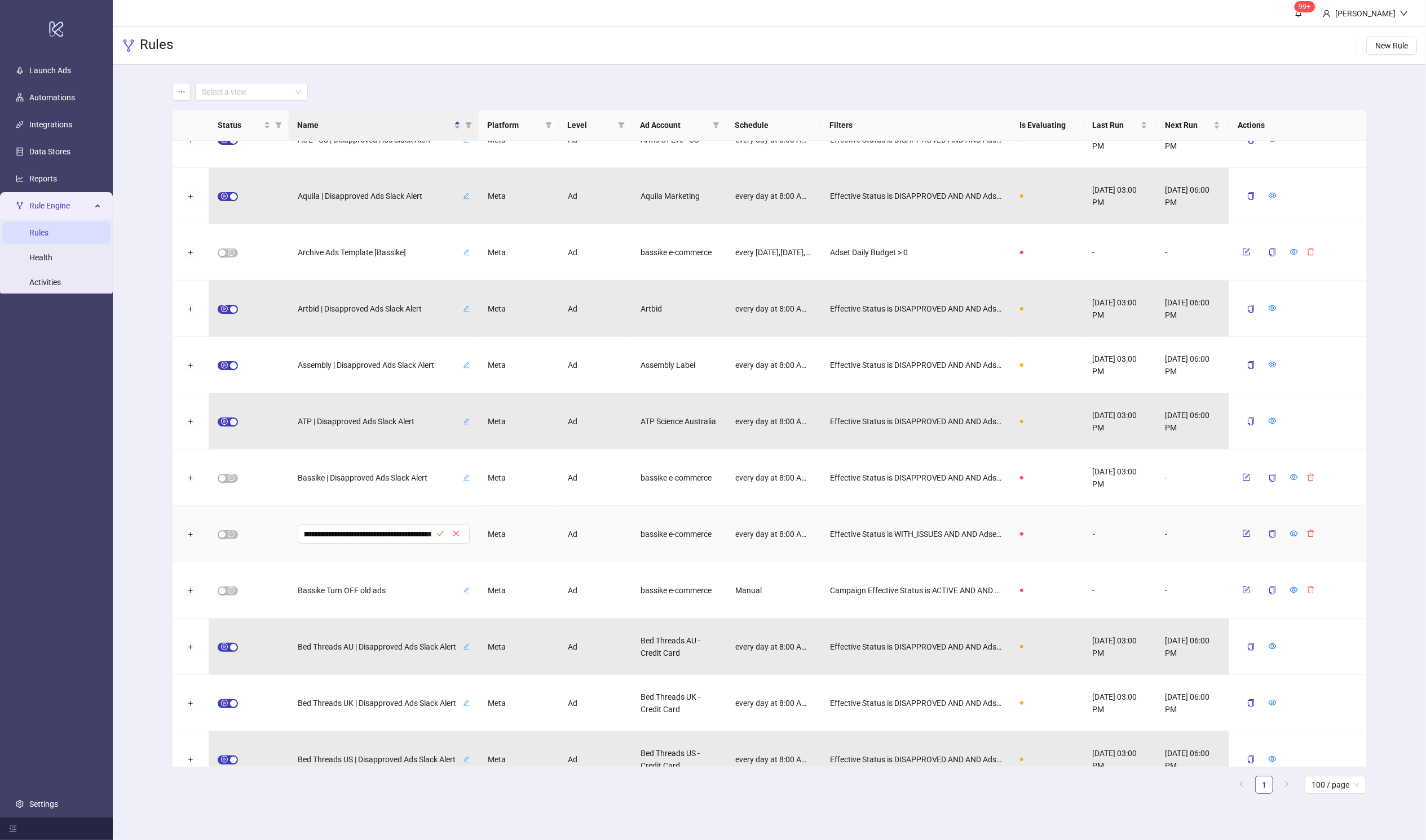
scroll to position [0, 0]
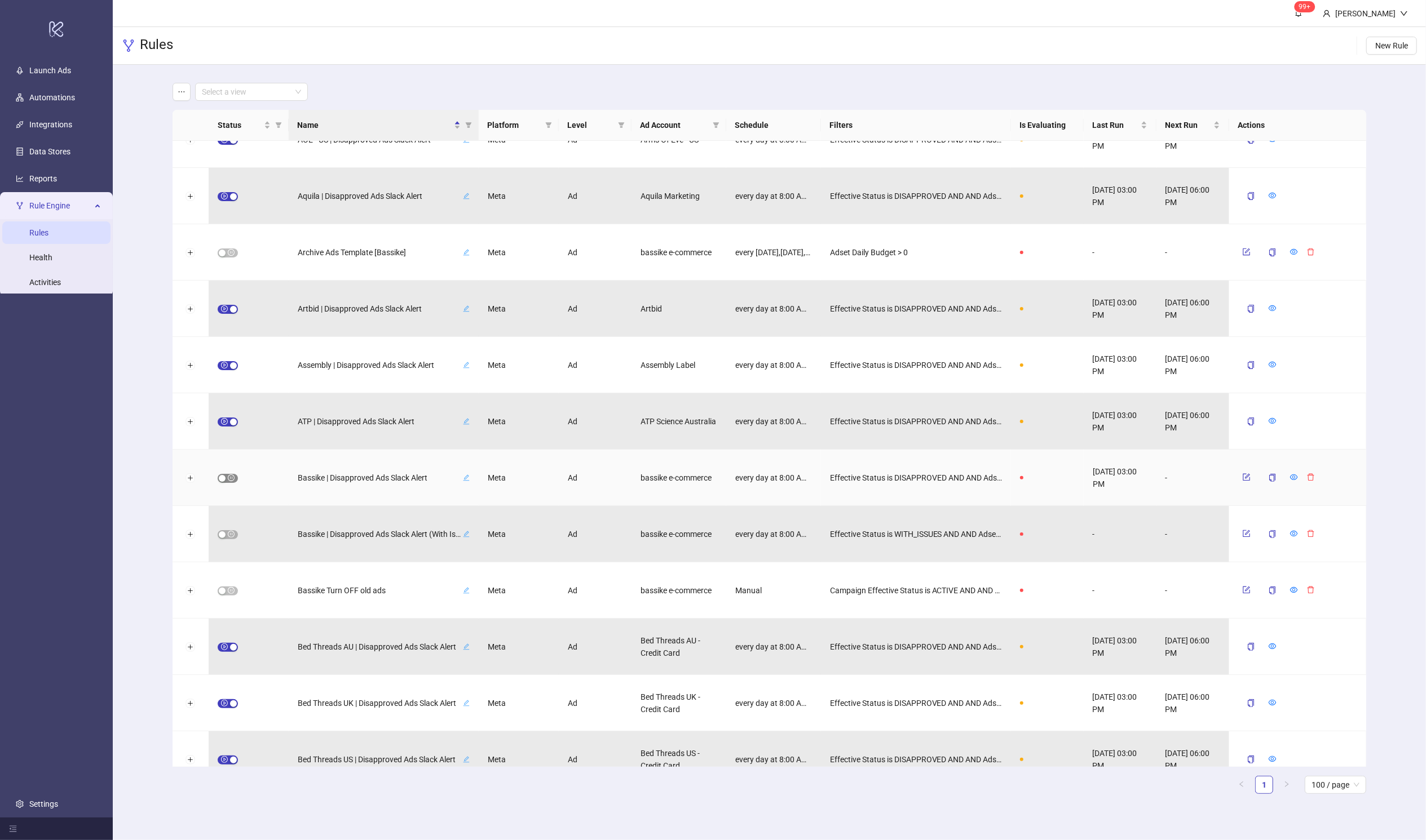
click at [234, 478] on span "button" at bounding box center [227, 478] width 20 height 9
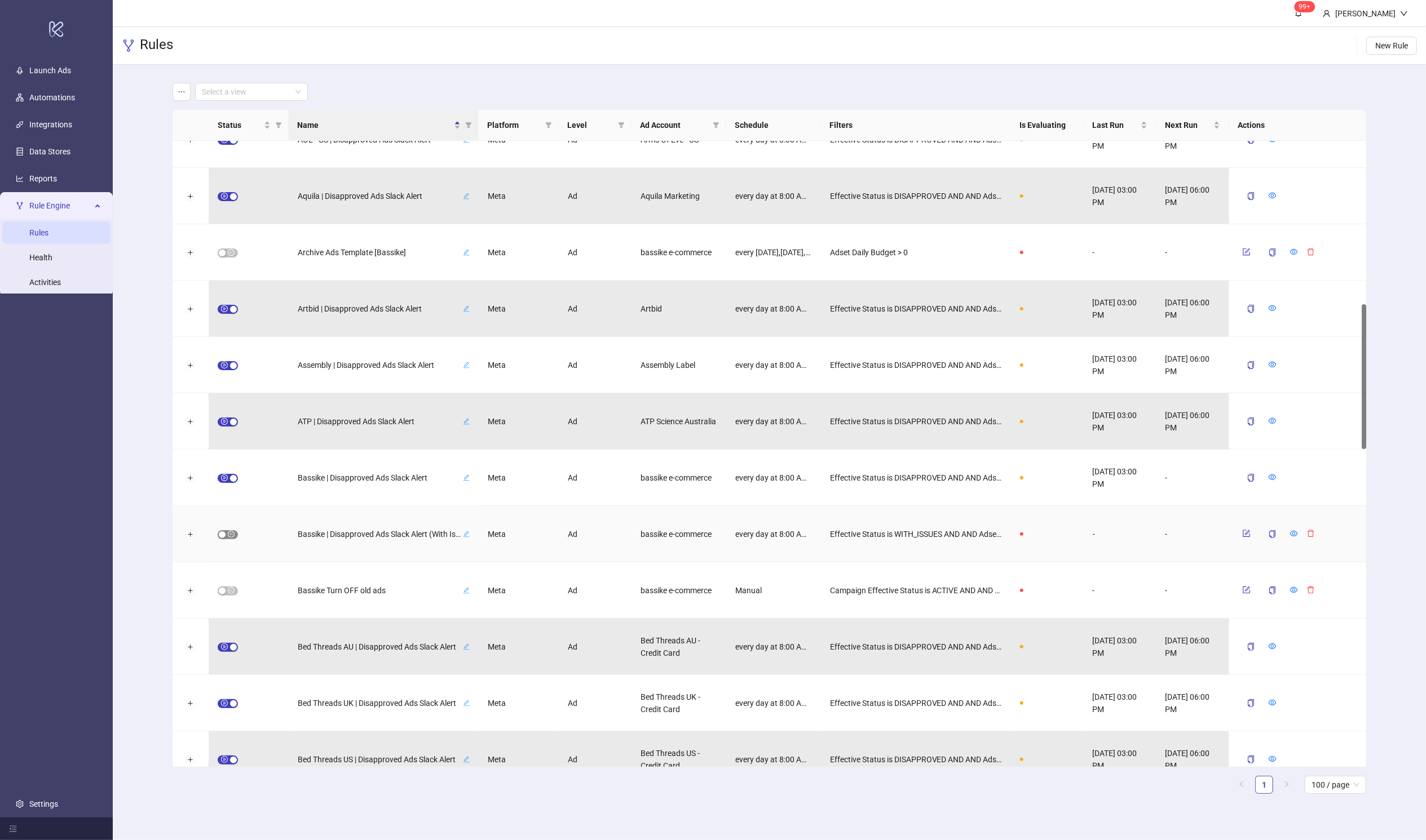
click at [233, 538] on span "button" at bounding box center [227, 534] width 20 height 9
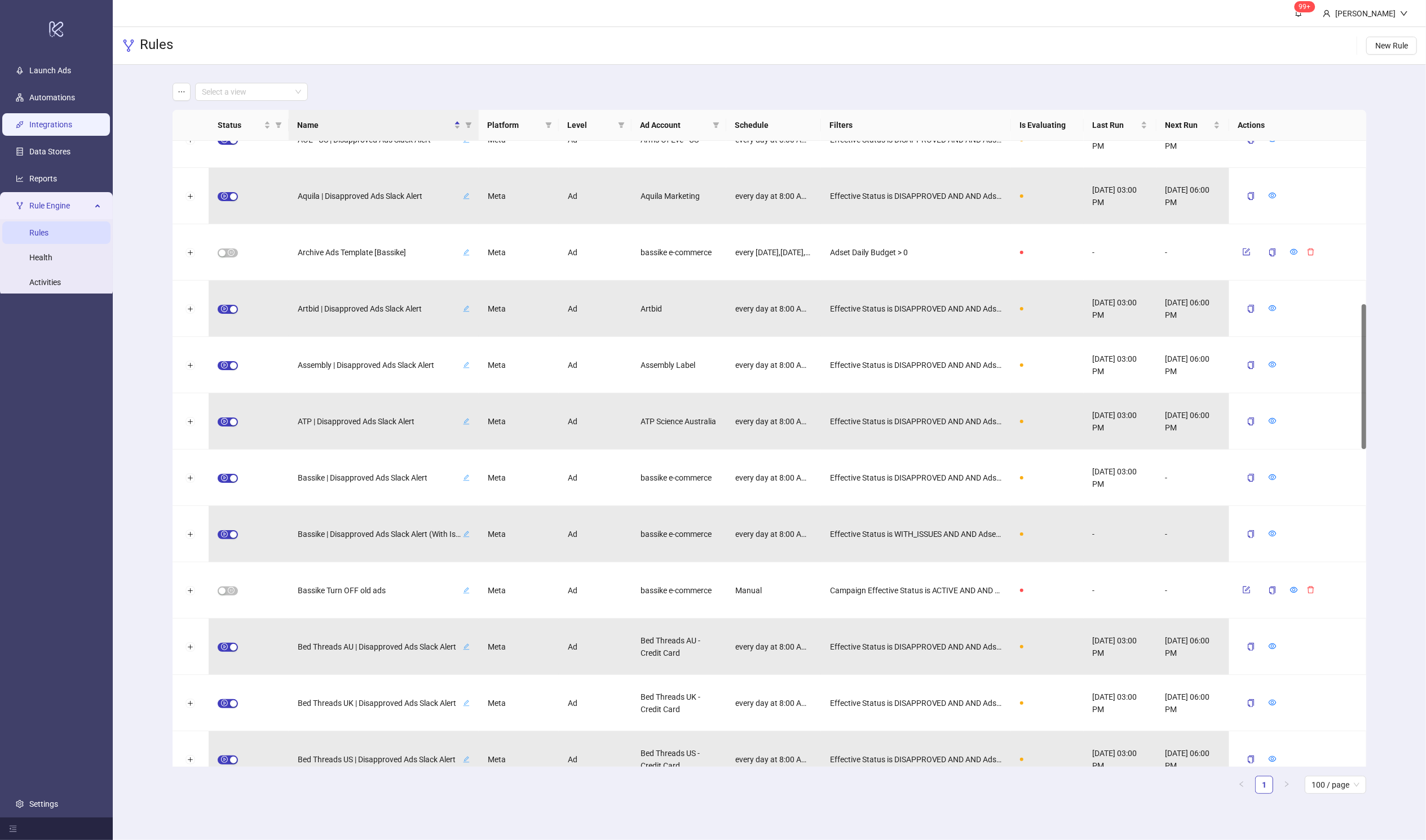
click at [67, 127] on link "Integrations" at bounding box center [51, 124] width 43 height 9
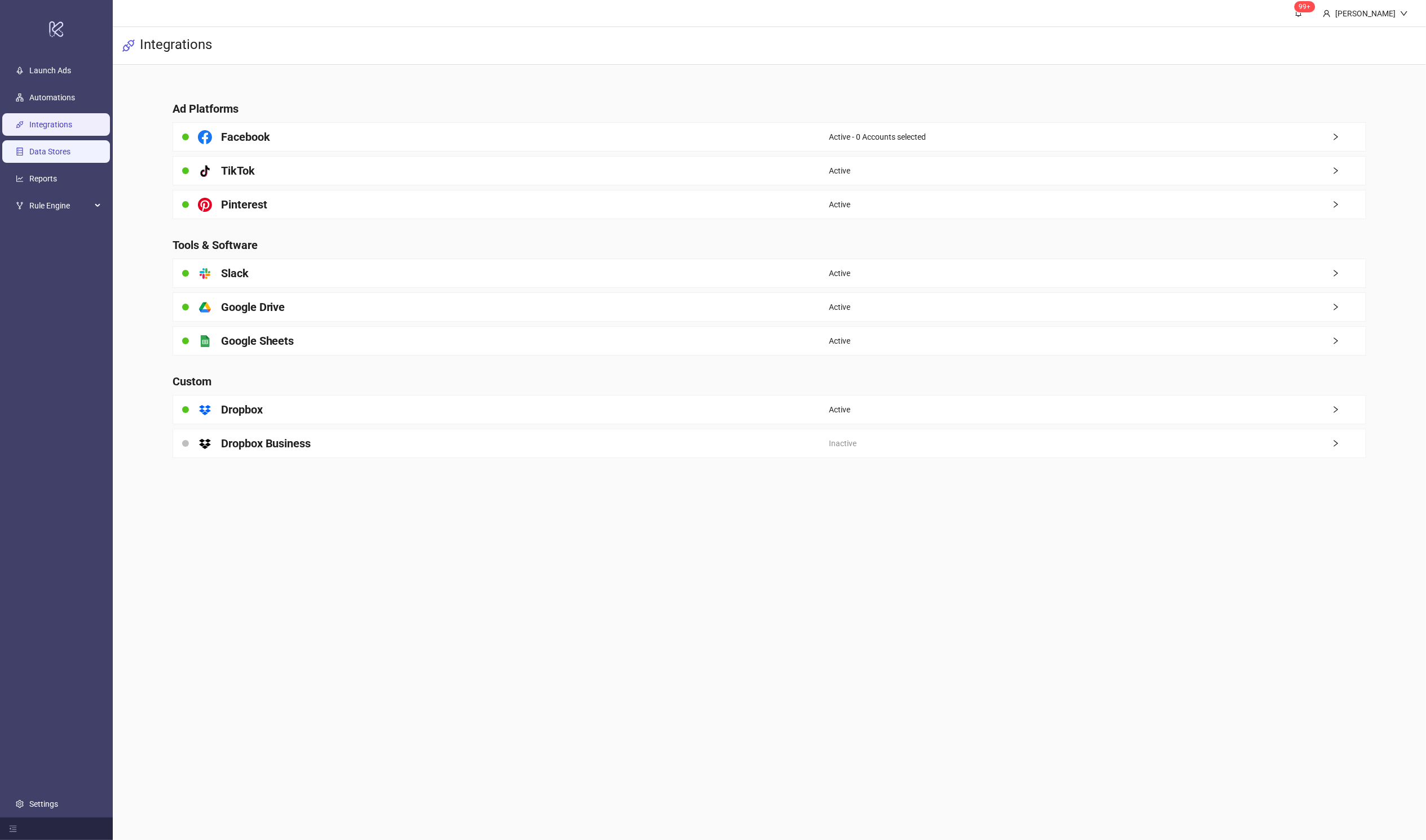
click at [63, 149] on link "Data Stores" at bounding box center [50, 151] width 41 height 9
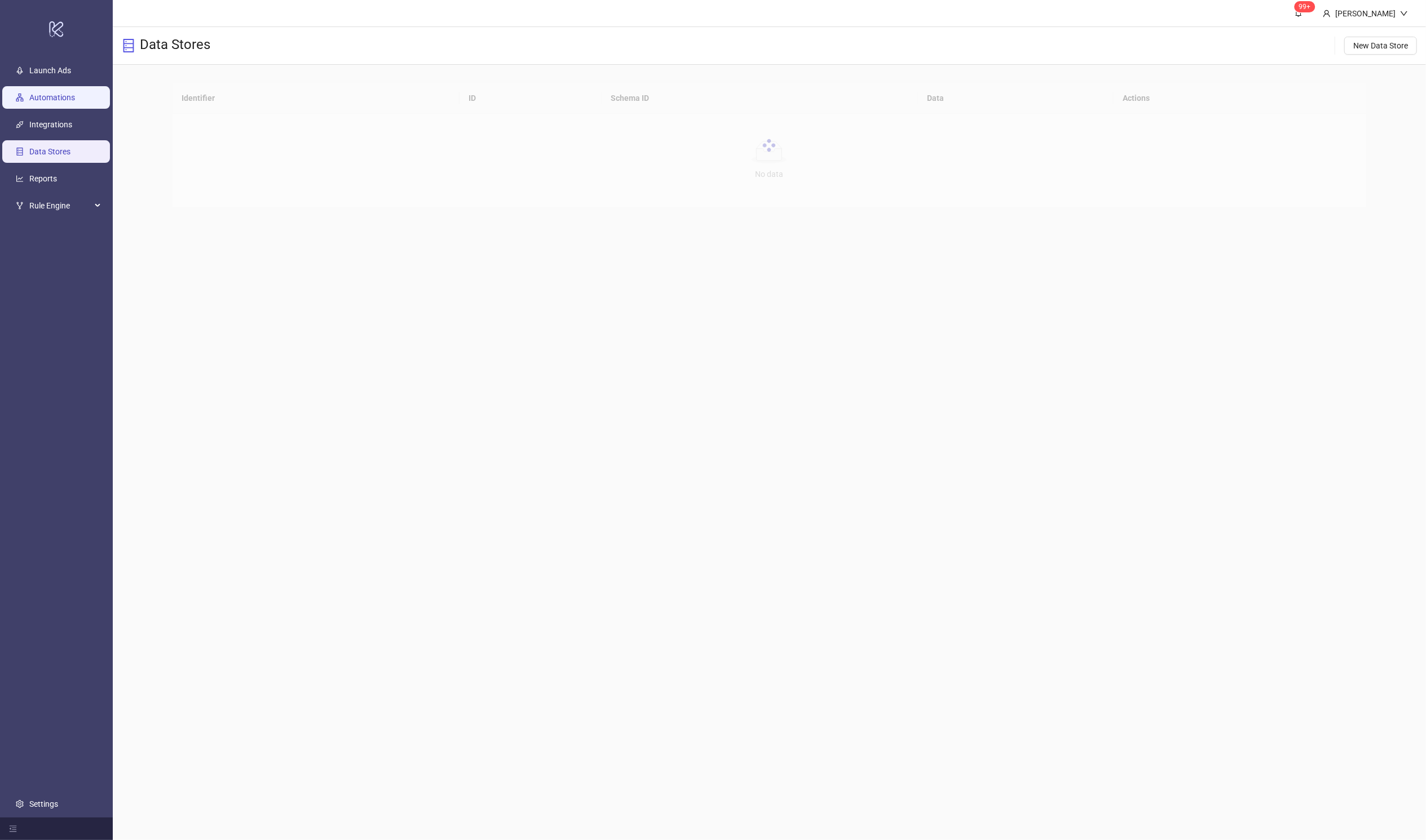
click at [75, 100] on link "Automations" at bounding box center [52, 97] width 46 height 9
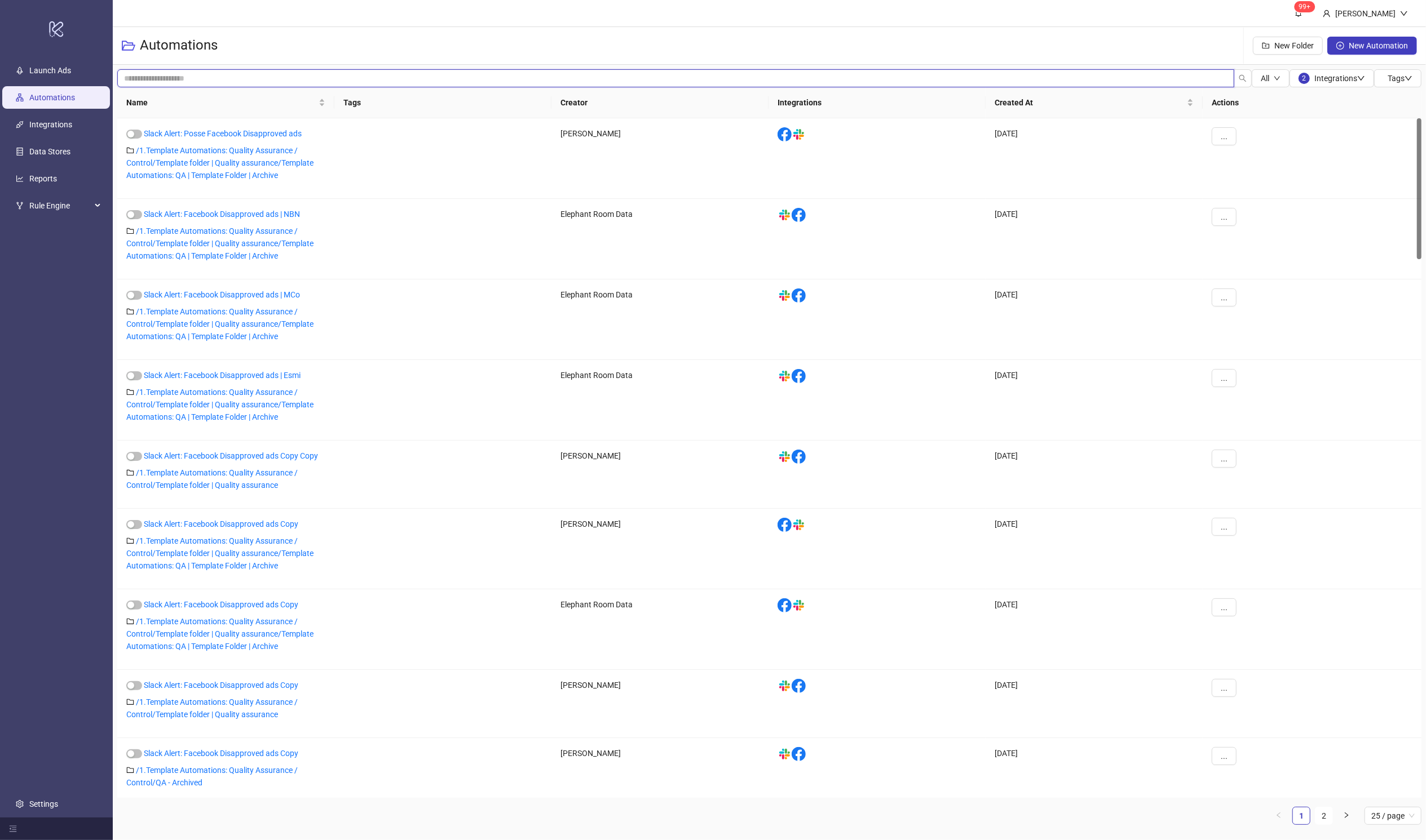
click at [215, 72] on input "search" at bounding box center [675, 78] width 1117 height 18
type input "*"
click at [216, 134] on link "Slack Alert: Posse Facebook Disapproved ads" at bounding box center [222, 133] width 157 height 9
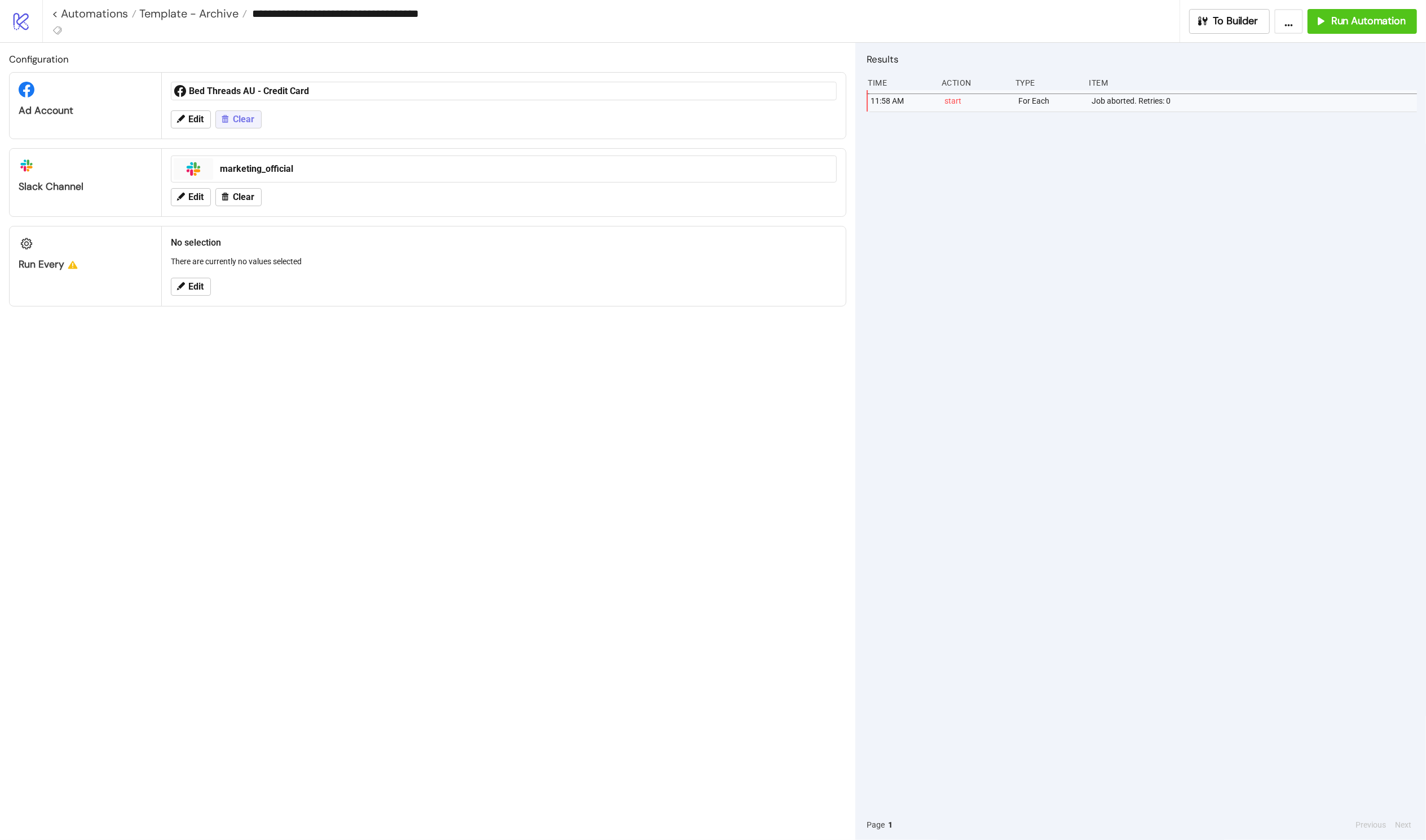
type input "**********"
click at [438, 354] on div "Configuration Ad Account The Posse - Ad Account 2 P O S S E Edit Clear platform…" at bounding box center [427, 441] width 856 height 797
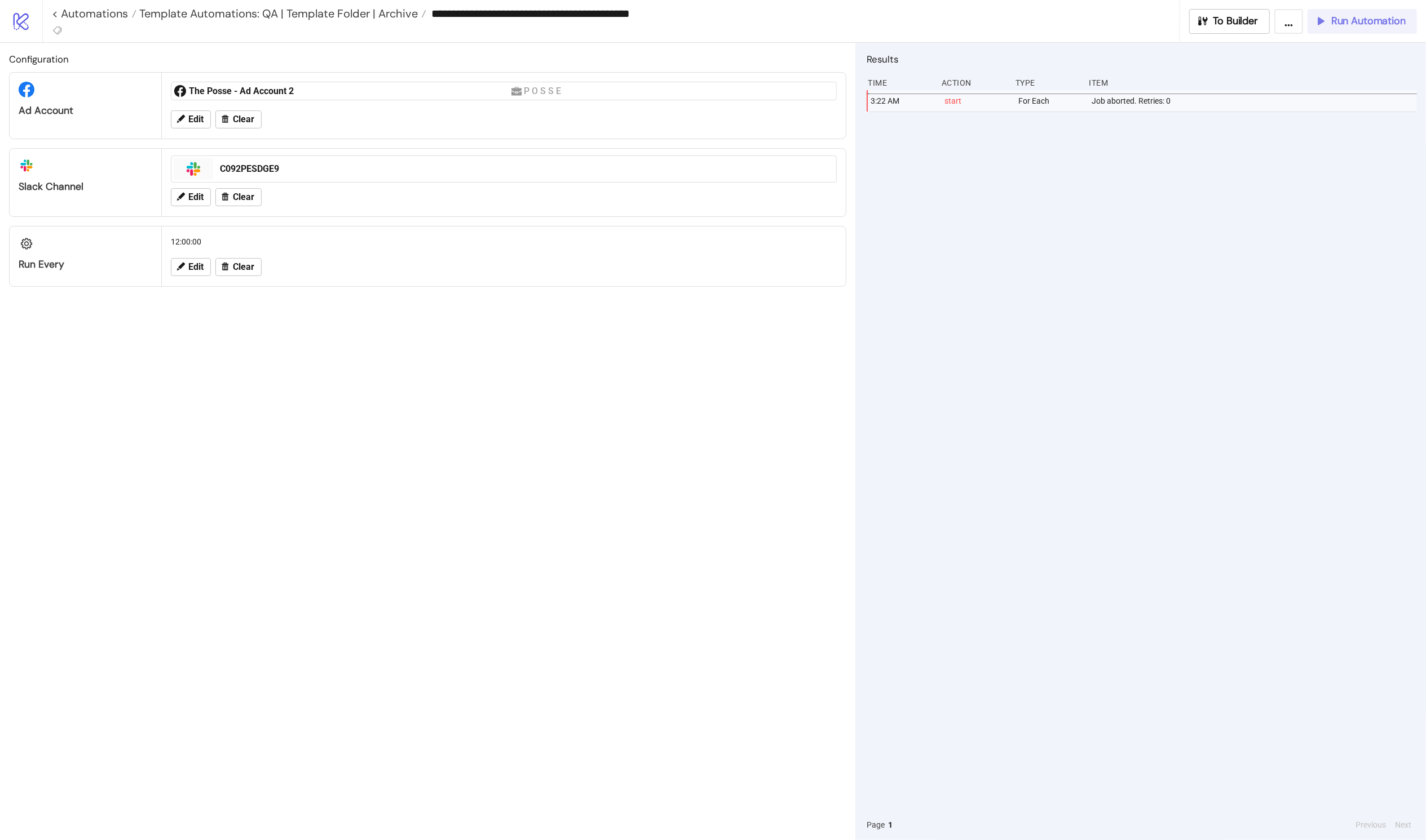
click at [967, 13] on button "Run Automation" at bounding box center [1362, 21] width 110 height 25
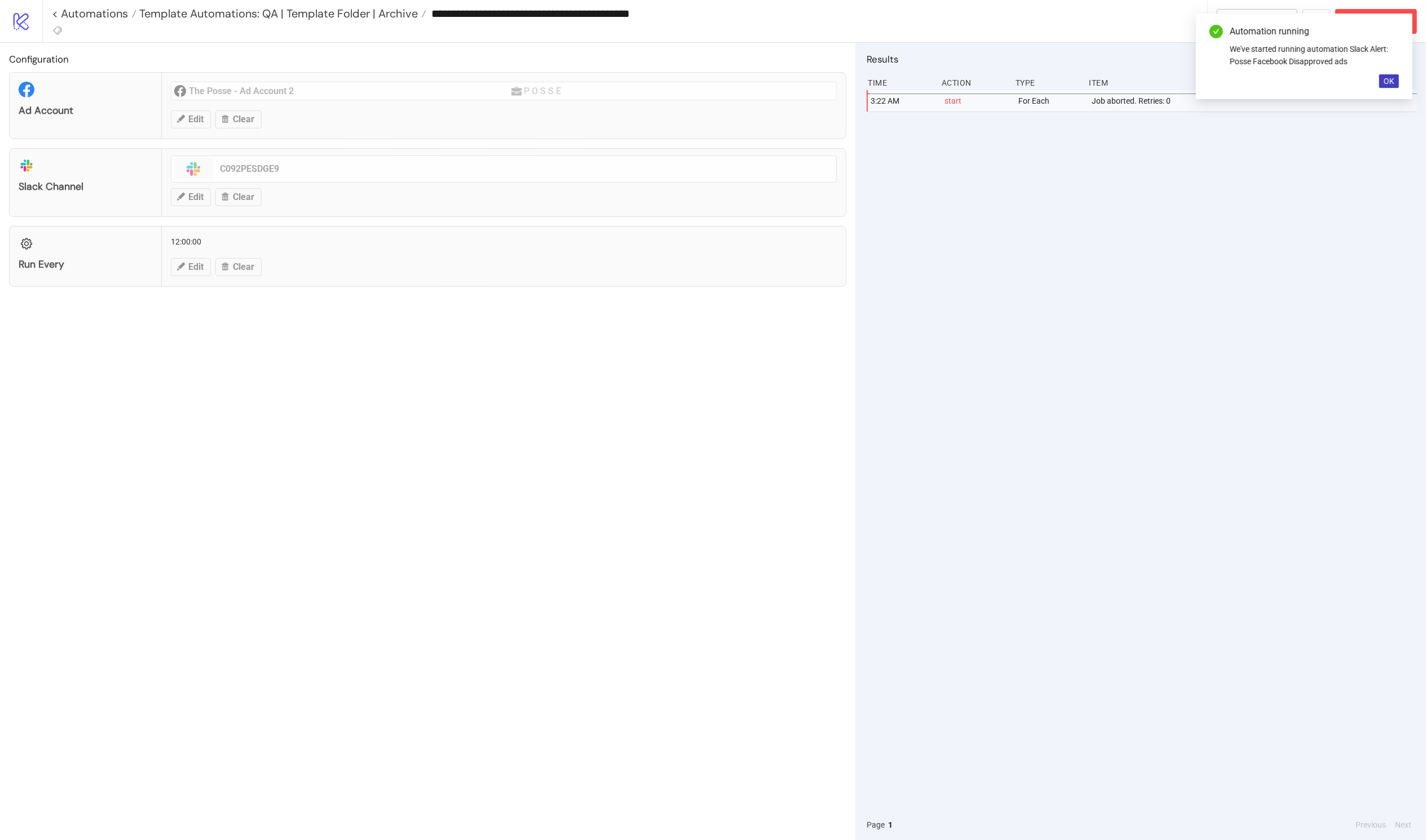
drag, startPoint x: 539, startPoint y: 379, endPoint x: 532, endPoint y: 359, distance: 21.2
click at [540, 377] on div "Configuration Ad Account The Posse - Ad Account 2 P O S S E Edit Clear platform…" at bounding box center [427, 441] width 856 height 797
click at [227, 15] on span "Template Automations: QA | Template Folder | Archive" at bounding box center [277, 13] width 281 height 14
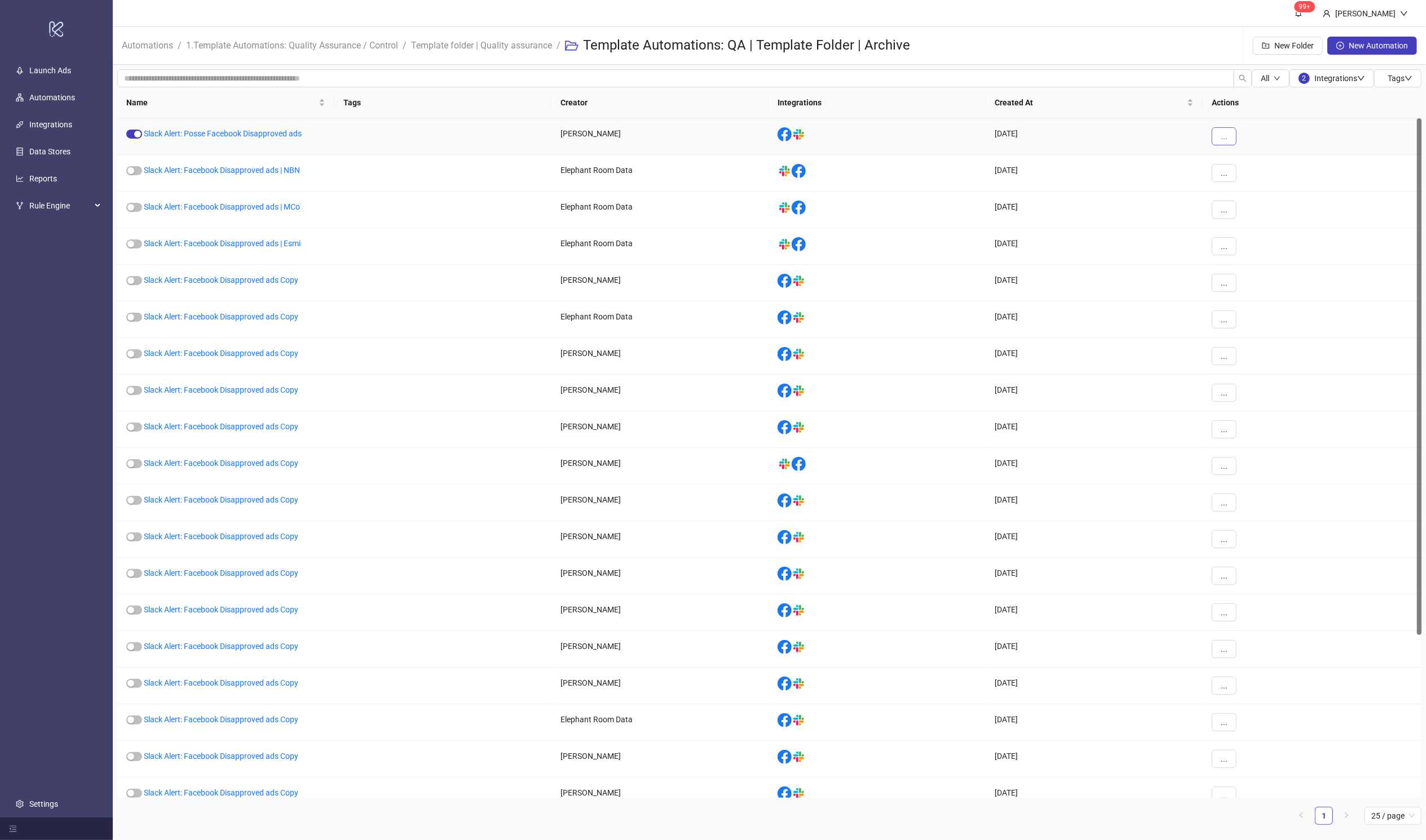
click at [967, 138] on button "..." at bounding box center [1224, 136] width 25 height 18
click at [967, 235] on span "Duplicate" at bounding box center [1250, 231] width 32 height 12
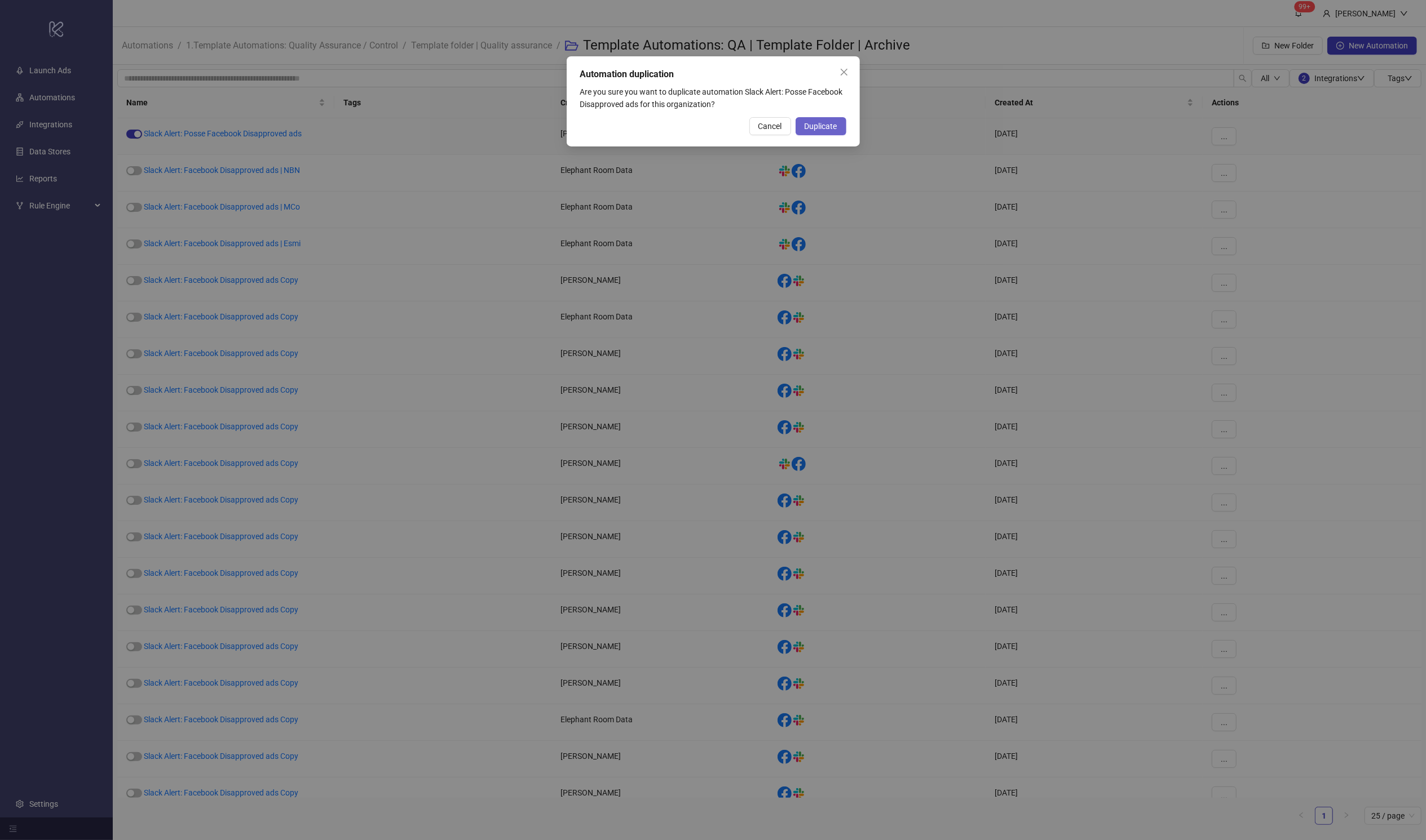
click at [819, 129] on span "Duplicate" at bounding box center [820, 126] width 32 height 9
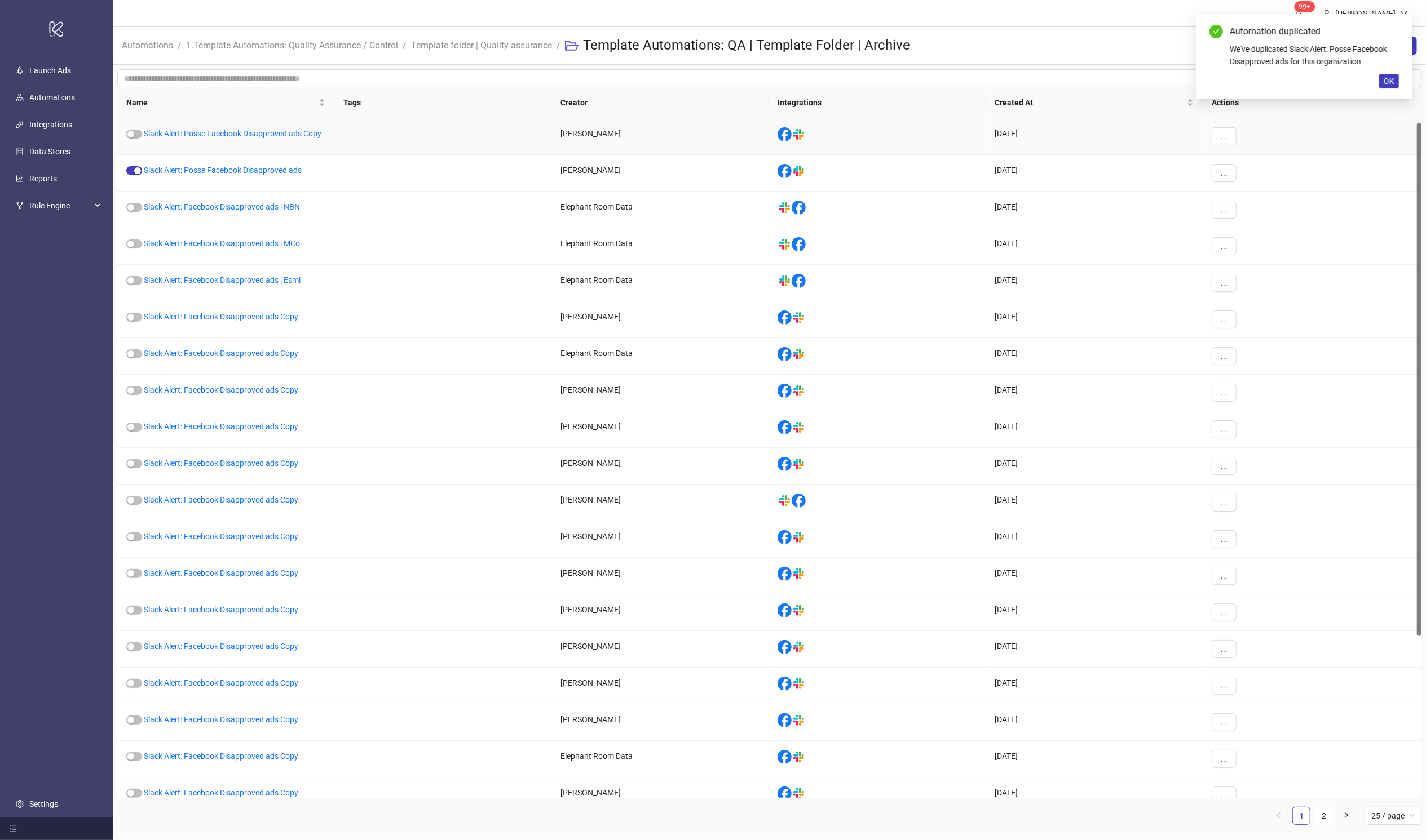
scroll to position [6, 0]
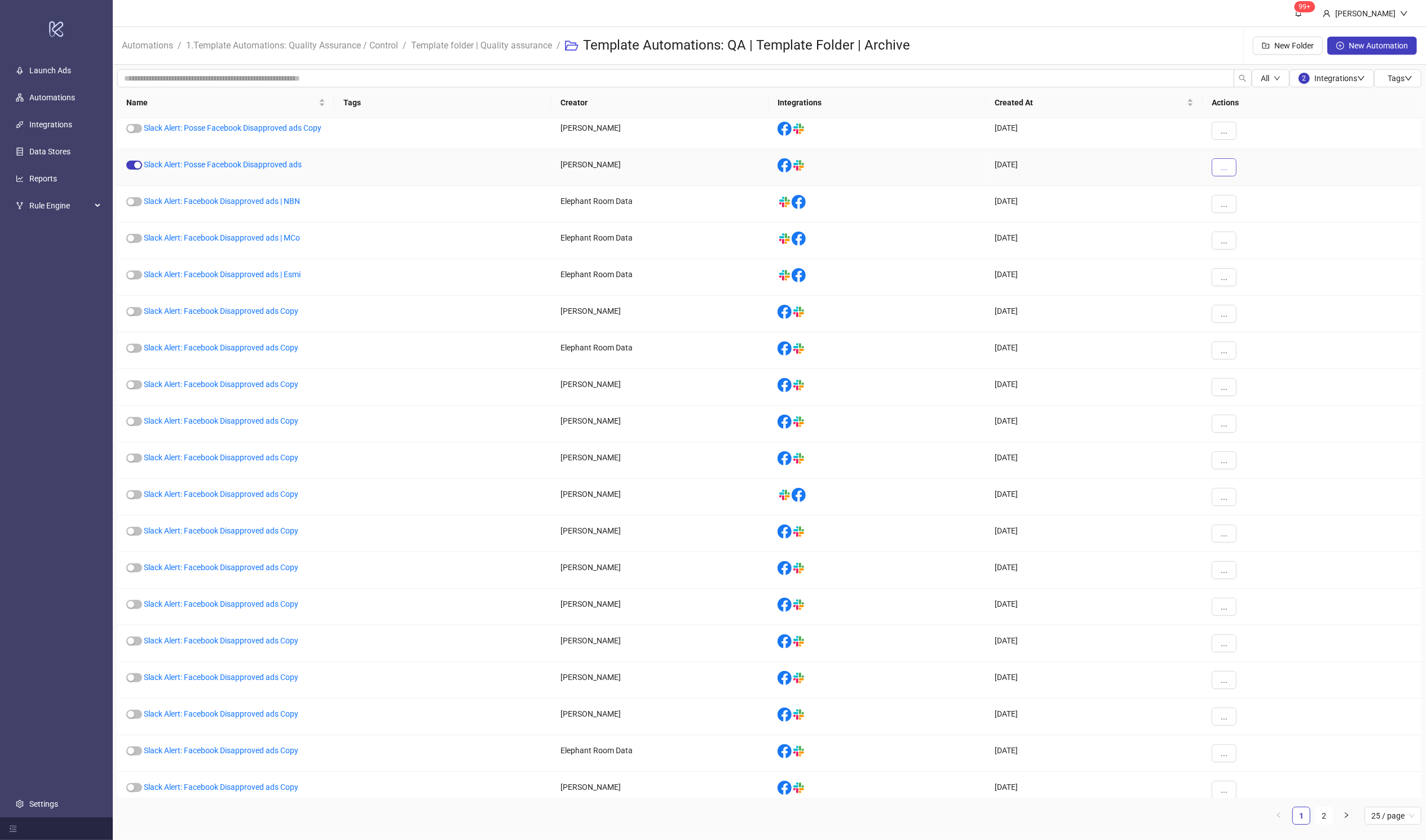
click at [967, 172] on button "..." at bounding box center [1224, 167] width 25 height 18
click at [967, 227] on span "Edit" at bounding box center [1250, 225] width 32 height 12
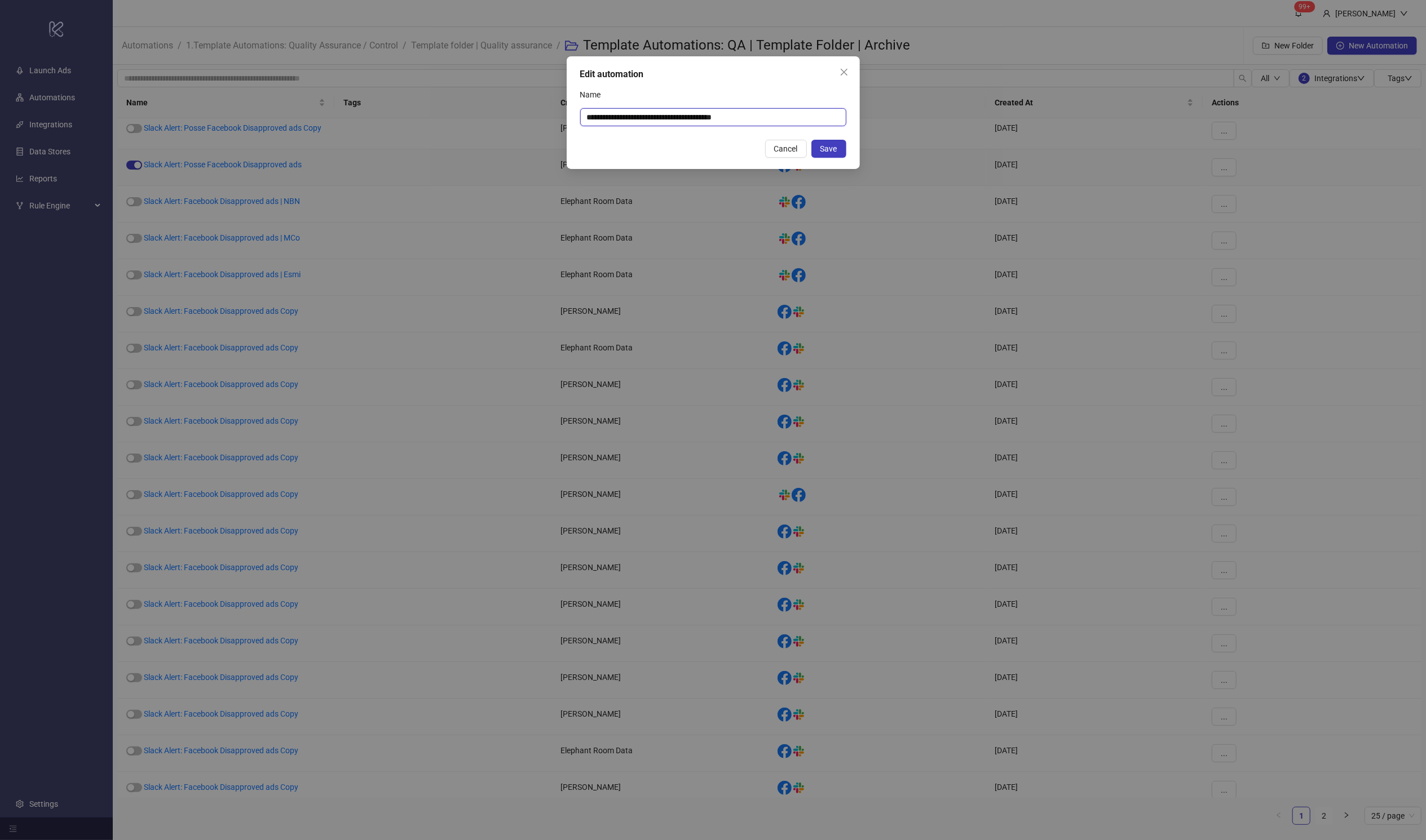
click at [806, 116] on input "**********" at bounding box center [713, 116] width 266 height 18
type input "**********"
click at [831, 151] on span "Save" at bounding box center [829, 148] width 17 height 9
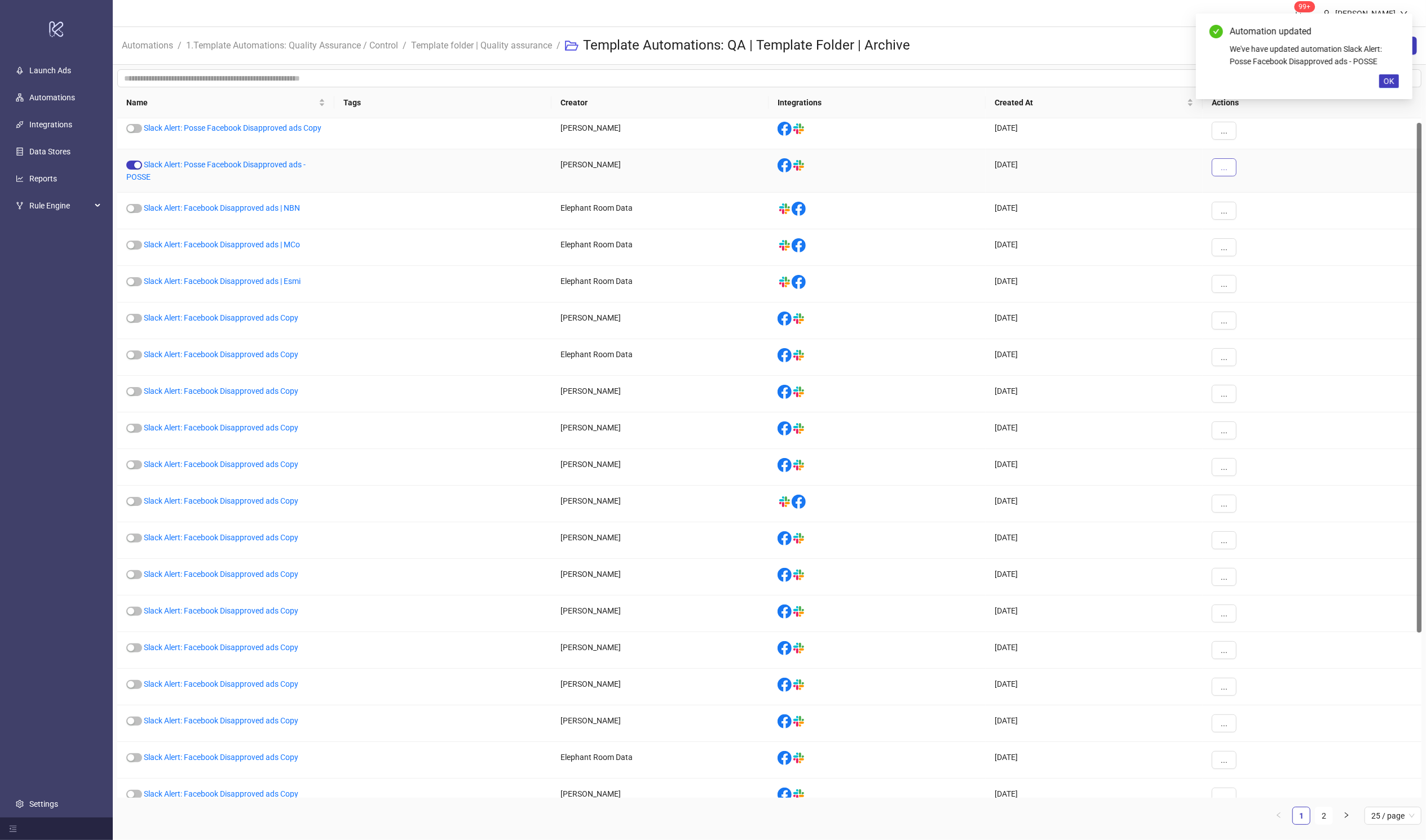
click at [967, 166] on span "..." at bounding box center [1224, 167] width 7 height 9
click at [967, 245] on span "Move" at bounding box center [1250, 243] width 32 height 12
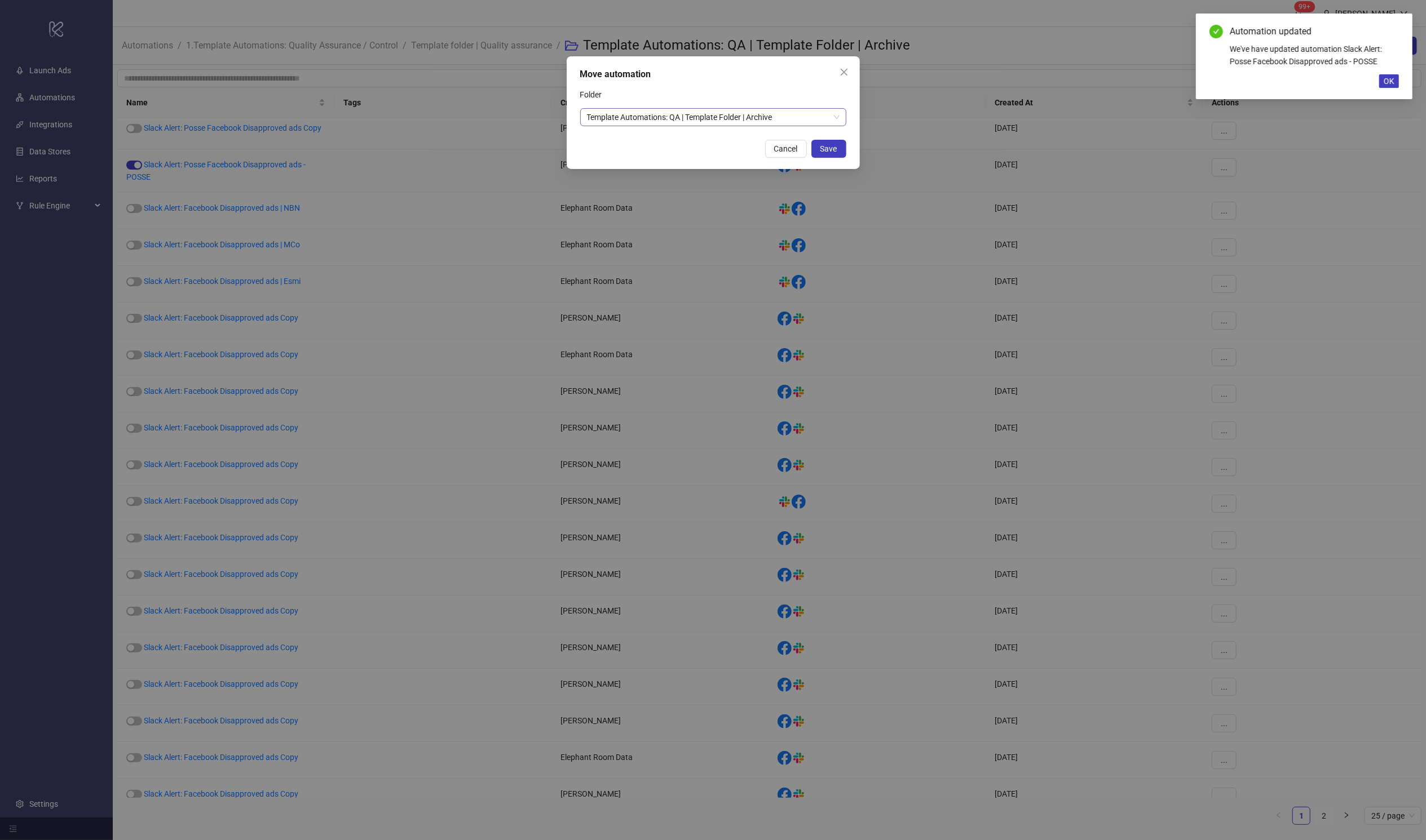
click at [683, 115] on span "Template Automations: QA | Template Folder | Archive" at bounding box center [713, 117] width 253 height 17
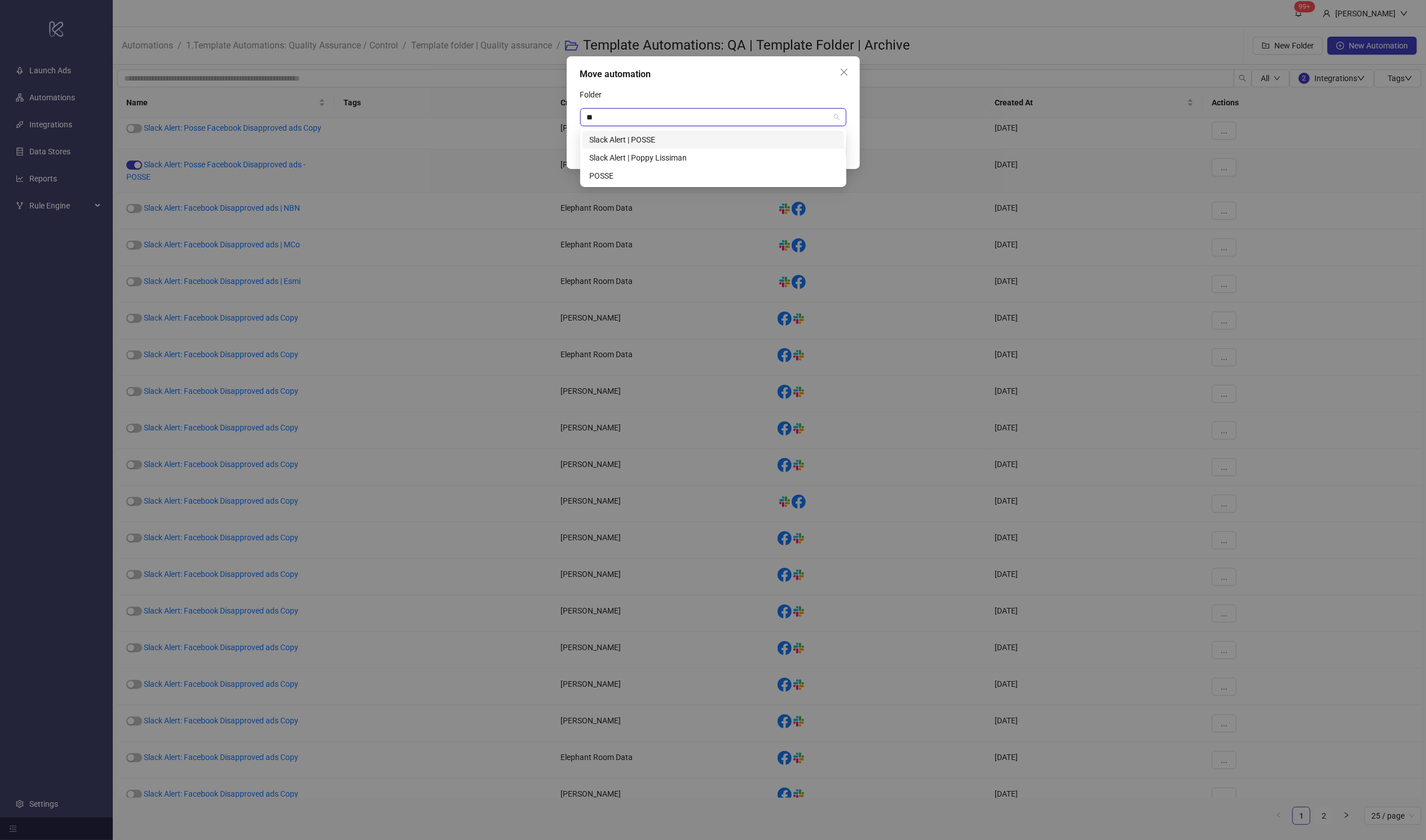
scroll to position [0, 0]
type input "*****"
click at [695, 142] on div "Slack Alert | POSSE" at bounding box center [713, 139] width 248 height 12
click at [834, 154] on button "Save" at bounding box center [829, 149] width 35 height 18
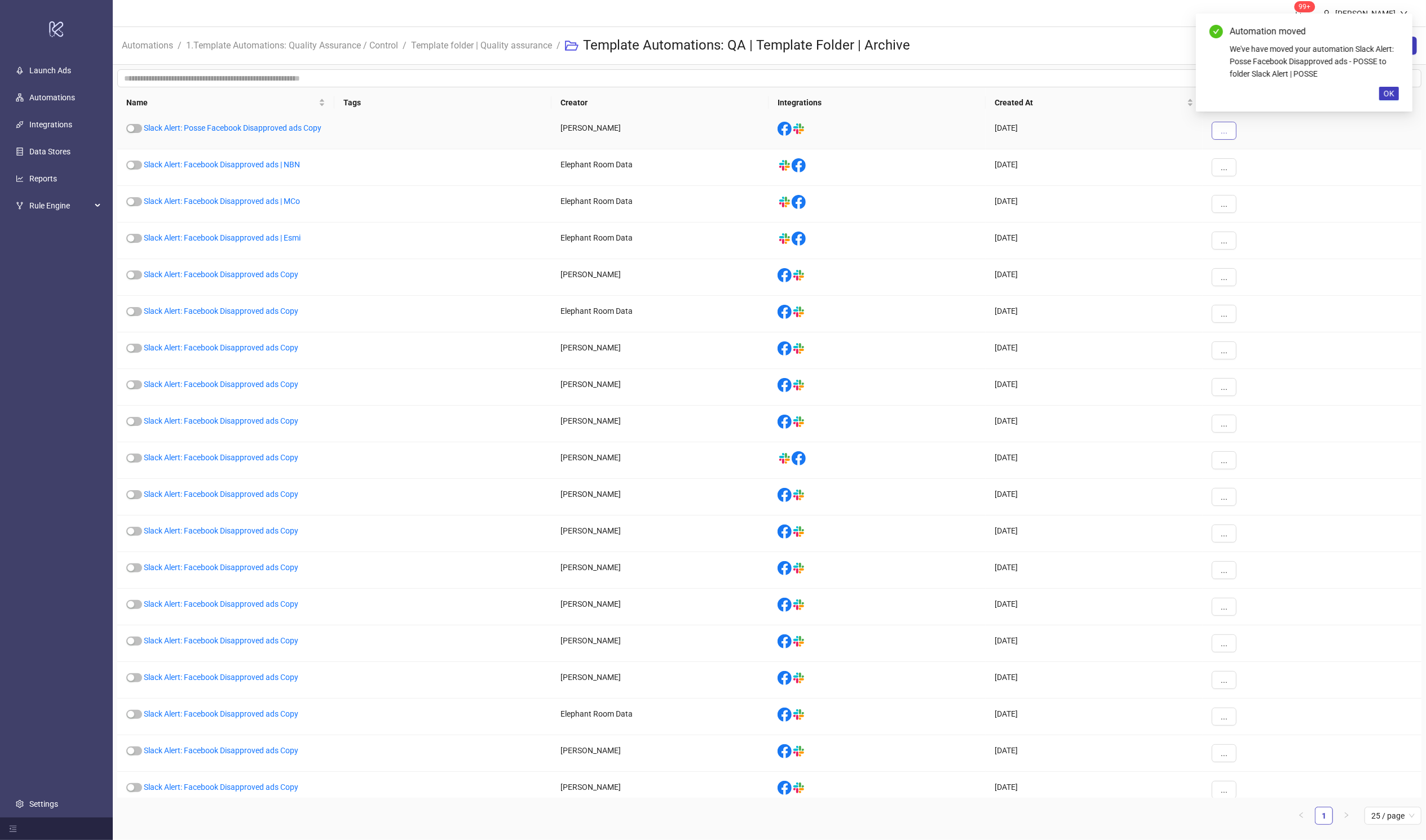
click at [967, 136] on button "..." at bounding box center [1224, 131] width 25 height 18
click at [967, 184] on span "Edit" at bounding box center [1250, 189] width 32 height 12
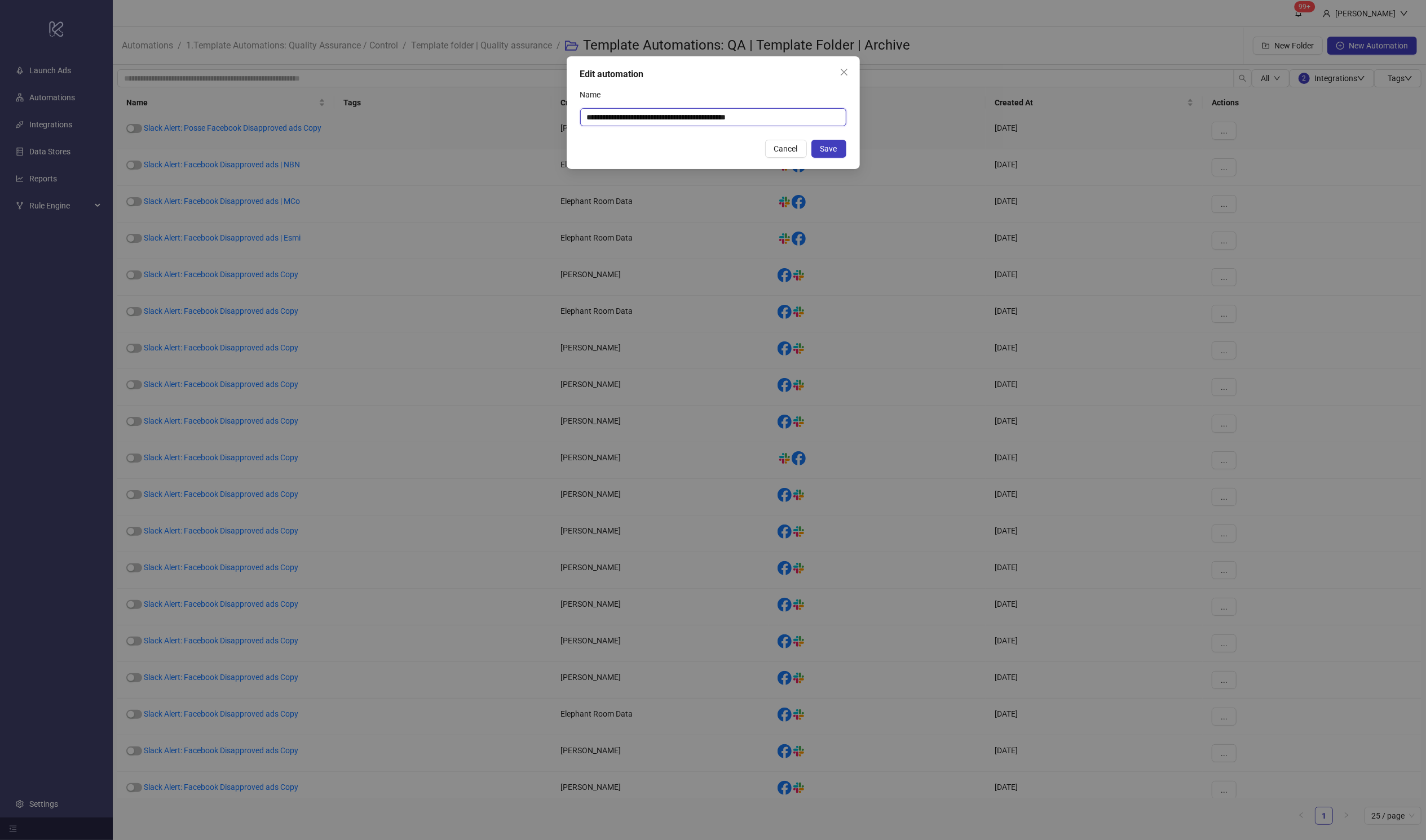
click at [733, 118] on input "**********" at bounding box center [713, 116] width 266 height 18
type input "**********"
click at [830, 151] on span "Save" at bounding box center [829, 148] width 17 height 9
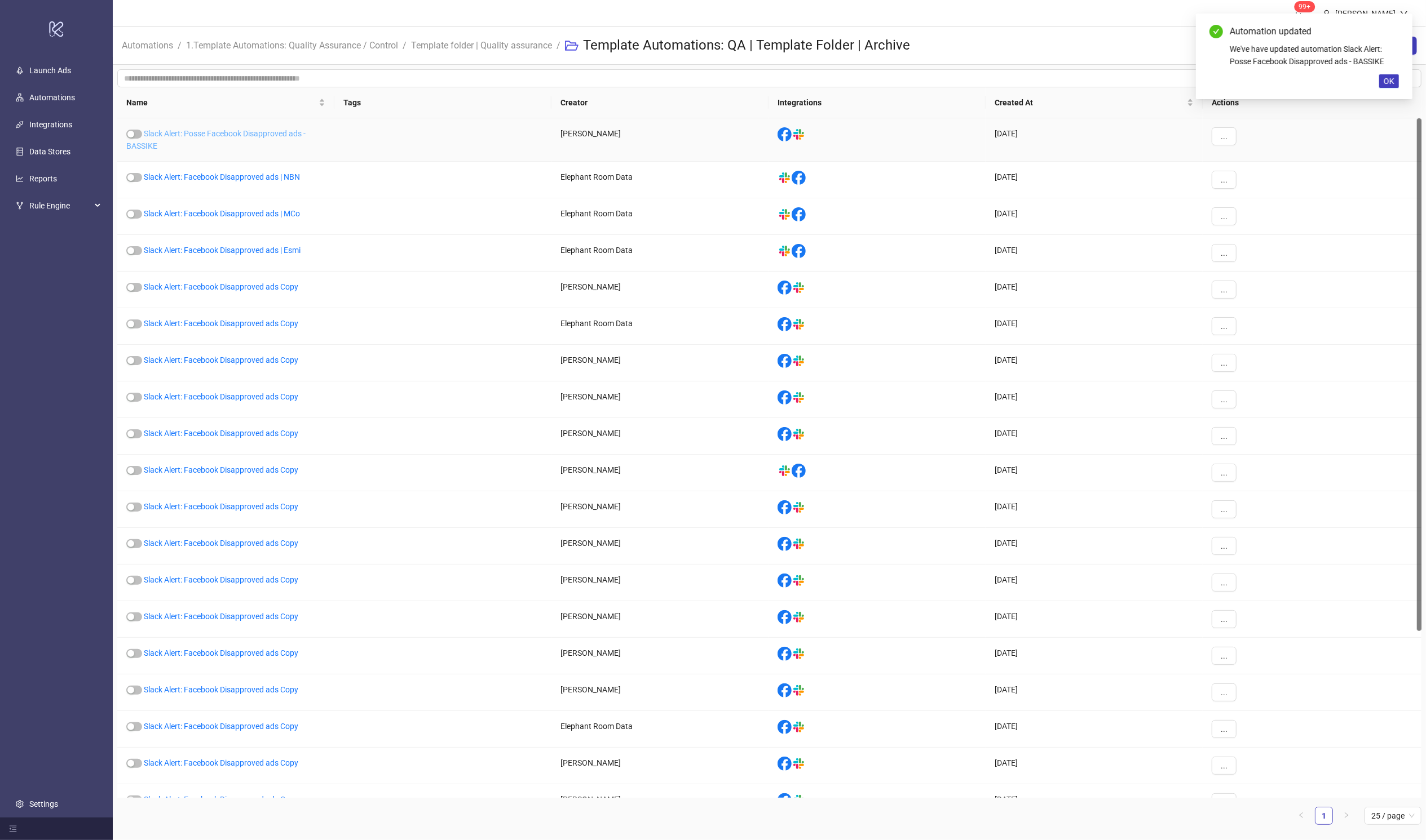
click at [213, 133] on link "Slack Alert: Posse Facebook Disapproved ads - BASSIKE" at bounding box center [216, 139] width 179 height 21
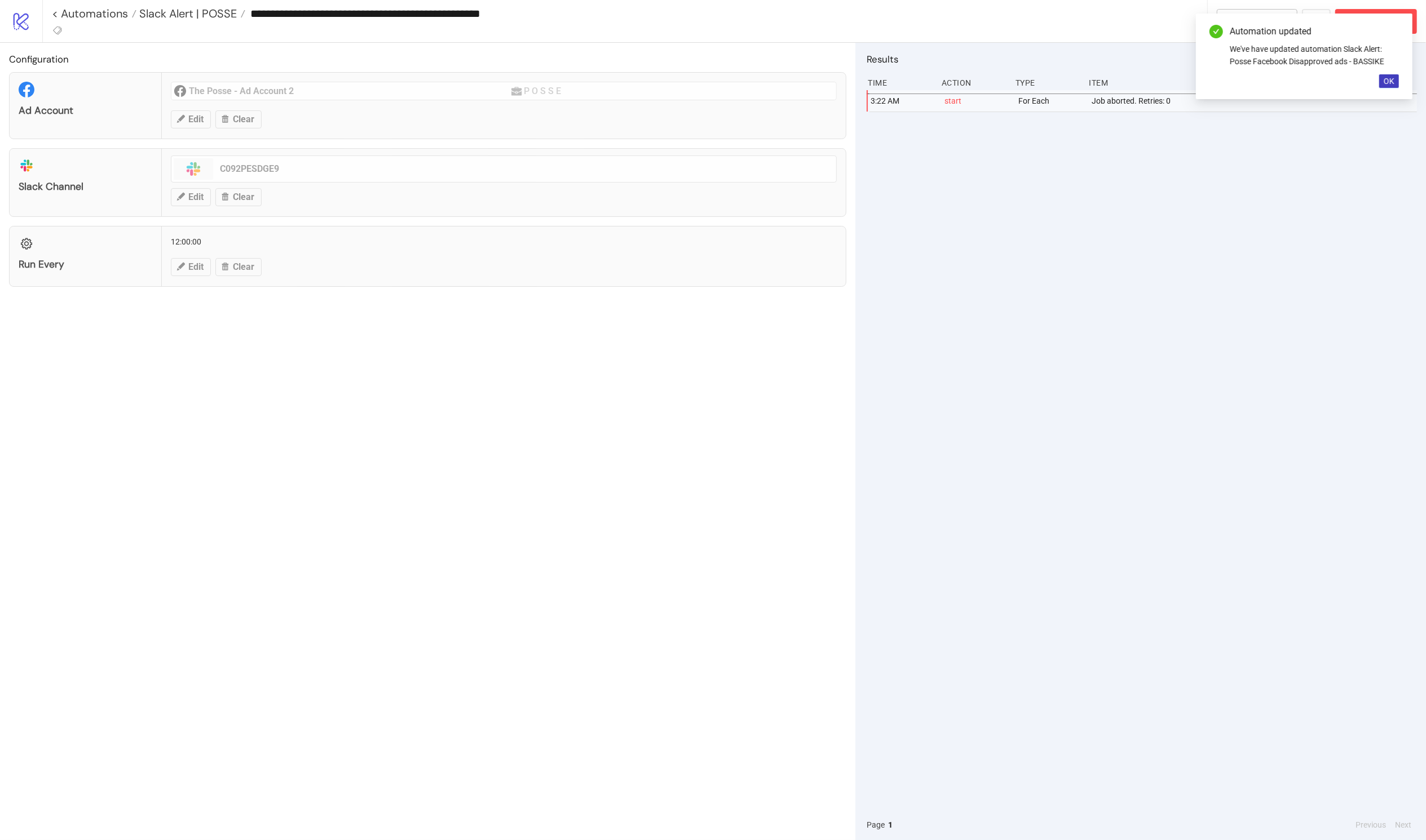
type input "**********"
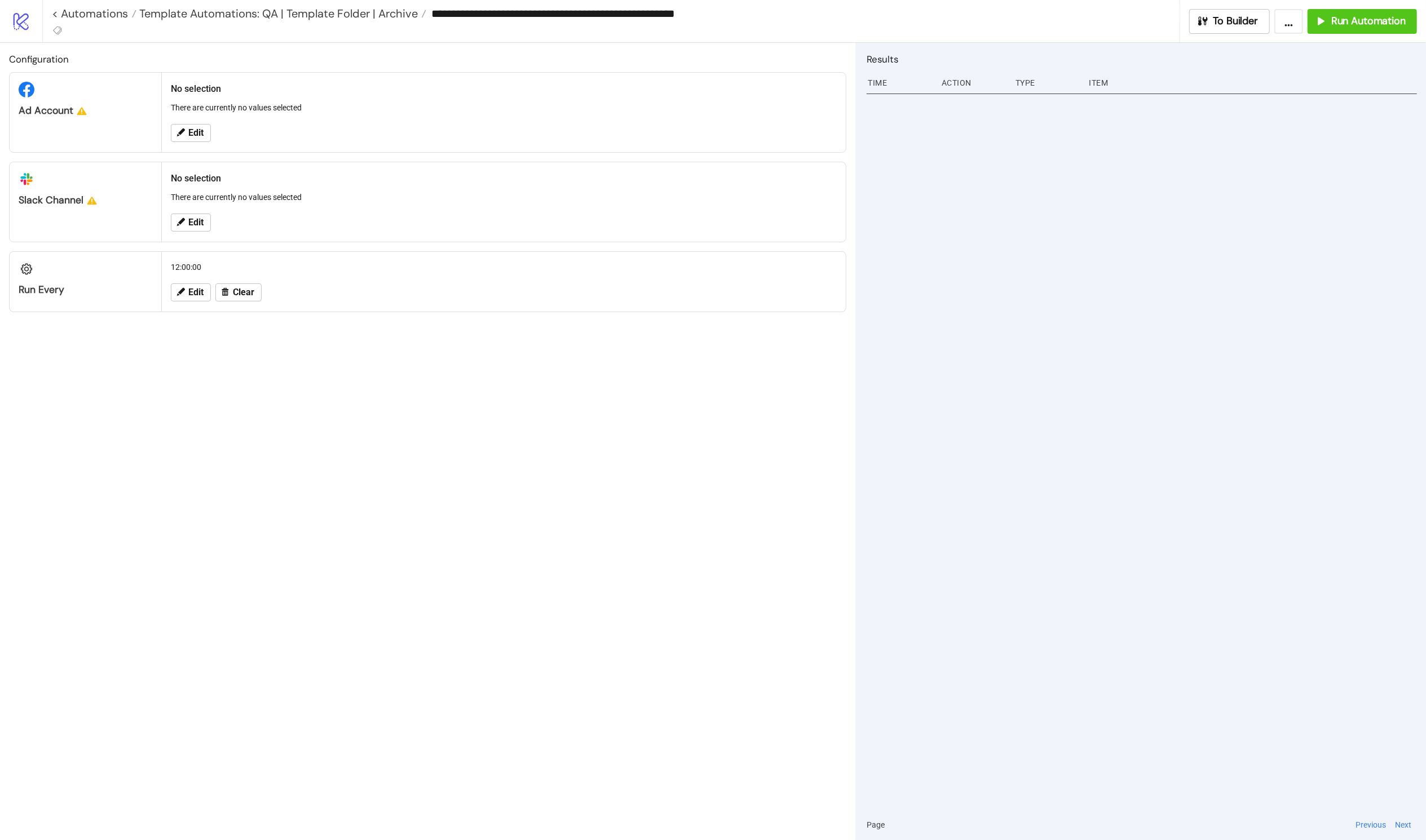
click at [202, 121] on div "Edit" at bounding box center [504, 133] width 675 height 30
click at [201, 128] on span "Edit" at bounding box center [196, 133] width 15 height 10
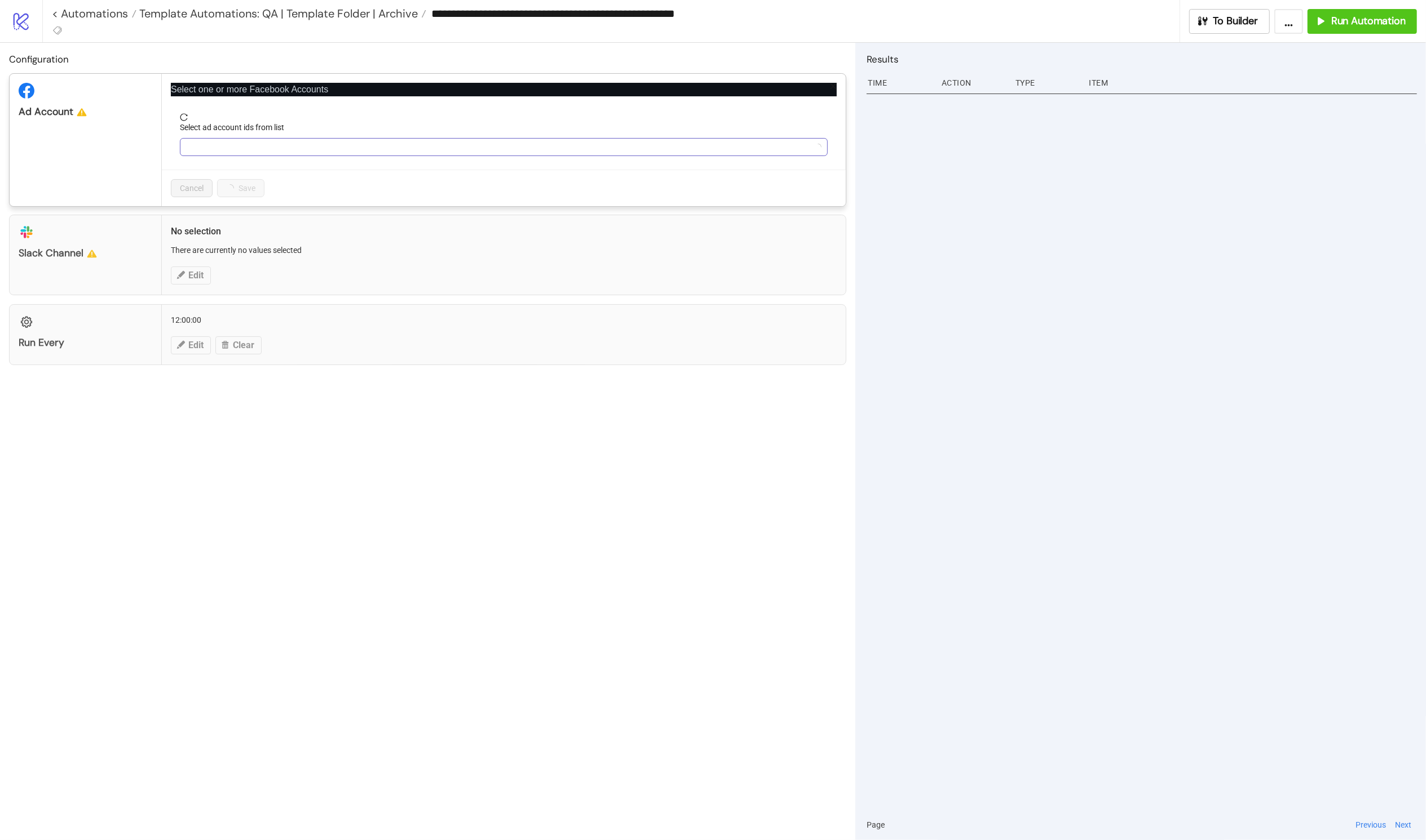
click at [274, 137] on div "Select ad account ids from list" at bounding box center [504, 138] width 648 height 35
click at [274, 138] on div at bounding box center [504, 147] width 648 height 18
type input "*******"
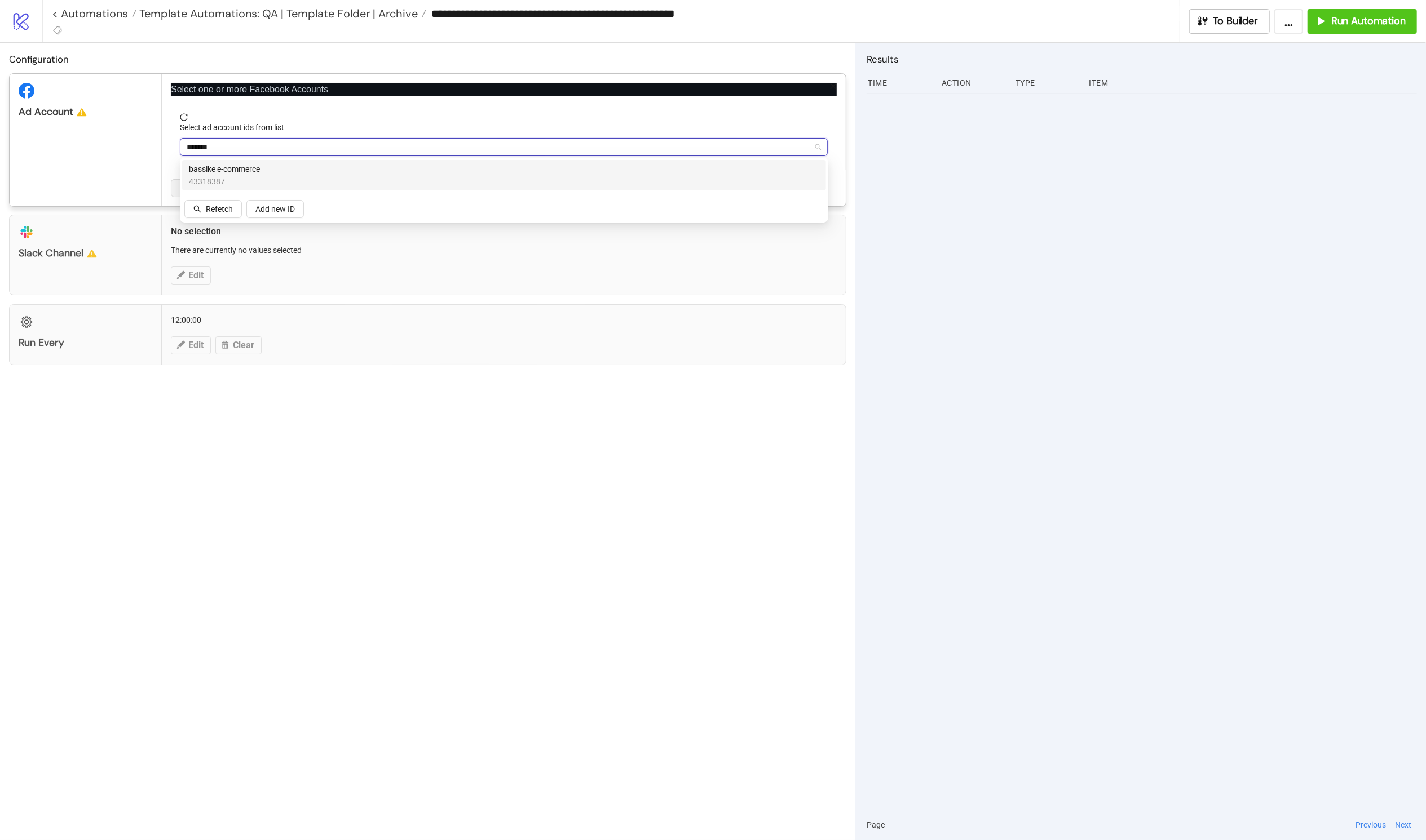
click at [233, 174] on span "bassike e-commerce" at bounding box center [224, 169] width 71 height 12
click at [269, 170] on div "bassike e-commerce 43318387" at bounding box center [500, 175] width 623 height 25
click at [296, 178] on div "bassike e-commerce 43318387" at bounding box center [504, 175] width 630 height 25
click at [688, 357] on div "Run every 12:00:00 Edit Clear" at bounding box center [427, 335] width 837 height 61
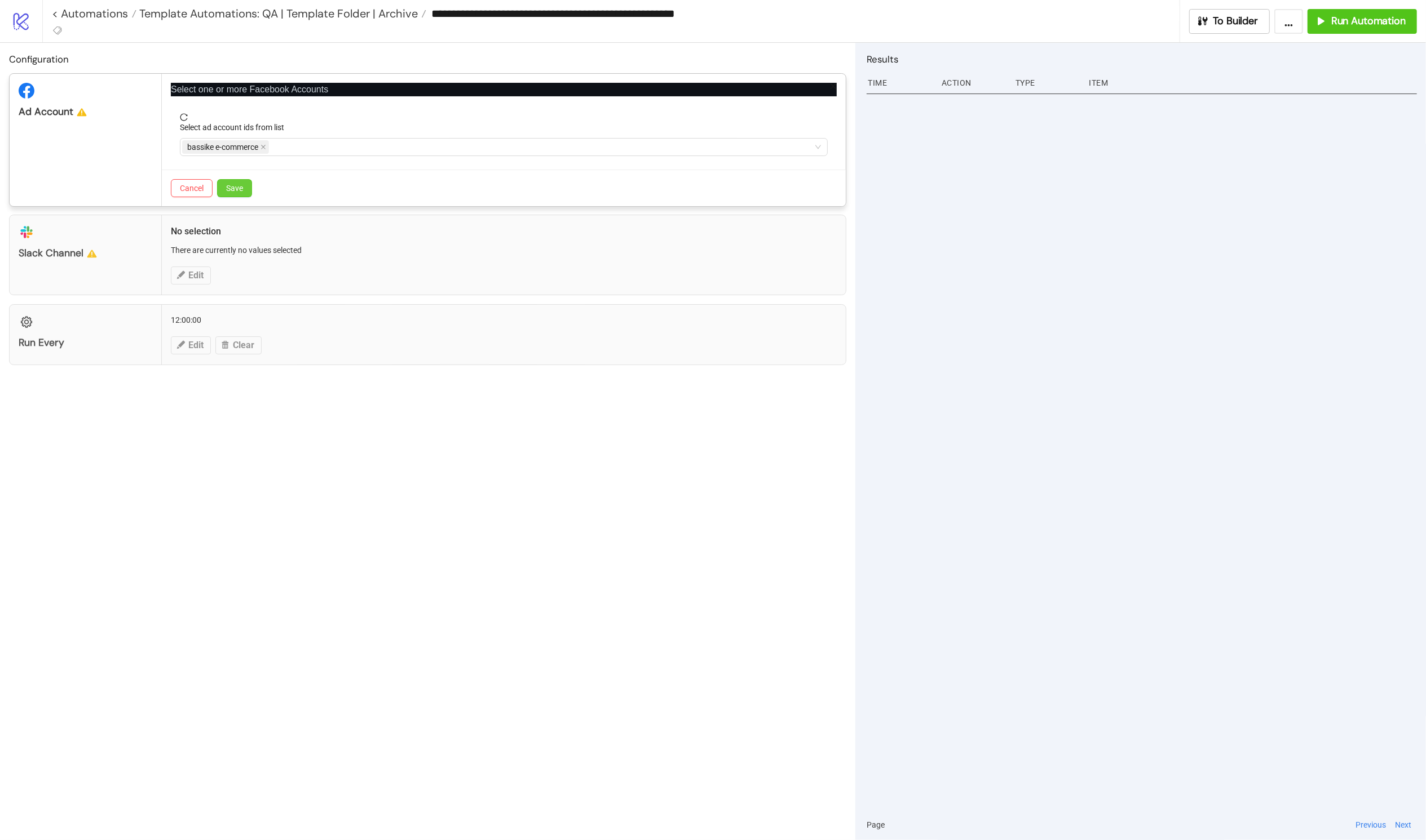
click at [228, 188] on span "Save" at bounding box center [235, 188] width 17 height 9
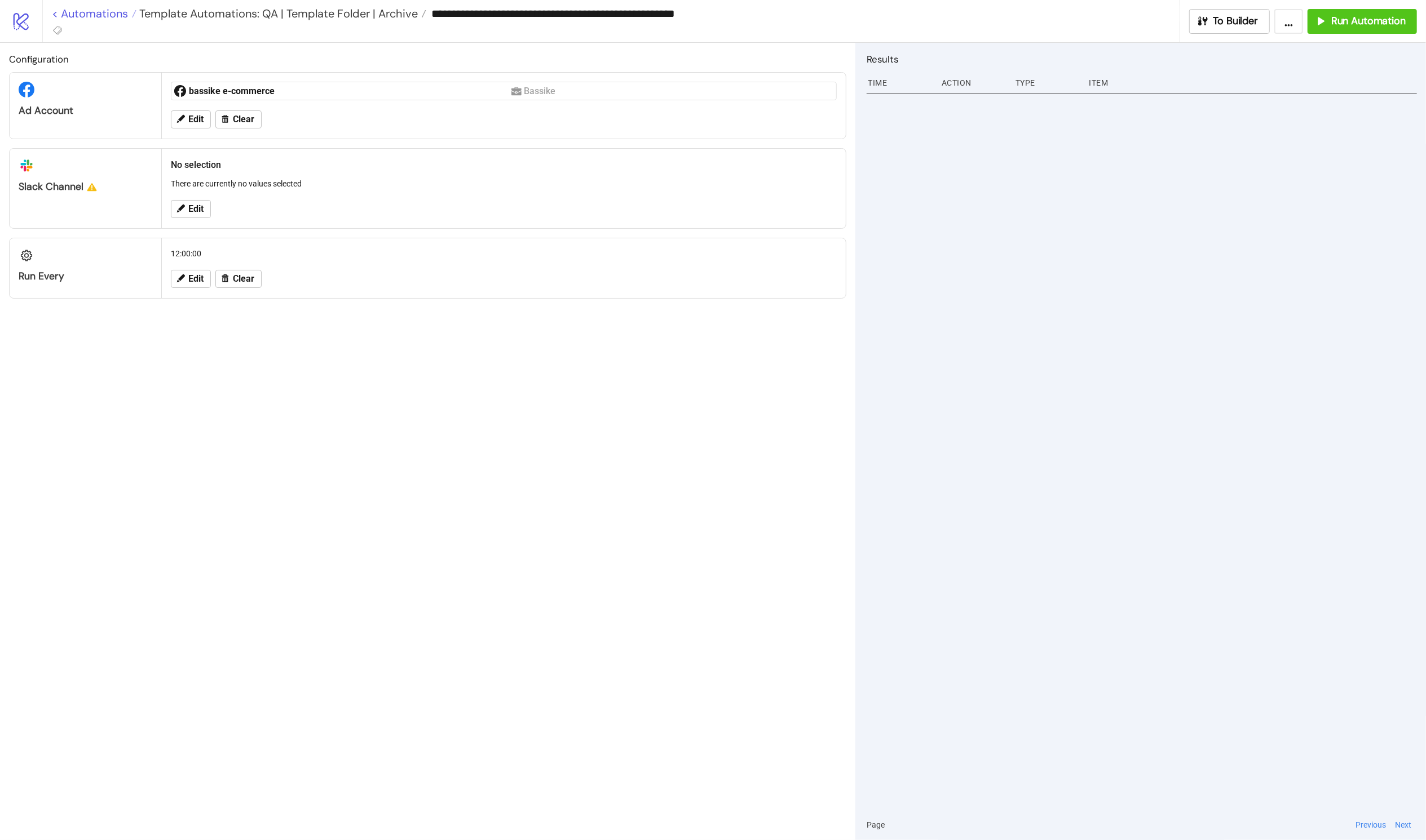
click at [54, 14] on link "< Automations" at bounding box center [93, 13] width 85 height 11
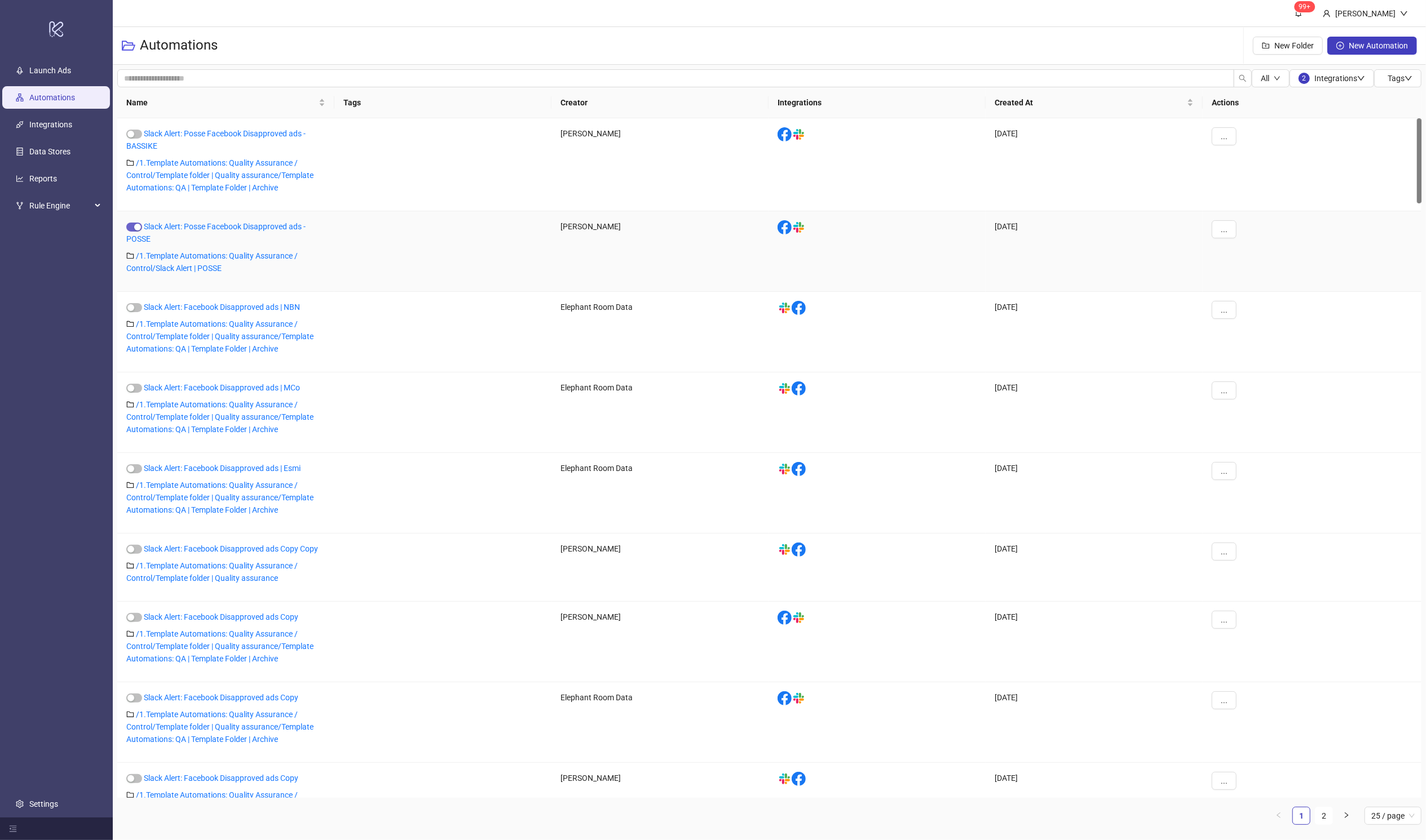
click at [132, 227] on span "button" at bounding box center [134, 226] width 16 height 9
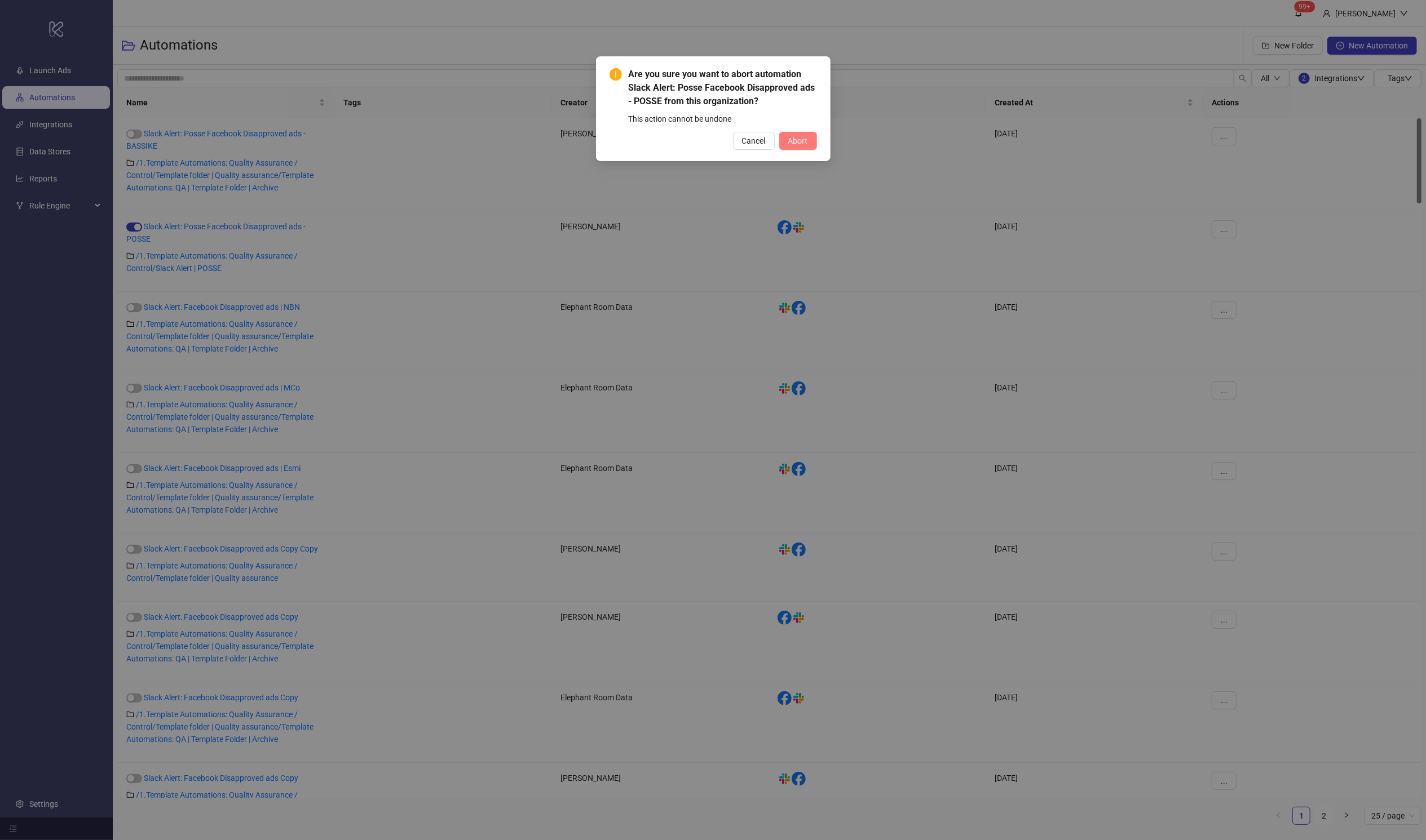
click at [794, 141] on span "Abort" at bounding box center [797, 140] width 20 height 9
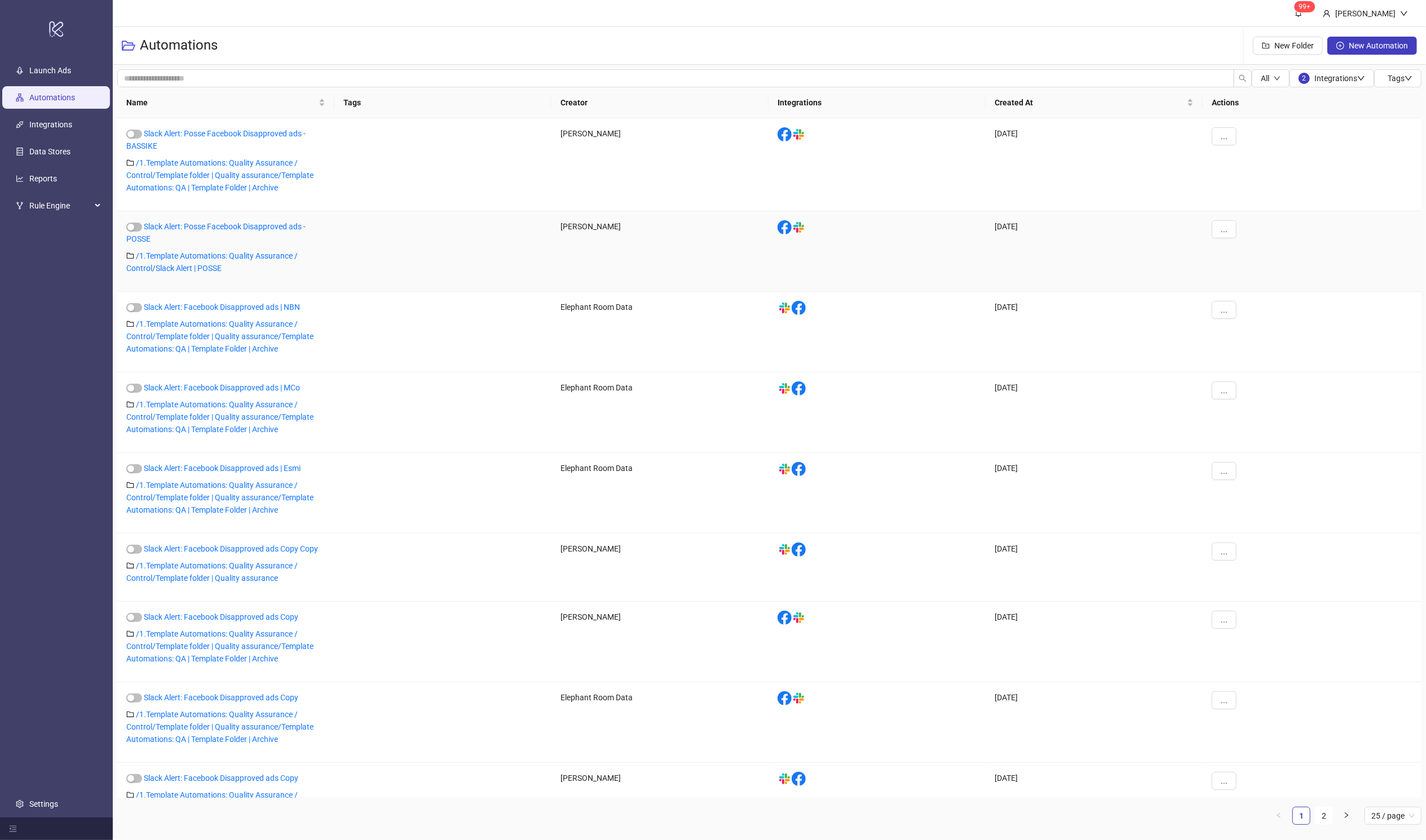
click at [967, 230] on div "..." at bounding box center [1312, 252] width 218 height 81
click at [967, 230] on span "..." at bounding box center [1224, 229] width 7 height 9
click at [967, 285] on span "Edit" at bounding box center [1250, 287] width 32 height 12
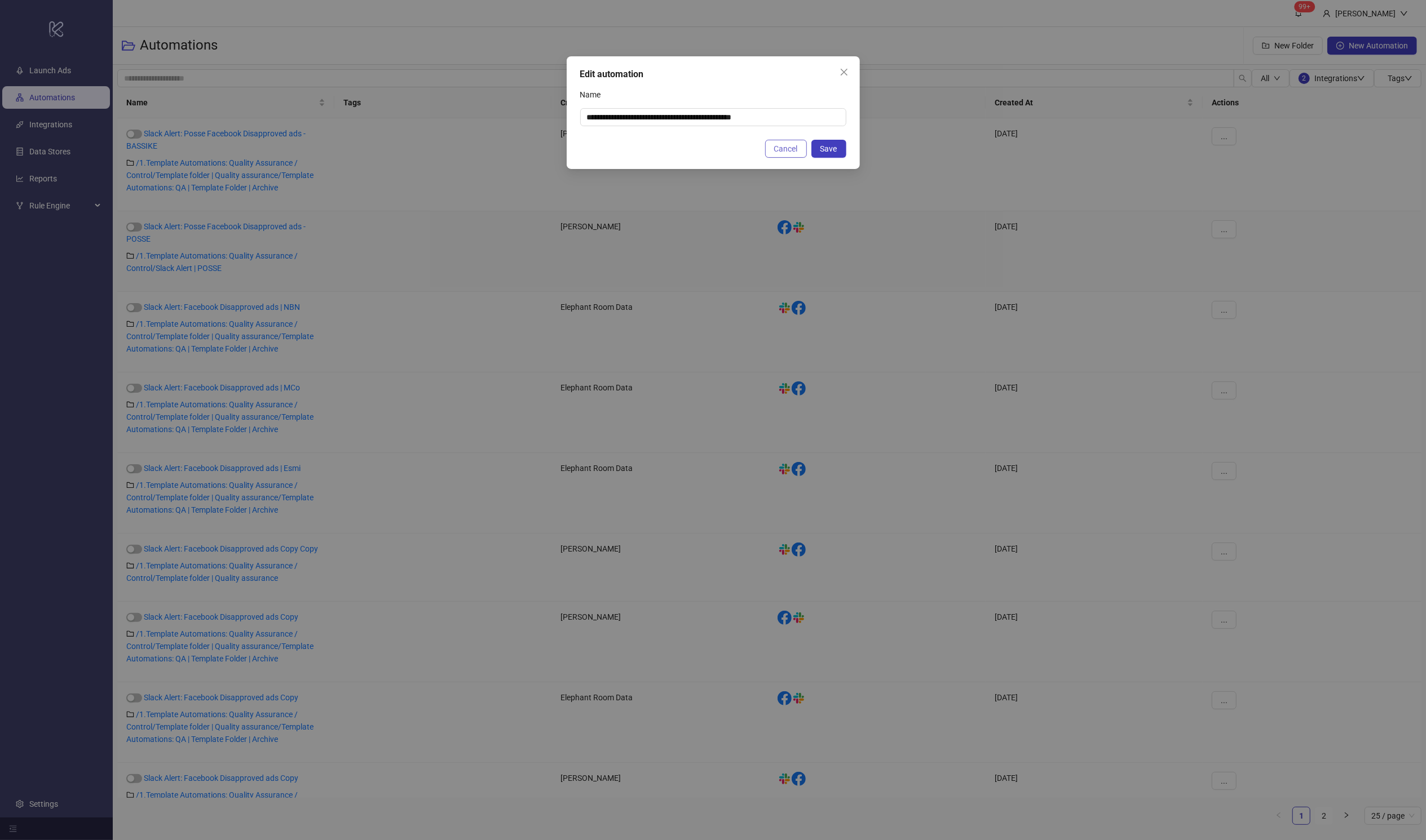
click at [778, 154] on button "Cancel" at bounding box center [786, 149] width 42 height 18
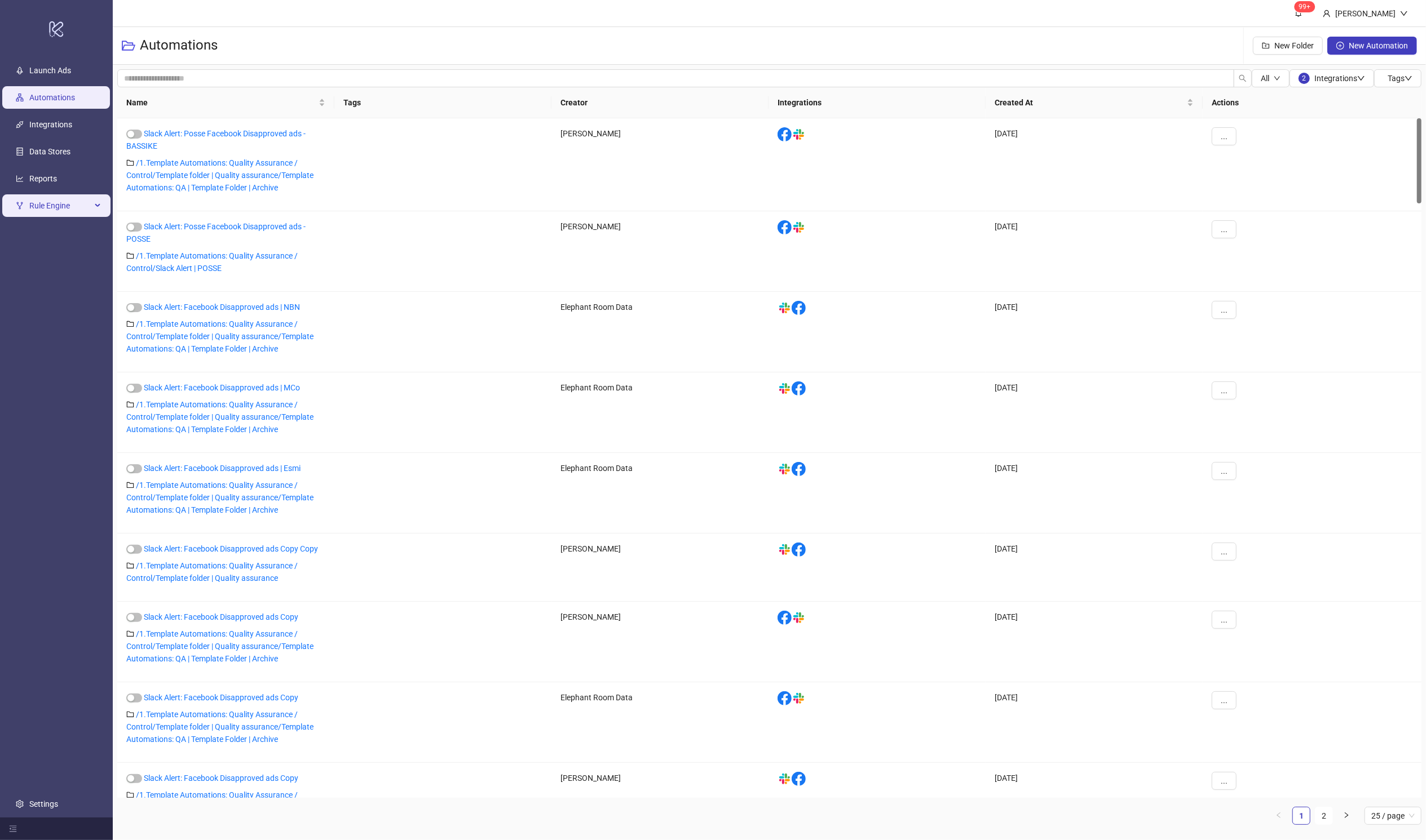
click at [54, 209] on span "Rule Engine" at bounding box center [60, 206] width 62 height 23
click at [49, 236] on link "Rules" at bounding box center [39, 232] width 19 height 9
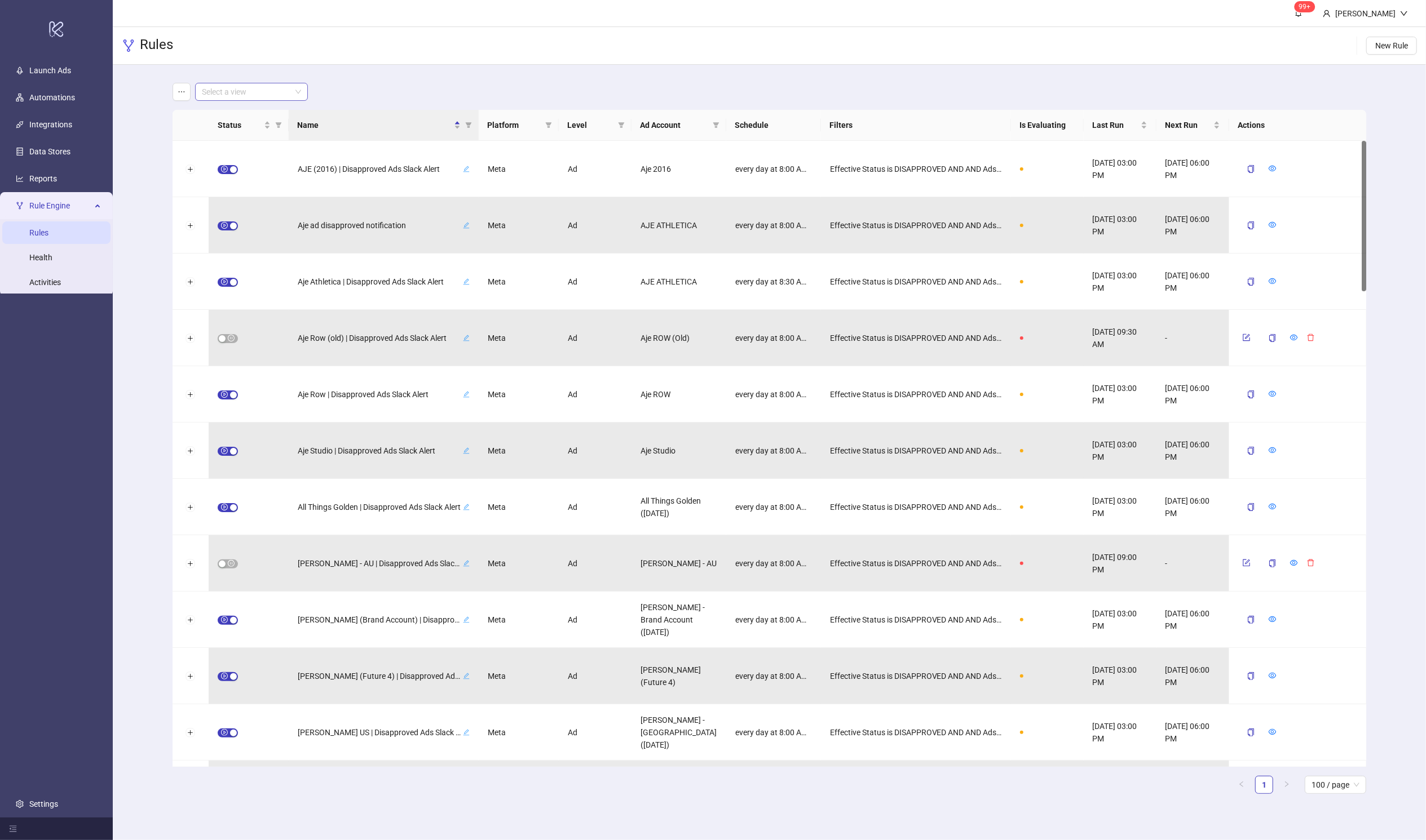
click at [266, 90] on input "search" at bounding box center [246, 92] width 89 height 17
type input "*****"
click at [266, 90] on input "search" at bounding box center [246, 92] width 89 height 17
click at [347, 96] on div "Select a view" at bounding box center [770, 92] width 1194 height 18
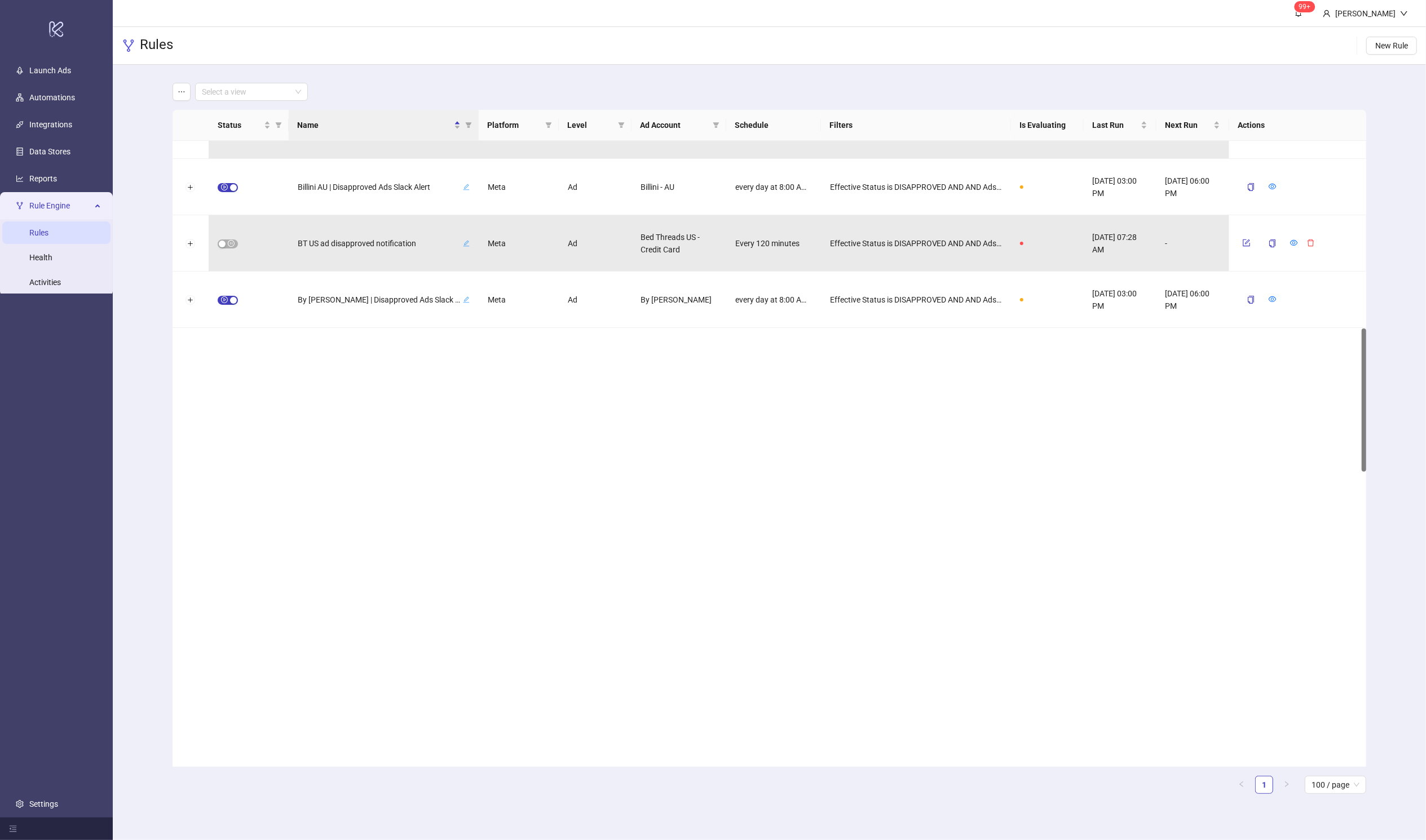
drag, startPoint x: 1364, startPoint y: 260, endPoint x: 1370, endPoint y: 543, distance: 283.1
click at [967, 543] on main "Select a view Status Name Platform Level Ad Account Schedule Filters Is Evaluat…" at bounding box center [769, 442] width 1212 height 756
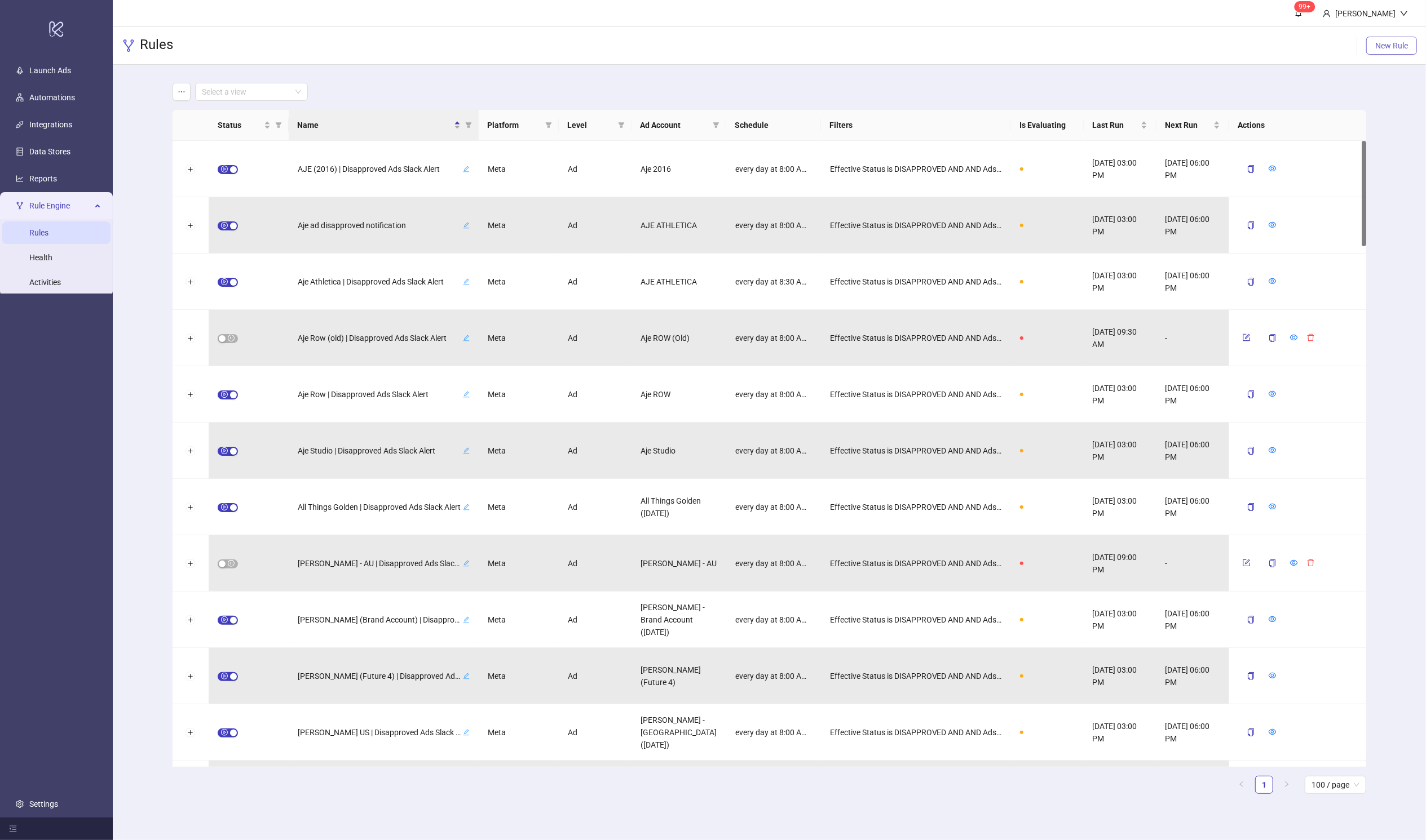
drag, startPoint x: 1364, startPoint y: 528, endPoint x: 1405, endPoint y: 47, distance: 482.7
click at [967, 47] on main "99+ Hanna Rules New Rule Select a view Status Name Platform Level Ad Account Sc…" at bounding box center [769, 420] width 1313 height 840
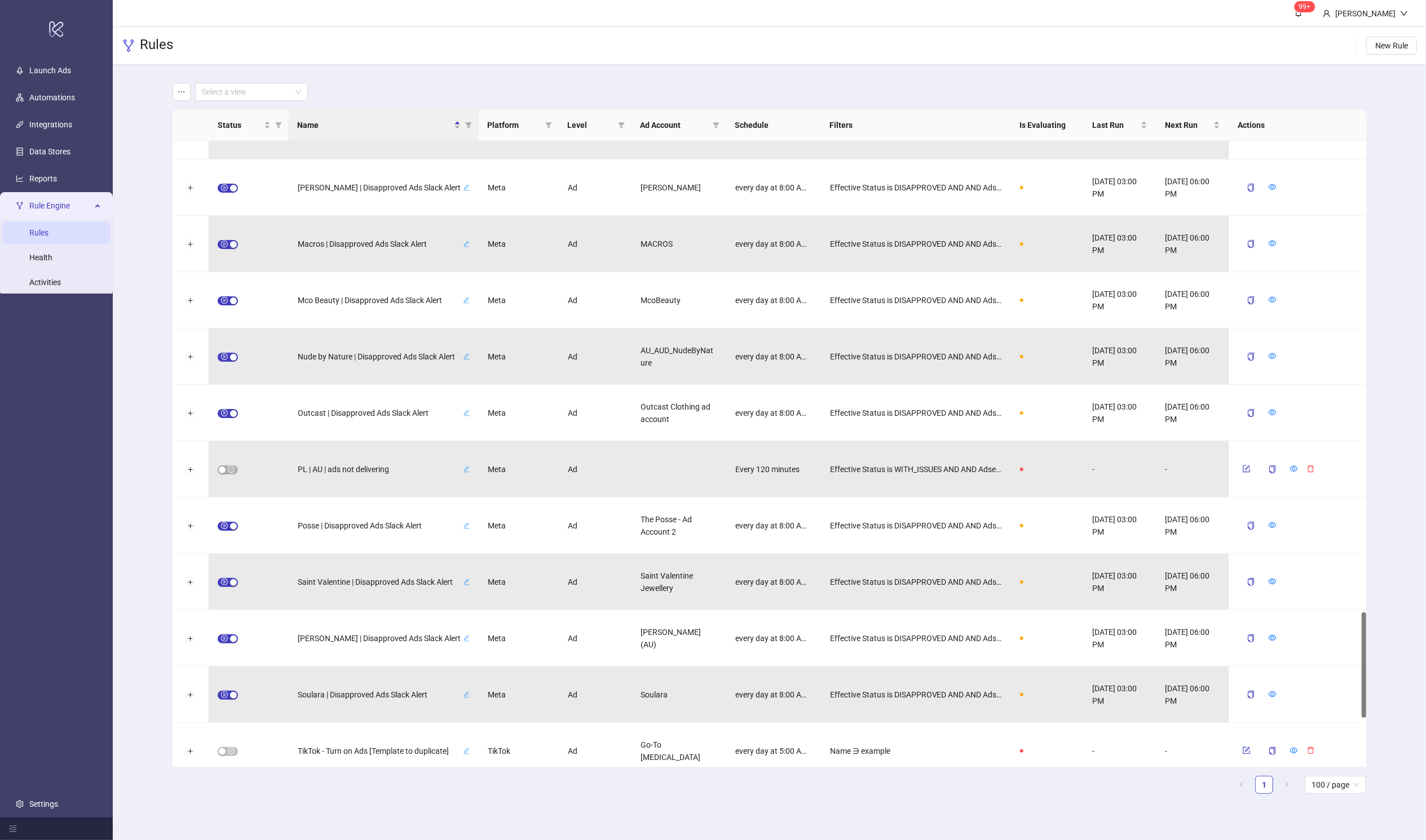
scroll to position [2802, 0]
drag, startPoint x: 1362, startPoint y: 187, endPoint x: 1421, endPoint y: 659, distance: 475.7
click at [967, 659] on div "Select a view Status Name Platform Level Ad Account Schedule Filters Is Evaluat…" at bounding box center [769, 442] width 1313 height 756
click at [377, 519] on span "Posse | Disapproved Ads Slack Alert" at bounding box center [379, 522] width 163 height 12
click at [274, 531] on div at bounding box center [249, 522] width 80 height 56
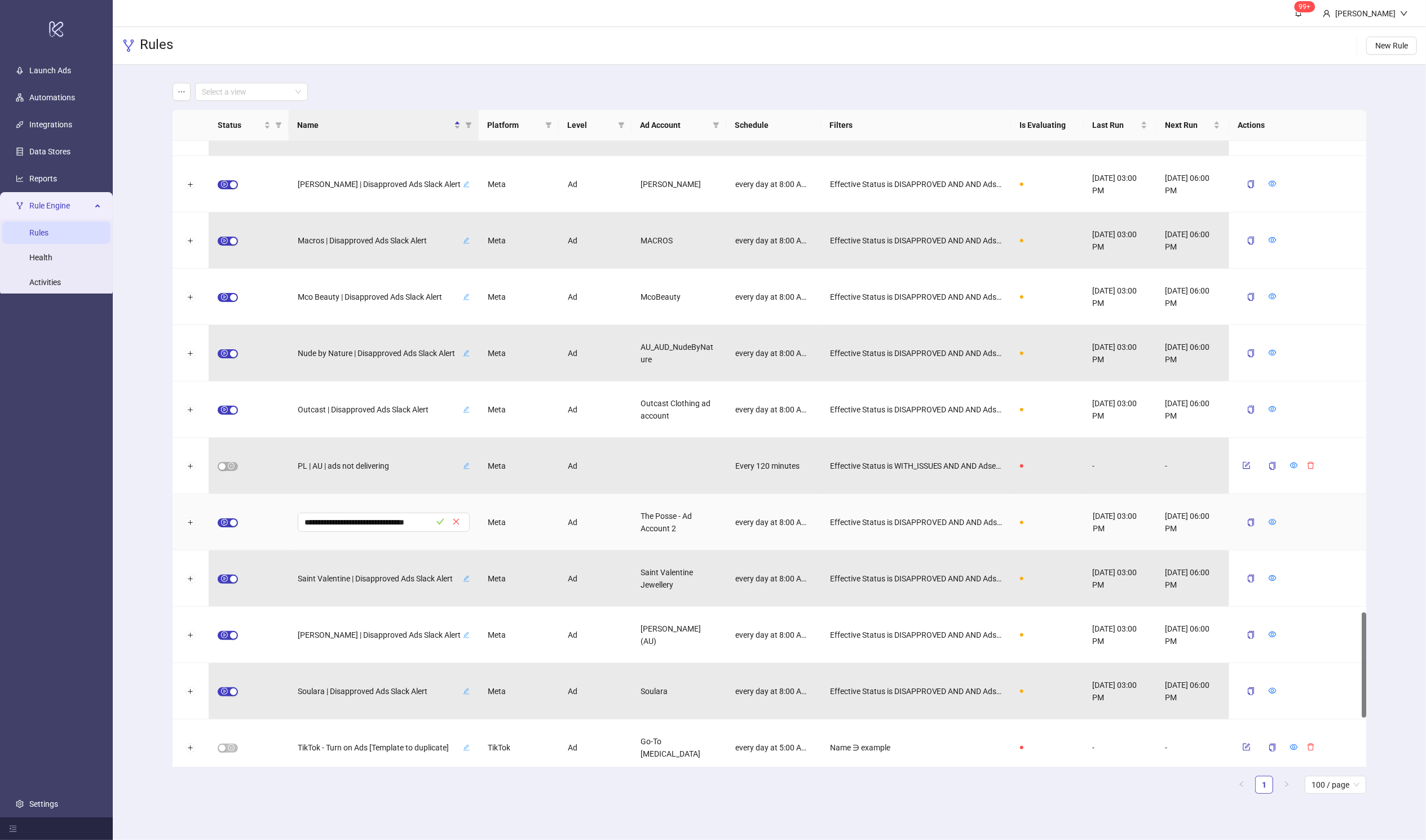
click at [749, 513] on div "every day at 8:00 AM,12:00 PM,5:00 PM,8:00 PM [GEOGRAPHIC_DATA]/[GEOGRAPHIC_DAT…" at bounding box center [773, 522] width 94 height 56
click at [967, 526] on button "button" at bounding box center [1250, 522] width 26 height 18
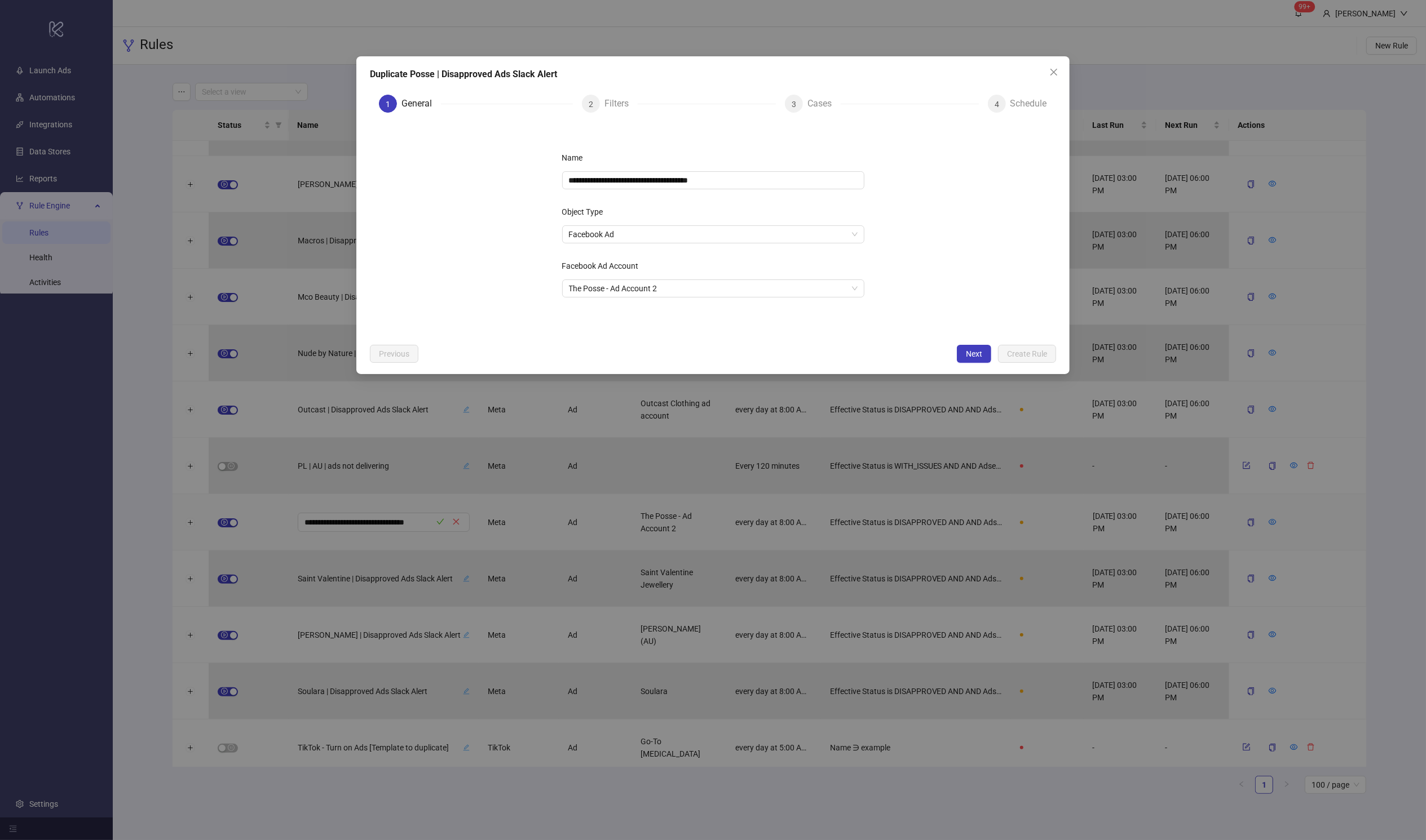
click at [614, 108] on div "Filters" at bounding box center [621, 103] width 33 height 18
click at [967, 78] on button "Close" at bounding box center [1053, 72] width 18 height 18
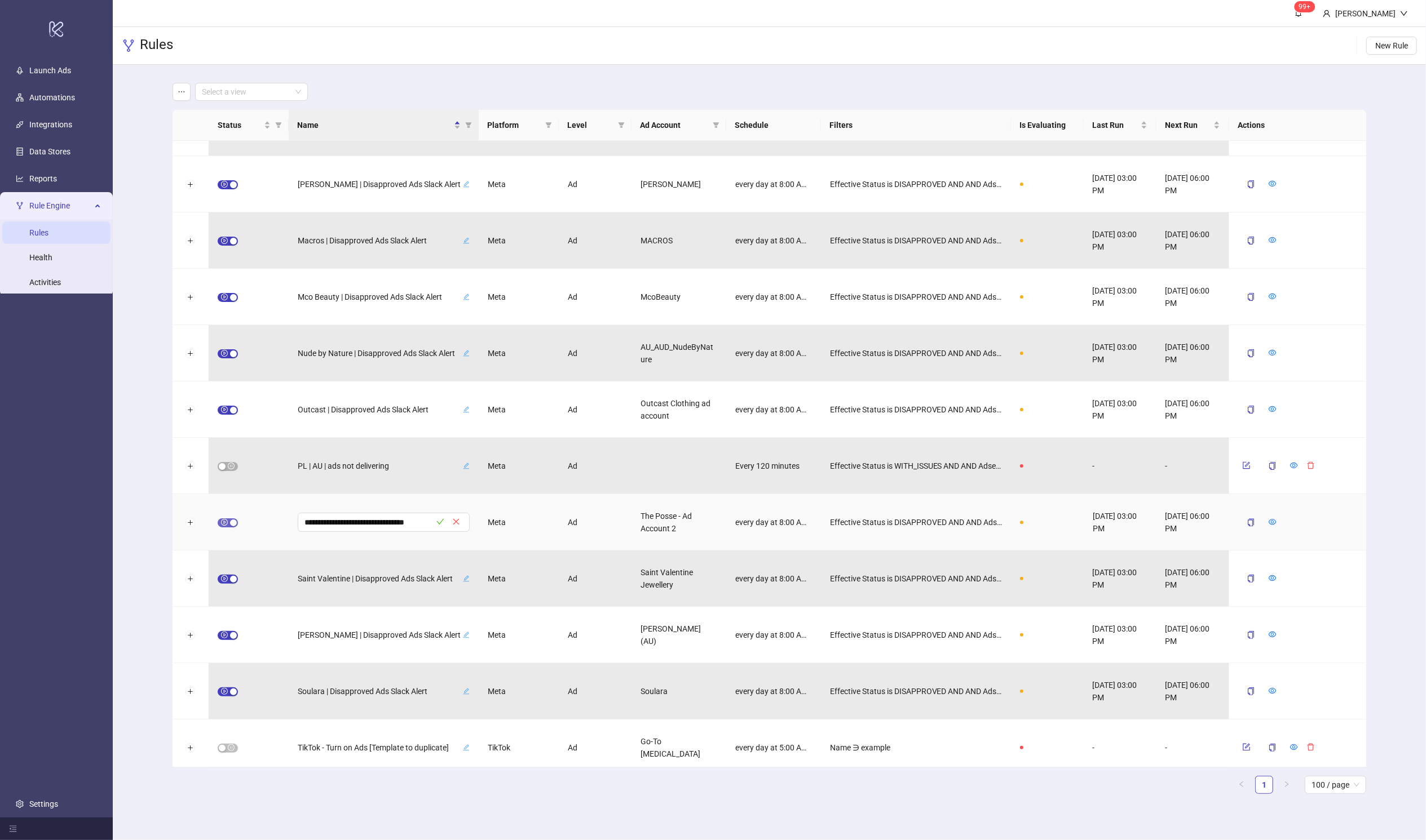
click at [223, 521] on span "button" at bounding box center [227, 522] width 20 height 9
click at [967, 519] on icon "form" at bounding box center [1246, 522] width 8 height 8
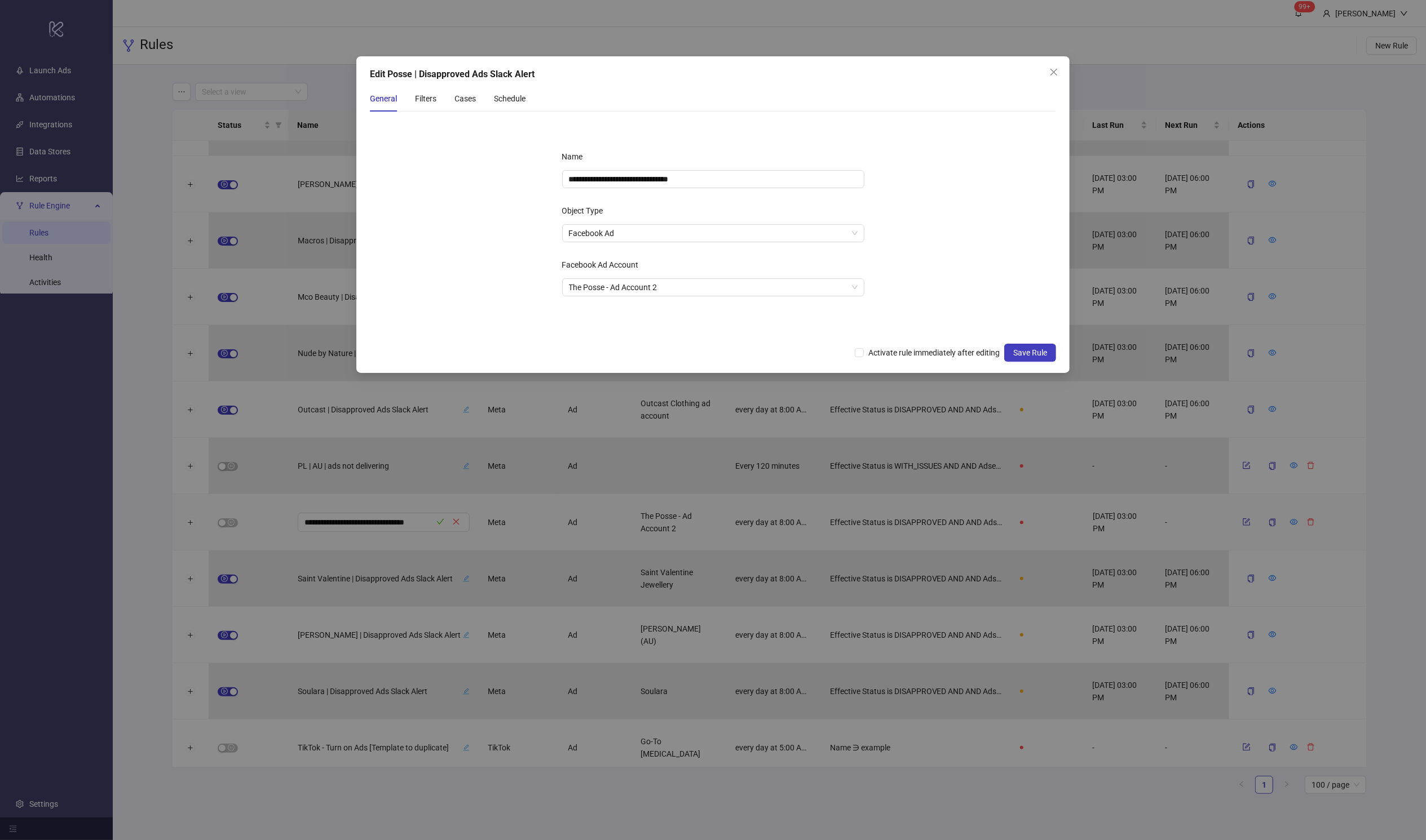
click at [407, 95] on div "General Filters Cases Schedule" at bounding box center [447, 98] width 155 height 26
click at [419, 95] on div "Filters" at bounding box center [425, 98] width 21 height 12
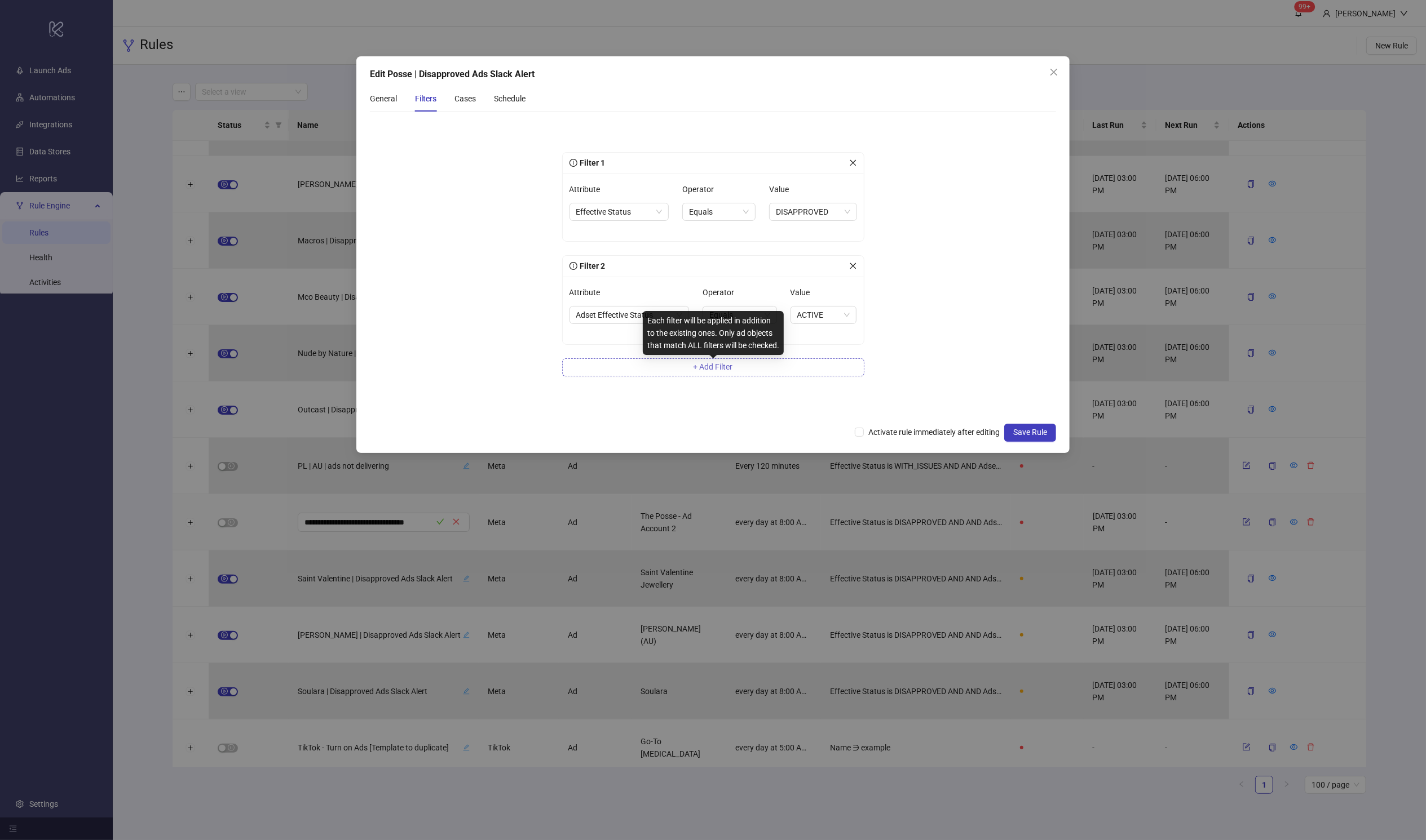
click at [701, 359] on button "+ Add Filter" at bounding box center [713, 367] width 302 height 18
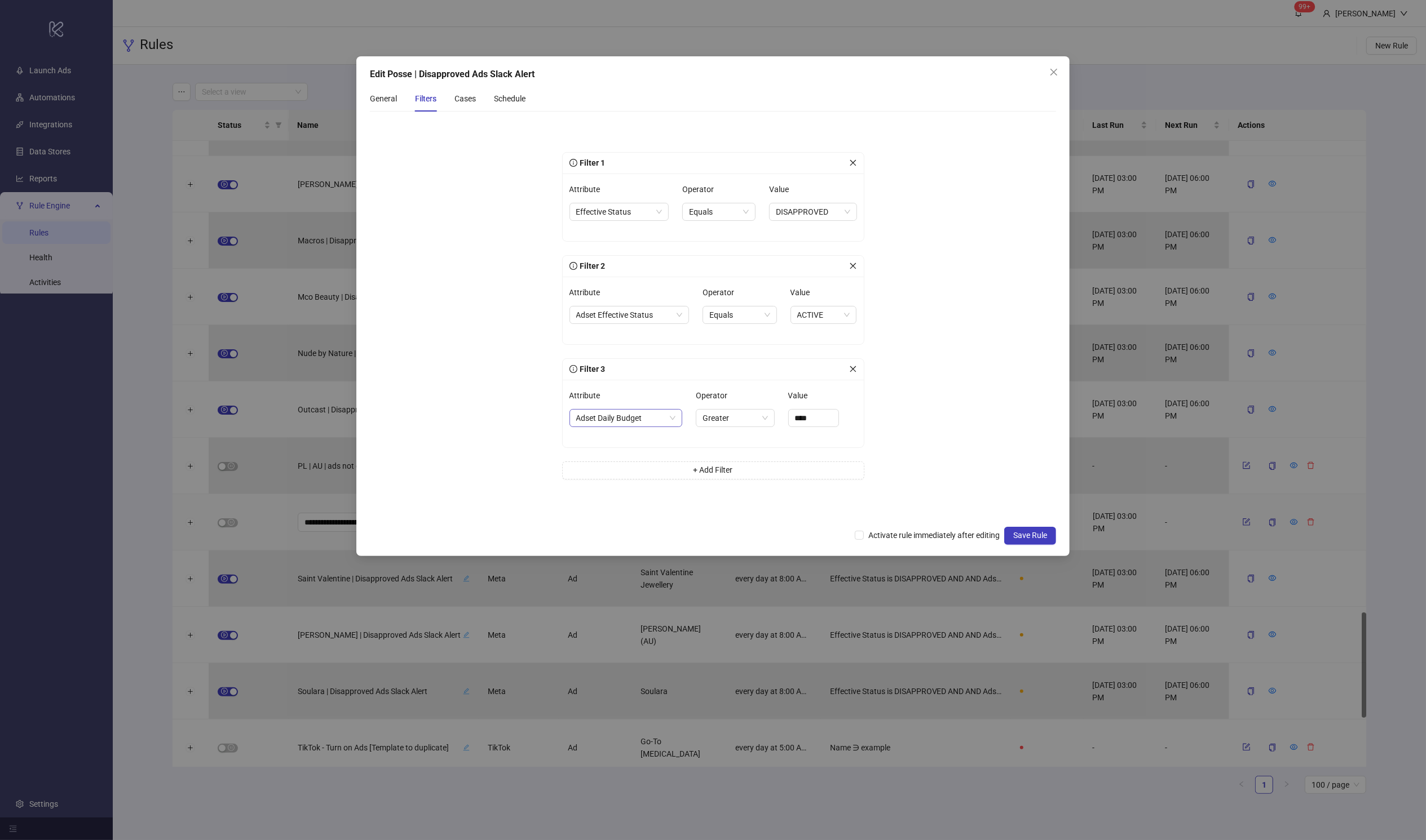
click at [644, 418] on span "Adset Daily Budget" at bounding box center [626, 419] width 100 height 17
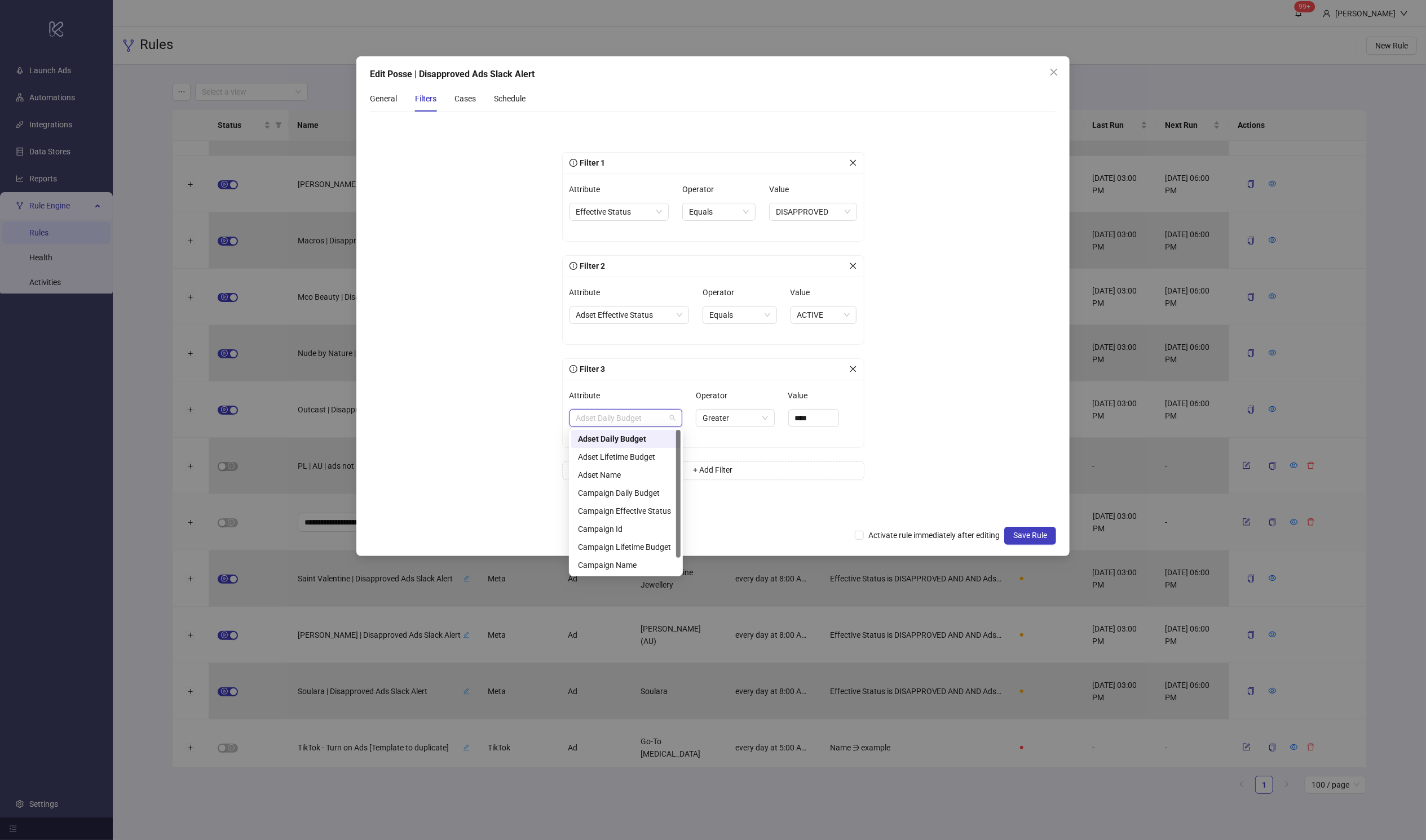
click at [680, 486] on div "adset_daily_budget adset_lifetime_budget Adset Daily Budget Adset Lifetime Budg…" at bounding box center [625, 502] width 114 height 149
drag, startPoint x: 680, startPoint y: 481, endPoint x: 678, endPoint y: 472, distance: 9.2
click at [679, 473] on div "adset_daily_budget adset_lifetime_budget Adset Daily Budget Adset Lifetime Budg…" at bounding box center [625, 502] width 114 height 149
drag, startPoint x: 678, startPoint y: 471, endPoint x: 677, endPoint y: 537, distance: 66.0
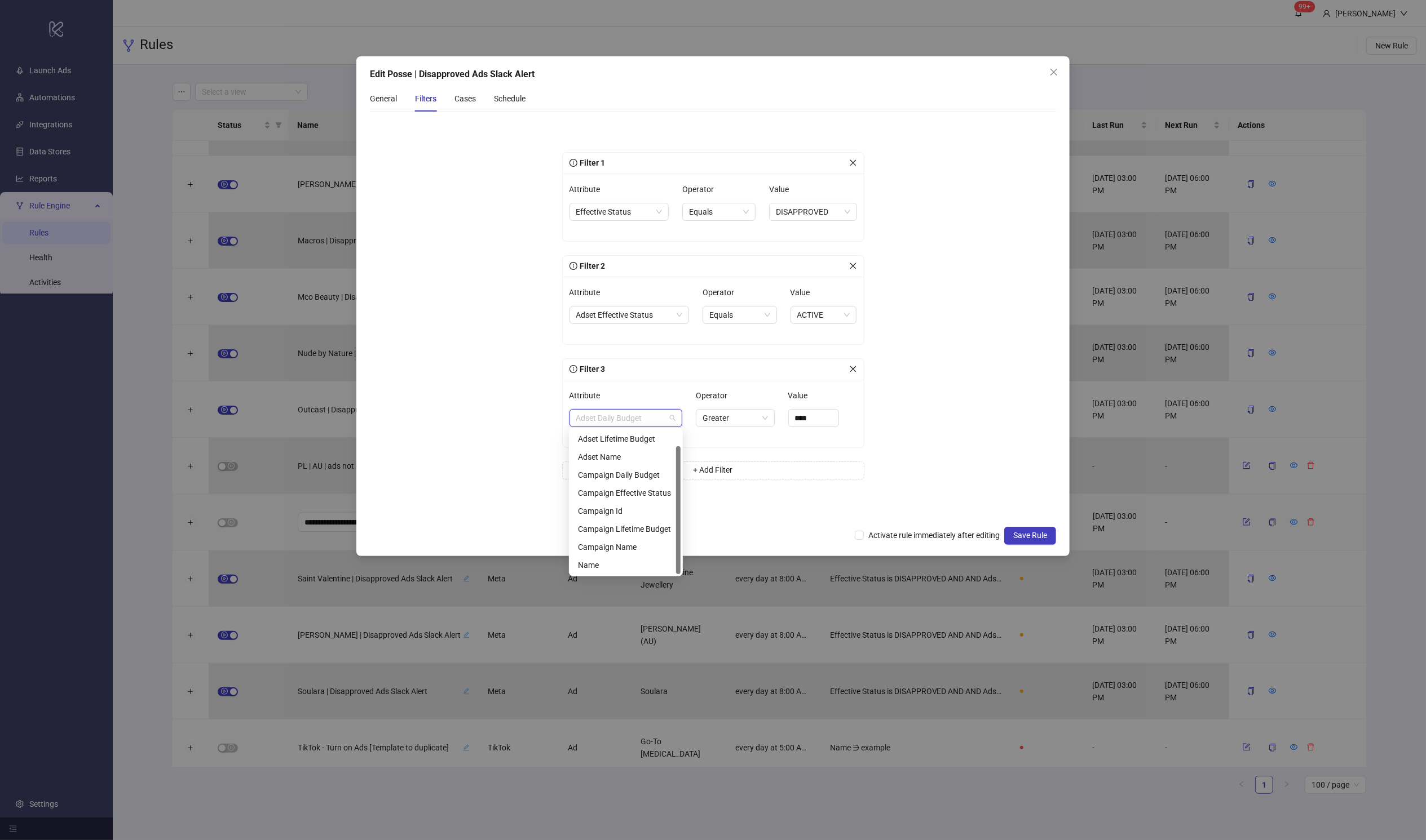
click at [677, 537] on div at bounding box center [678, 510] width 5 height 128
click at [642, 567] on div "Name" at bounding box center [626, 564] width 95 height 12
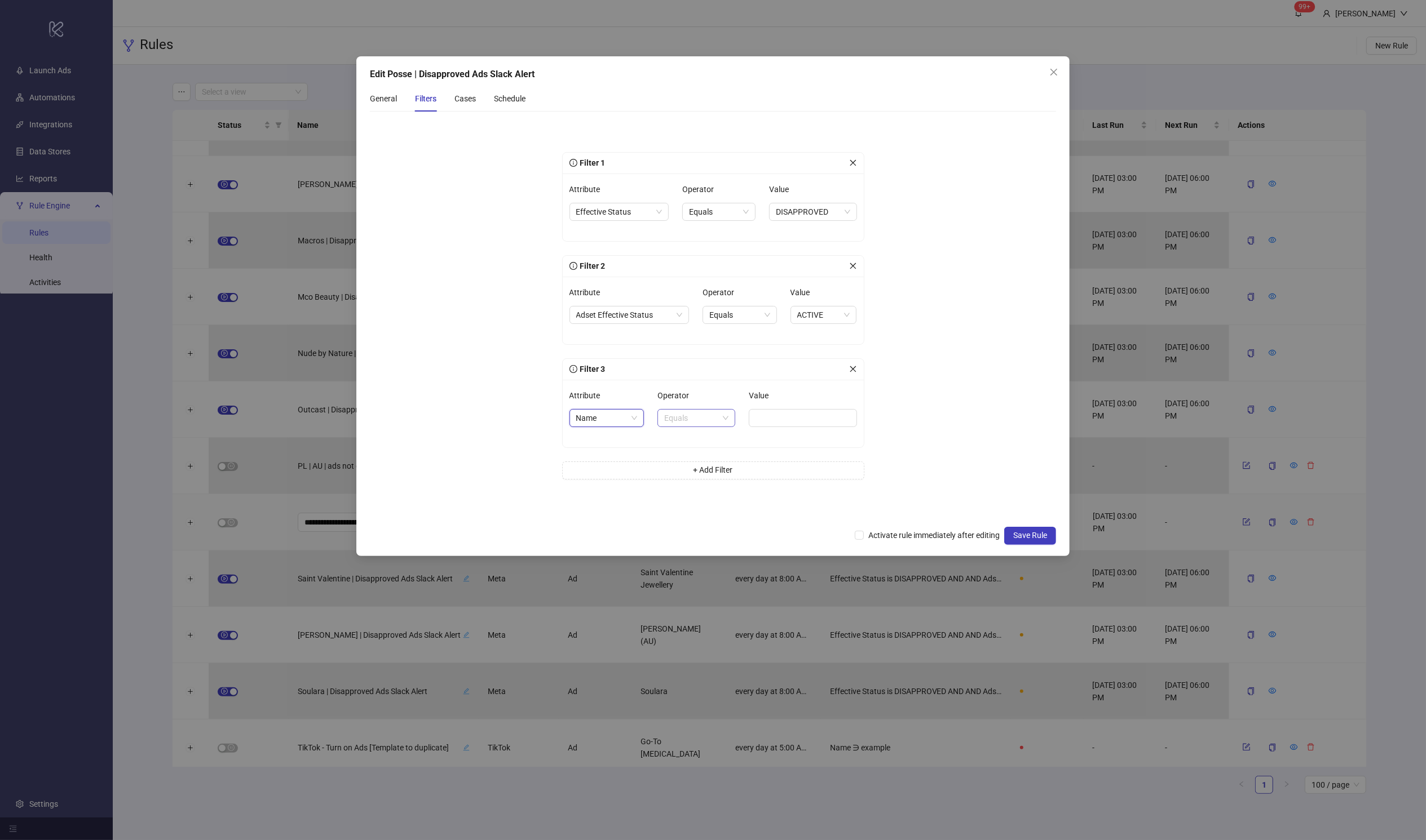
click at [712, 420] on span "Equals" at bounding box center [695, 419] width 64 height 17
click at [589, 422] on span "Name" at bounding box center [607, 419] width 61 height 17
click at [627, 515] on div "Campaign Daily Budget" at bounding box center [606, 511] width 56 height 12
click at [651, 410] on span "Campaign Daily Budget" at bounding box center [630, 419] width 107 height 17
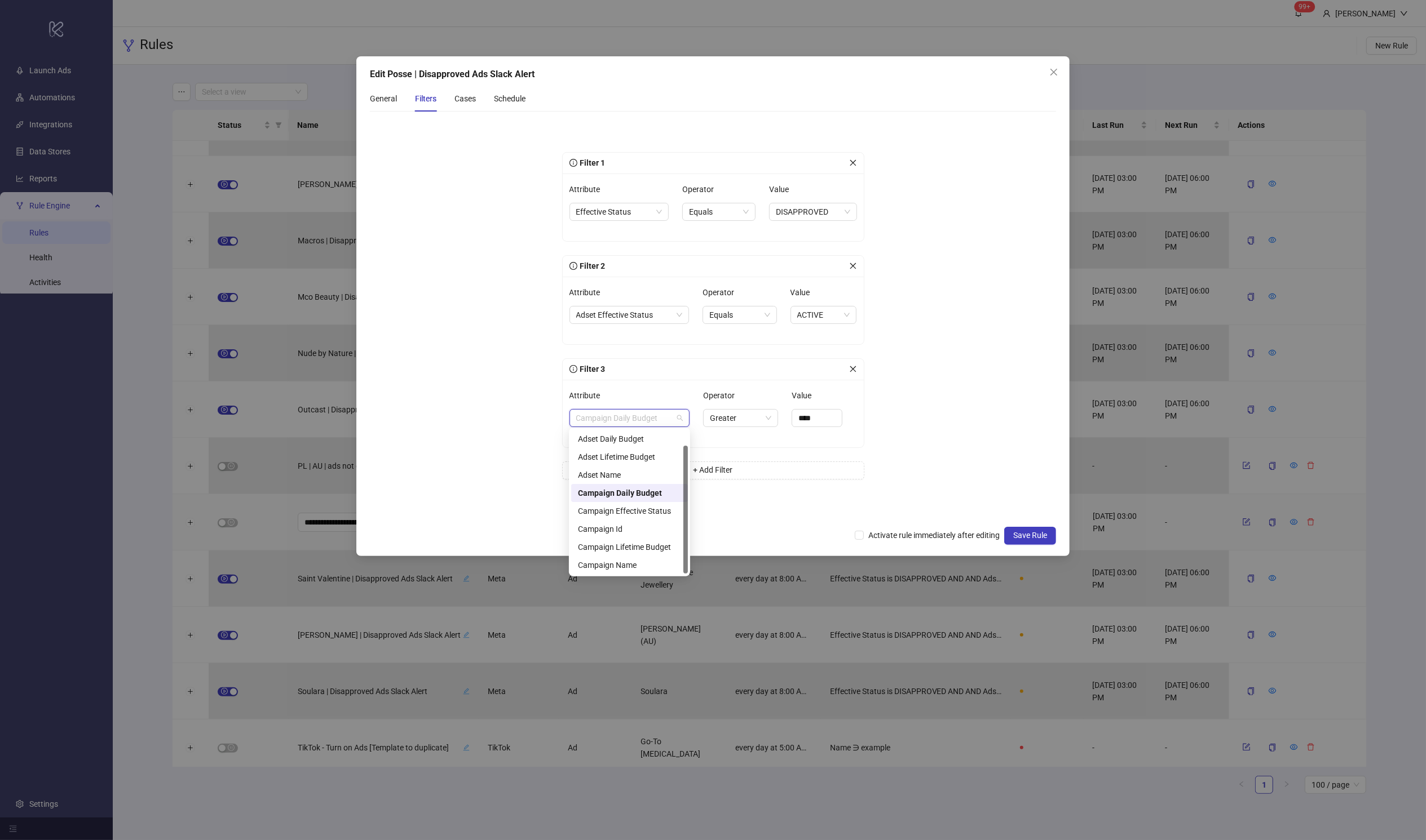
scroll to position [18, 0]
drag, startPoint x: 686, startPoint y: 501, endPoint x: 698, endPoint y: 572, distance: 72.0
click at [698, 572] on body "logo/logo-mobile Launch Ads Automations Integrations Data Stores Reports Rule E…" at bounding box center [713, 420] width 1426 height 840
drag, startPoint x: 689, startPoint y: 550, endPoint x: 704, endPoint y: 452, distance: 99.1
click at [704, 452] on body "logo/logo-mobile Launch Ads Automations Integrations Data Stores Reports Rule E…" at bounding box center [713, 420] width 1426 height 840
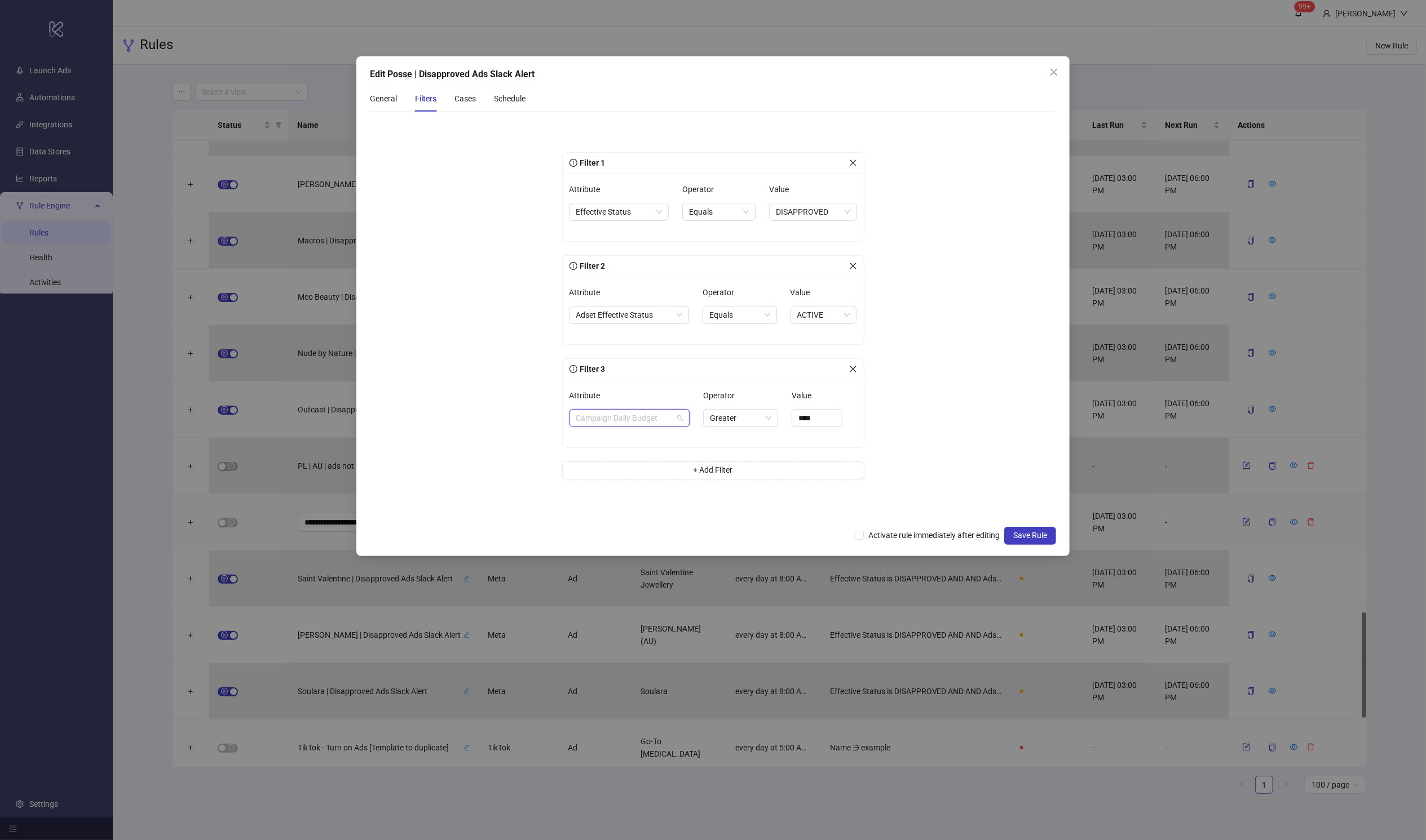
click at [679, 413] on span "Campaign Daily Budget" at bounding box center [630, 419] width 107 height 17
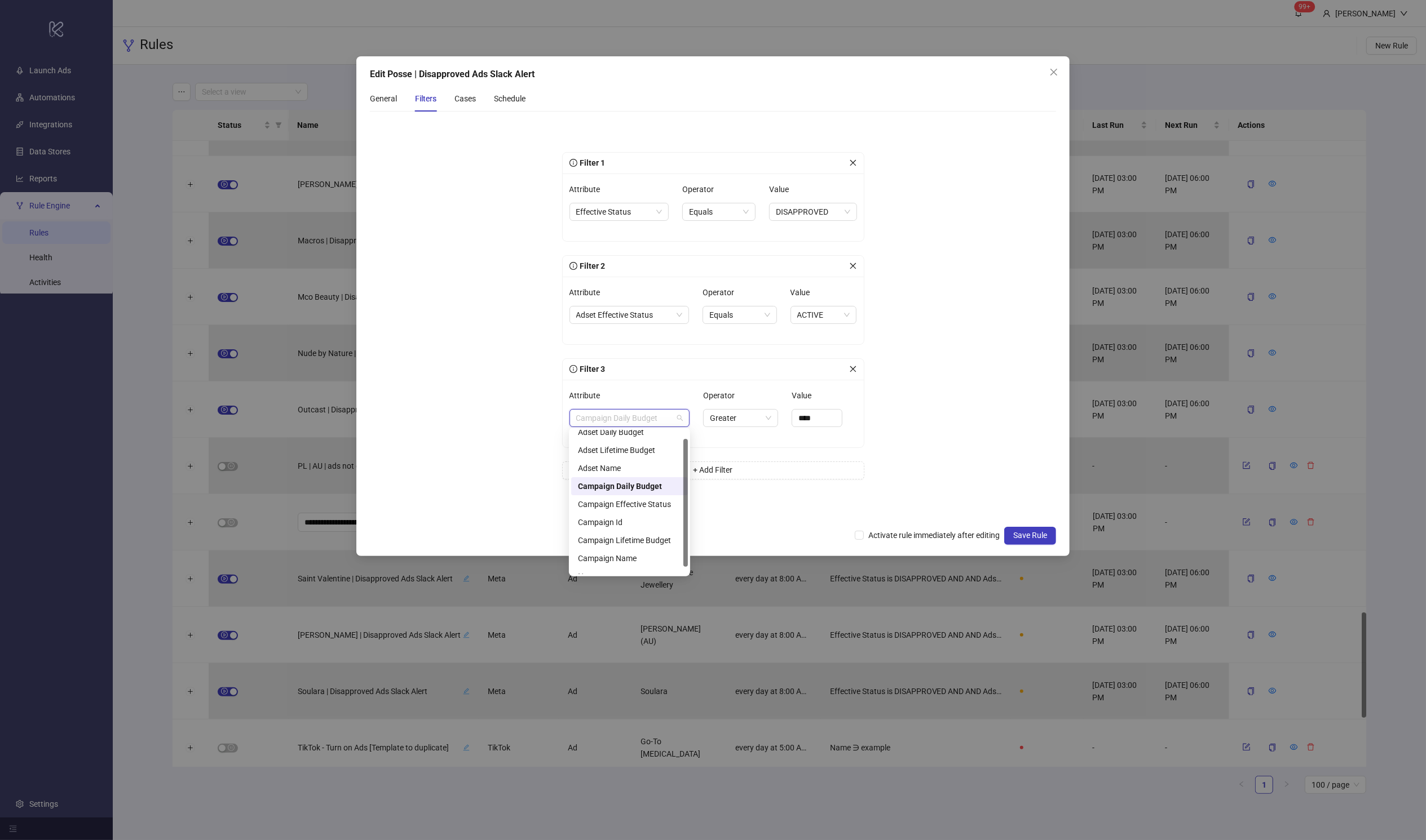
scroll to position [0, 0]
drag, startPoint x: 687, startPoint y: 469, endPoint x: 691, endPoint y: 439, distance: 30.3
click at [691, 439] on body "logo/logo-mobile Launch Ads Automations Integrations Data Stores Reports Rule E…" at bounding box center [713, 420] width 1426 height 840
click at [743, 447] on div "Filter 1 Attribute Effective Status Operator Equals Value DISAPPROVED Filter 2 …" at bounding box center [713, 323] width 302 height 341
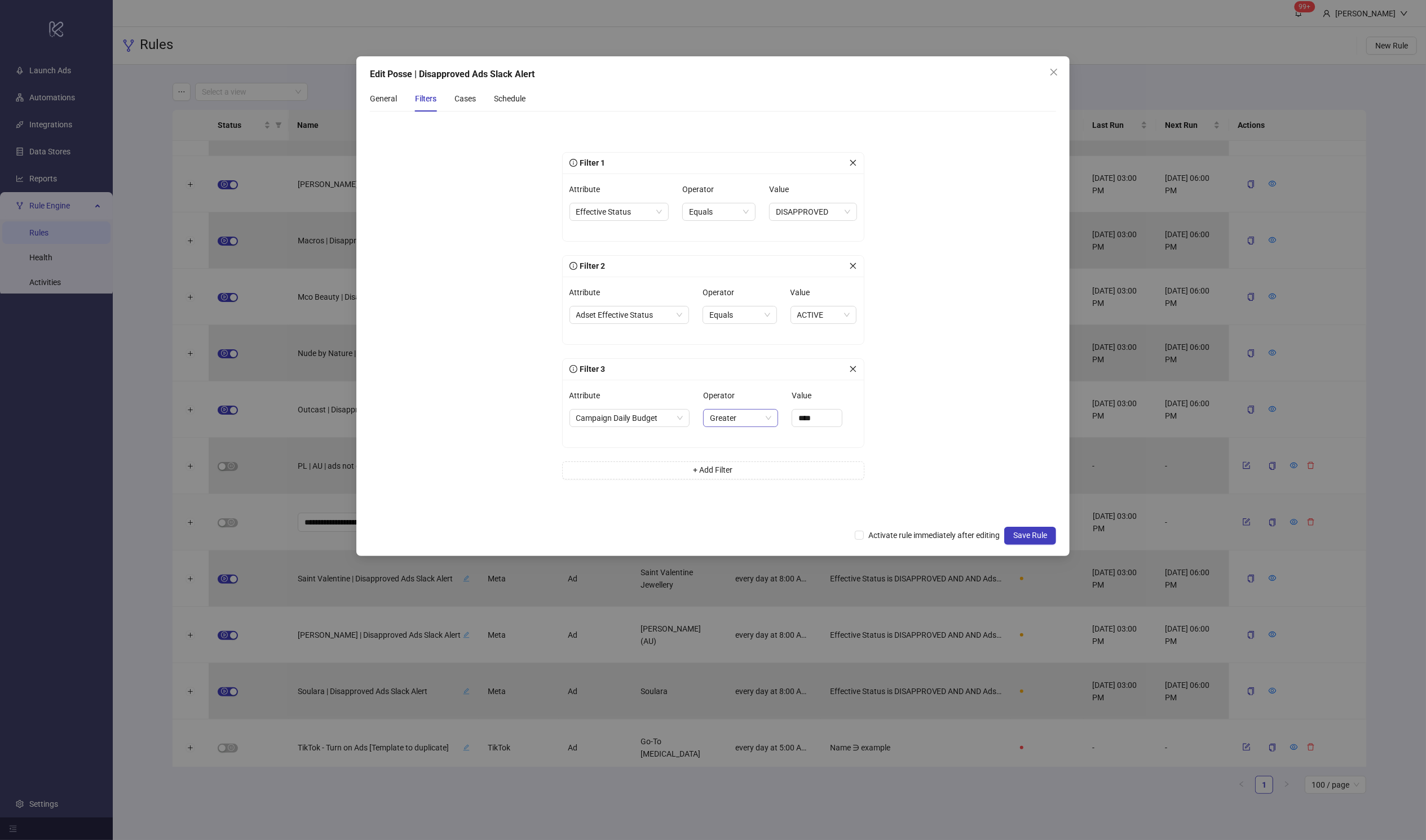
click at [758, 420] on span "Greater" at bounding box center [740, 419] width 61 height 17
click at [825, 348] on div "Filter 1 Attribute Effective Status Operator Equals Value DISAPPROVED Filter 2 …" at bounding box center [713, 323] width 302 height 341
click at [730, 423] on span "Greater" at bounding box center [740, 419] width 61 height 17
click at [848, 363] on div "Filter 3" at bounding box center [709, 369] width 279 height 12
click at [852, 367] on icon "close" at bounding box center [853, 369] width 8 height 8
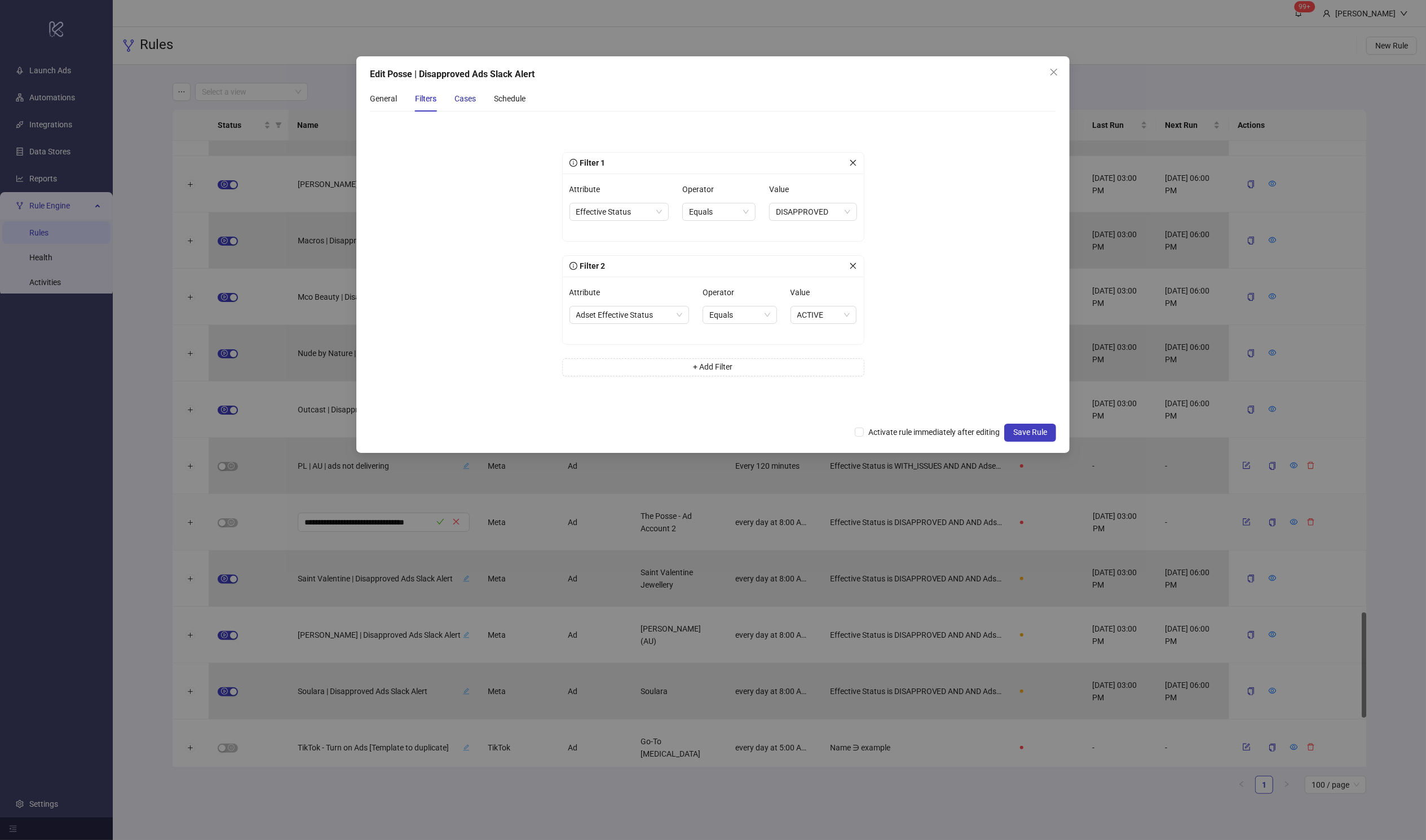
click at [464, 97] on div "Cases" at bounding box center [465, 98] width 21 height 12
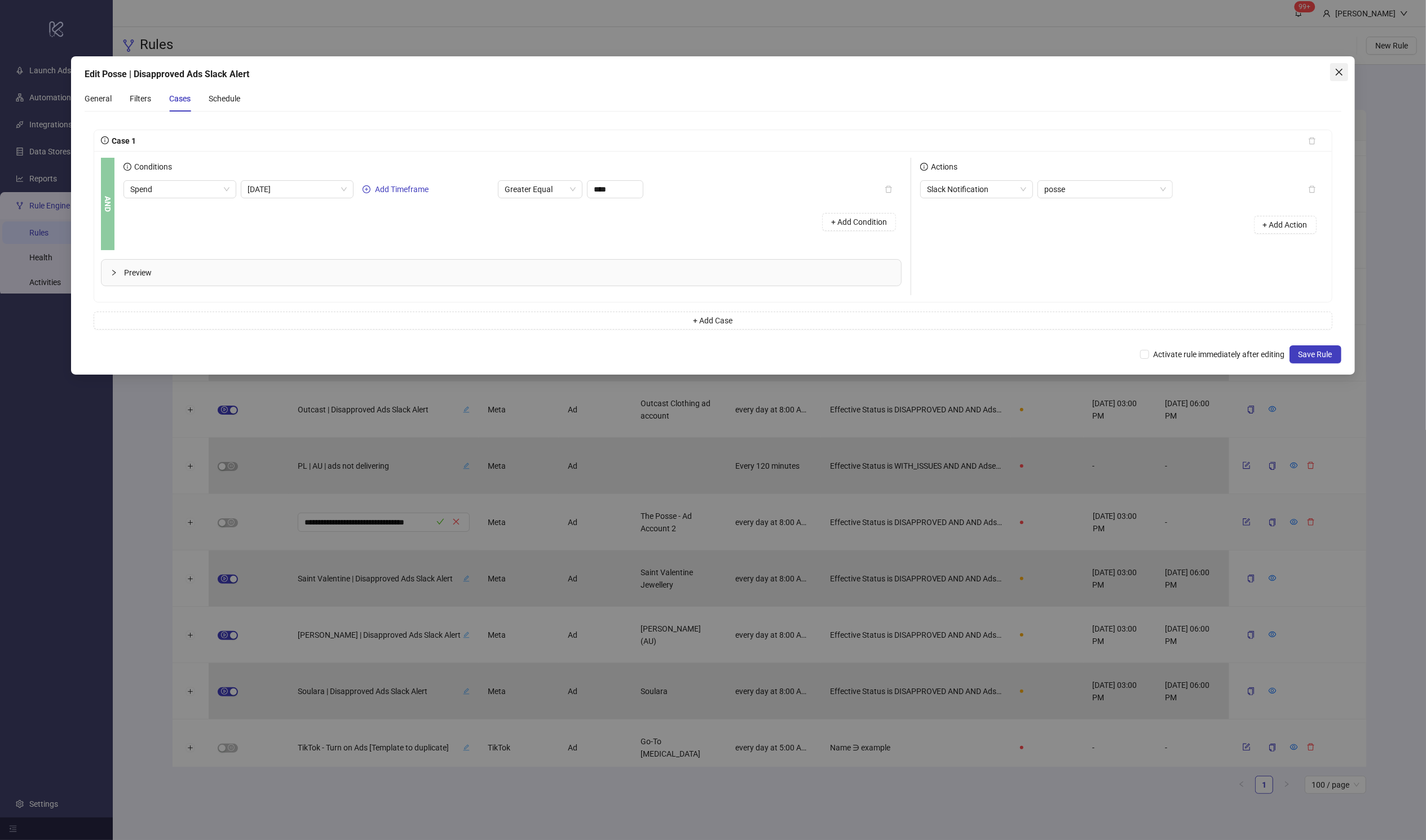
click at [967, 69] on span "Close" at bounding box center [1338, 72] width 18 height 9
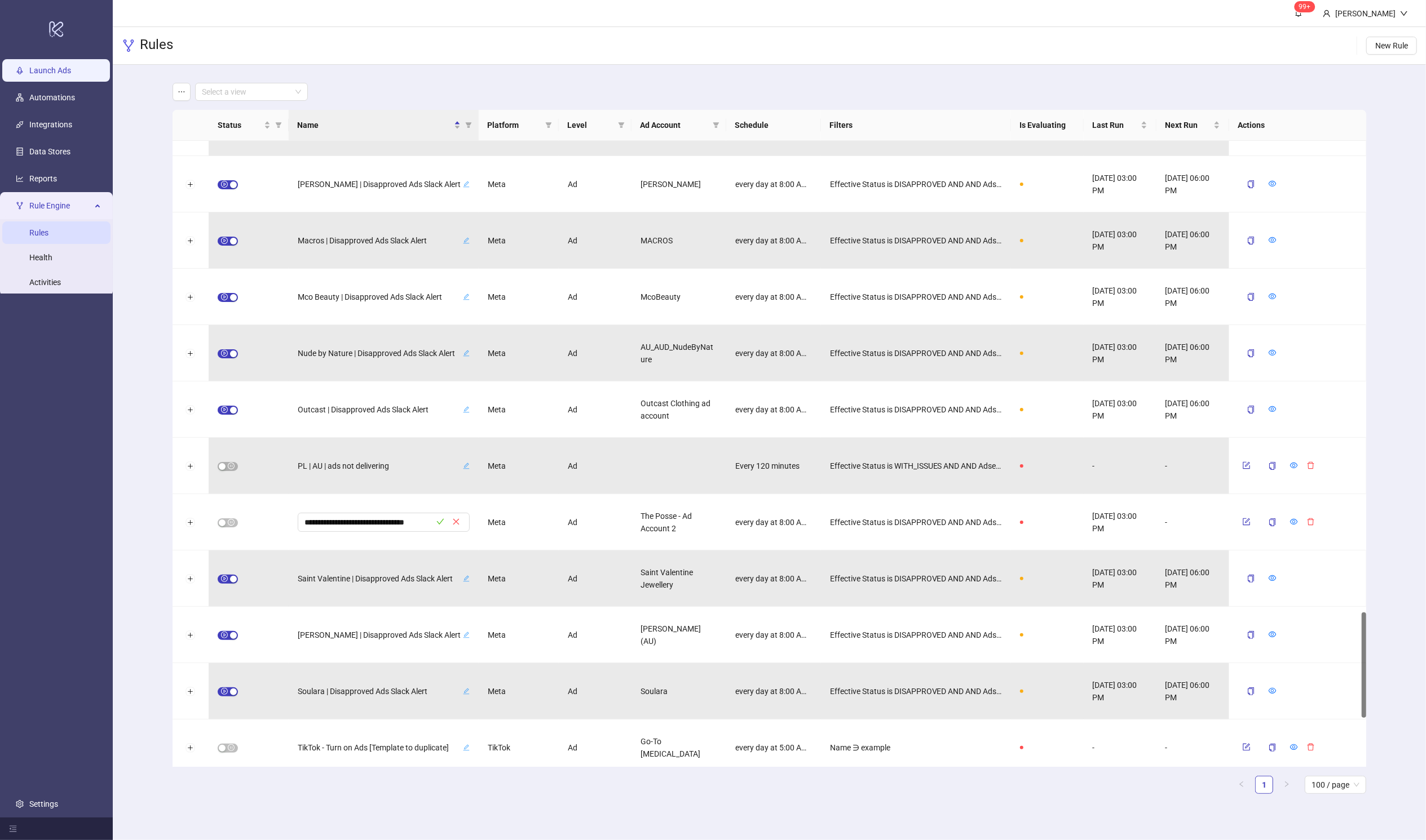
click at [46, 70] on link "Launch Ads" at bounding box center [51, 70] width 42 height 9
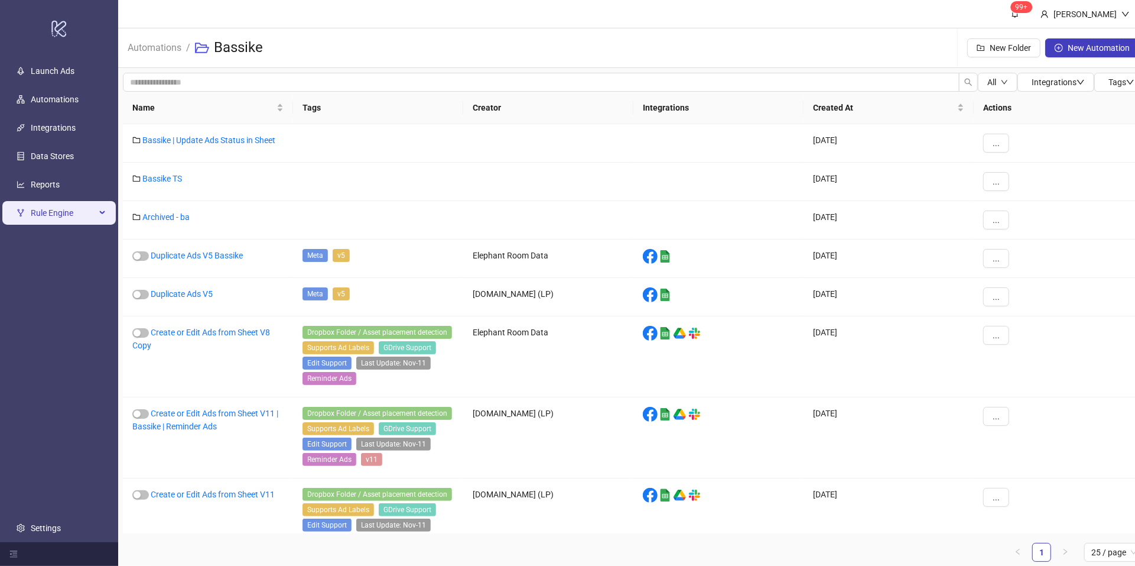
click at [64, 216] on span "Rule Engine" at bounding box center [63, 213] width 65 height 24
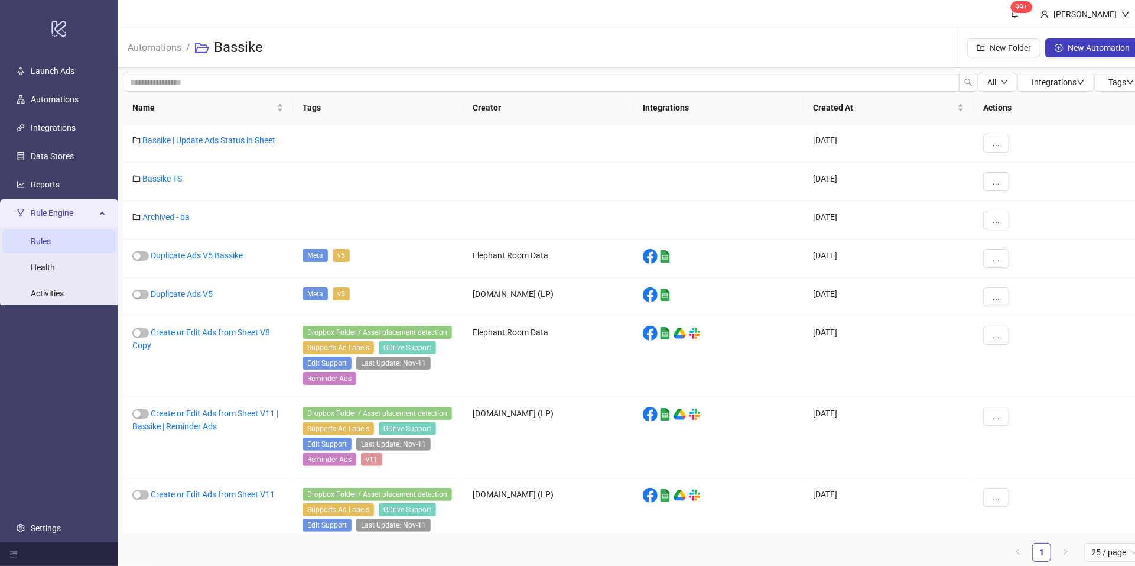
click at [51, 246] on link "Rules" at bounding box center [41, 240] width 20 height 9
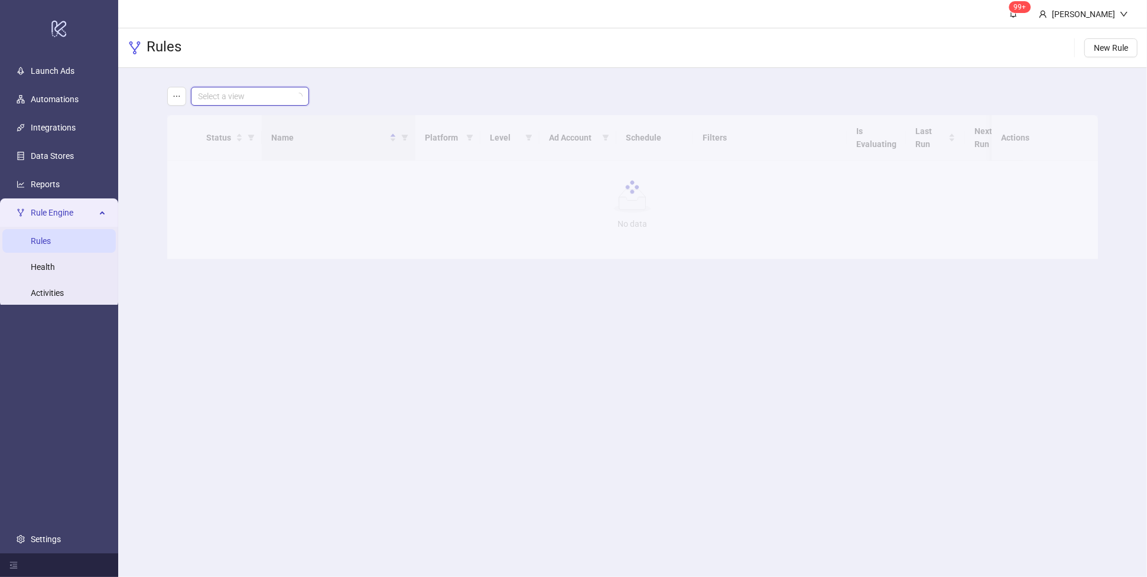
click at [270, 95] on input "search" at bounding box center [244, 96] width 93 height 18
type input "*******"
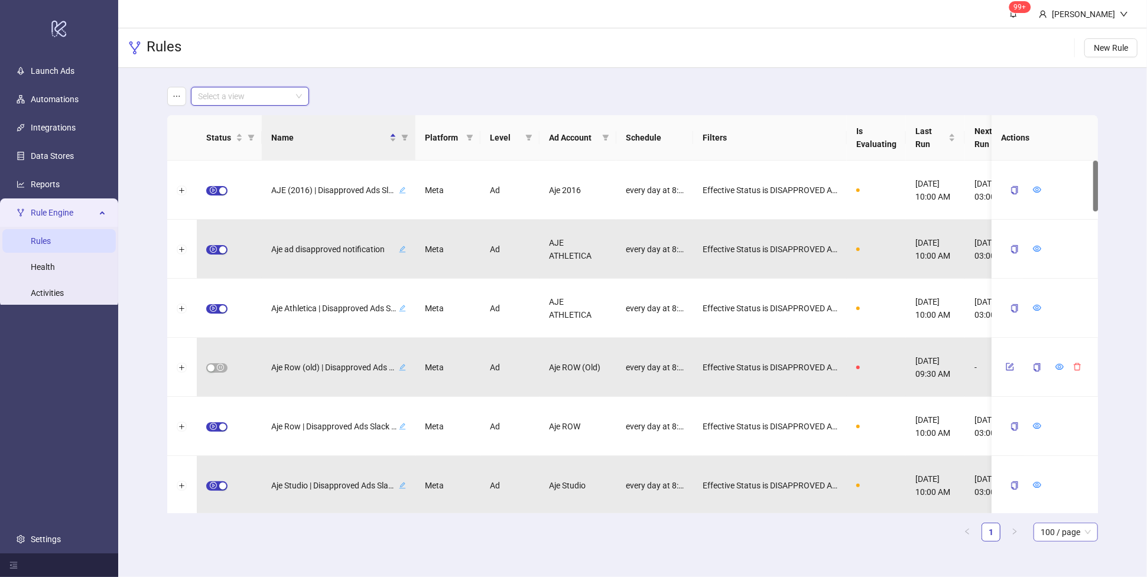
click at [1065, 540] on span "100 / page" at bounding box center [1066, 533] width 50 height 18
click at [1068, 514] on div "100 / page" at bounding box center [1065, 508] width 45 height 13
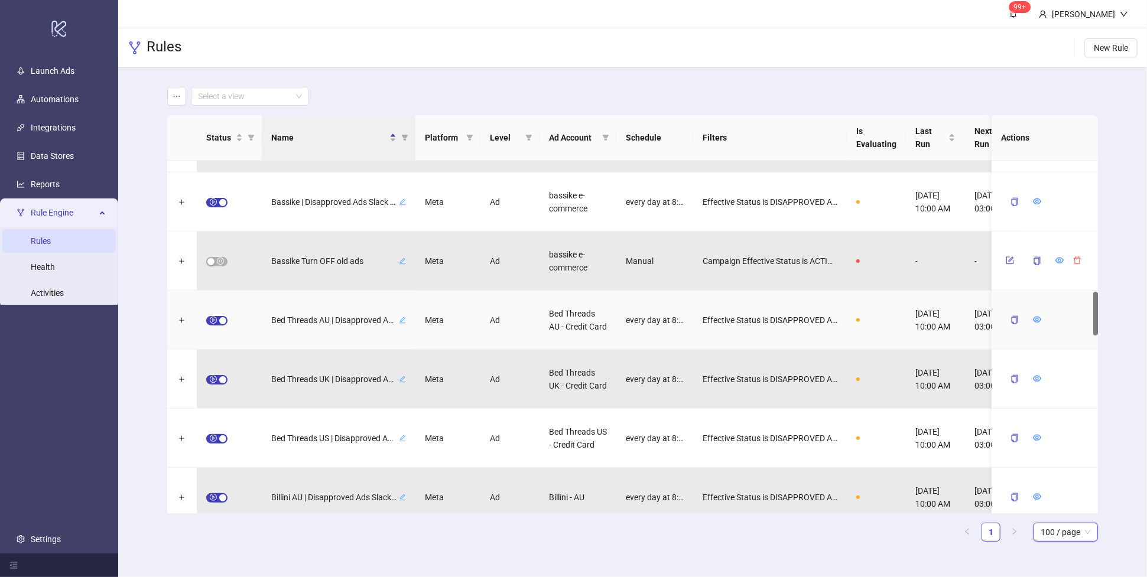
scroll to position [1052, 0]
drag, startPoint x: 1095, startPoint y: 216, endPoint x: 1085, endPoint y: 306, distance: 89.9
click at [1085, 306] on div "ATP | Disapproved Ads Slack Alert Meta Ad ATP Science Australia every day at 8:…" at bounding box center [632, 337] width 931 height 353
click at [339, 199] on span "Bassike | Disapproved Ads Slack Alert" at bounding box center [333, 202] width 125 height 13
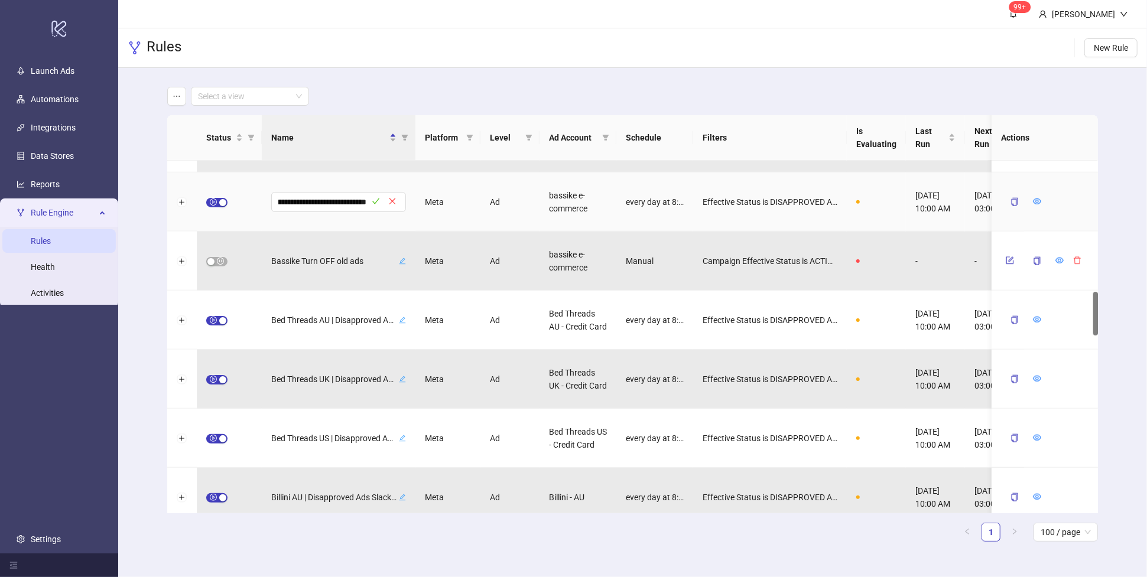
click at [434, 222] on div "Meta" at bounding box center [448, 202] width 65 height 59
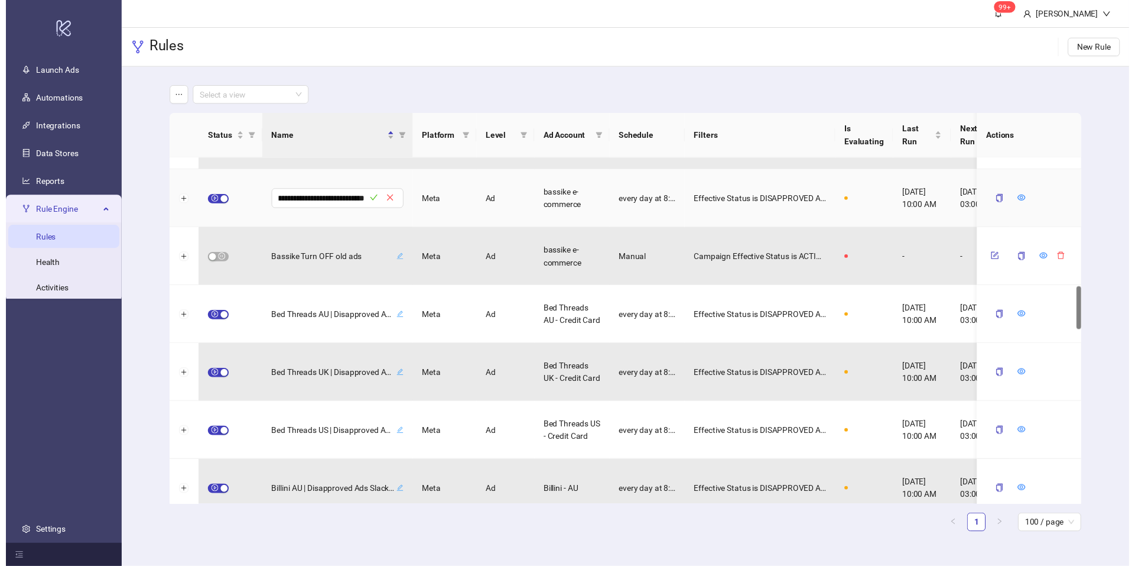
scroll to position [0, 0]
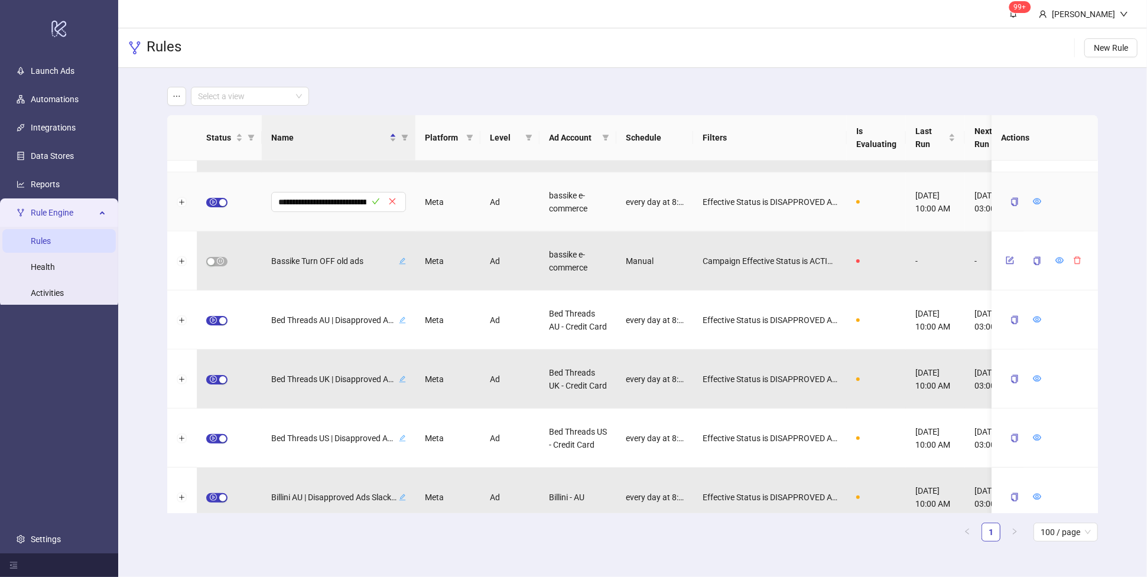
click at [465, 204] on div "Meta" at bounding box center [448, 202] width 65 height 59
click at [1033, 200] on icon "eye" at bounding box center [1037, 201] width 8 height 8
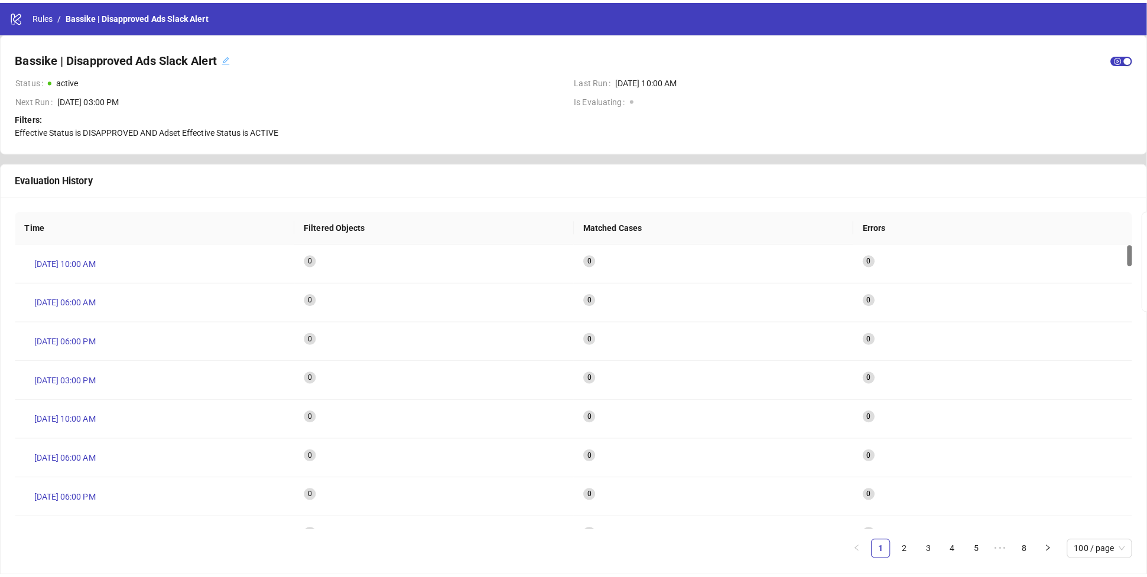
scroll to position [6, 0]
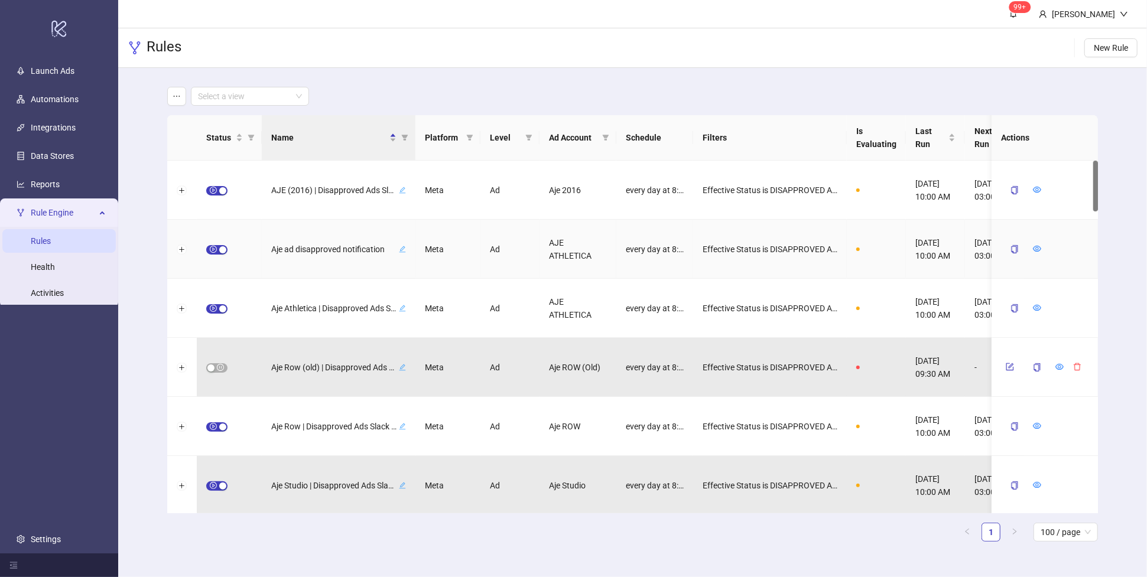
click at [405, 248] on icon "edit" at bounding box center [402, 249] width 7 height 7
click at [389, 249] on icon "close" at bounding box center [392, 249] width 8 height 8
click at [209, 248] on span "button" at bounding box center [216, 249] width 21 height 9
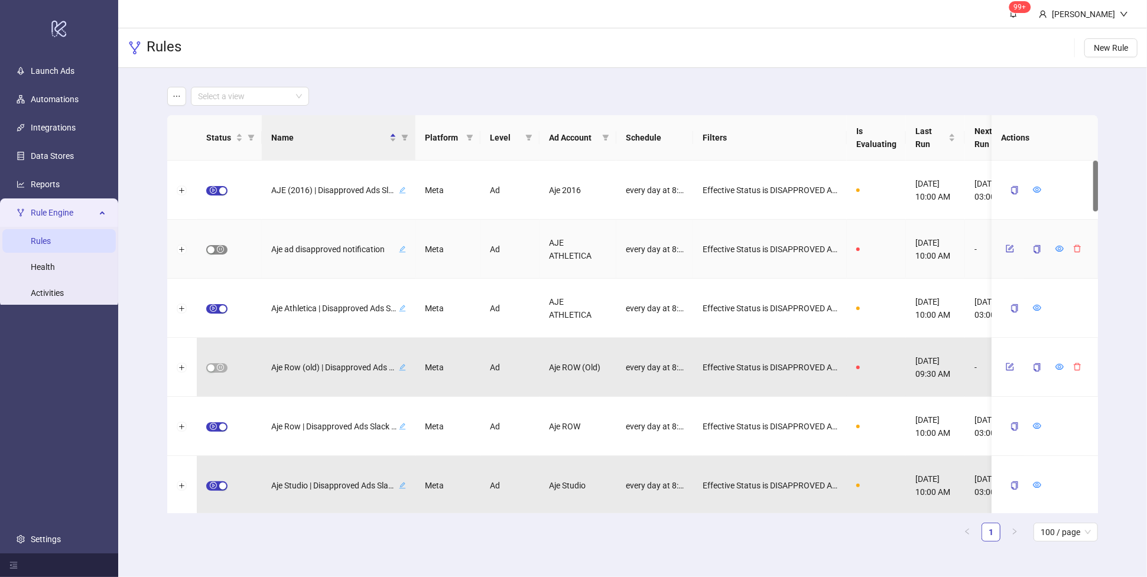
click at [225, 249] on span "button" at bounding box center [216, 249] width 21 height 9
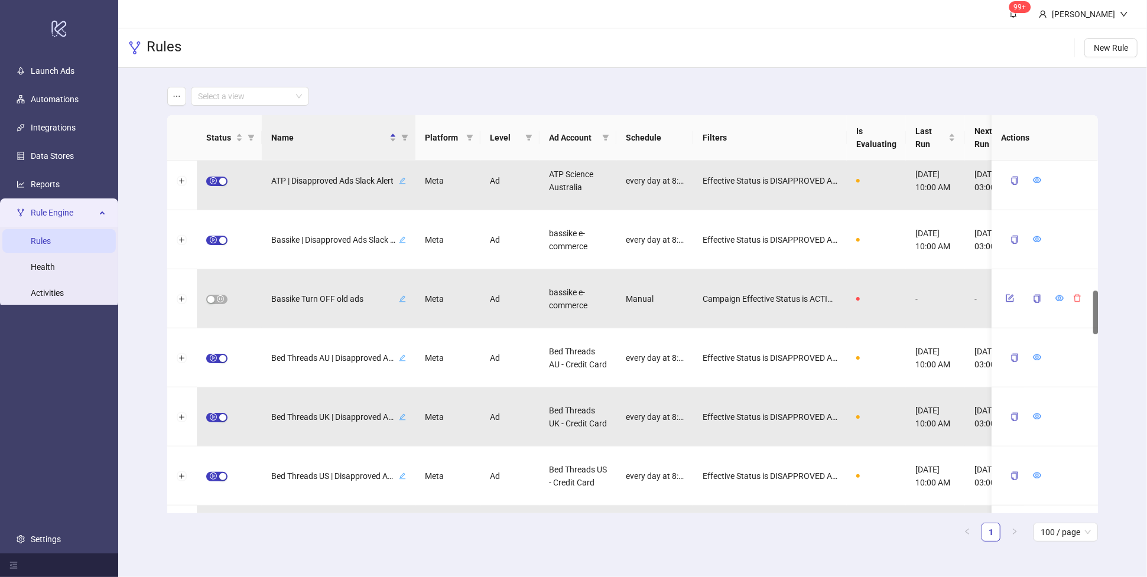
scroll to position [1014, 0]
drag, startPoint x: 1095, startPoint y: 192, endPoint x: 1096, endPoint y: 318, distance: 126.5
click at [1096, 318] on div at bounding box center [1095, 309] width 5 height 44
click at [291, 238] on span "Bassike | Disapproved Ads Slack Alert" at bounding box center [333, 239] width 125 height 13
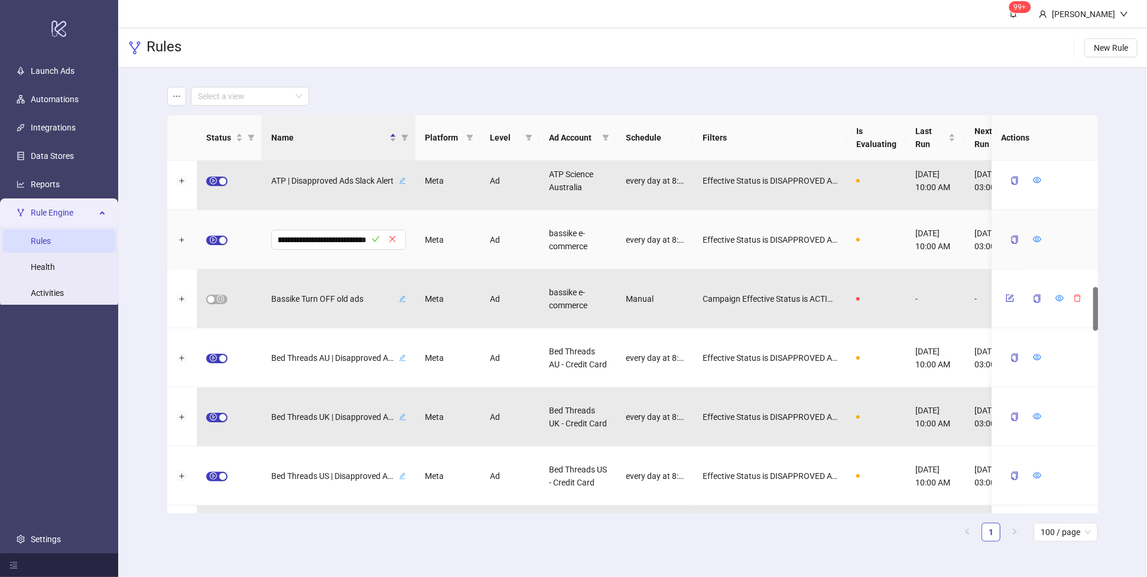
click at [383, 265] on div "**********" at bounding box center [339, 239] width 154 height 59
click at [558, 232] on div "bassike e-commerce" at bounding box center [578, 239] width 77 height 59
click at [567, 235] on div "bassike e-commerce" at bounding box center [578, 239] width 77 height 59
click at [1016, 239] on icon "copy" at bounding box center [1015, 240] width 8 height 8
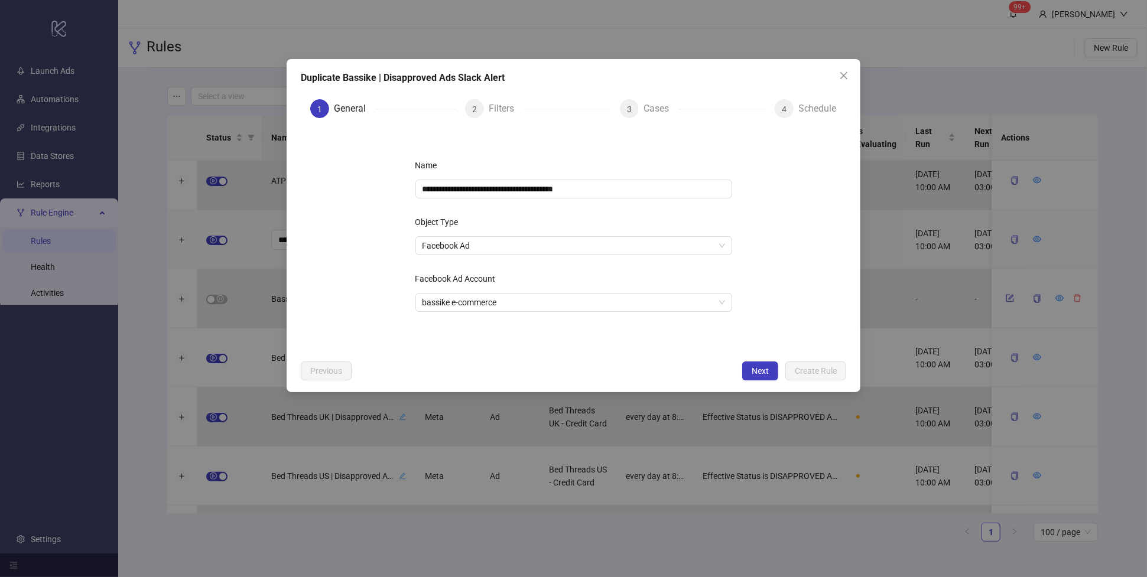
click at [502, 109] on div "Filters" at bounding box center [506, 108] width 35 height 19
click at [765, 375] on span "Next" at bounding box center [760, 370] width 17 height 9
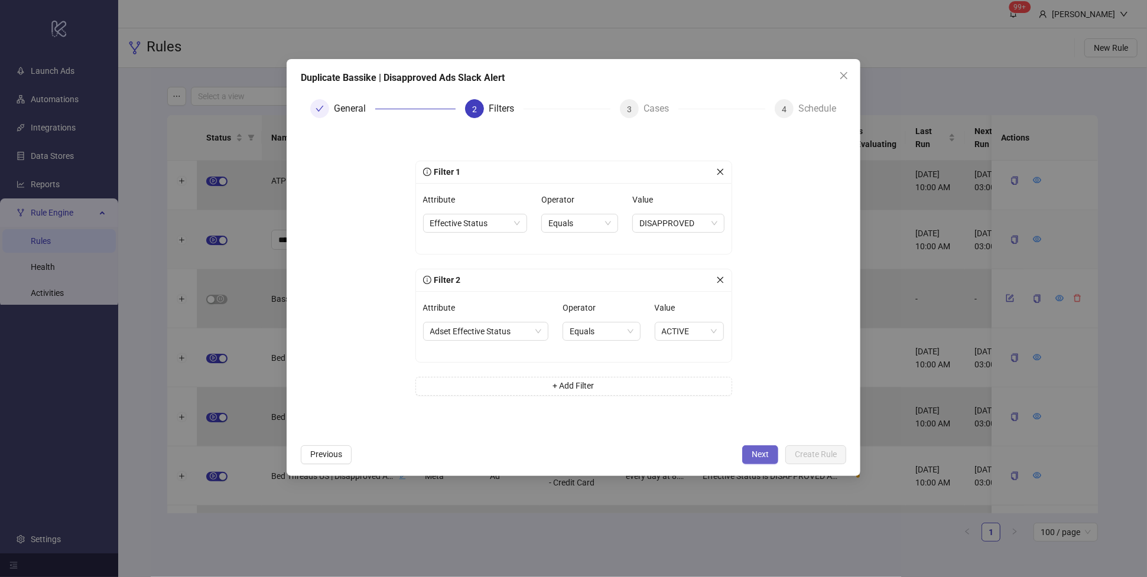
click at [767, 452] on span "Next" at bounding box center [760, 454] width 17 height 9
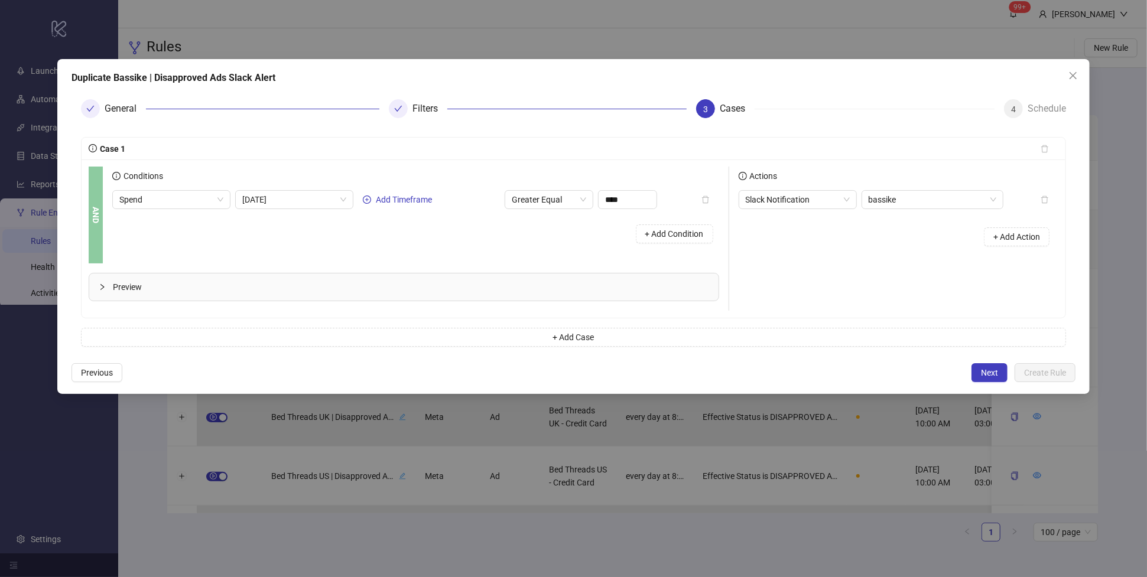
click at [115, 284] on span "Preview" at bounding box center [411, 287] width 596 height 13
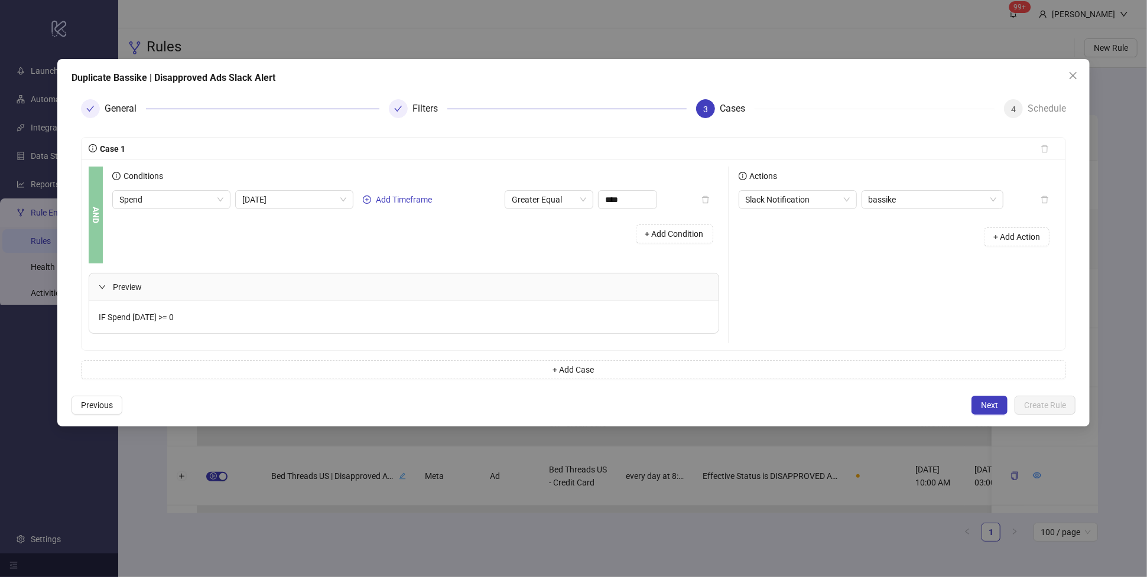
click at [118, 283] on span "Preview" at bounding box center [411, 287] width 596 height 13
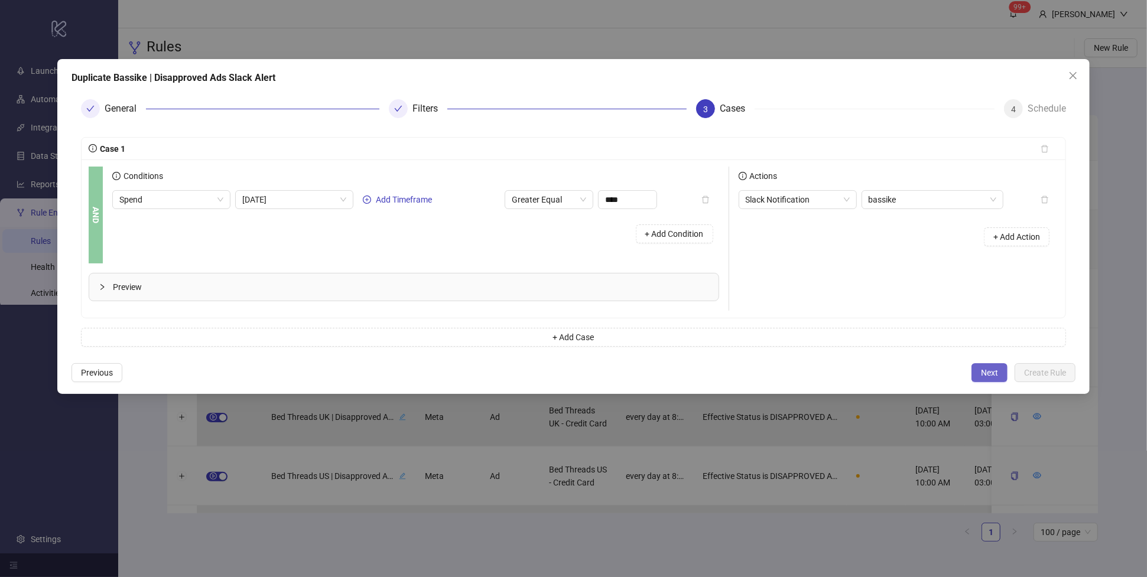
click at [979, 375] on button "Next" at bounding box center [990, 373] width 36 height 19
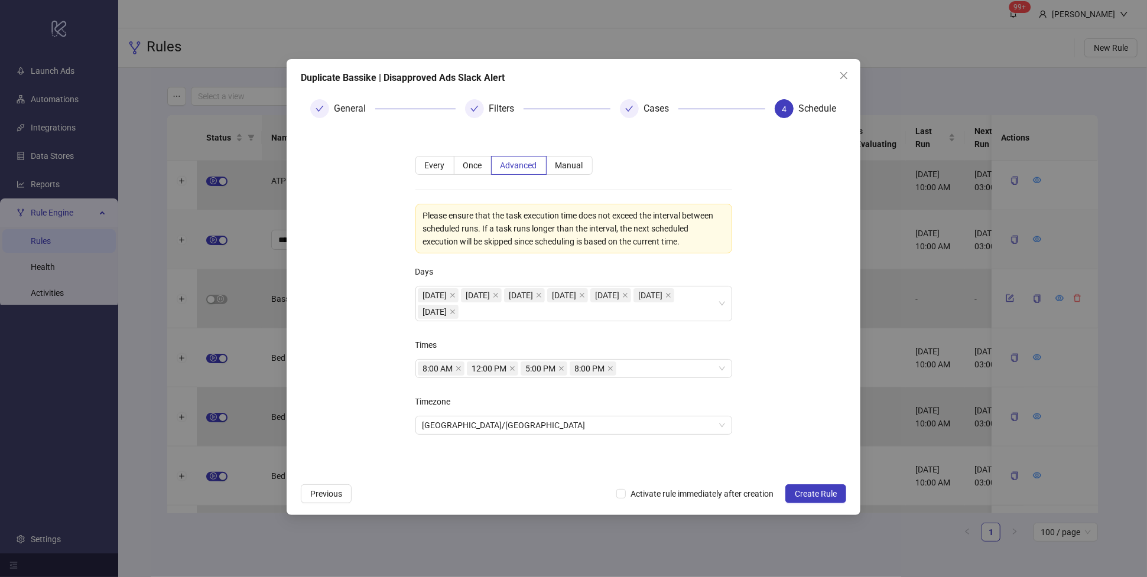
click at [629, 483] on div "**********" at bounding box center [574, 287] width 574 height 456
click at [312, 491] on span "Previous" at bounding box center [326, 493] width 32 height 9
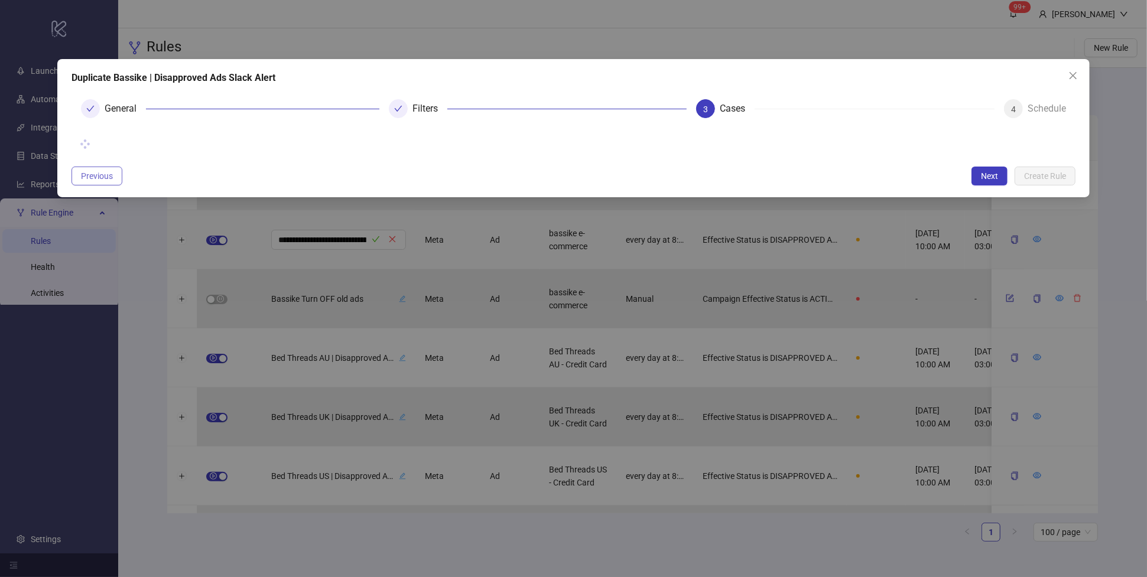
click at [98, 174] on span "Previous" at bounding box center [97, 175] width 32 height 9
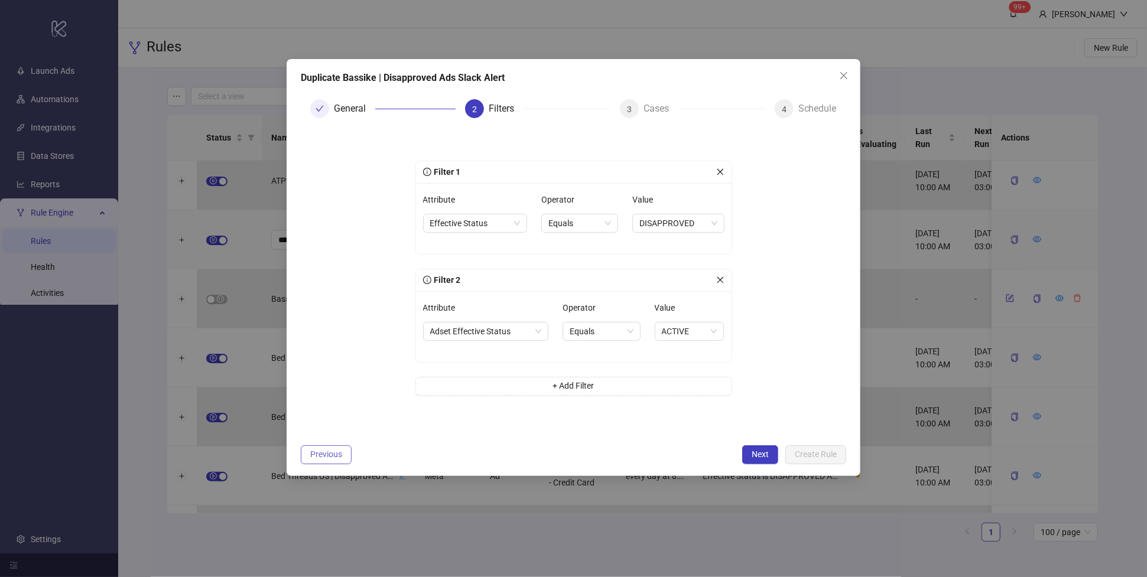
click at [308, 447] on button "Previous" at bounding box center [326, 455] width 51 height 19
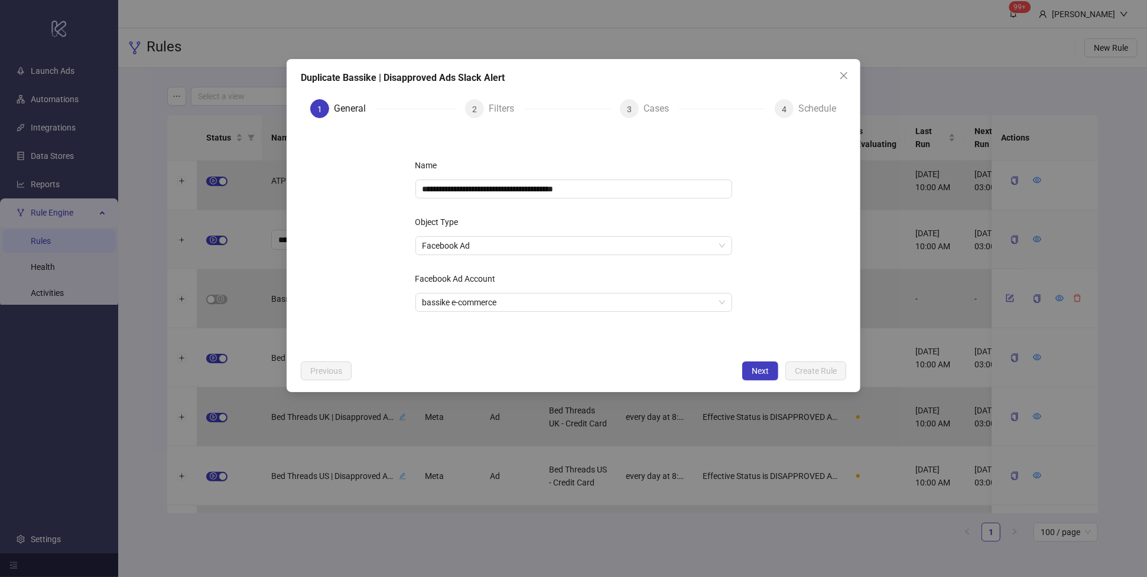
click at [845, 74] on icon "close" at bounding box center [843, 75] width 7 height 7
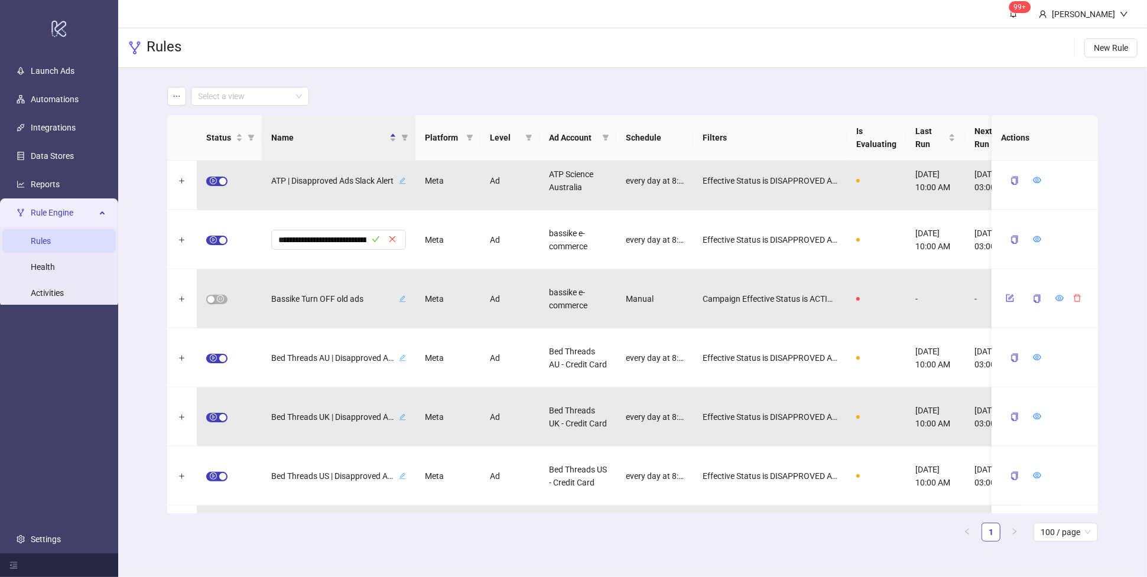
click at [82, 208] on span "Rule Engine" at bounding box center [63, 213] width 65 height 24
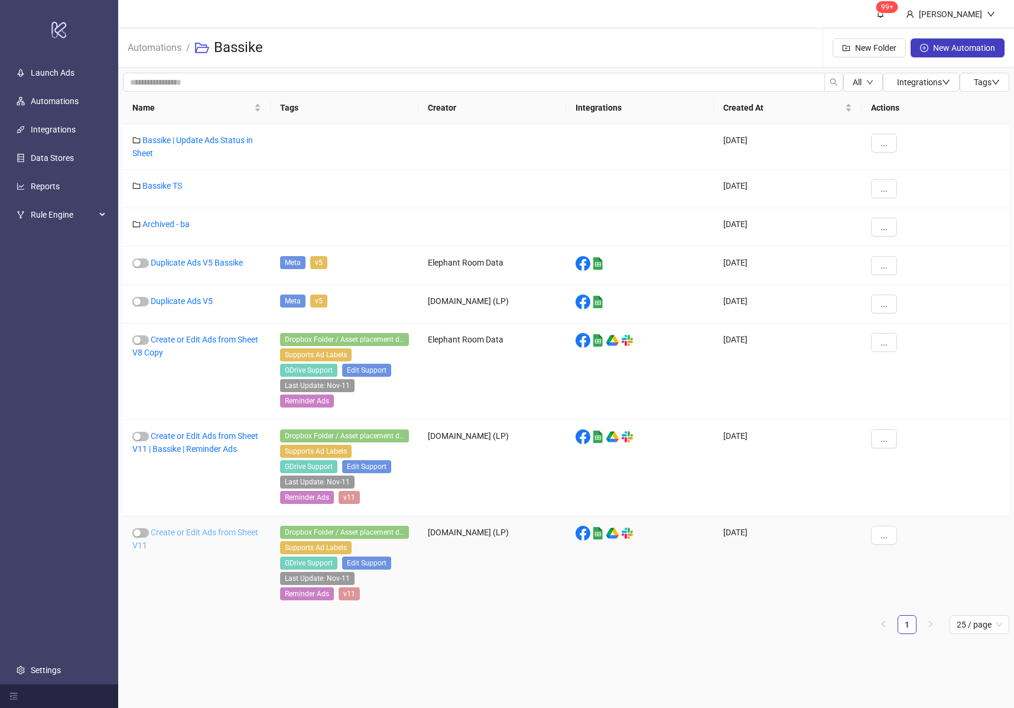
click at [192, 527] on link "Create or Edit Ads from Sheet V11" at bounding box center [195, 538] width 126 height 22
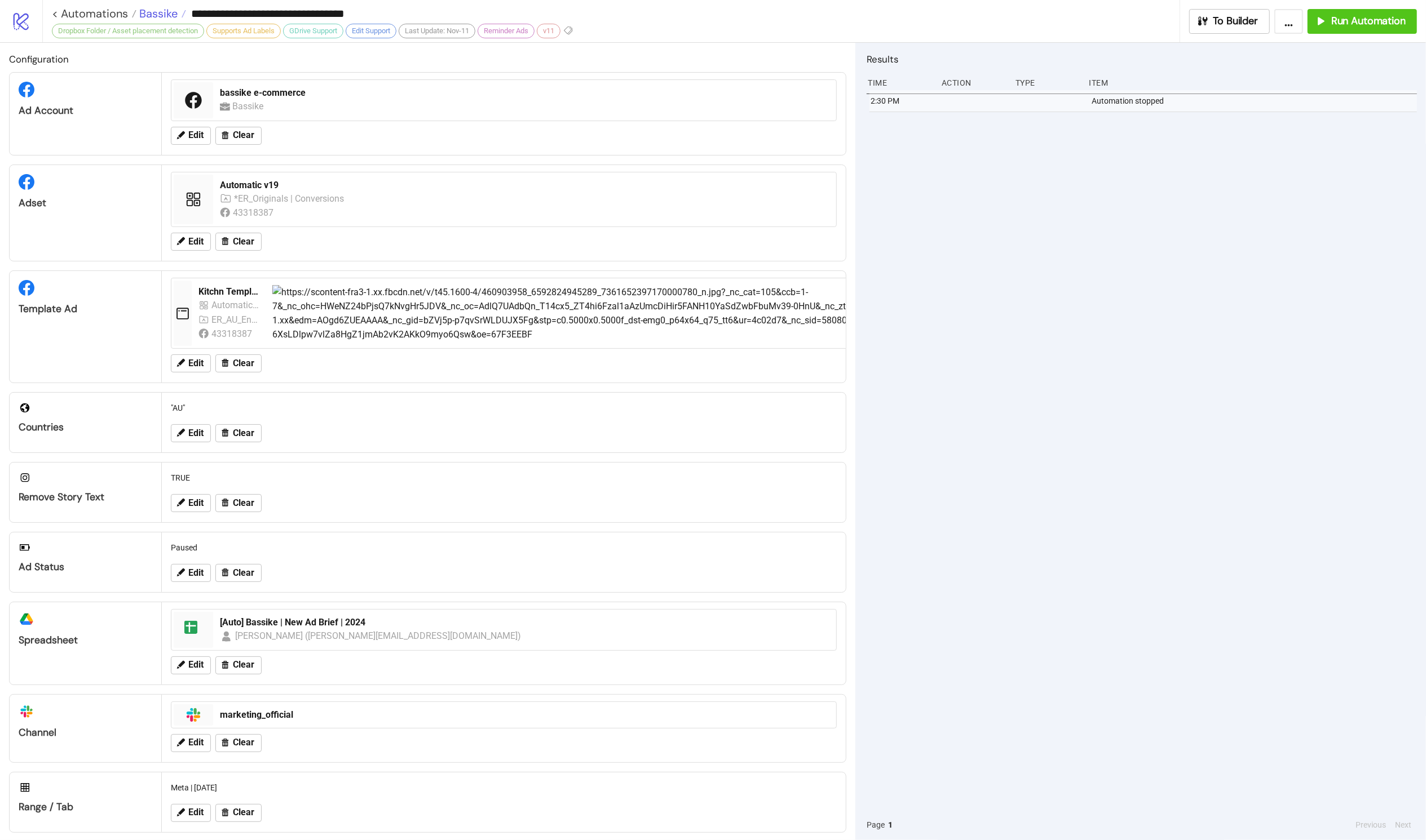
click at [160, 16] on span "Bassike" at bounding box center [156, 13] width 41 height 14
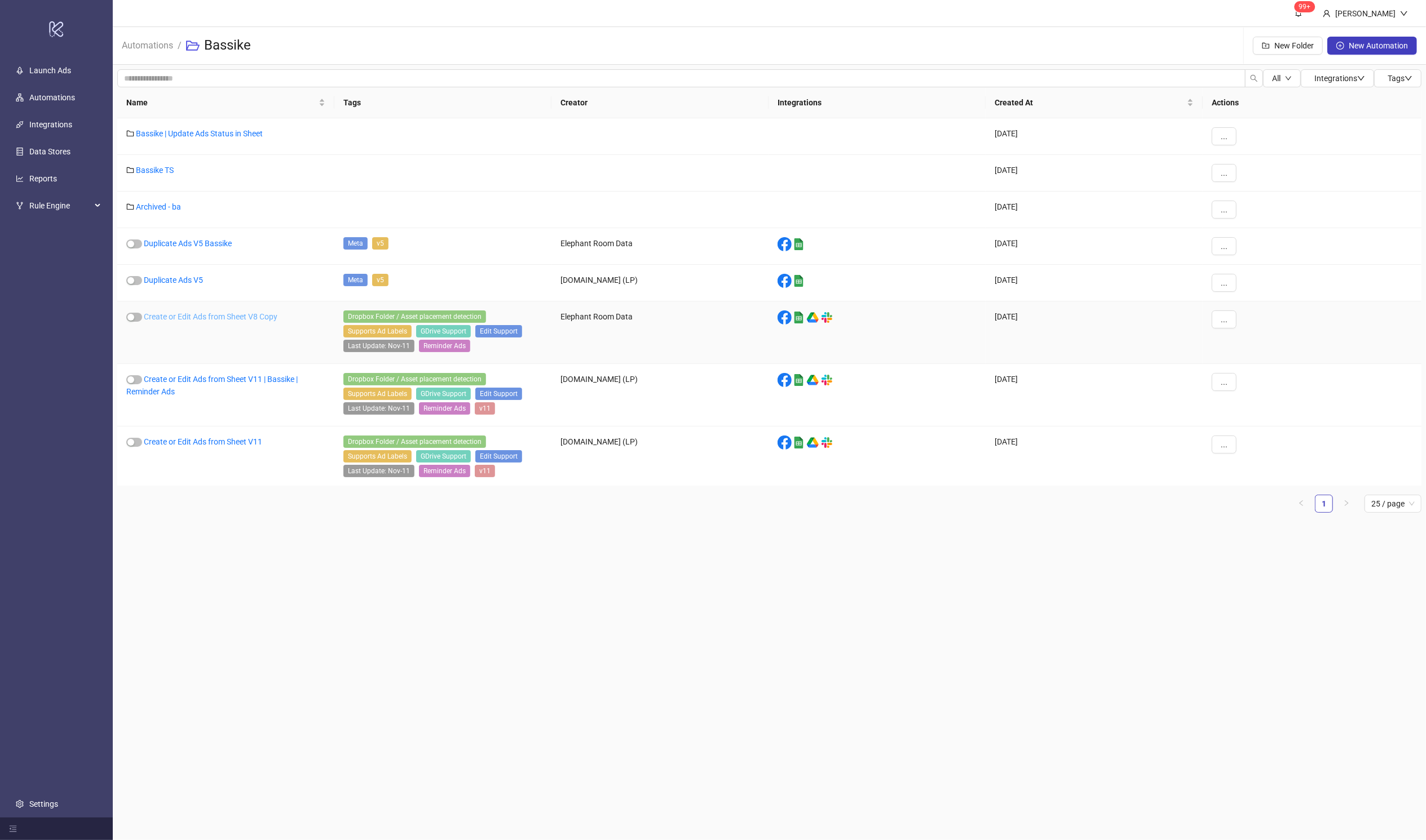
click at [194, 317] on link "Create or Edit Ads from Sheet V8 Copy" at bounding box center [211, 316] width 134 height 9
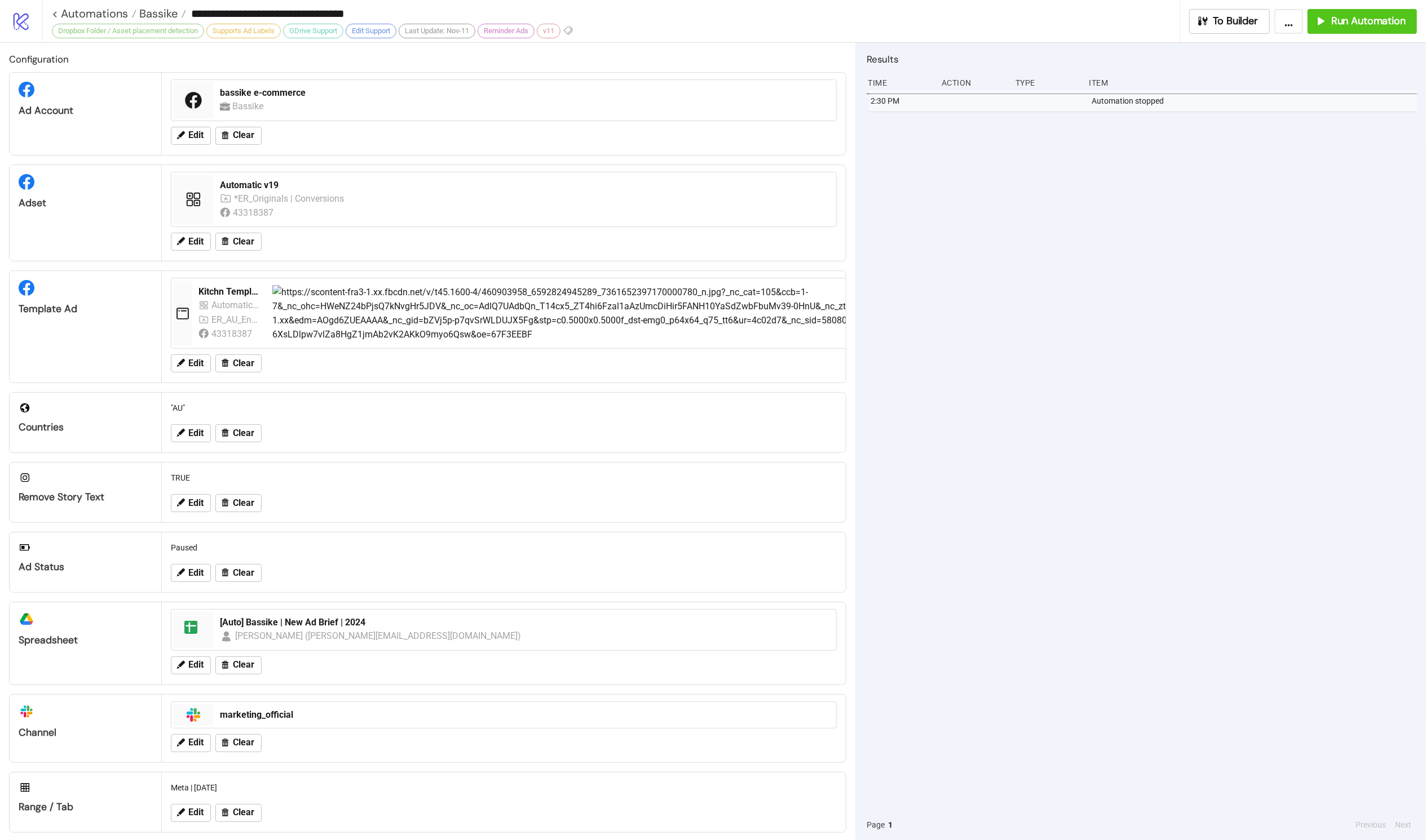
type input "**********"
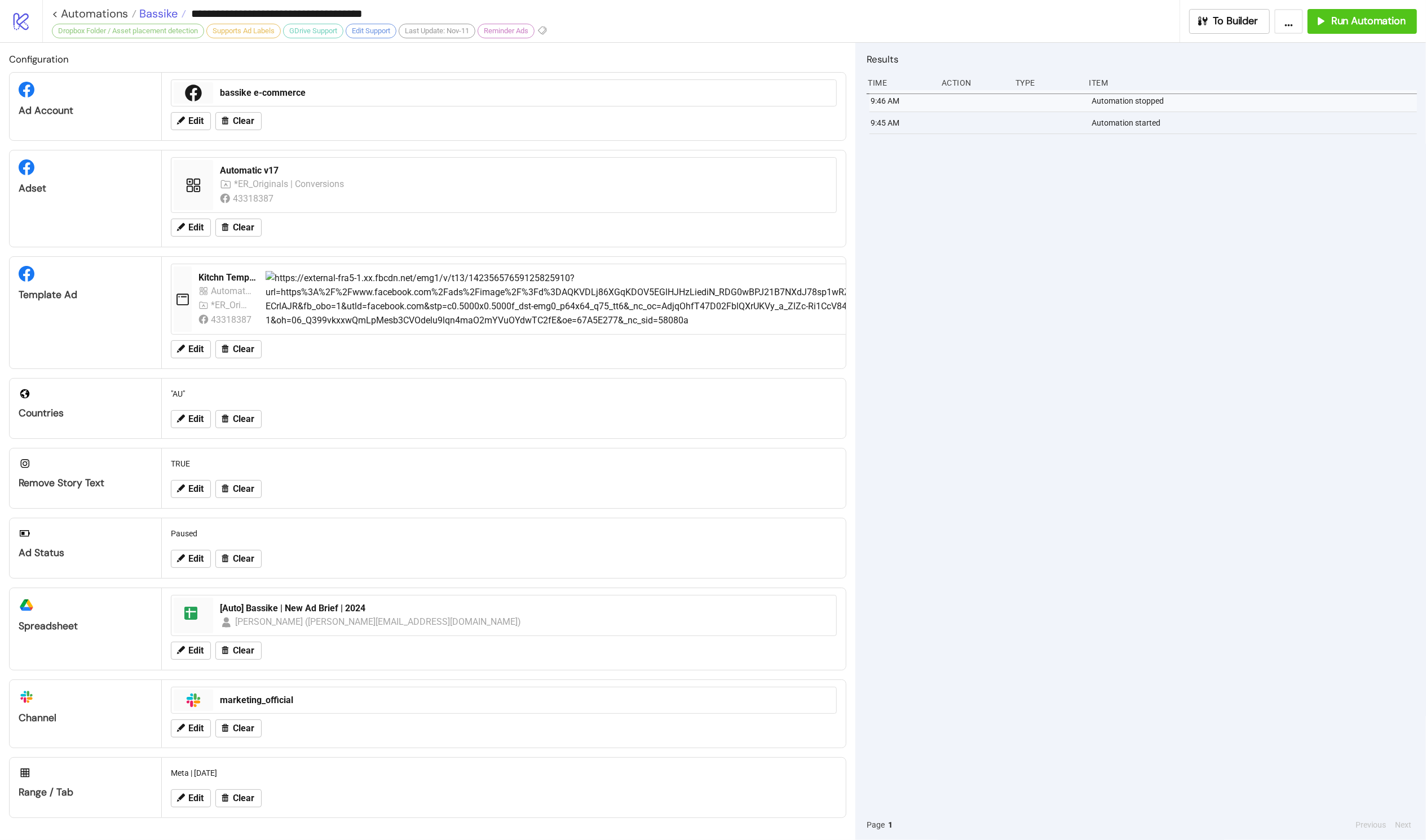
click at [163, 17] on span "Bassike" at bounding box center [156, 13] width 41 height 14
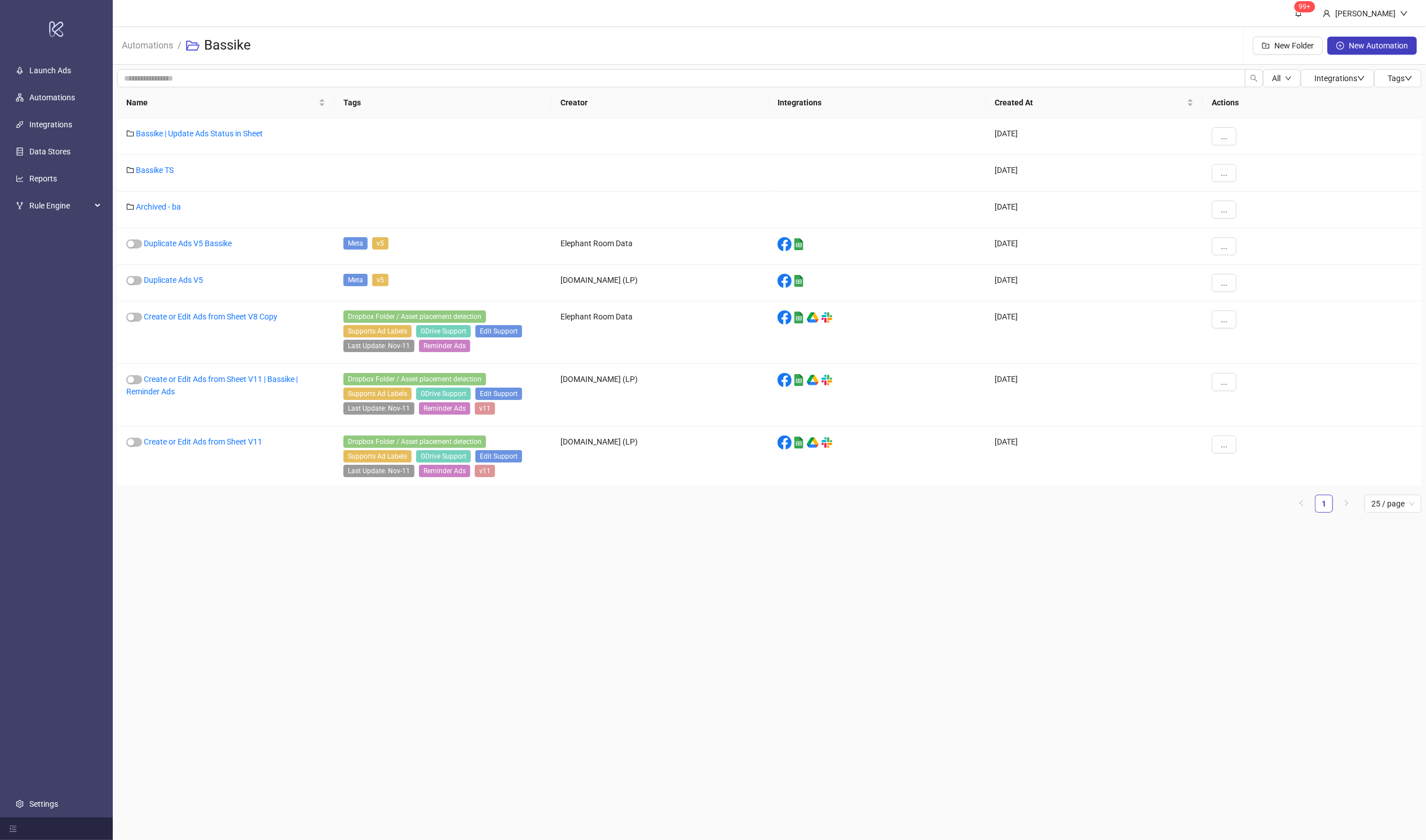
drag, startPoint x: 225, startPoint y: 511, endPoint x: 225, endPoint y: 503, distance: 8.0
click at [225, 511] on ul "1 25 / page" at bounding box center [769, 503] width 1304 height 18
click at [210, 318] on link "Create or Edit Ads from Sheet V8 Copy" at bounding box center [211, 316] width 134 height 9
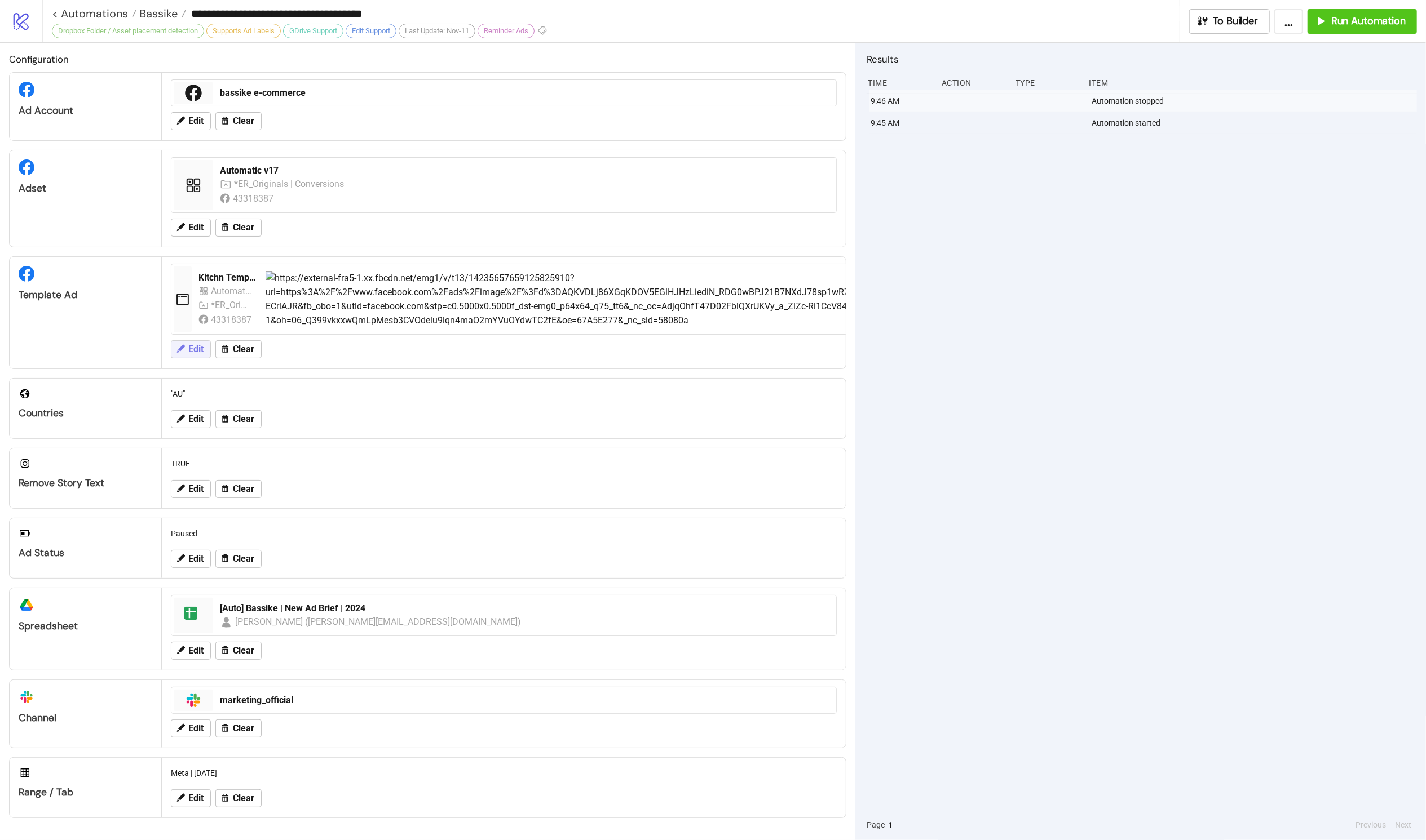
click at [182, 350] on icon at bounding box center [180, 349] width 10 height 10
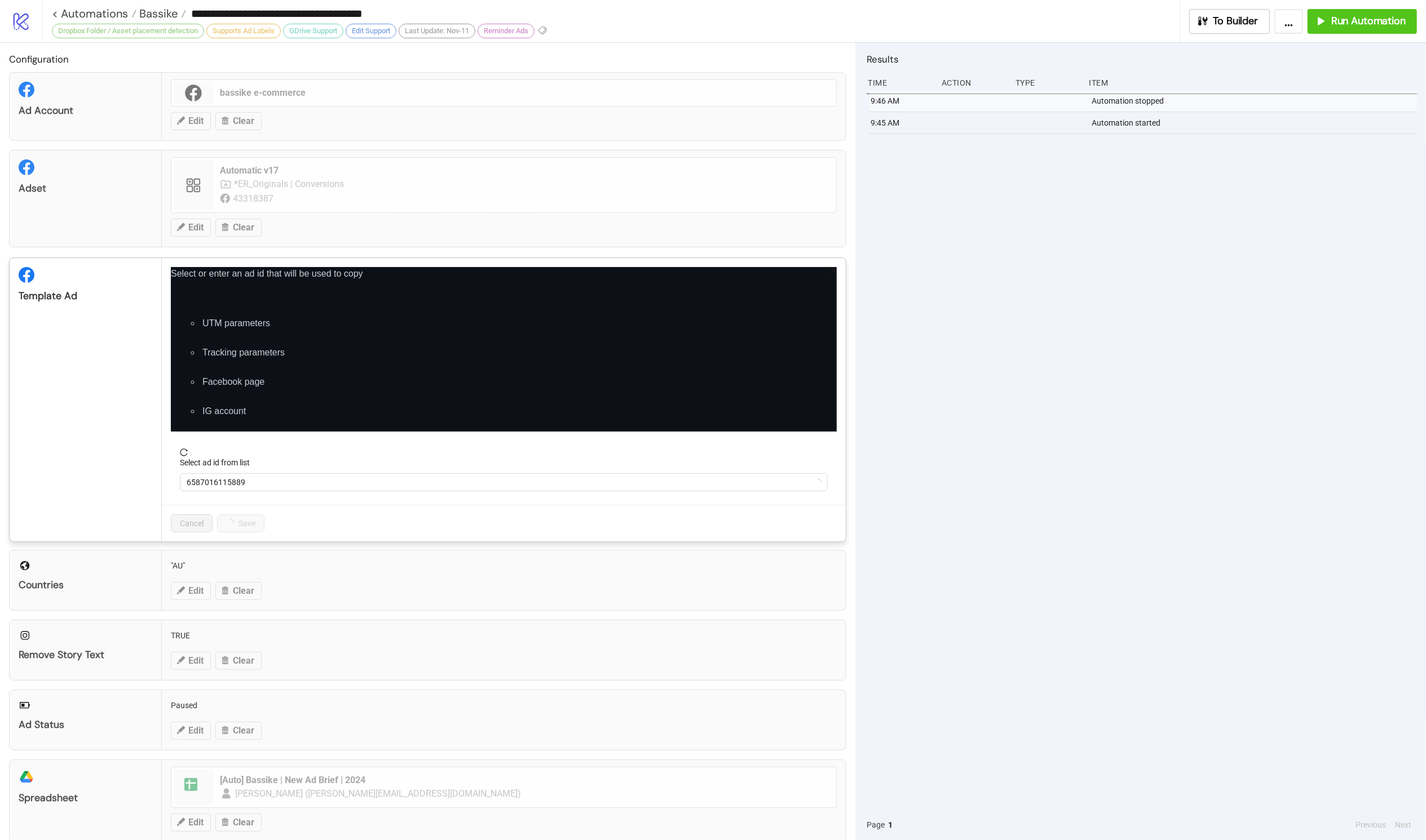
click at [487, 573] on div "**********" at bounding box center [713, 420] width 1426 height 840
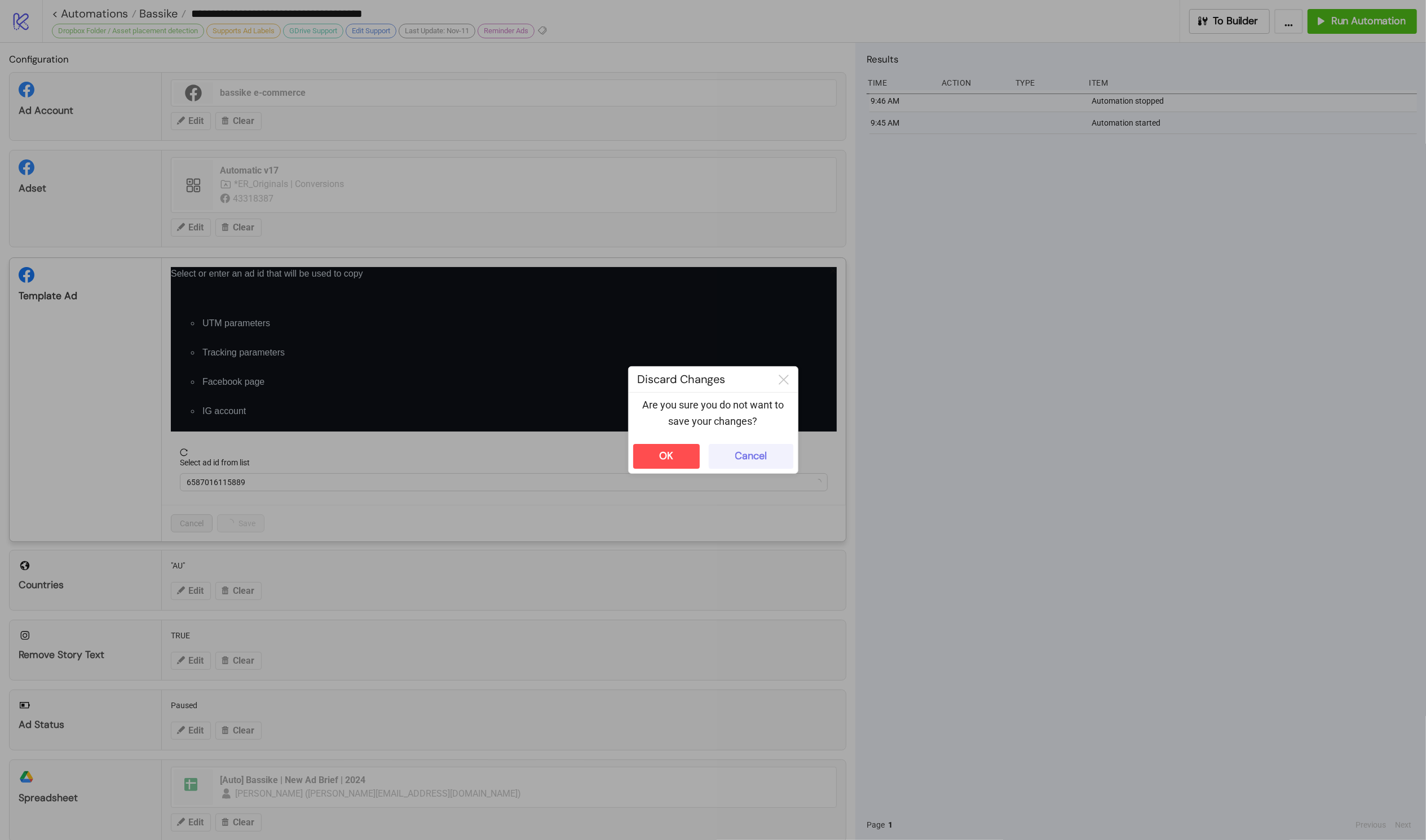
click at [768, 451] on button "Cancel" at bounding box center [751, 457] width 85 height 25
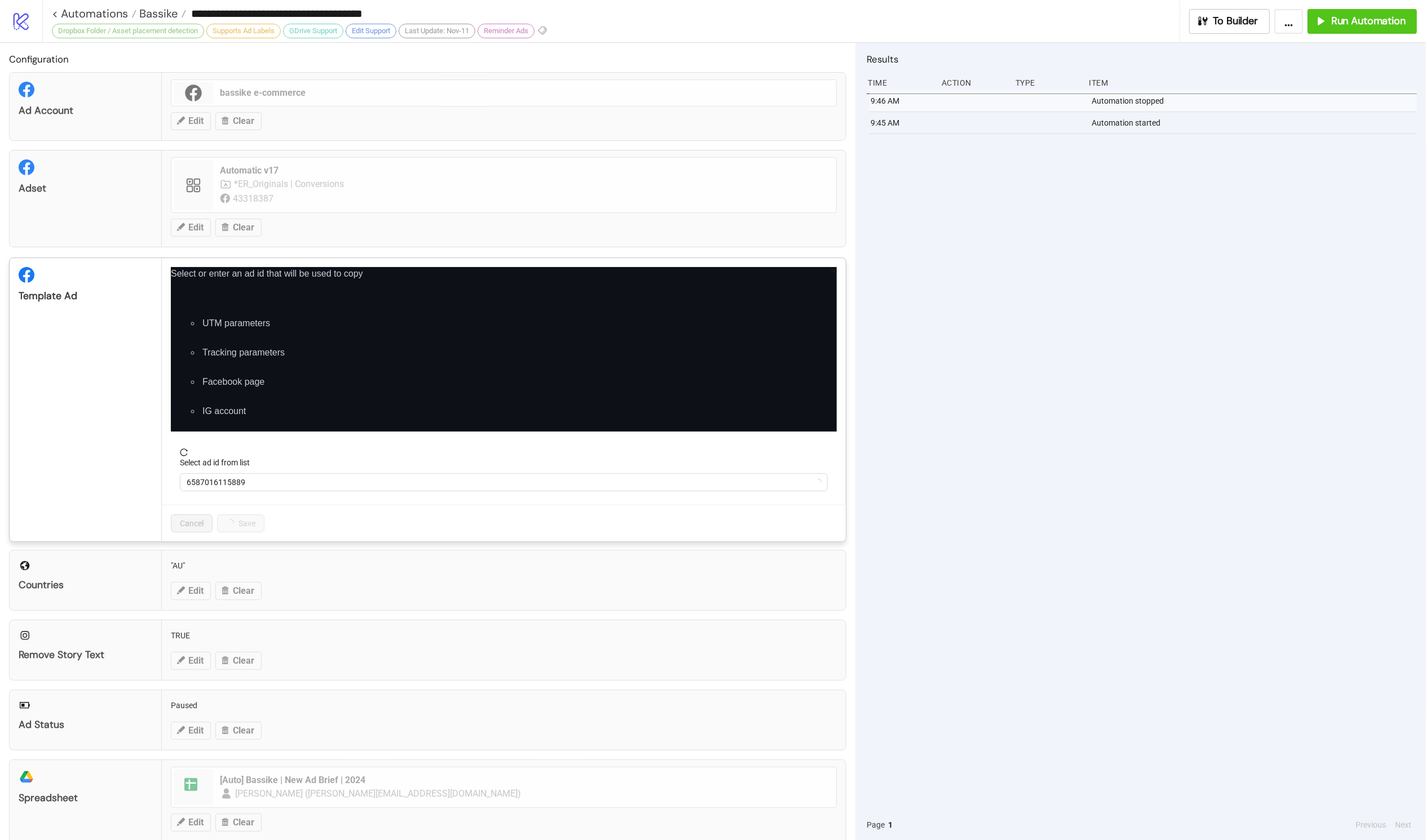
click at [829, 269] on icon "close" at bounding box center [833, 271] width 8 height 8
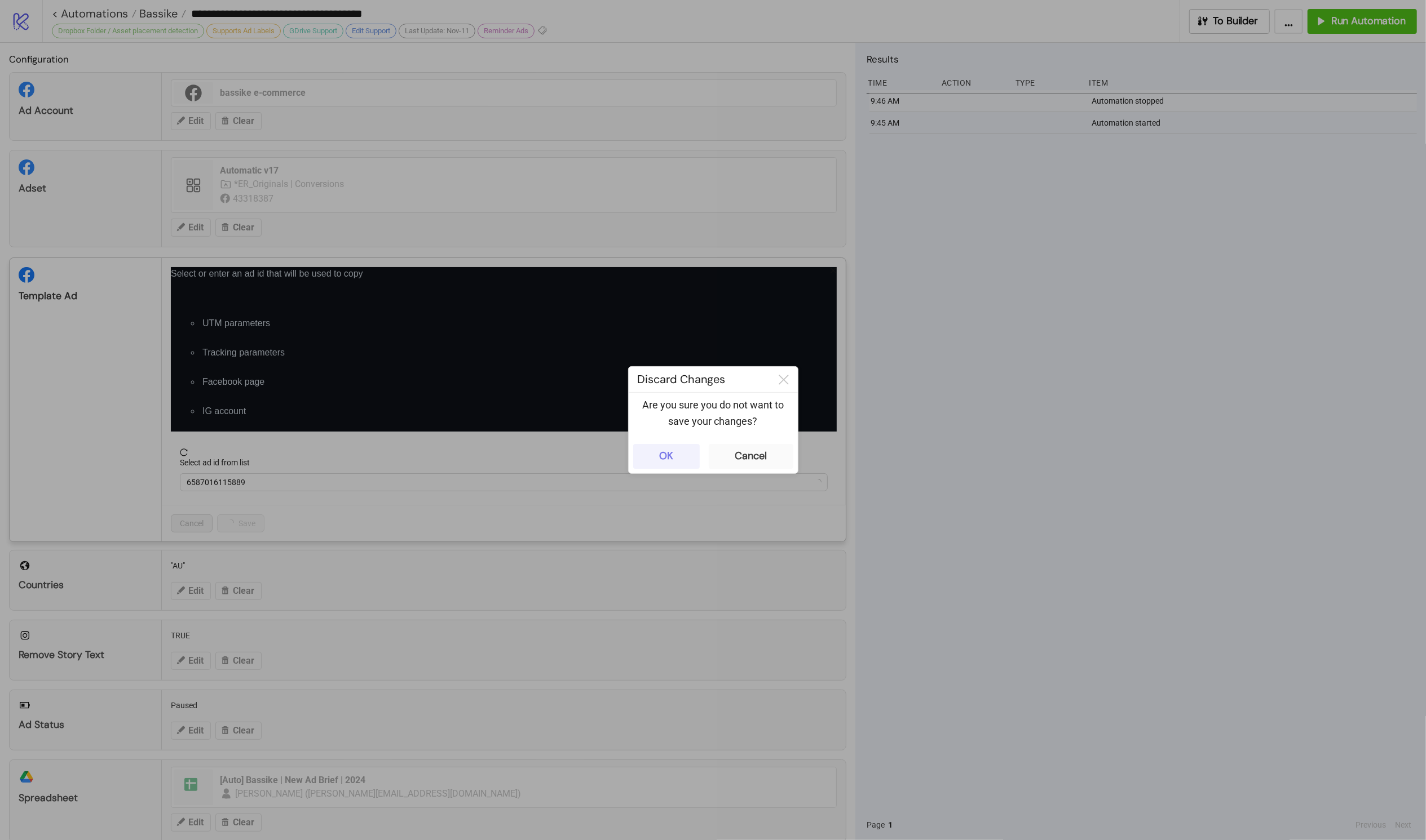
click at [676, 456] on button "OK" at bounding box center [667, 457] width 67 height 25
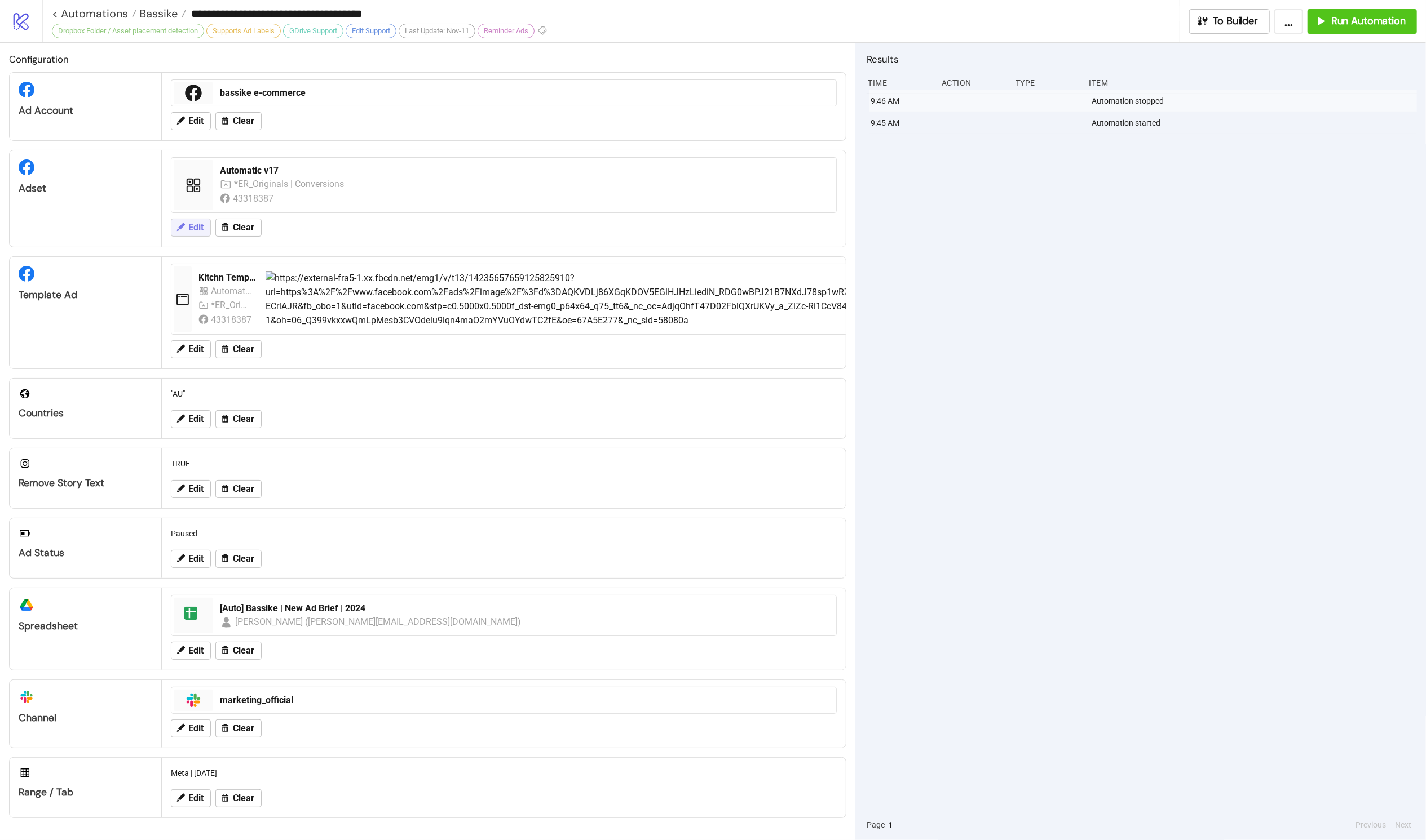
click at [196, 222] on span "Edit" at bounding box center [196, 227] width 15 height 10
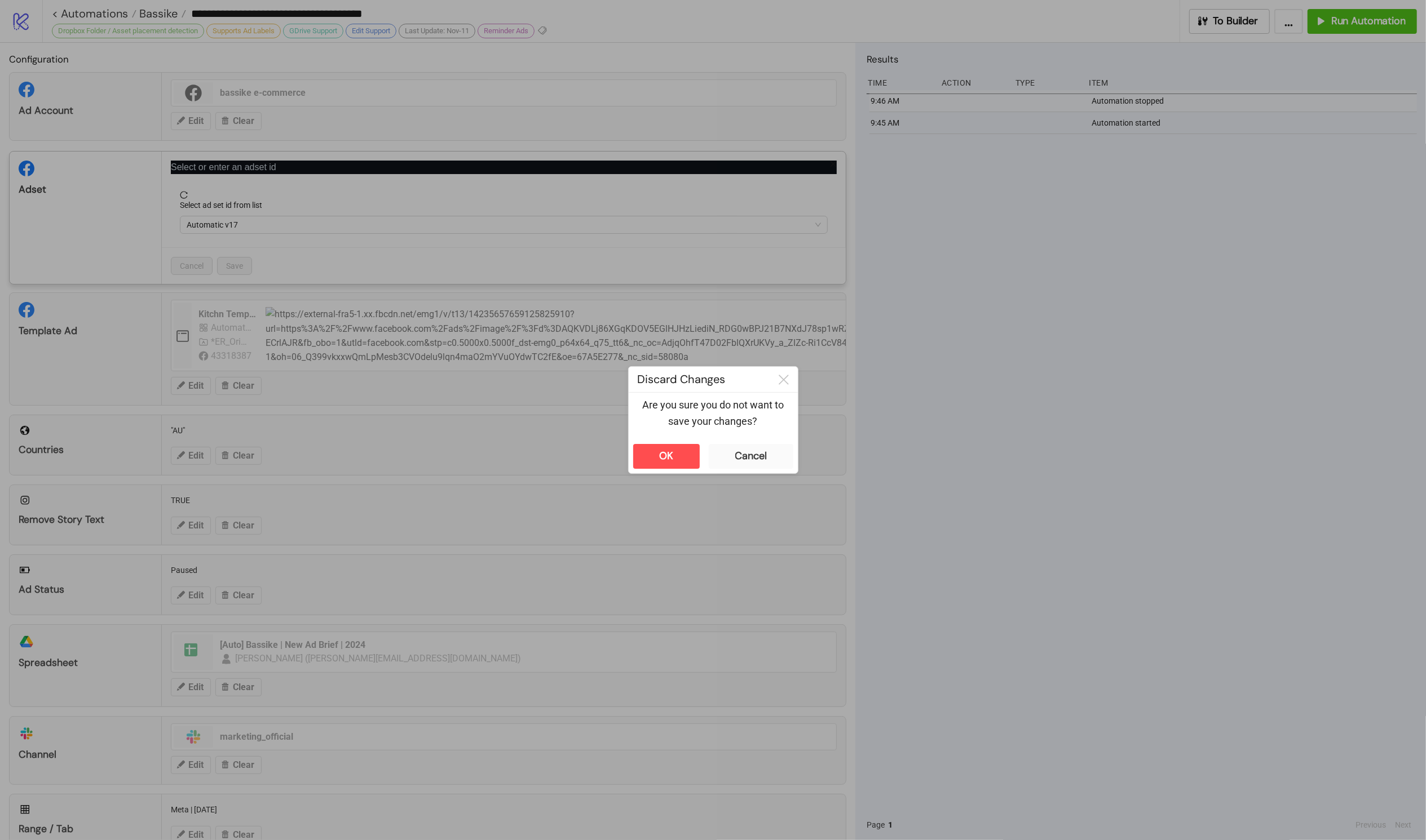
click at [858, 341] on div "**********" at bounding box center [713, 420] width 1426 height 840
click at [686, 450] on button "OK" at bounding box center [667, 457] width 67 height 25
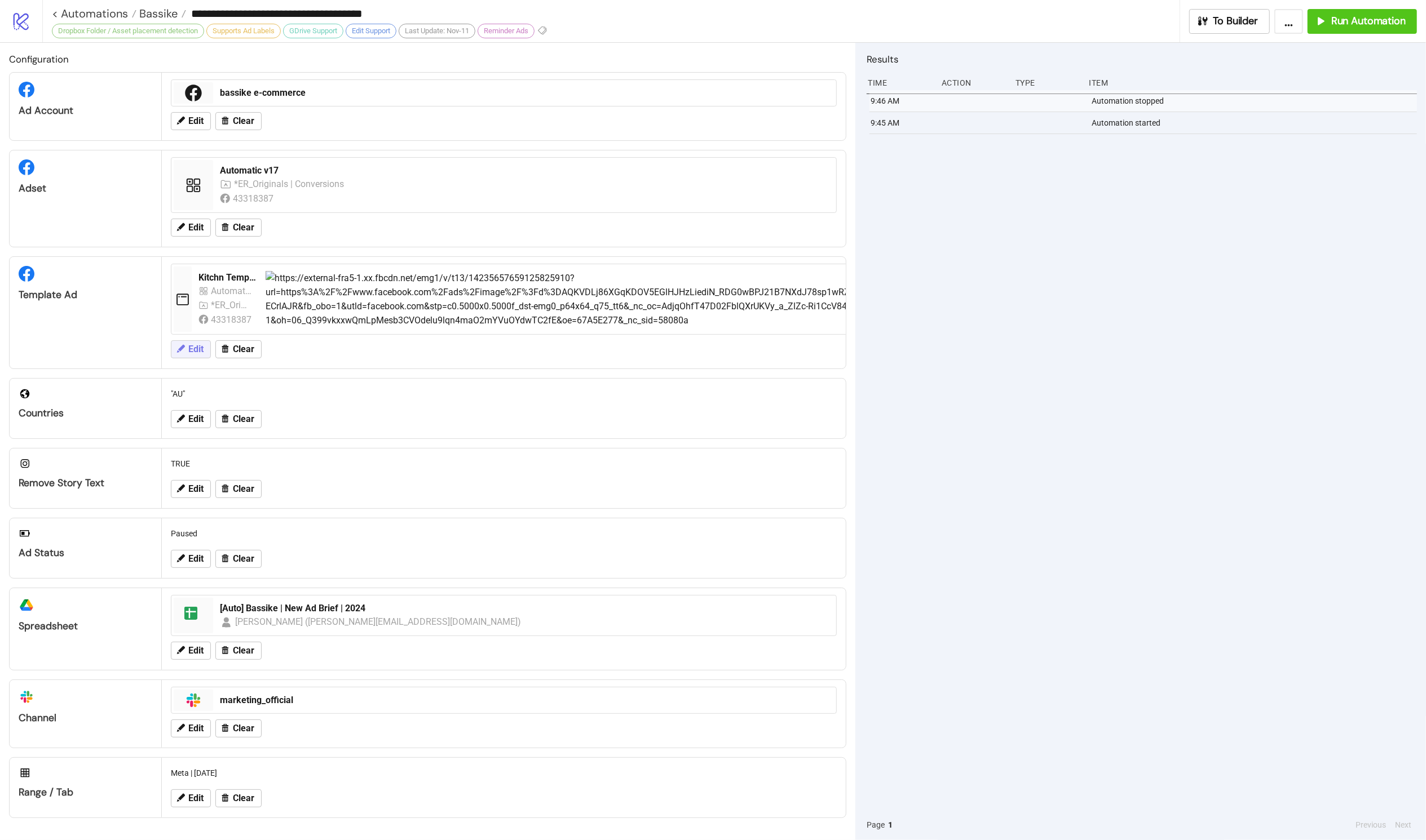
click at [199, 347] on span "Edit" at bounding box center [196, 349] width 15 height 10
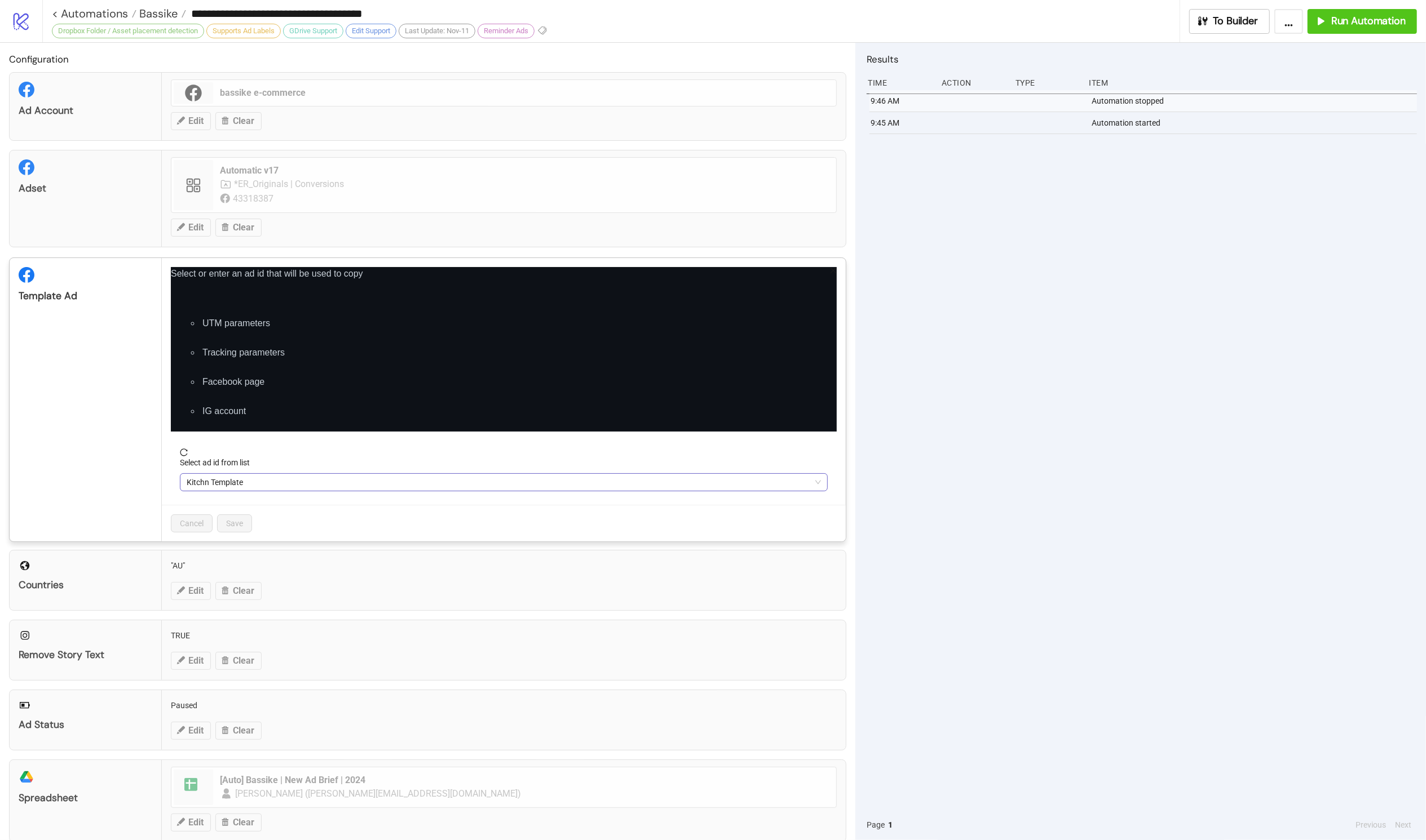
click at [255, 476] on span "Kitchn Template" at bounding box center [504, 482] width 634 height 17
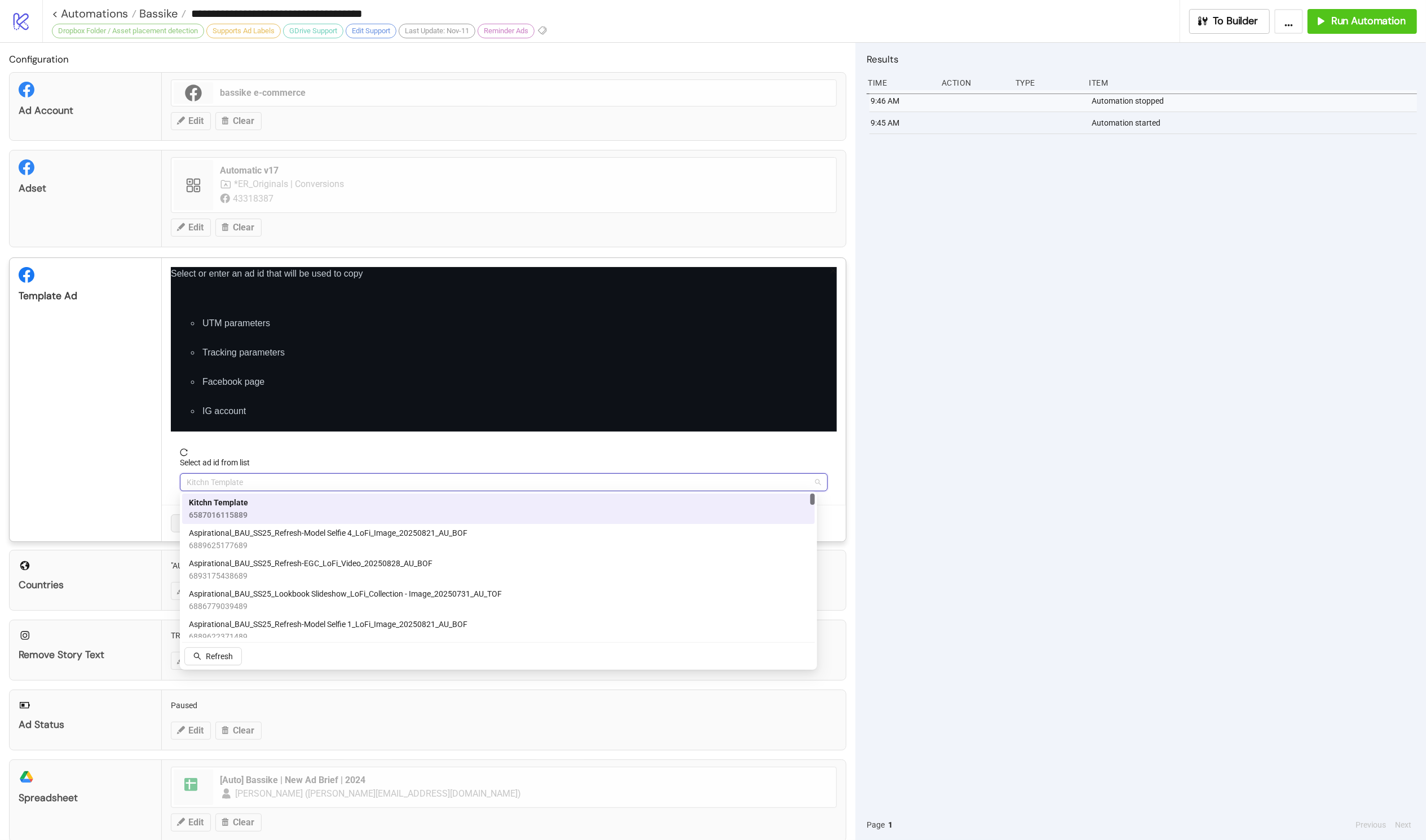
paste input "**********"
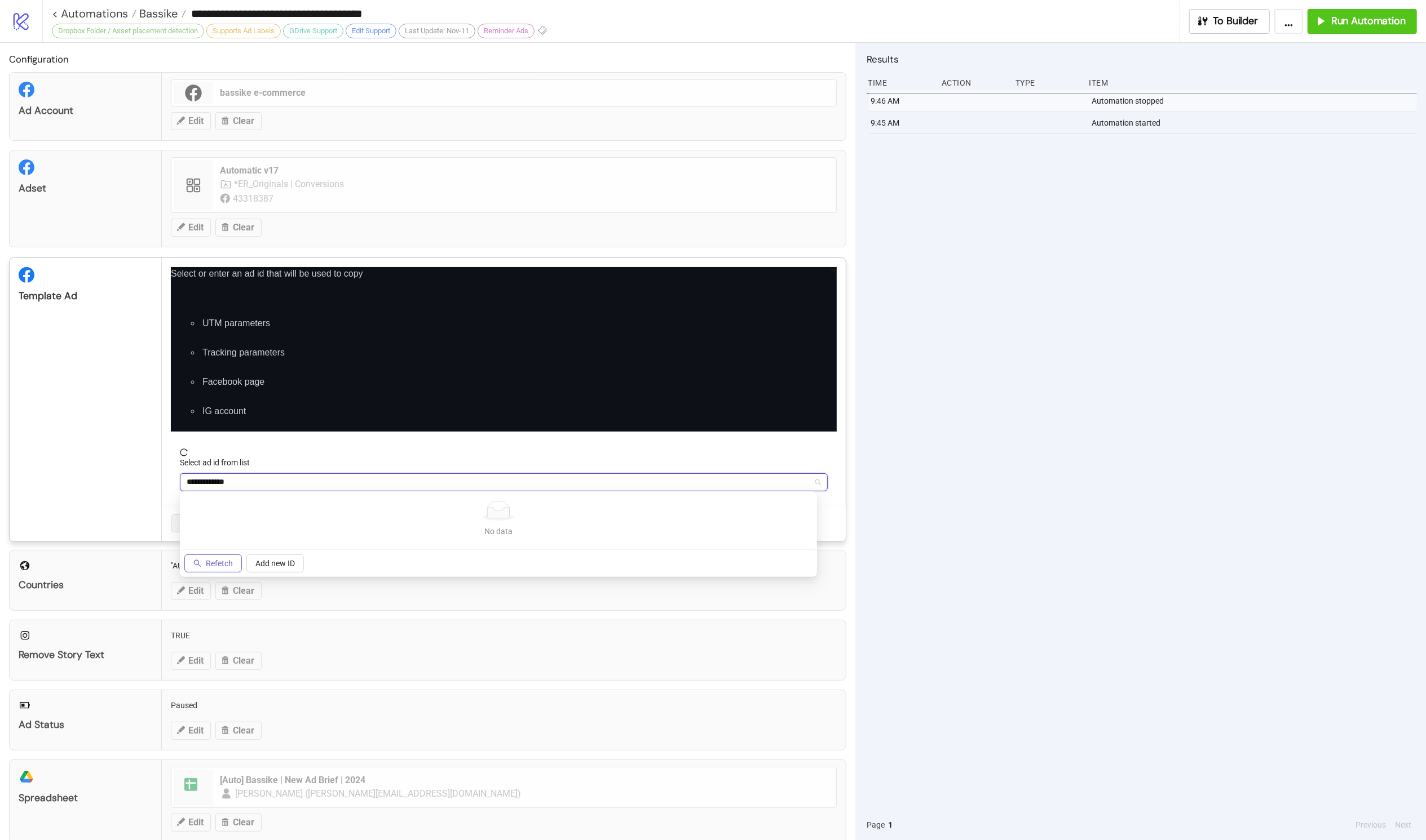
type input "**********"
click at [202, 556] on button "Refetch" at bounding box center [213, 563] width 57 height 18
click at [253, 481] on span "Kitchn Template" at bounding box center [504, 482] width 634 height 17
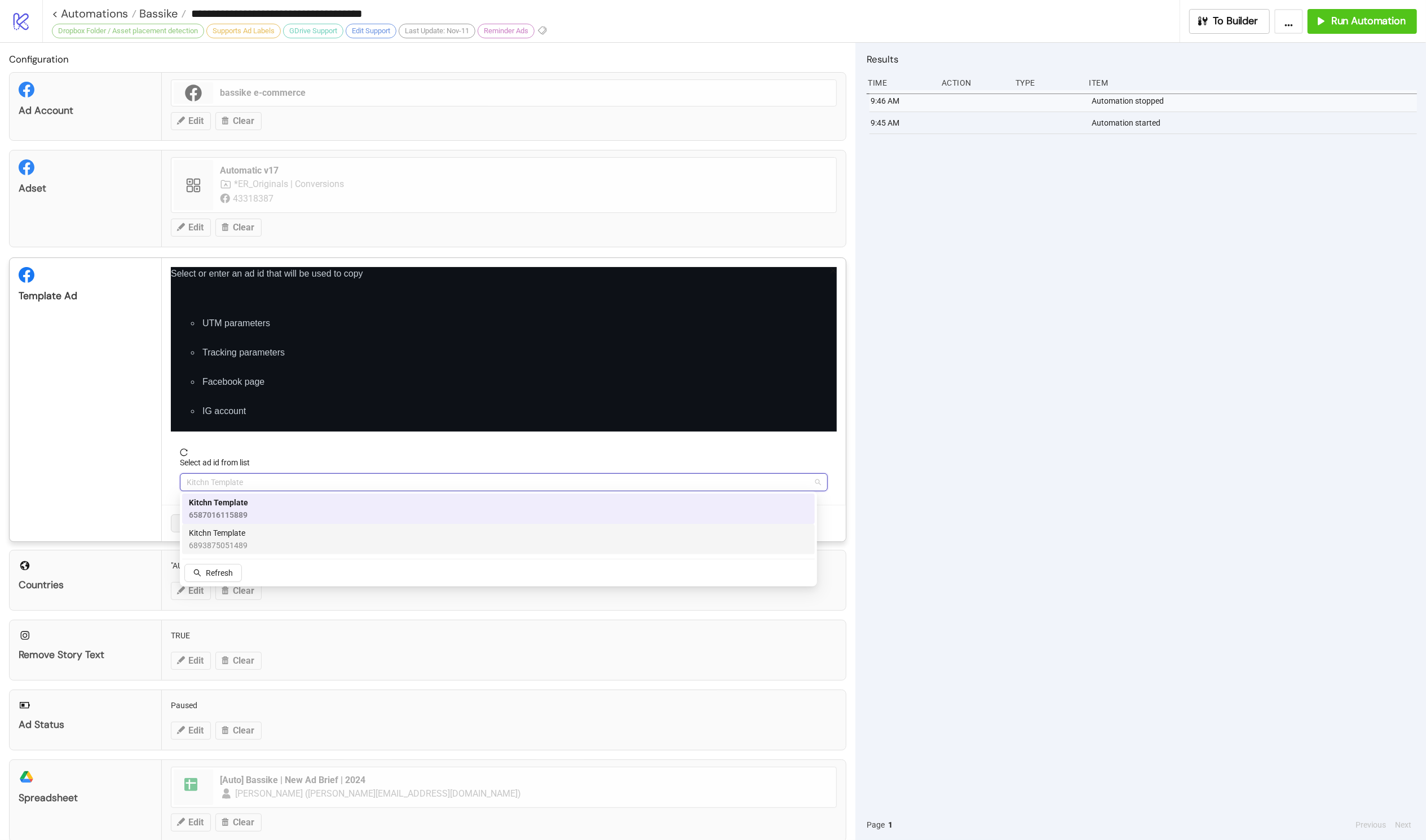
click at [250, 538] on div "Kitchn Template 6893875051489" at bounding box center [498, 540] width 619 height 25
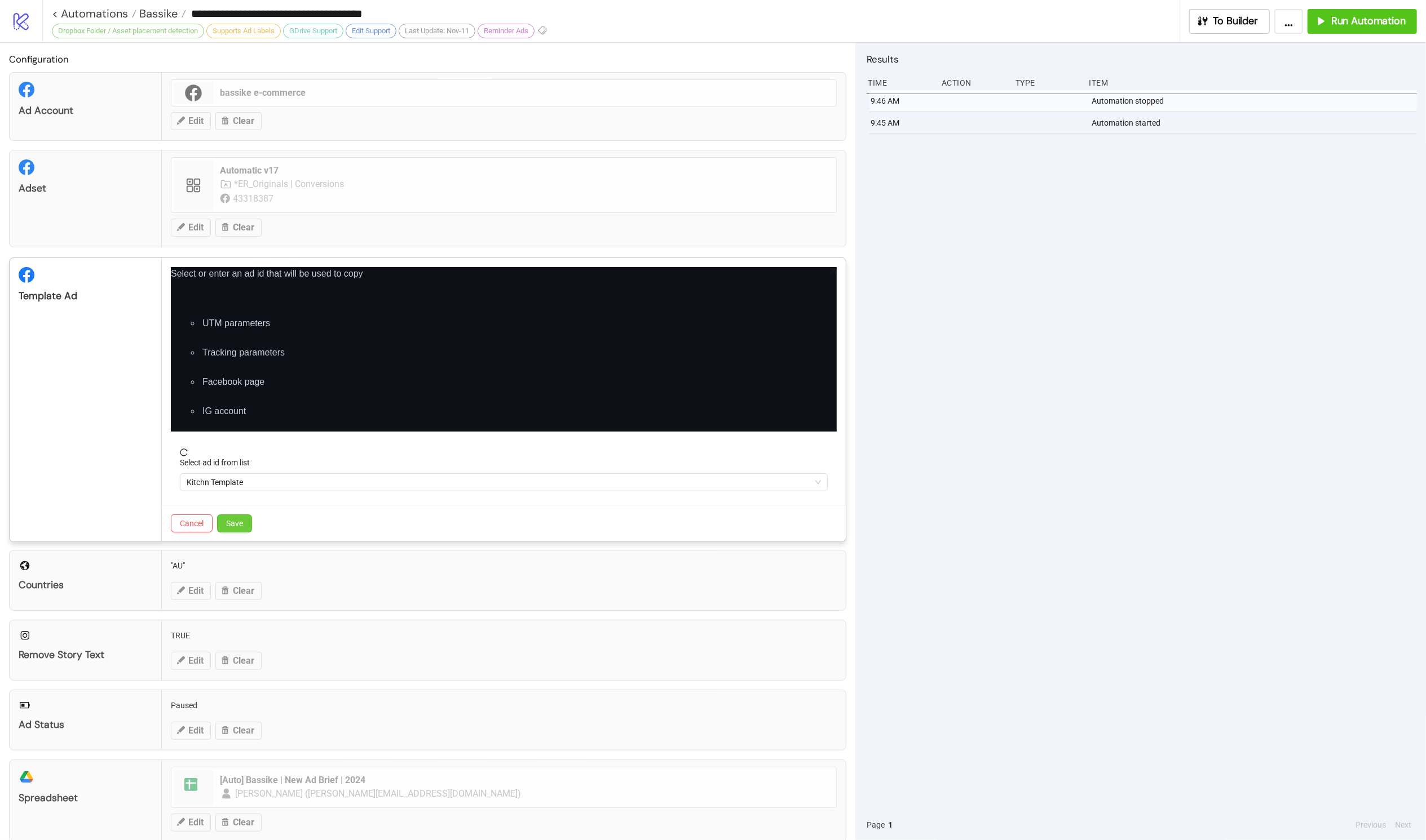
click at [238, 525] on span "Save" at bounding box center [235, 522] width 17 height 9
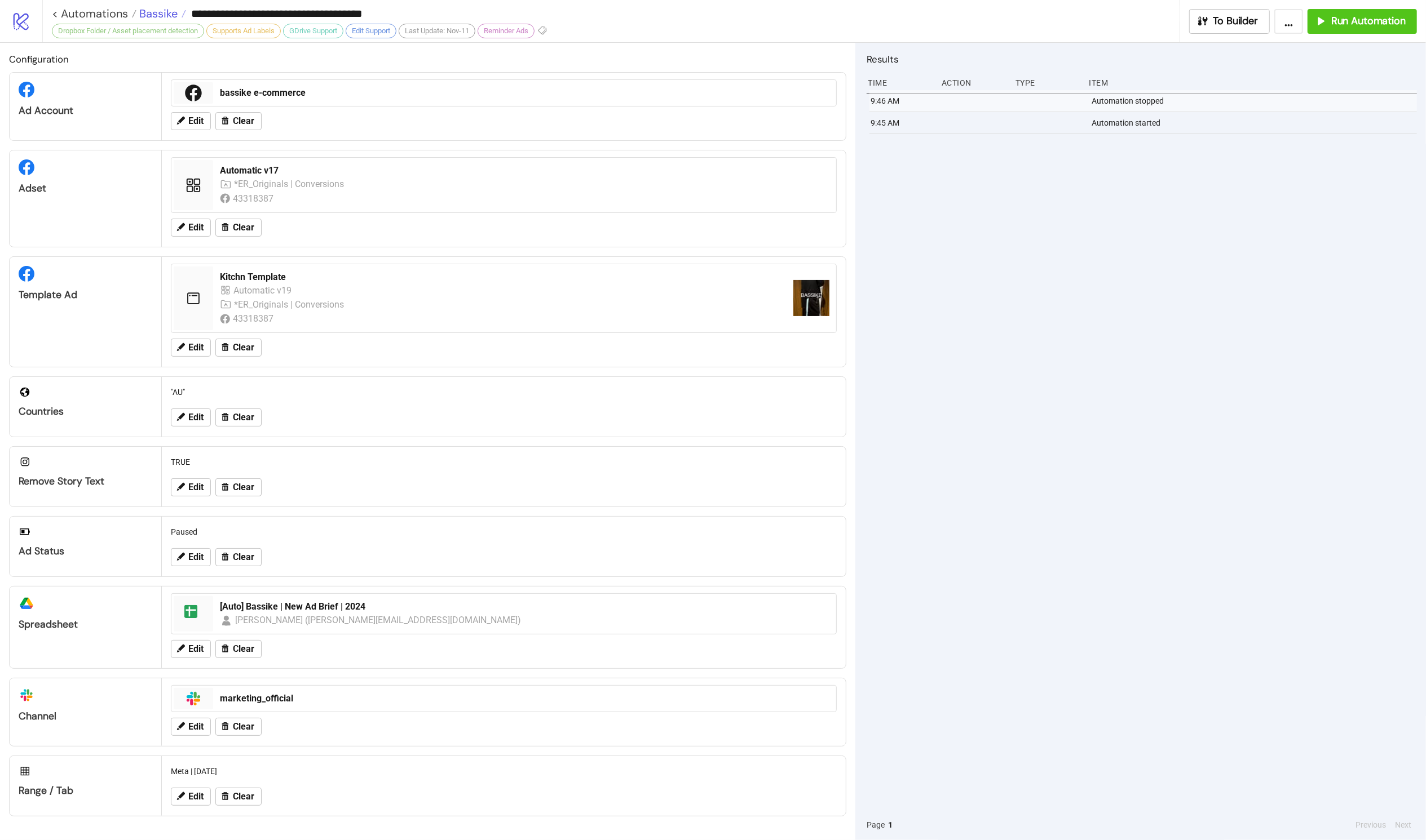
click at [152, 13] on span "Bassike" at bounding box center [156, 13] width 41 height 14
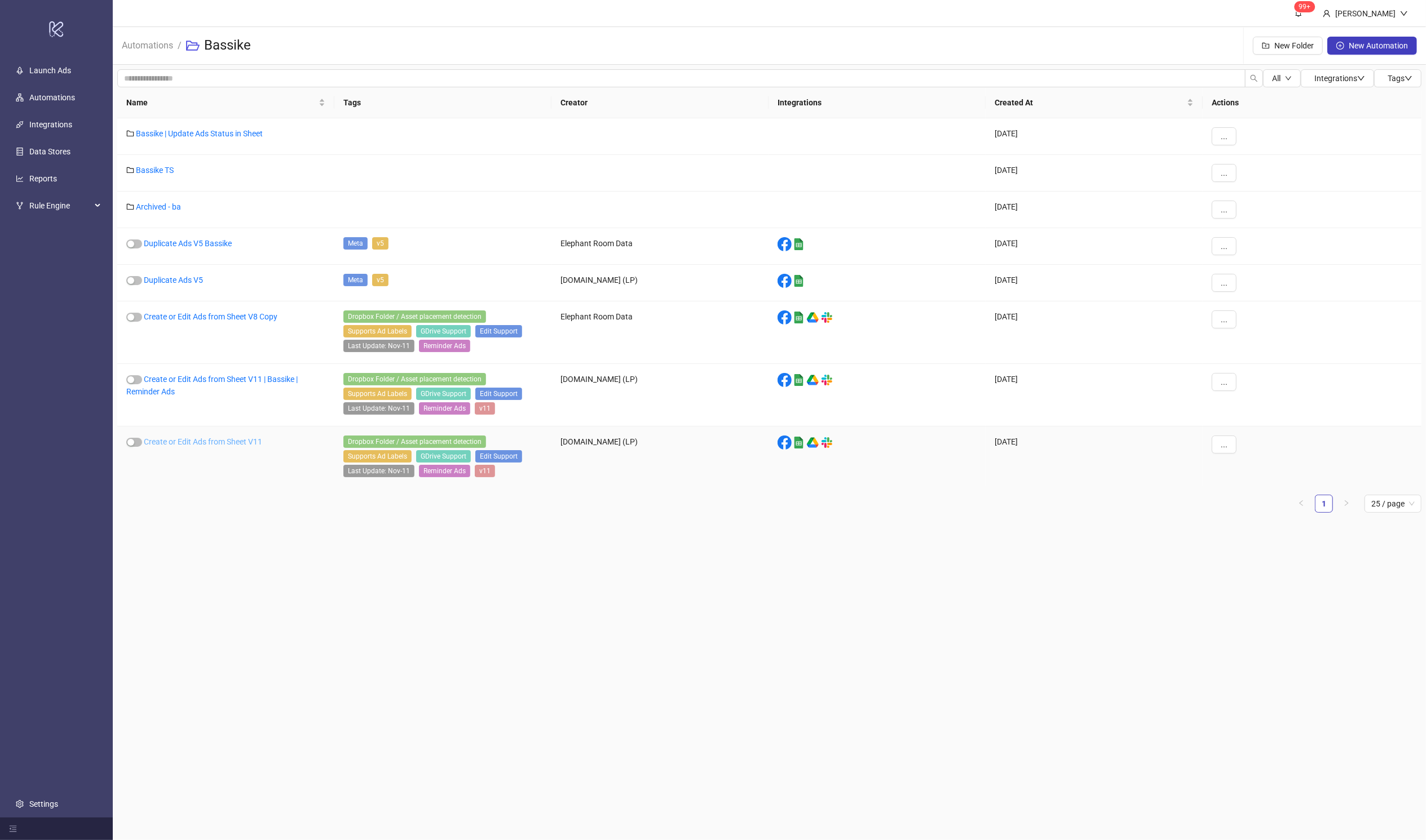
click at [207, 438] on link "Create or Edit Ads from Sheet V11" at bounding box center [203, 441] width 118 height 9
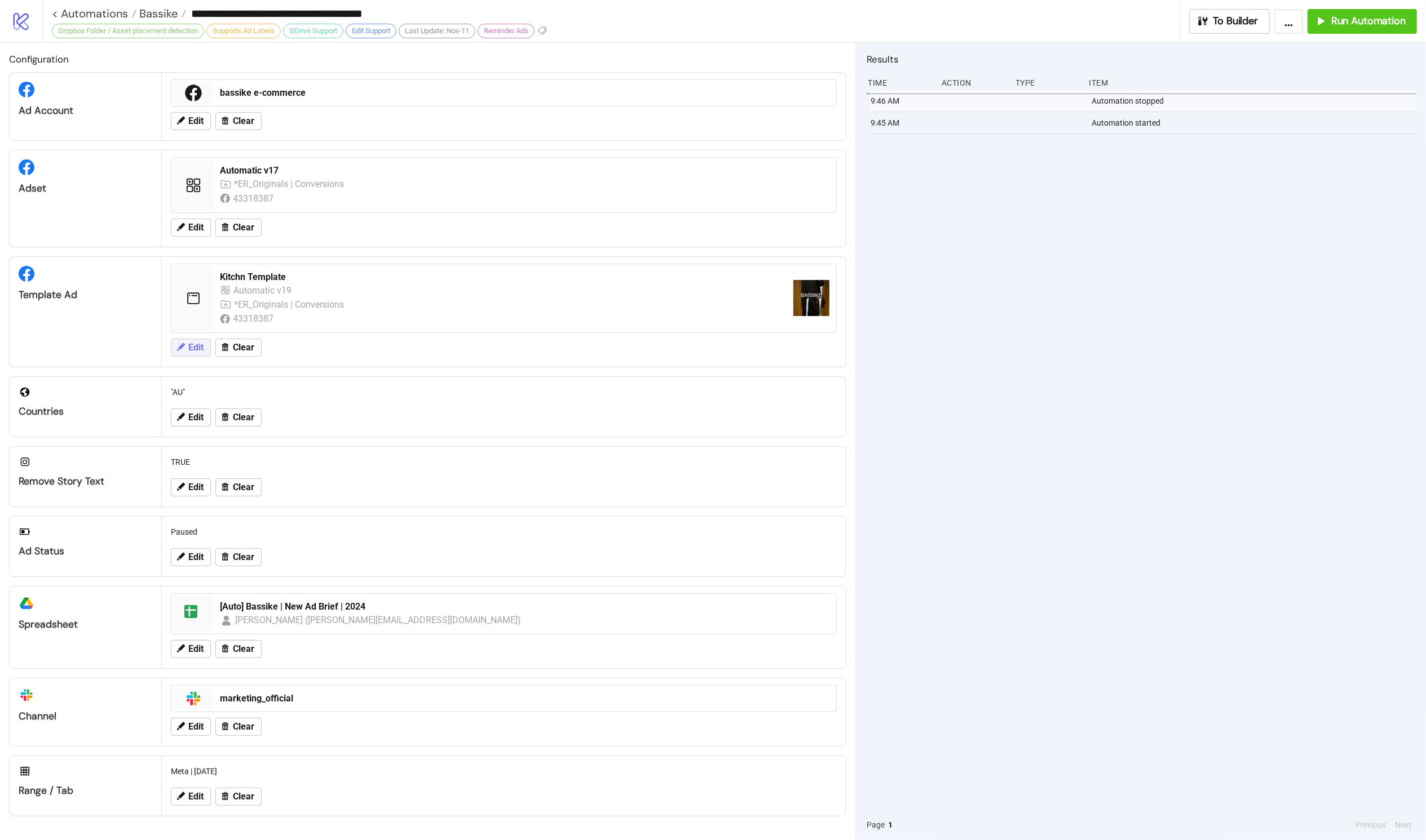
type input "**********"
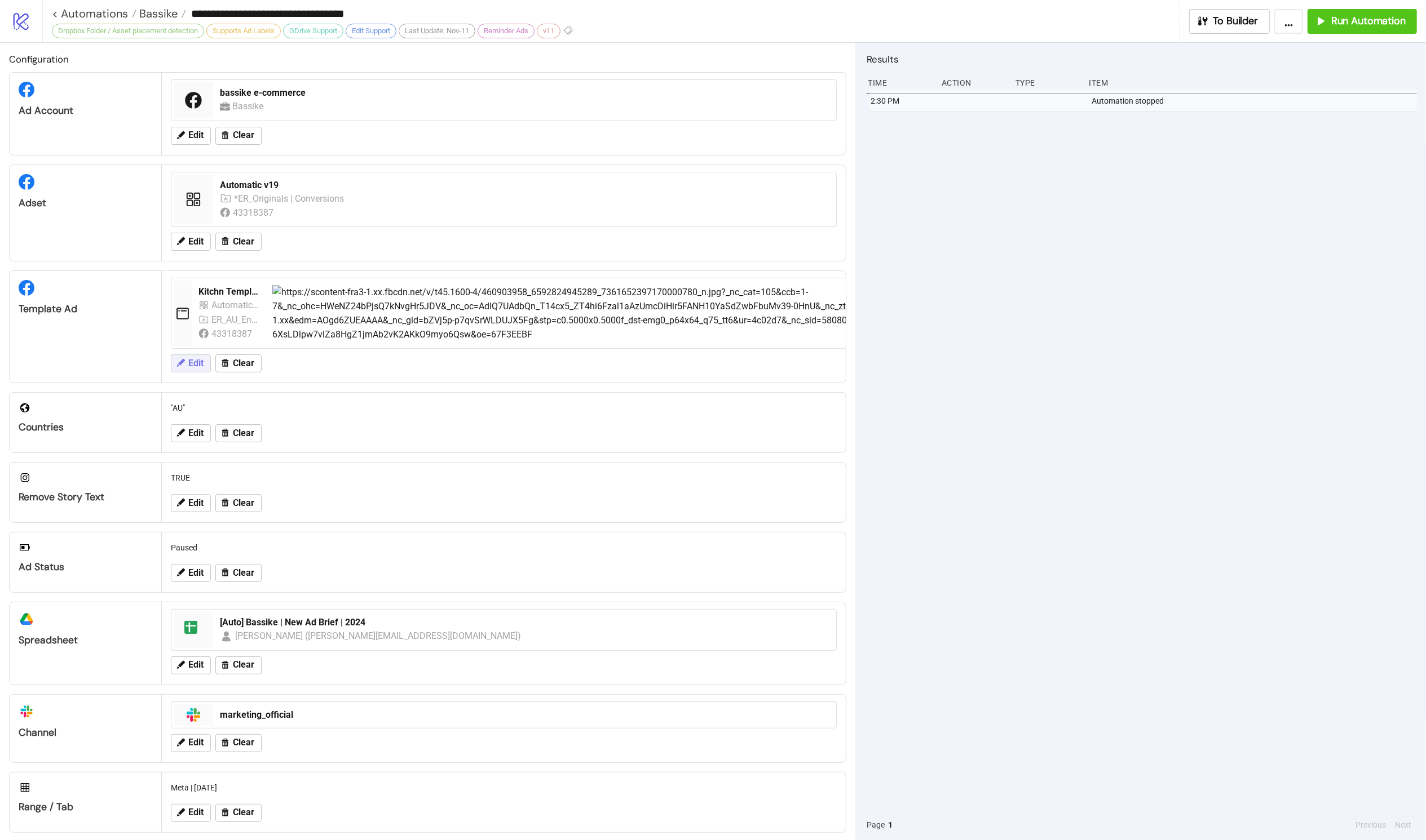
click at [196, 361] on span "Edit" at bounding box center [196, 363] width 15 height 10
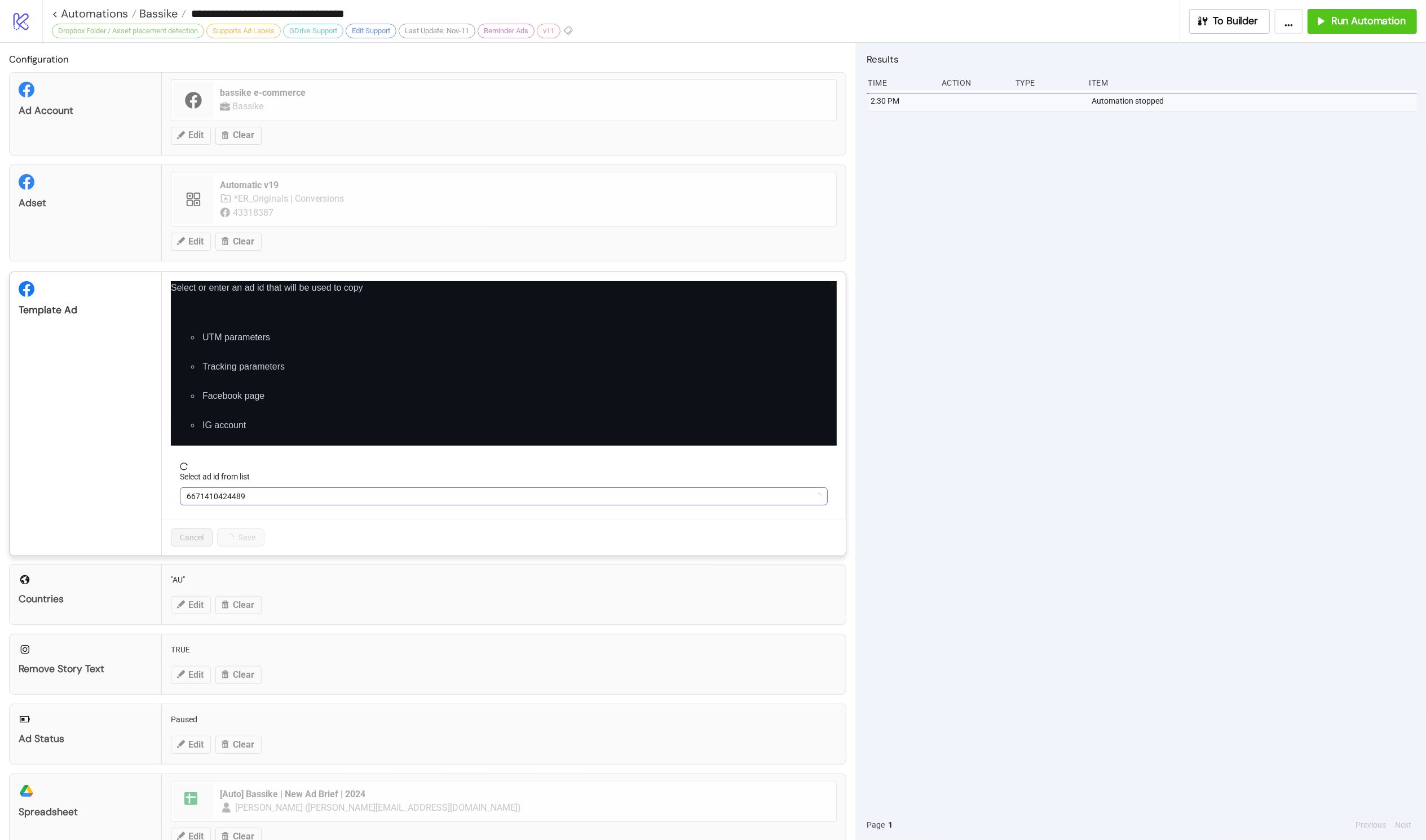
click at [281, 488] on span "6671410424489" at bounding box center [504, 497] width 634 height 17
paste input "**********"
type input "**********"
click at [279, 496] on span "6671410424489" at bounding box center [504, 497] width 634 height 17
paste input "**********"
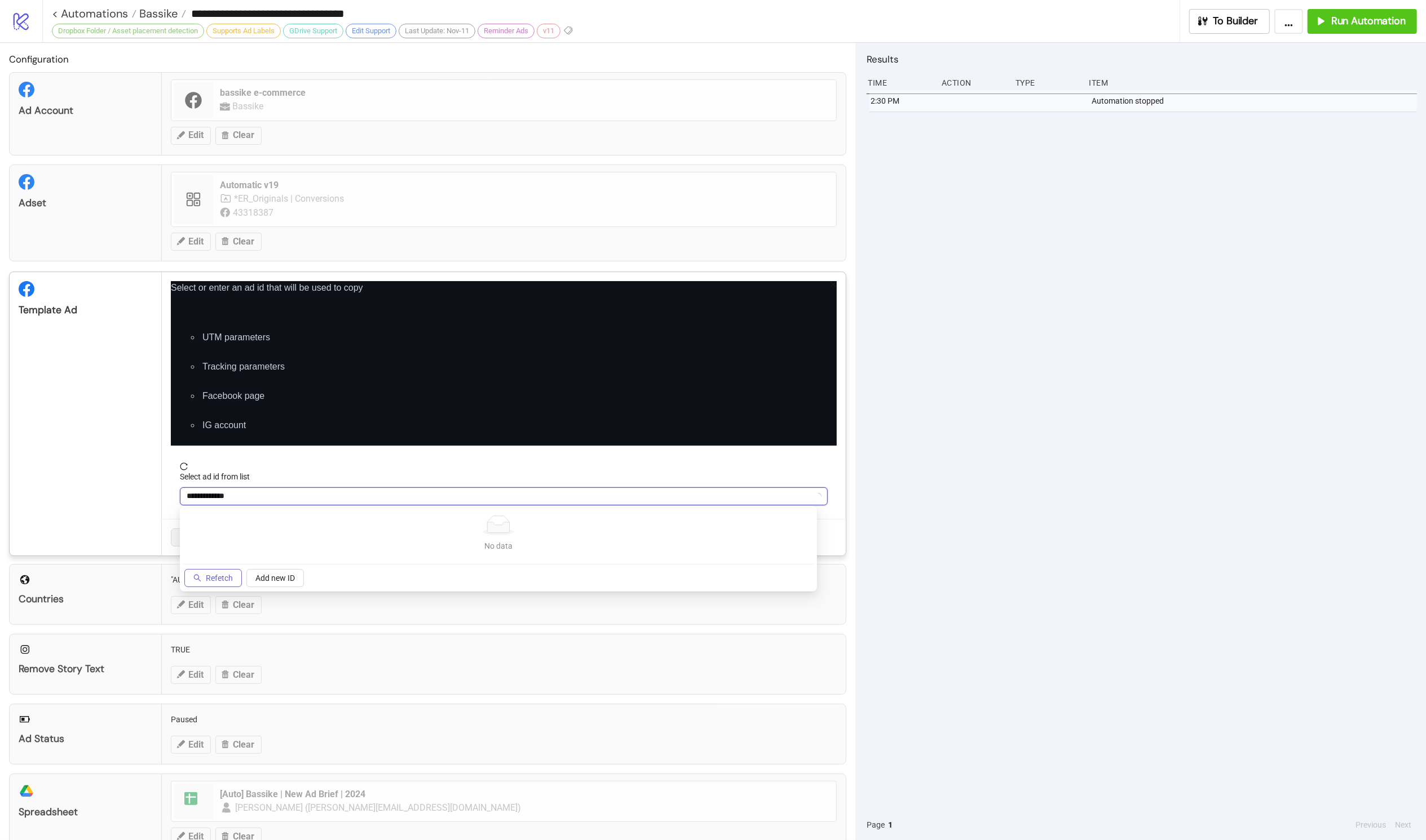
type input "**********"
click at [203, 577] on button "Refetch" at bounding box center [213, 578] width 57 height 18
click at [250, 496] on span "Kitchn Template" at bounding box center [504, 497] width 634 height 17
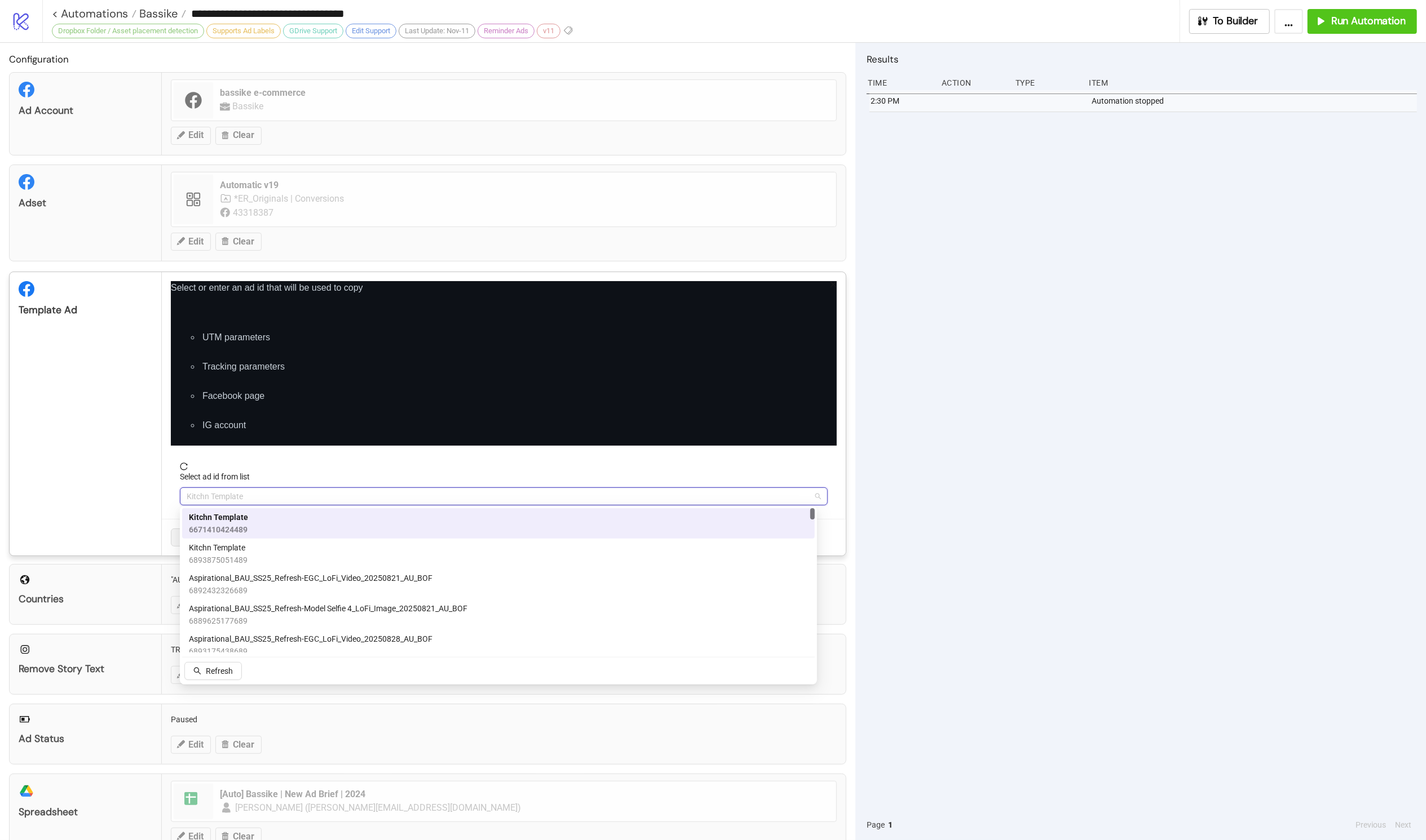
paste input "**********"
type input "**********"
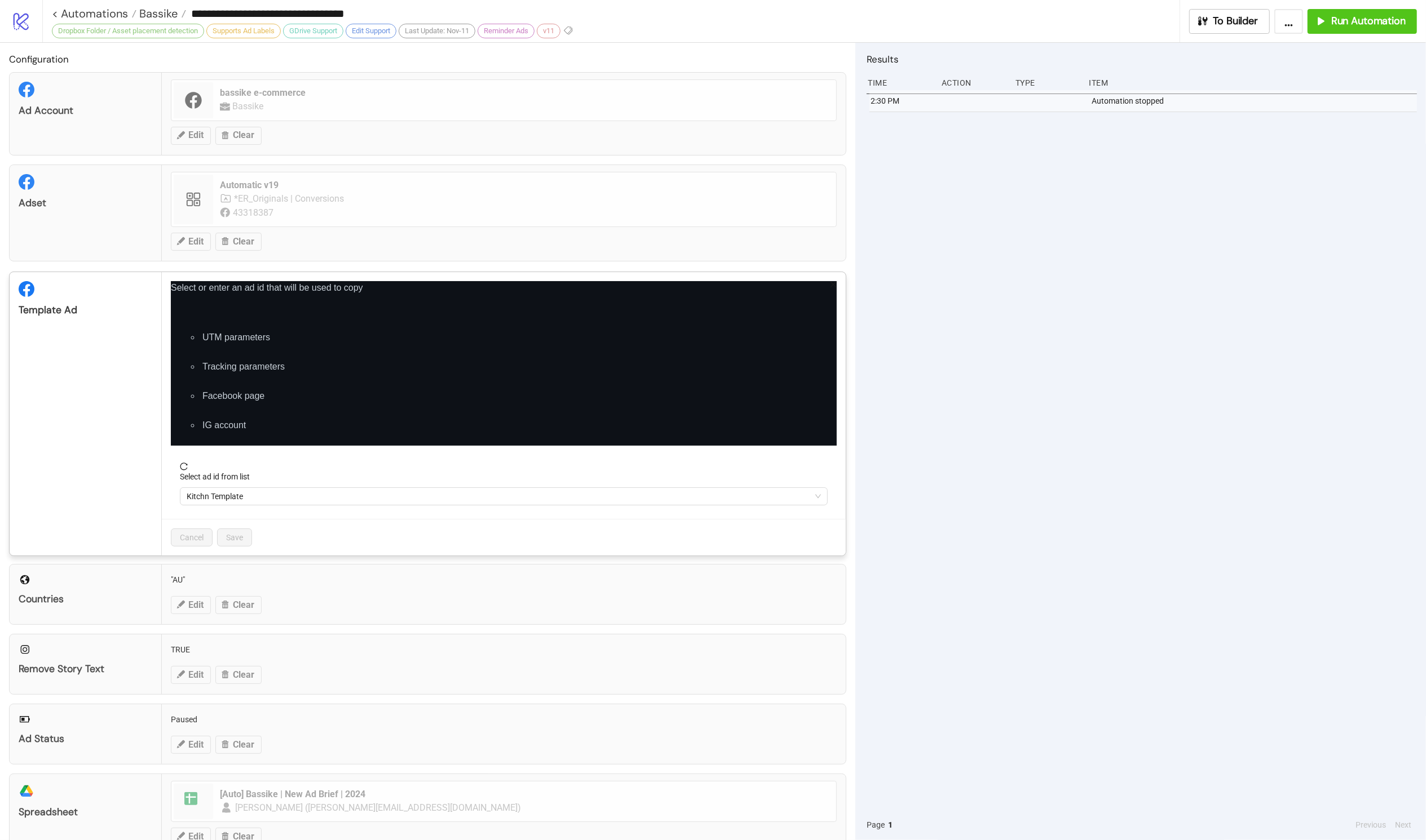
click at [255, 506] on form "Select ad id from list Kitchn Template" at bounding box center [504, 490] width 666 height 56
click at [264, 494] on span "Kitchn Template" at bounding box center [504, 497] width 634 height 17
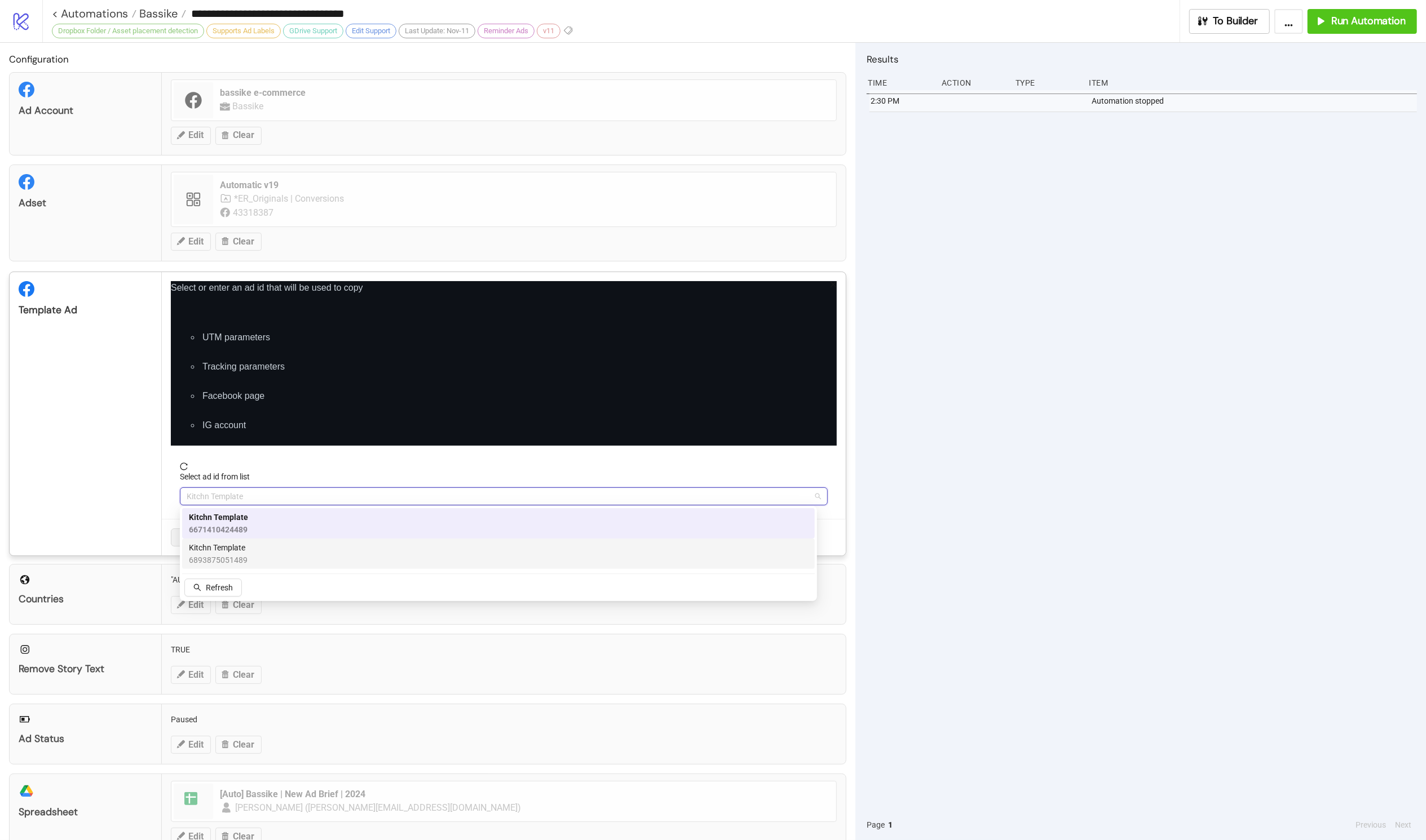
click at [258, 555] on div "Kitchn Template 6893875051489" at bounding box center [498, 554] width 619 height 25
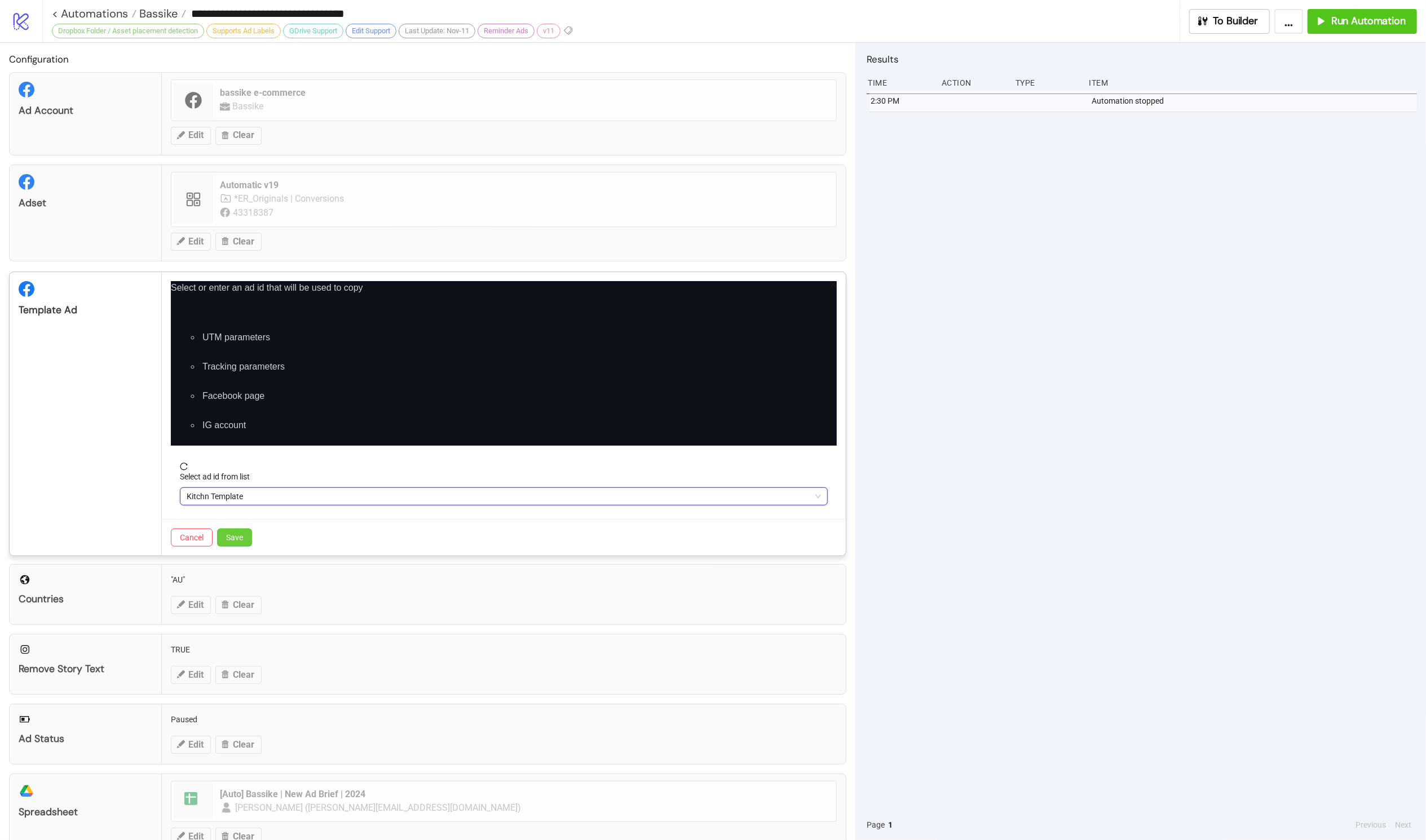
click at [235, 533] on span "Save" at bounding box center [235, 537] width 17 height 9
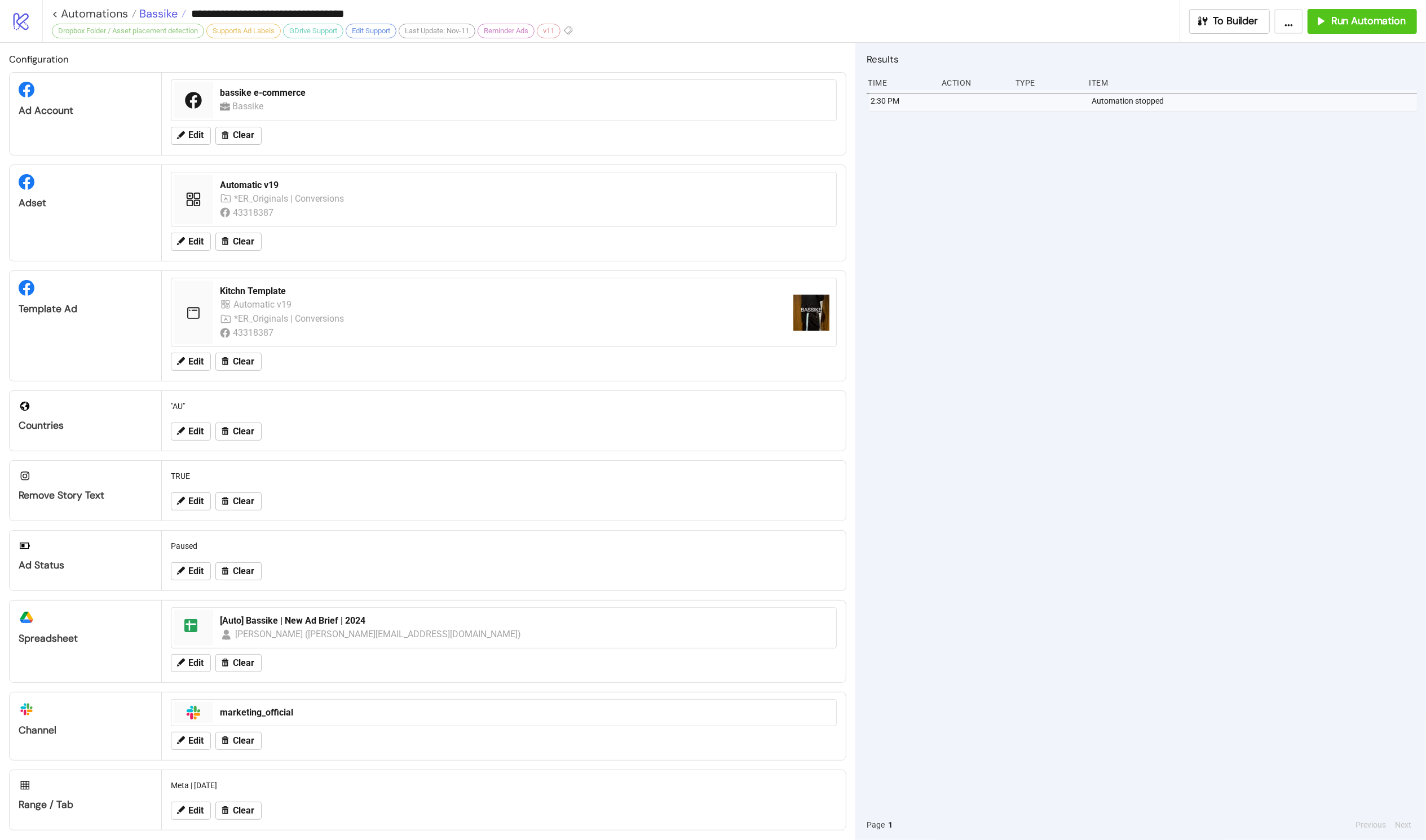
click at [168, 19] on span "Bassike" at bounding box center [156, 13] width 41 height 14
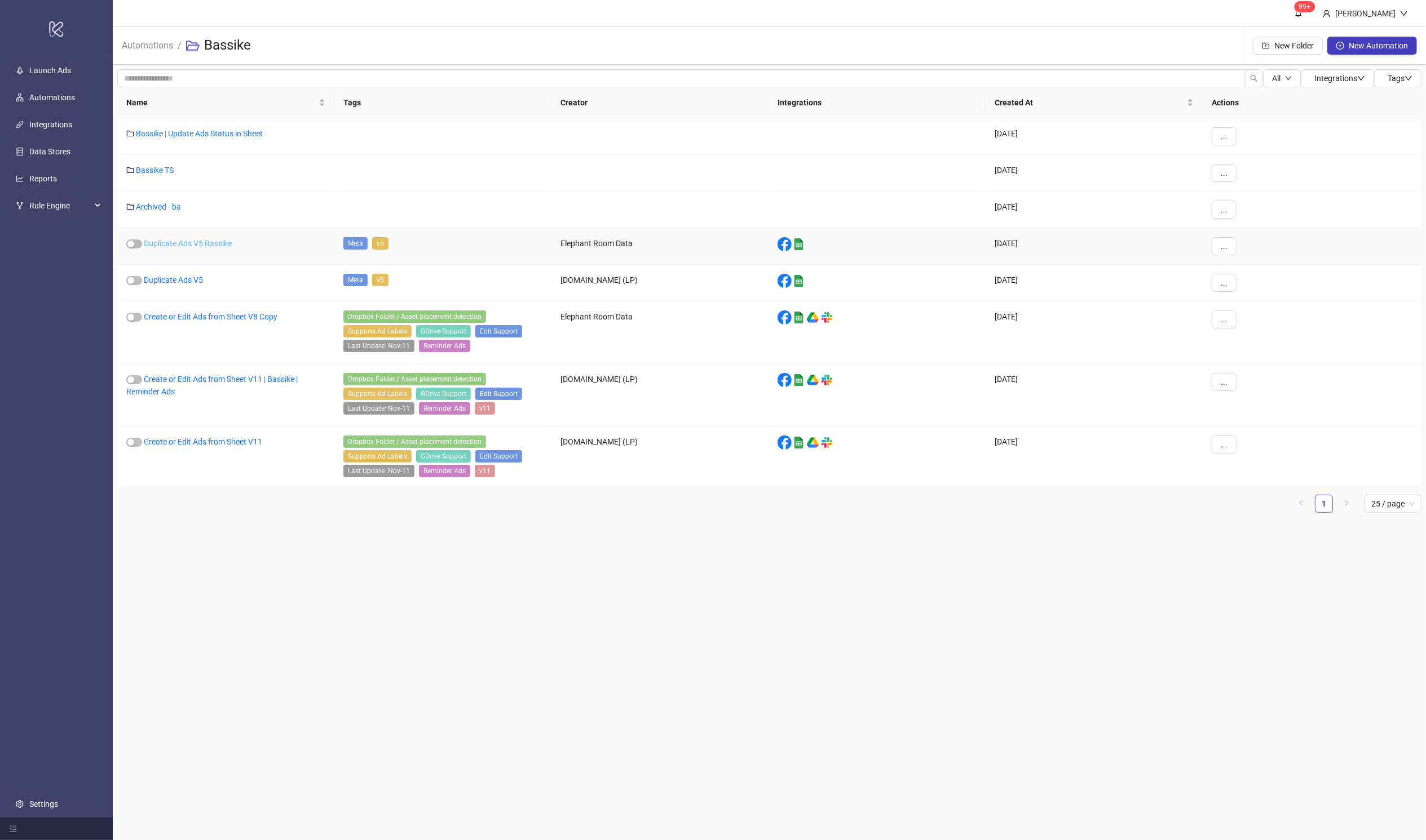
click at [198, 245] on link "Duplicate Ads V5 Bassike" at bounding box center [188, 243] width 88 height 9
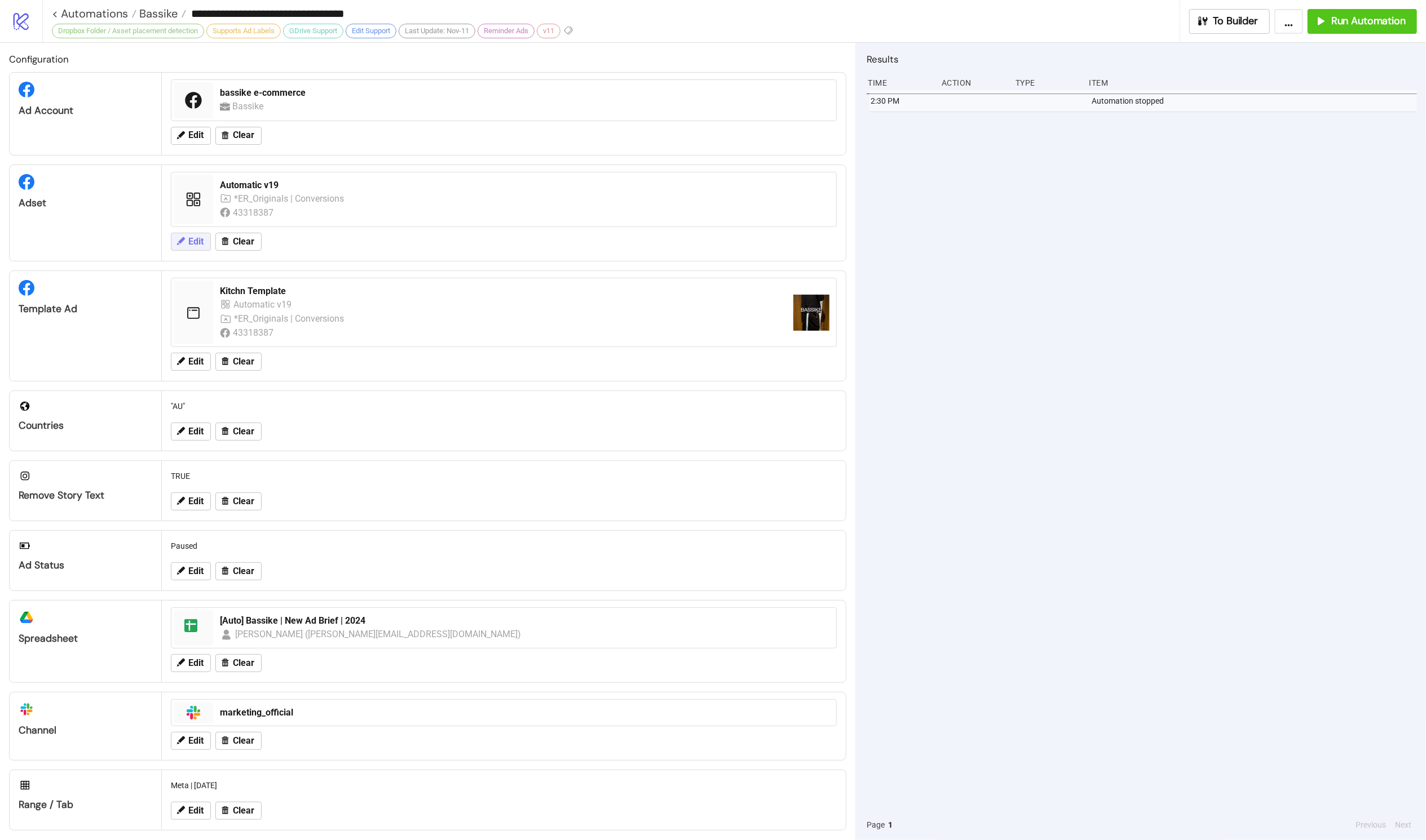
type input "**********"
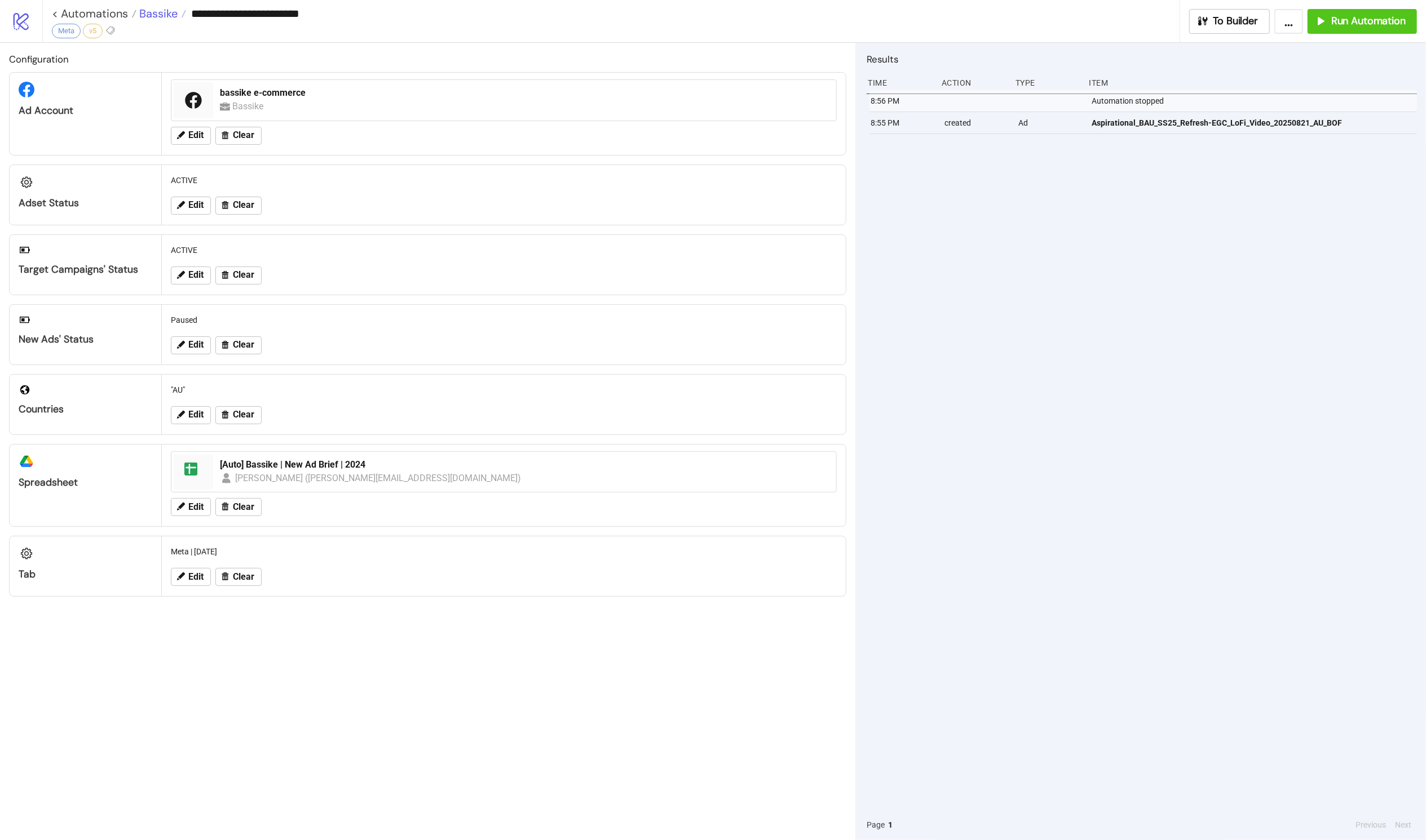
click at [150, 10] on span "Bassike" at bounding box center [156, 13] width 41 height 14
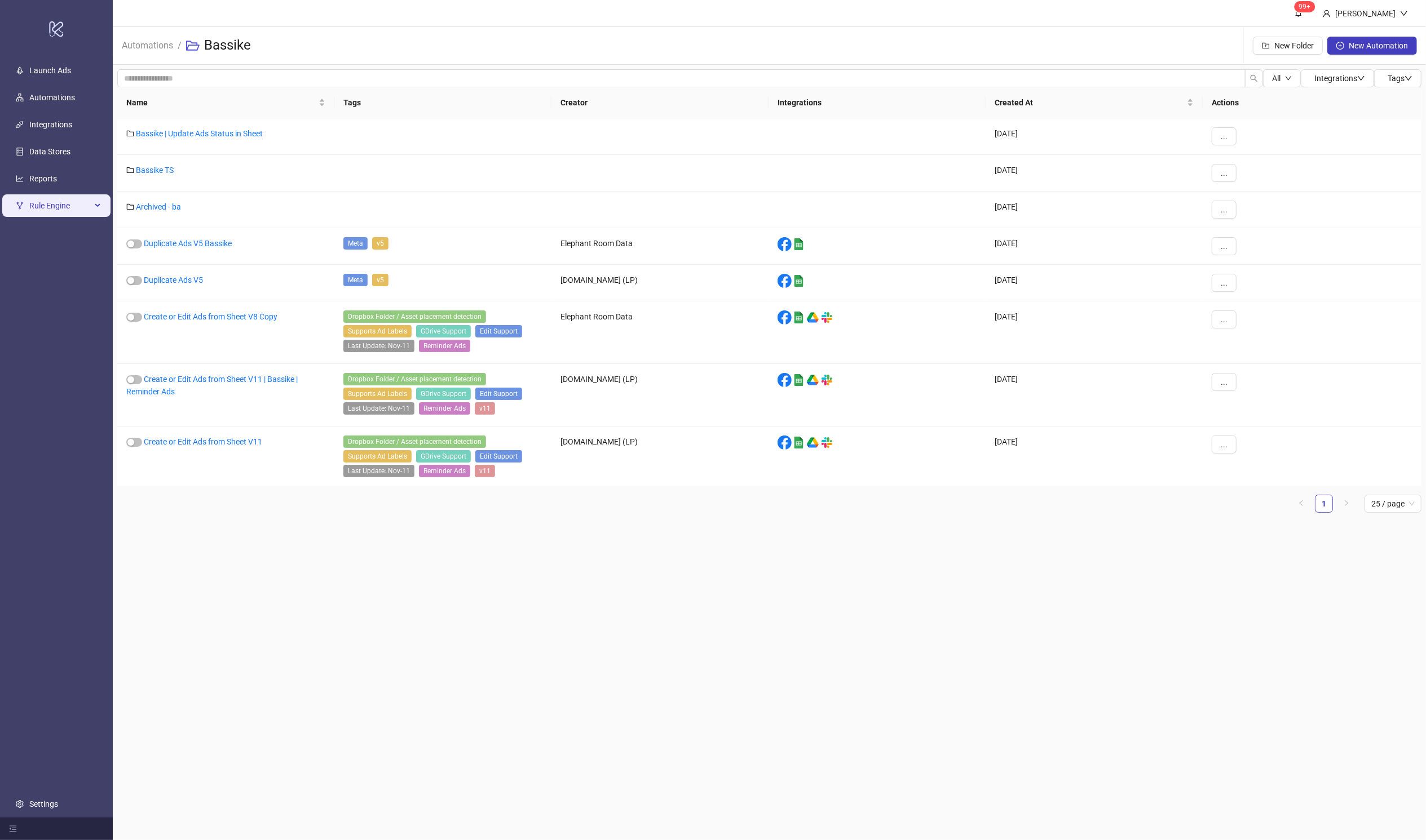
click at [64, 212] on span "Rule Engine" at bounding box center [60, 206] width 62 height 23
click at [49, 231] on link "Rules" at bounding box center [39, 232] width 19 height 9
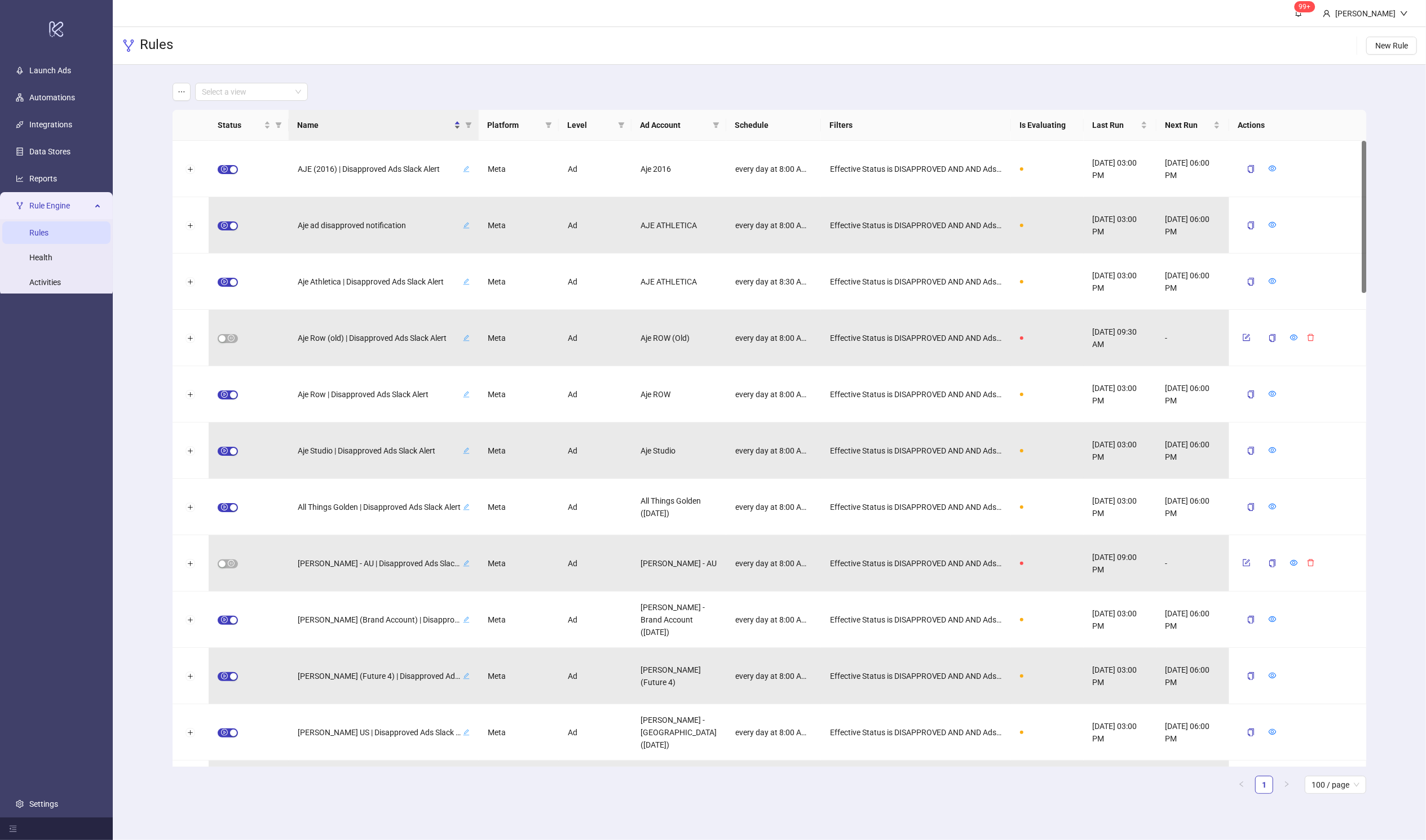
click at [332, 125] on span "Name" at bounding box center [374, 125] width 154 height 12
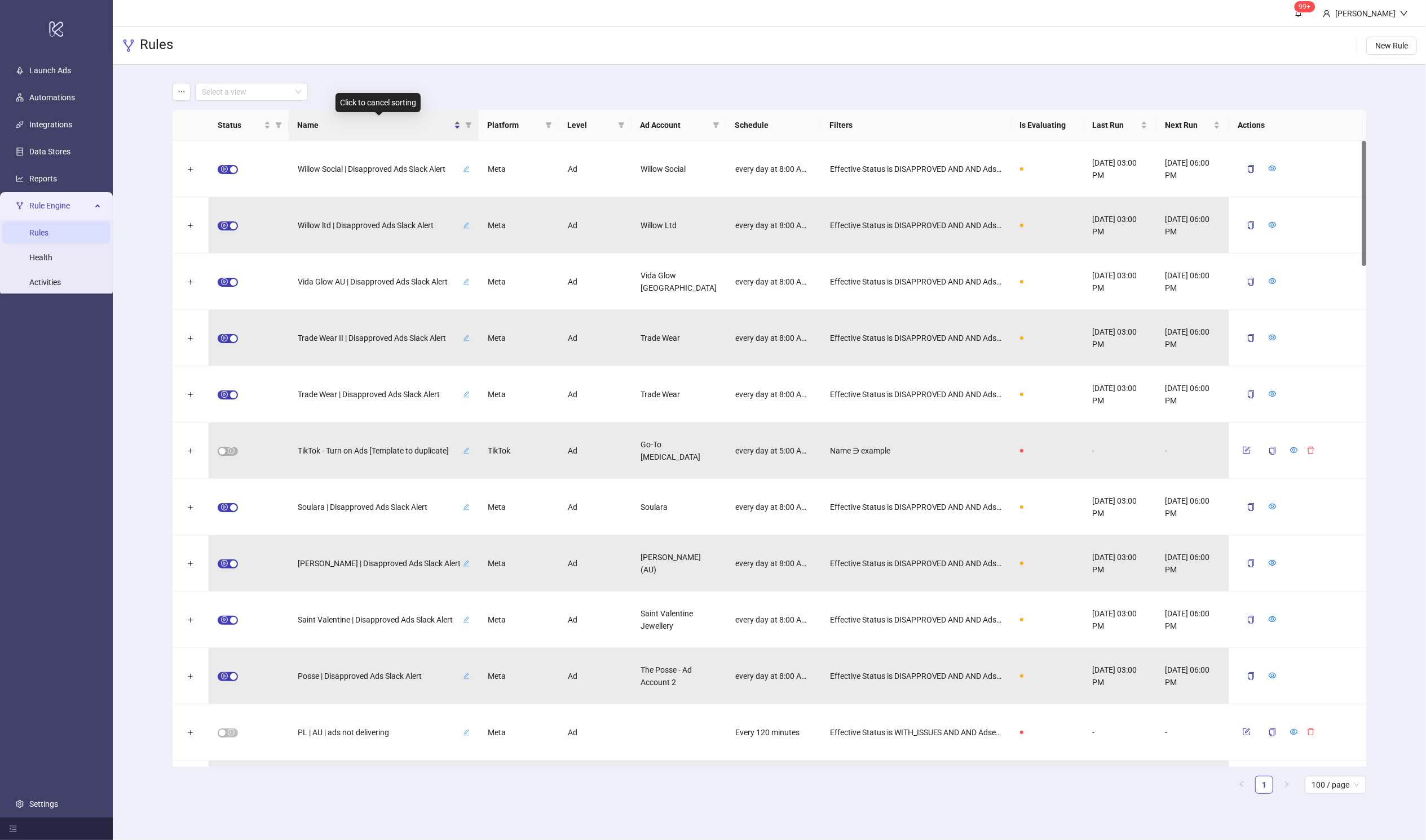
click at [333, 125] on span "Name" at bounding box center [374, 125] width 154 height 12
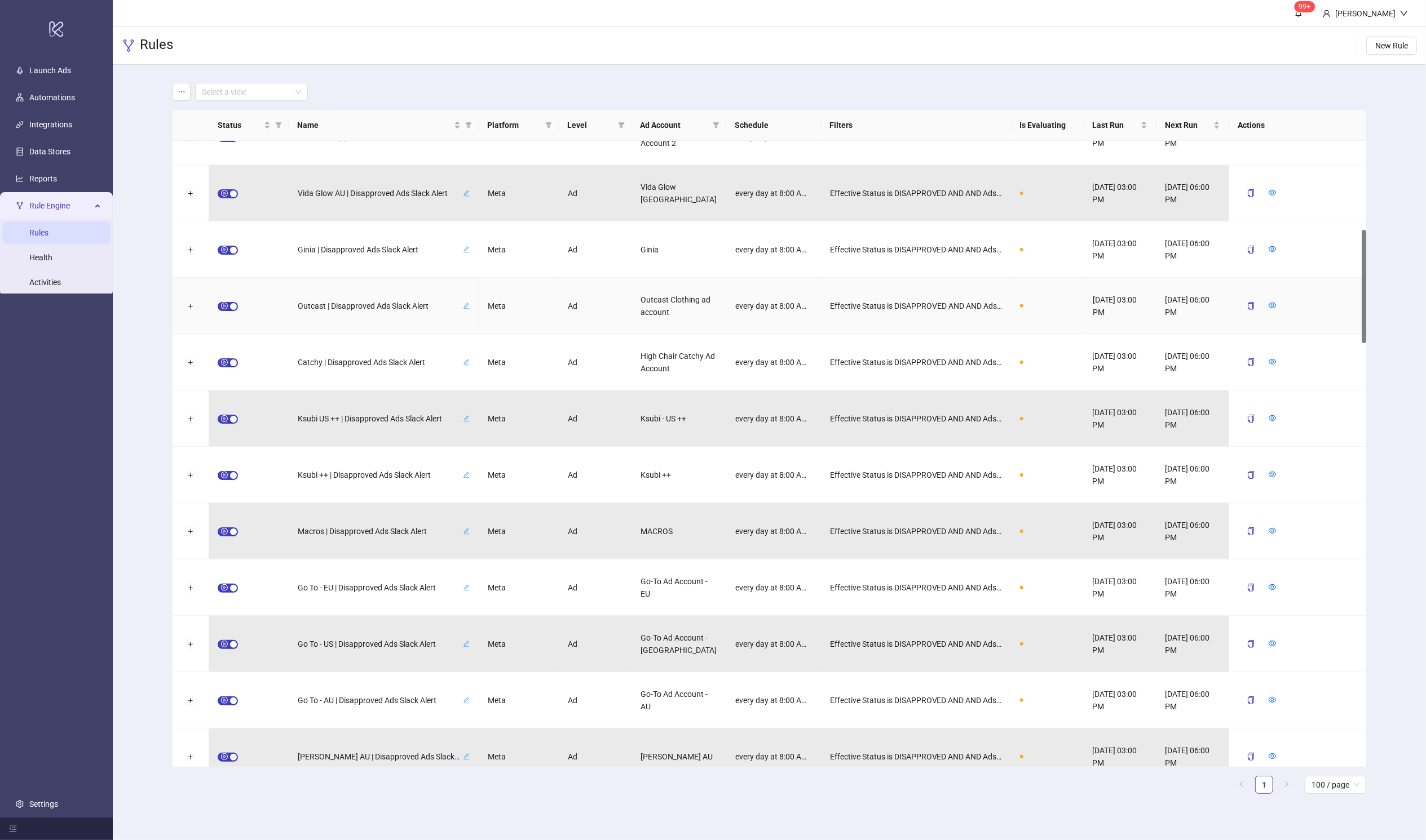
scroll to position [499, 0]
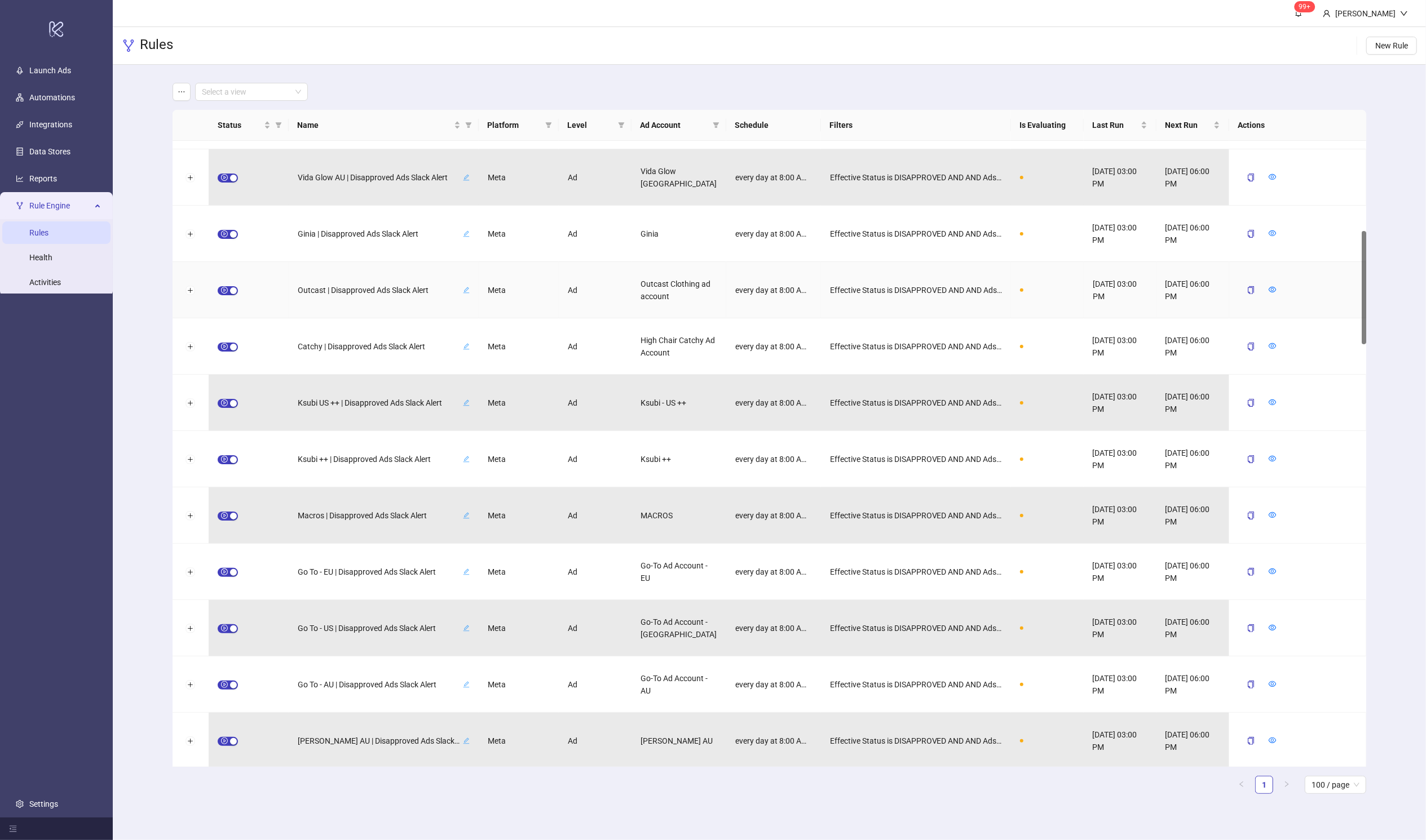
drag, startPoint x: 1366, startPoint y: 185, endPoint x: 1358, endPoint y: 275, distance: 90.4
click at [956, 275] on div "Posse | Disapproved Ads Slack Alert Meta Ad The Posse - Ad Account 2 every day …" at bounding box center [770, 454] width 1194 height 626
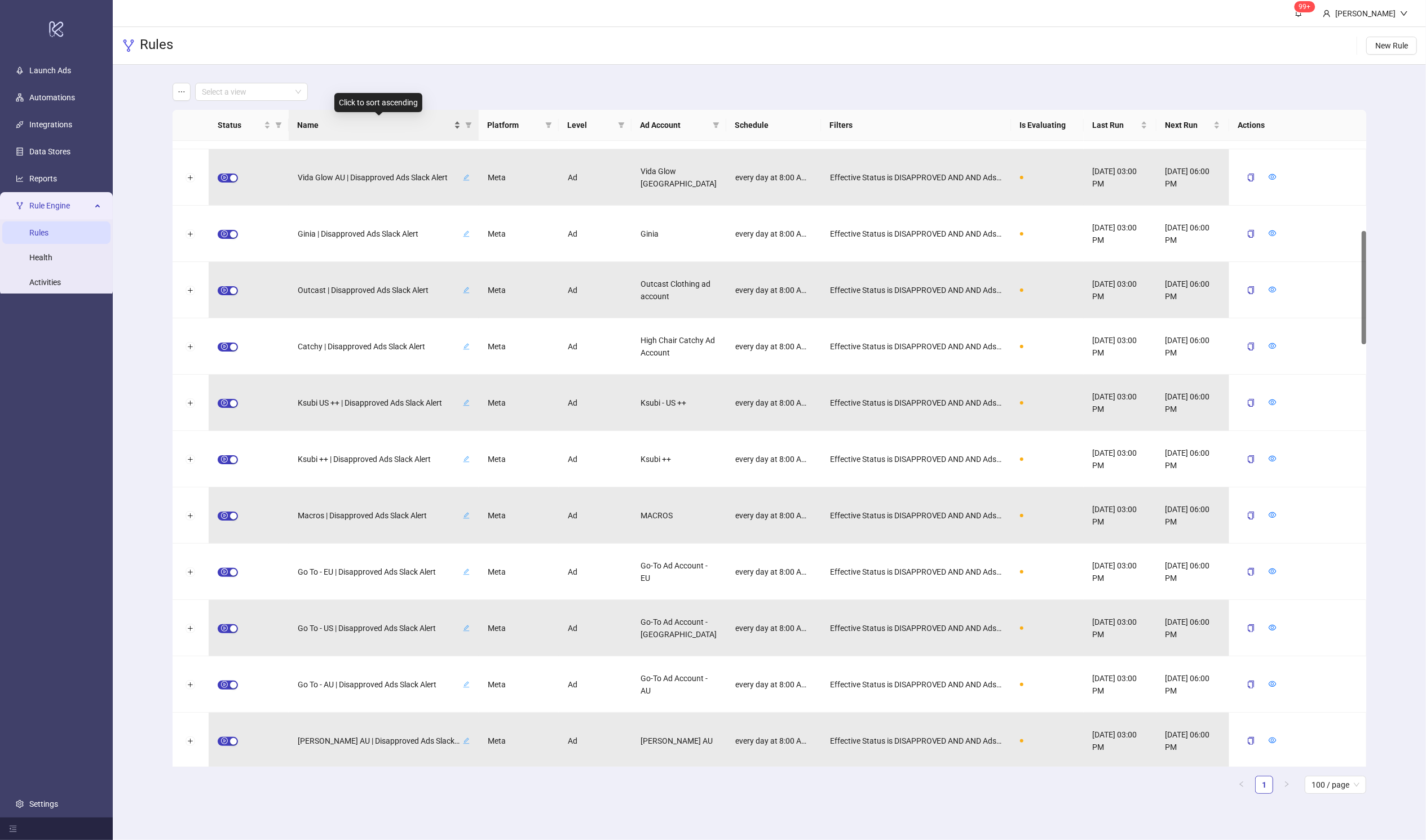
click at [303, 124] on span "Name" at bounding box center [374, 125] width 154 height 12
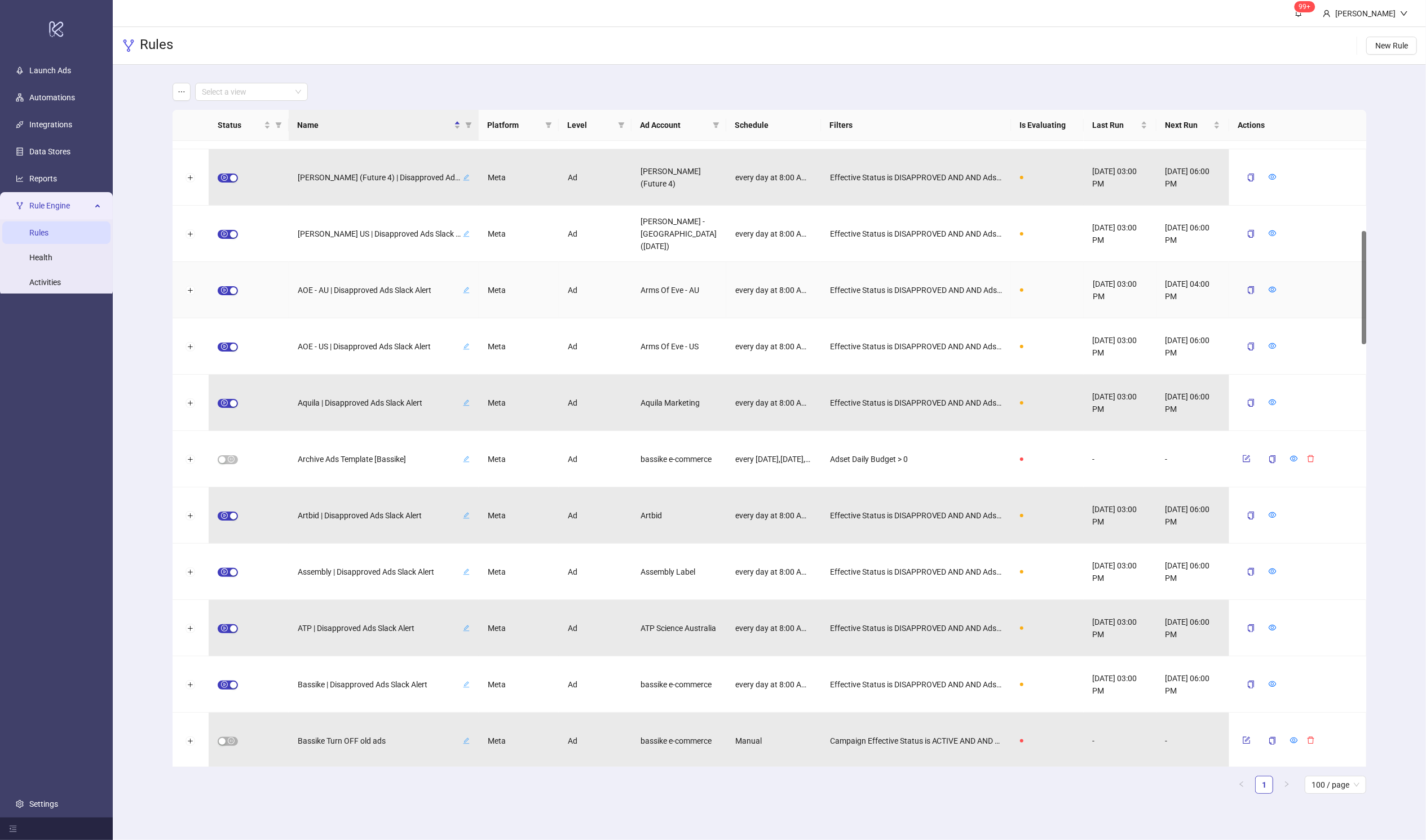
click at [956, 279] on div at bounding box center [1297, 290] width 137 height 56
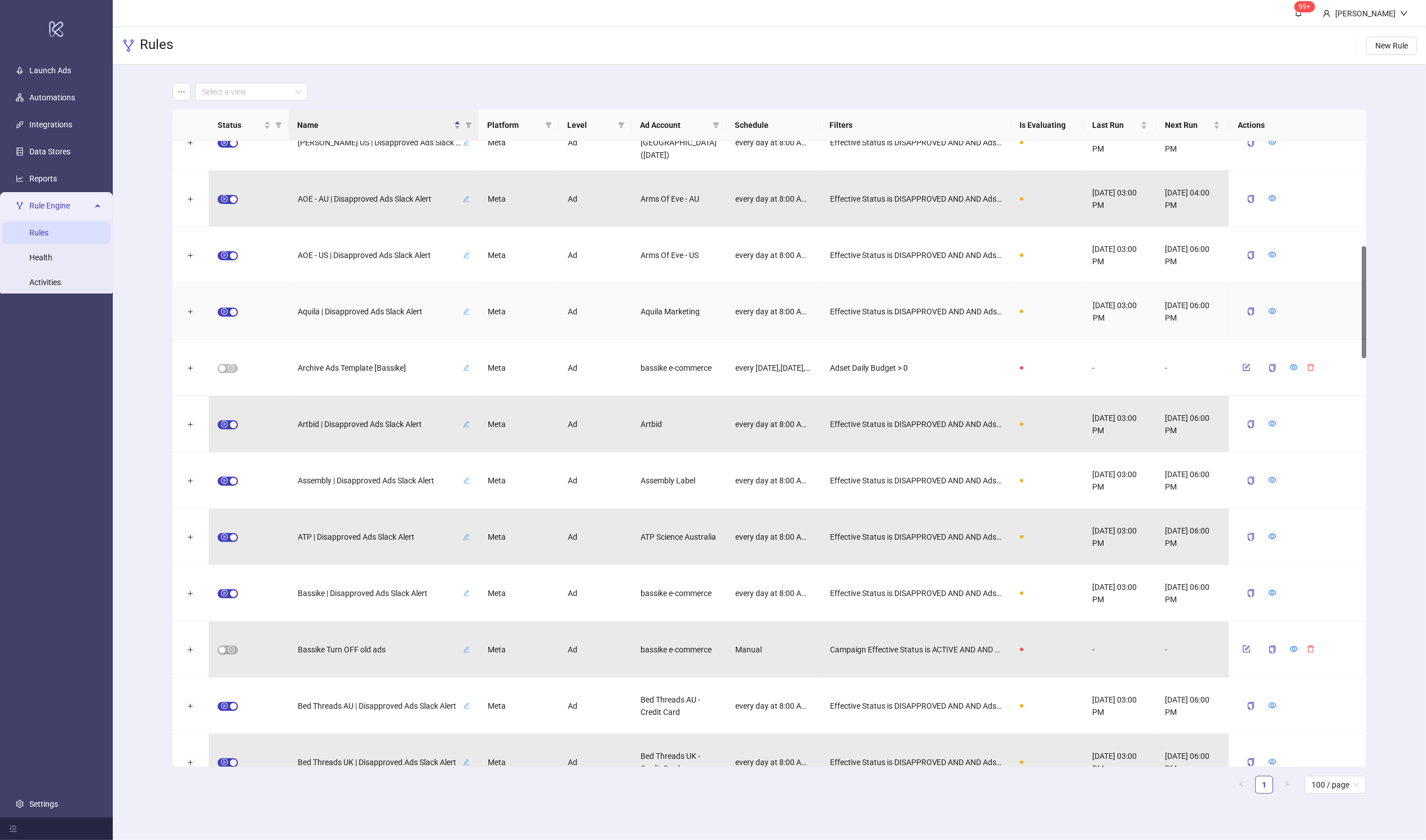
scroll to position [593, 0]
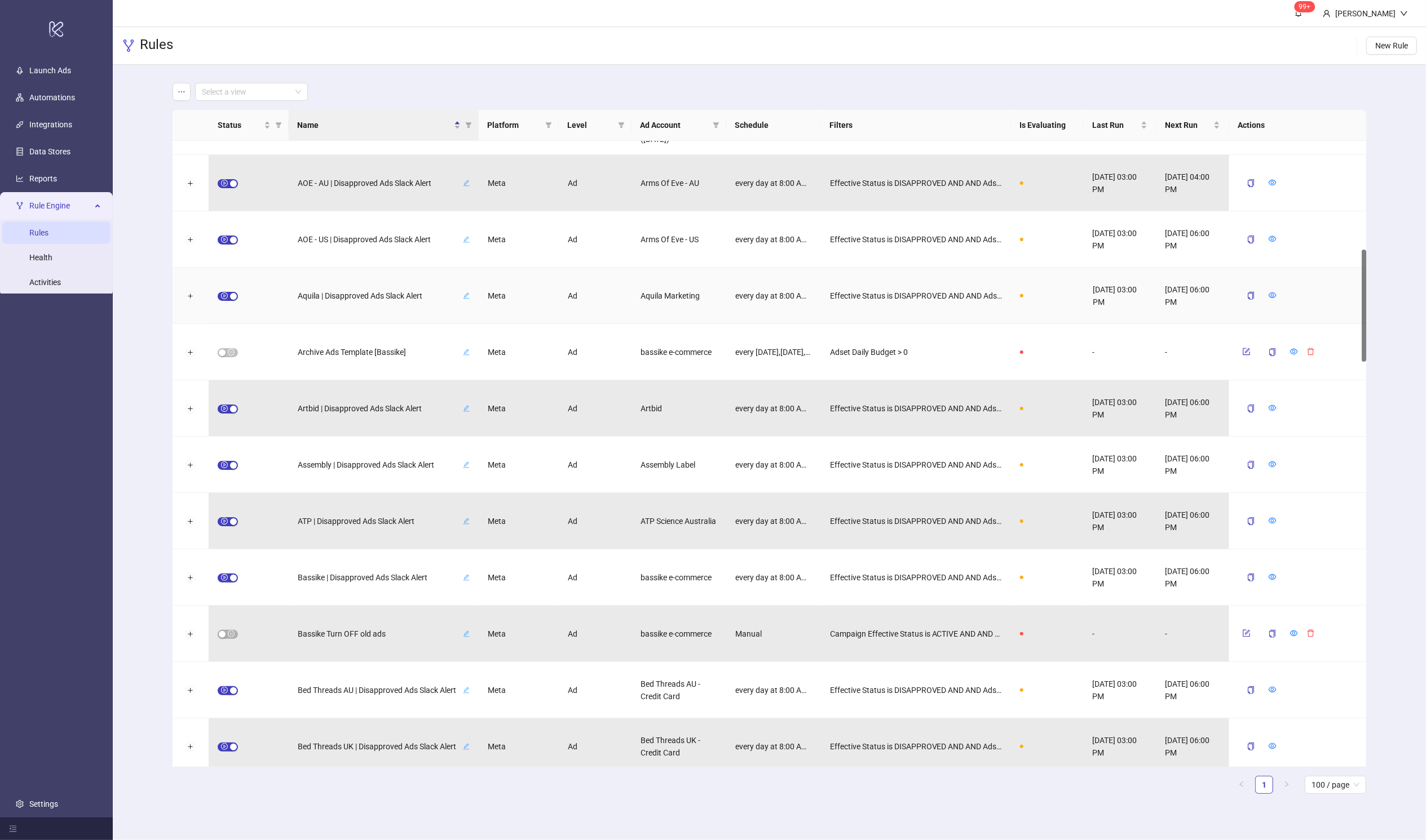
drag, startPoint x: 1363, startPoint y: 278, endPoint x: 1359, endPoint y: 297, distance: 19.4
click at [956, 296] on div "Anna Quan US | Disapproved Ads Slack Alert Meta Ad Anna Quan - USA (Jul 23) eve…" at bounding box center [770, 454] width 1194 height 626
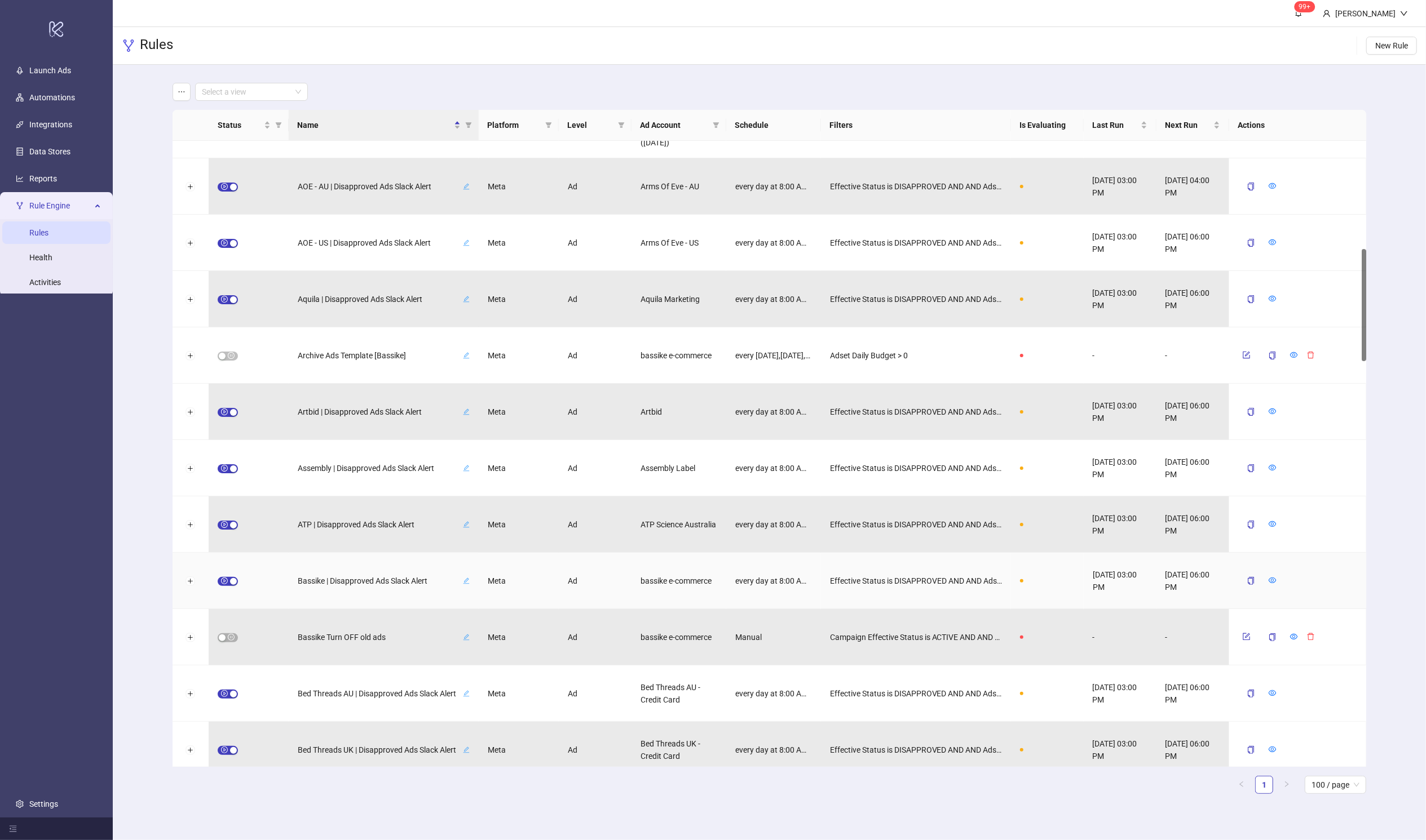
click at [399, 581] on span "Bassike | Disapproved Ads Slack Alert" at bounding box center [379, 581] width 163 height 12
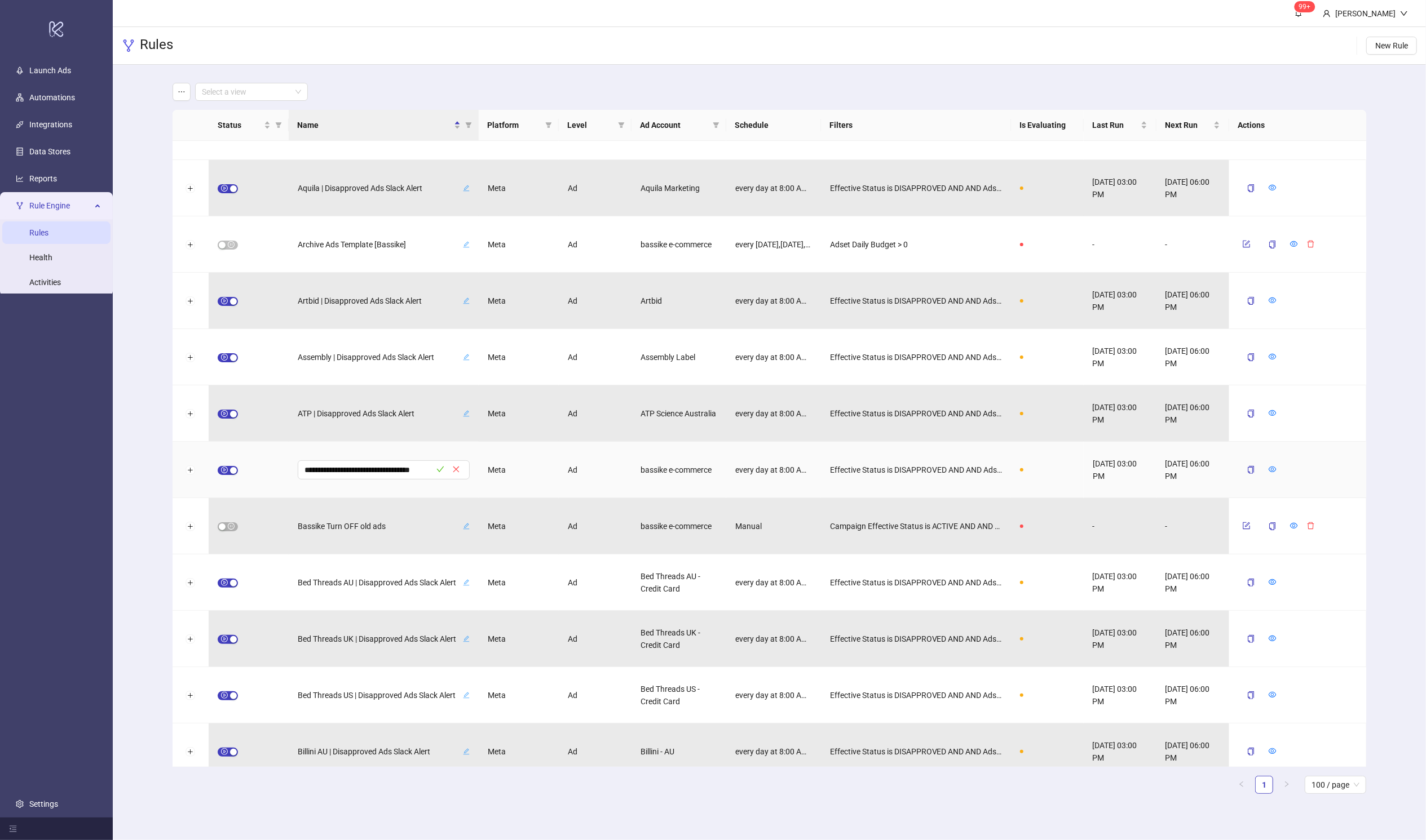
scroll to position [0, 0]
click at [717, 468] on div "bassike e-commerce" at bounding box center [678, 469] width 94 height 56
click at [723, 460] on div "bassike e-commerce" at bounding box center [678, 469] width 94 height 56
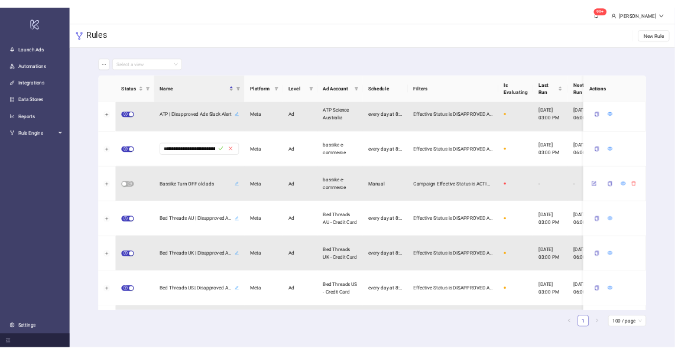
scroll to position [1014, 0]
